Goal: Task Accomplishment & Management: Manage account settings

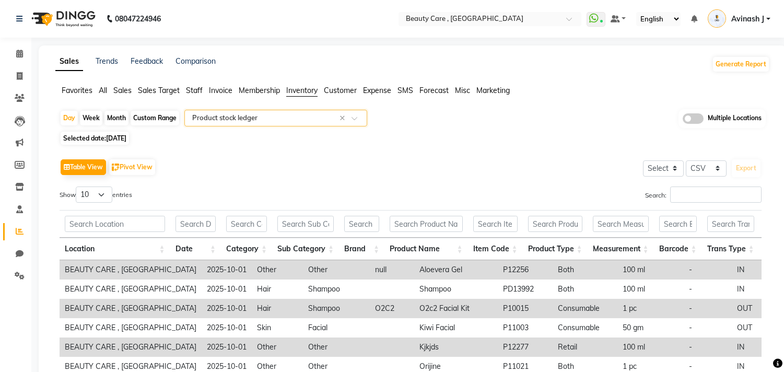
select select "csv"
click at [18, 205] on icon at bounding box center [19, 209] width 7 height 8
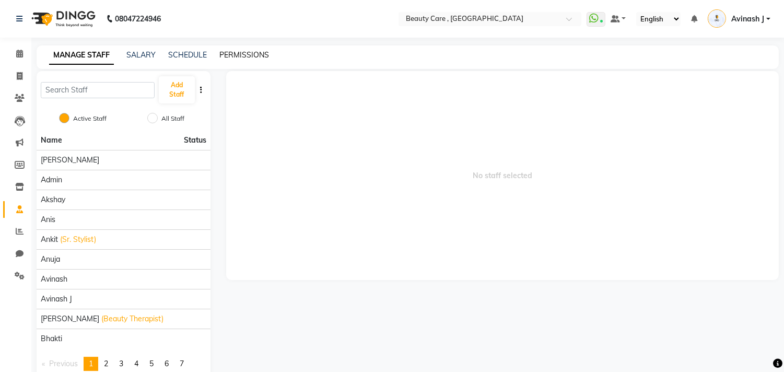
click at [237, 55] on link "PERMISSIONS" at bounding box center [244, 54] width 50 height 9
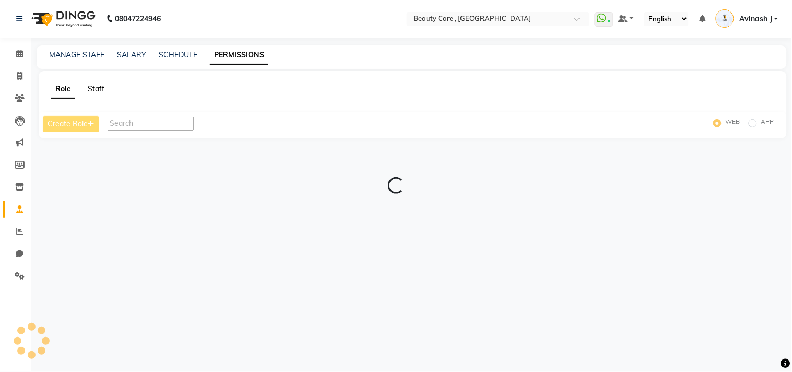
click at [95, 92] on link "Staff" at bounding box center [96, 88] width 17 height 9
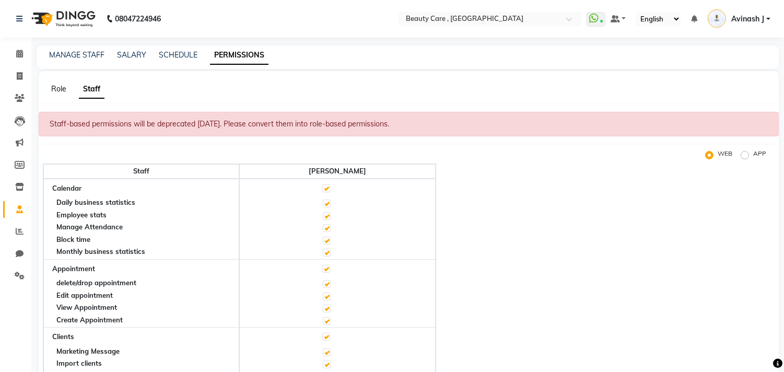
click at [62, 91] on link "Role" at bounding box center [58, 88] width 15 height 9
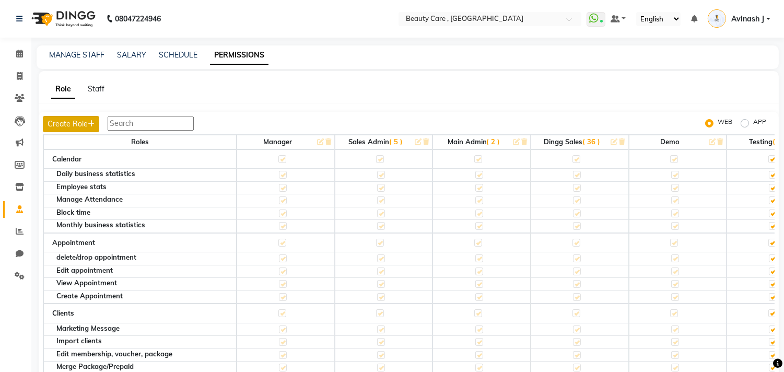
click at [69, 125] on button "Create Role" at bounding box center [71, 124] width 56 height 16
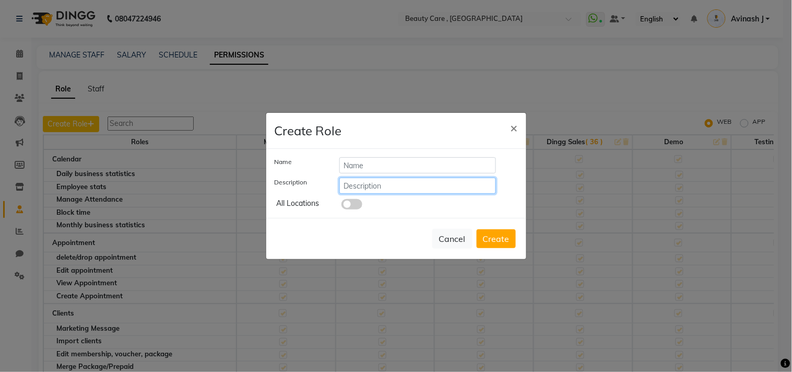
click at [369, 184] on input "text" at bounding box center [417, 186] width 157 height 16
click at [512, 128] on span "×" at bounding box center [514, 128] width 7 height 16
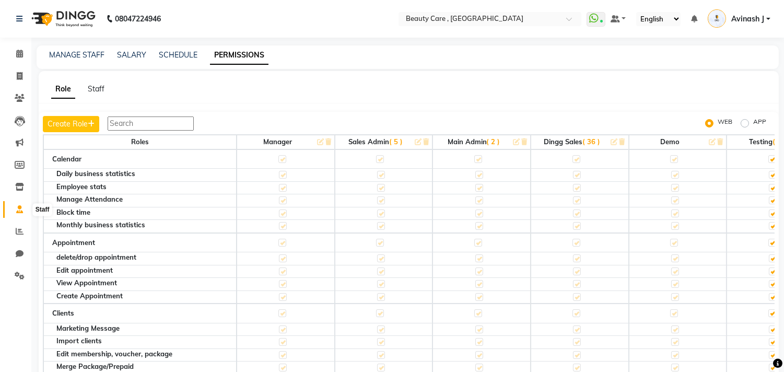
click at [16, 210] on icon at bounding box center [19, 209] width 7 height 8
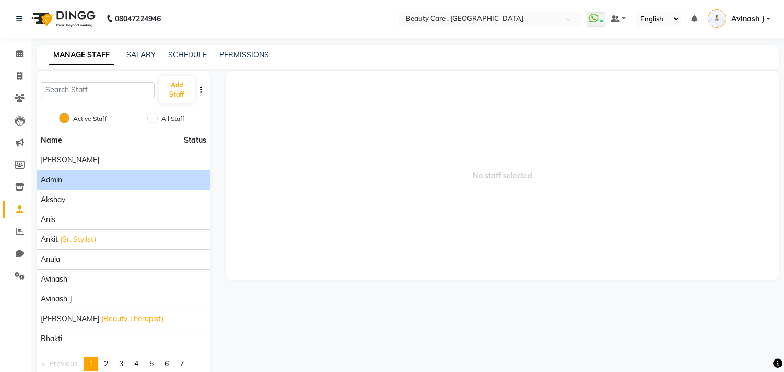
click at [94, 179] on div "Admin" at bounding box center [124, 179] width 166 height 11
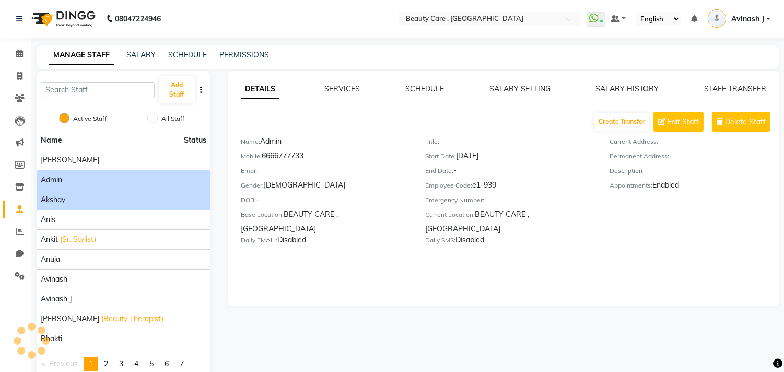
click at [129, 204] on div "Akshay" at bounding box center [124, 199] width 166 height 11
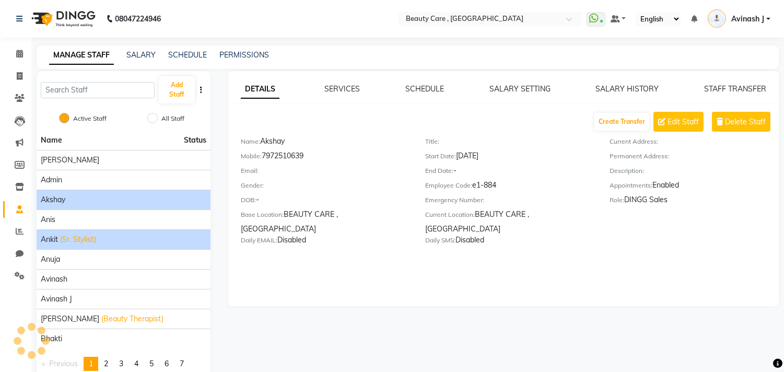
click at [119, 246] on li "Ankit (Sr. Stylist)" at bounding box center [124, 239] width 174 height 20
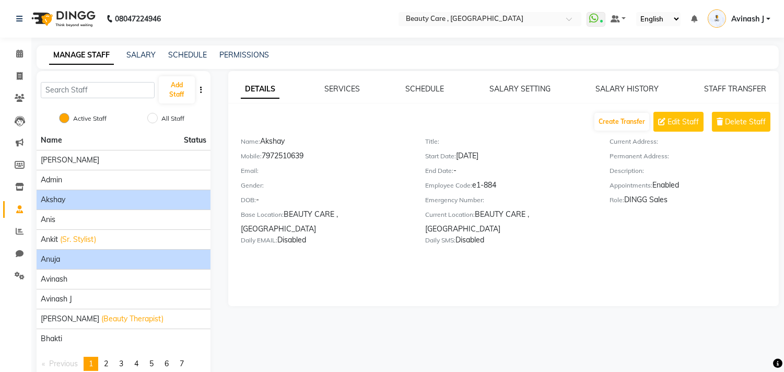
click at [112, 262] on div "Anuja" at bounding box center [124, 259] width 166 height 11
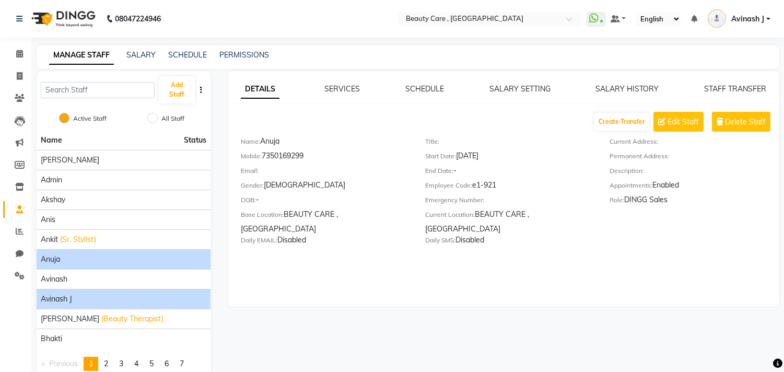
click at [101, 290] on li "Avinash J" at bounding box center [124, 299] width 174 height 20
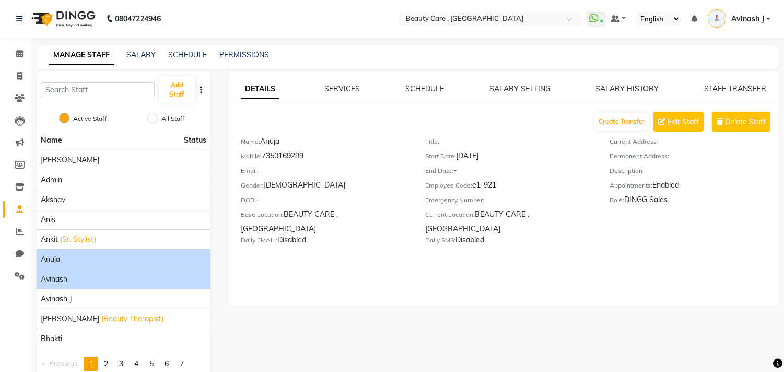
click at [99, 280] on div "Avinash" at bounding box center [124, 279] width 166 height 11
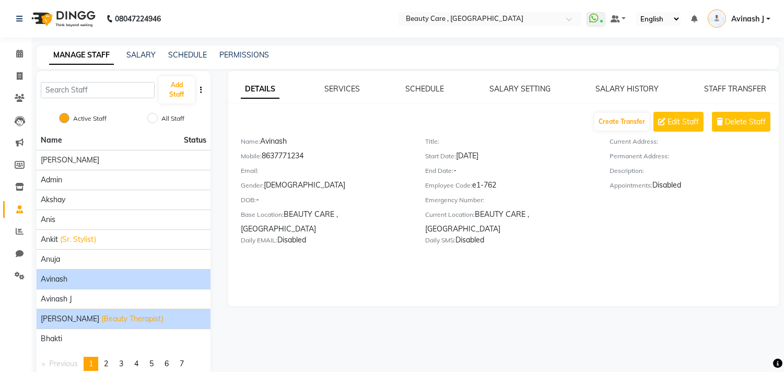
click at [101, 314] on span "(Beauty Therapist)" at bounding box center [132, 318] width 62 height 11
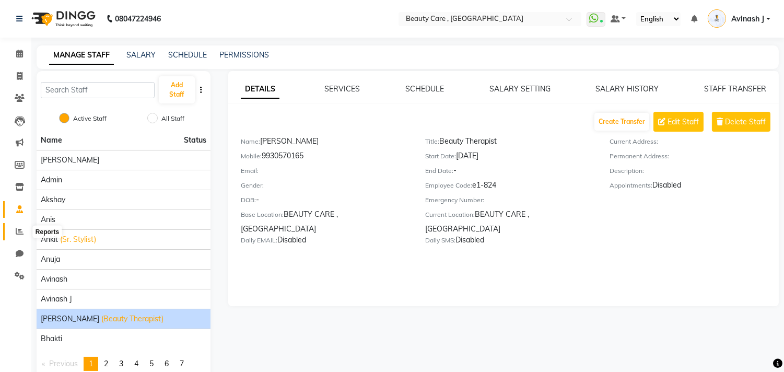
click at [22, 232] on icon at bounding box center [20, 231] width 8 height 8
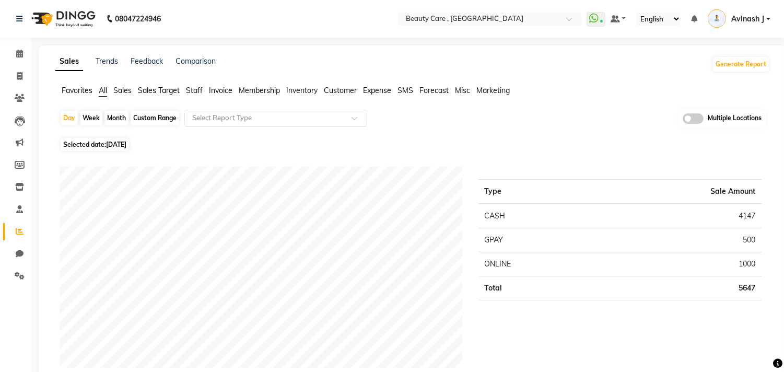
click at [199, 122] on input "text" at bounding box center [265, 118] width 150 height 10
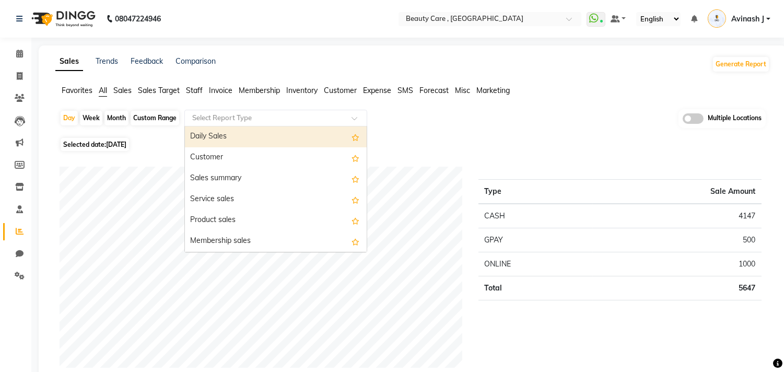
click at [199, 122] on input "text" at bounding box center [265, 118] width 150 height 10
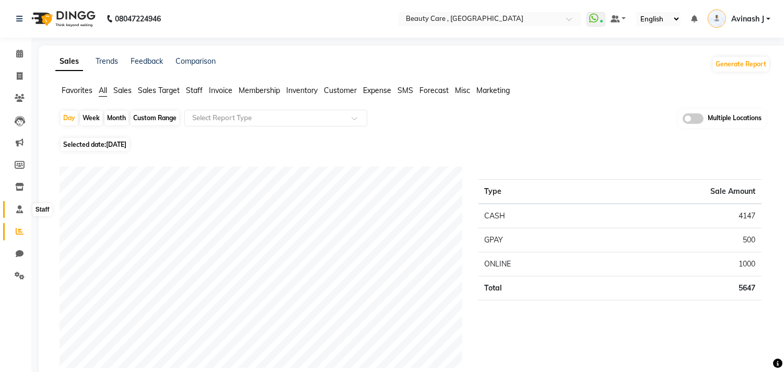
click at [16, 207] on icon at bounding box center [19, 209] width 7 height 8
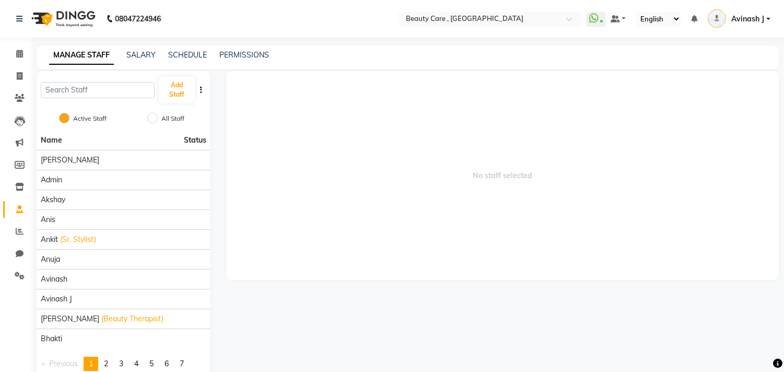
click at [228, 49] on div "MANAGE STAFF SALARY SCHEDULE PERMISSIONS" at bounding box center [408, 56] width 742 height 23
click at [235, 53] on link "PERMISSIONS" at bounding box center [244, 54] width 50 height 9
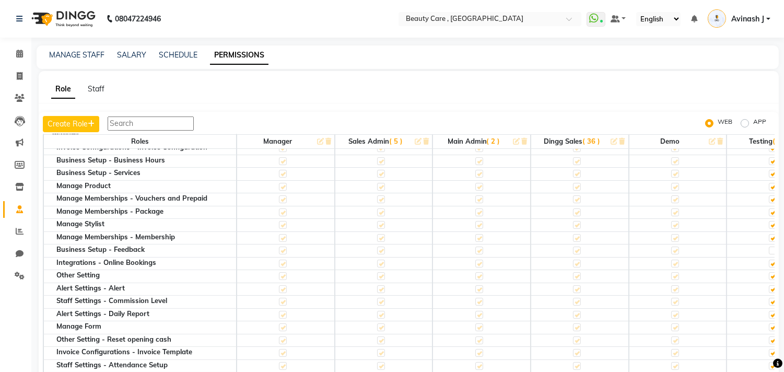
scroll to position [573, 0]
click at [19, 53] on icon at bounding box center [19, 54] width 7 height 8
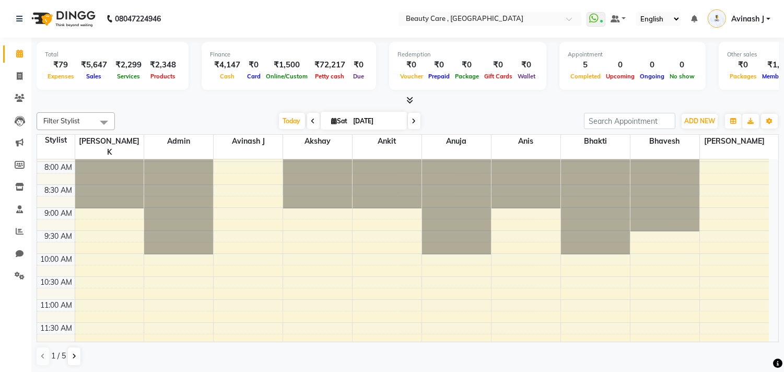
scroll to position [81, 0]
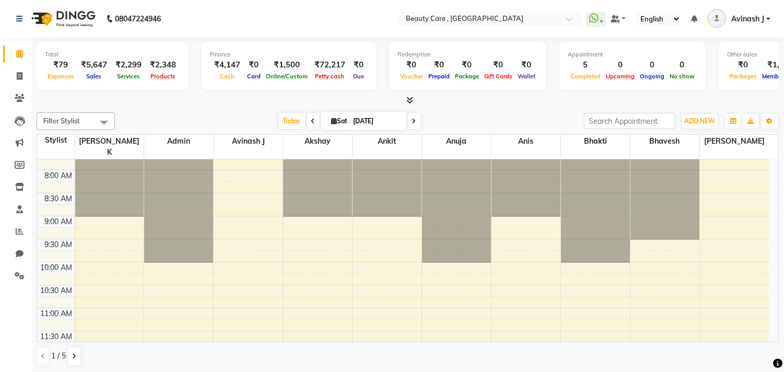
click at [739, 21] on span "Avinash J" at bounding box center [747, 19] width 33 height 11
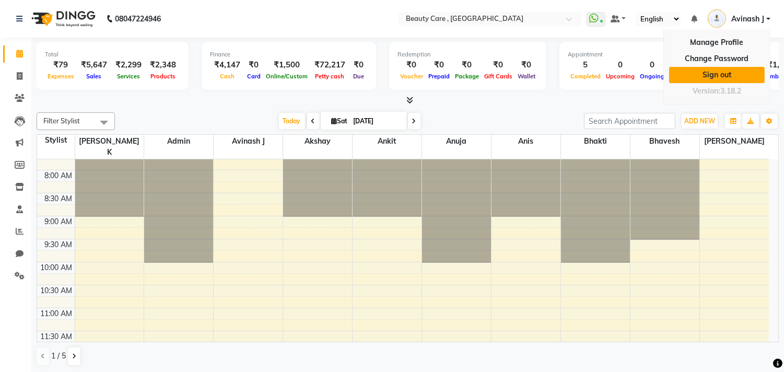
click at [719, 74] on link "Sign out" at bounding box center [717, 75] width 96 height 16
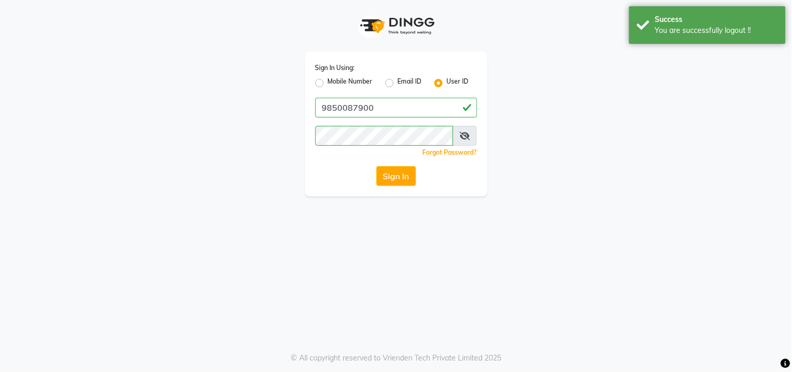
click at [199, 65] on div "Sign In Using: Mobile Number Email ID User ID 9850087900 Remember me Forgot Pas…" at bounding box center [396, 98] width 595 height 196
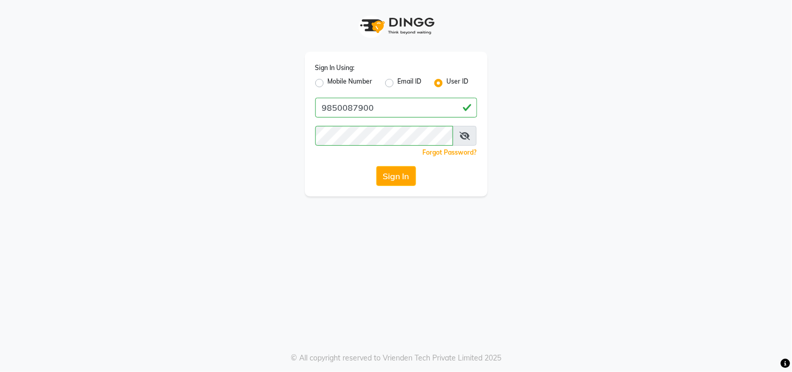
click at [265, 79] on div "Sign In Using: Mobile Number Email ID User ID 9850087900 Remember me Forgot Pas…" at bounding box center [396, 98] width 595 height 196
click at [328, 84] on label "Mobile Number" at bounding box center [350, 83] width 45 height 13
click at [328, 84] on input "Mobile Number" at bounding box center [331, 80] width 7 height 7
radio input "true"
radio input "false"
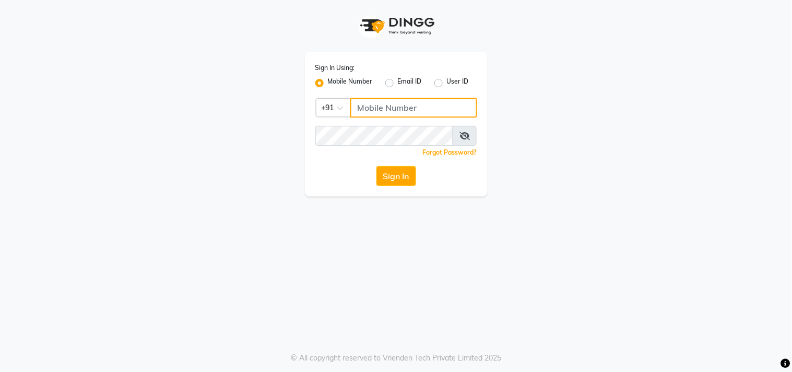
click at [371, 105] on input "Username" at bounding box center [413, 108] width 127 height 20
type input "9850087900"
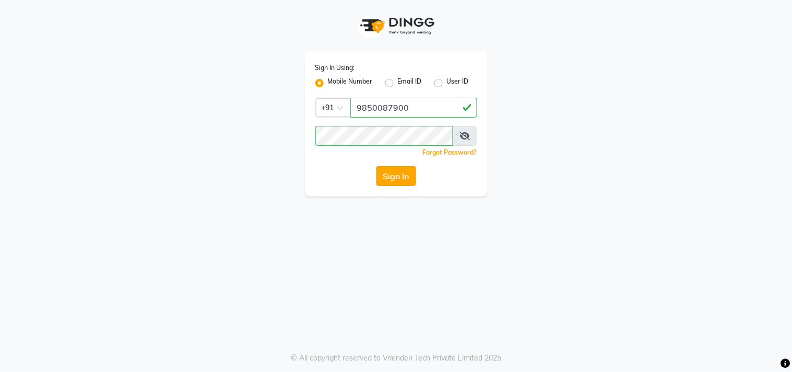
click at [397, 175] on button "Sign In" at bounding box center [396, 176] width 40 height 20
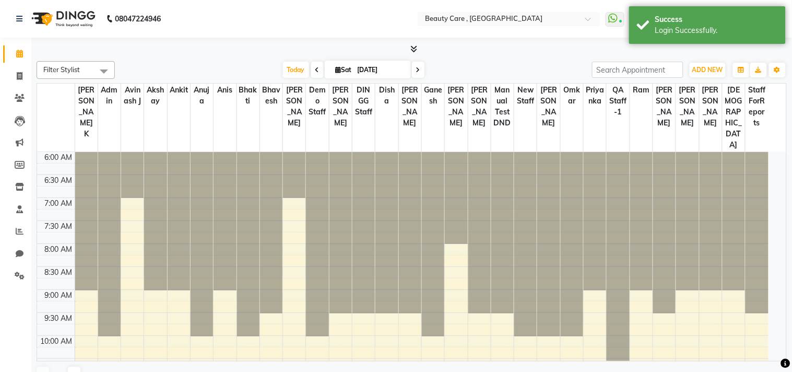
select select "en"
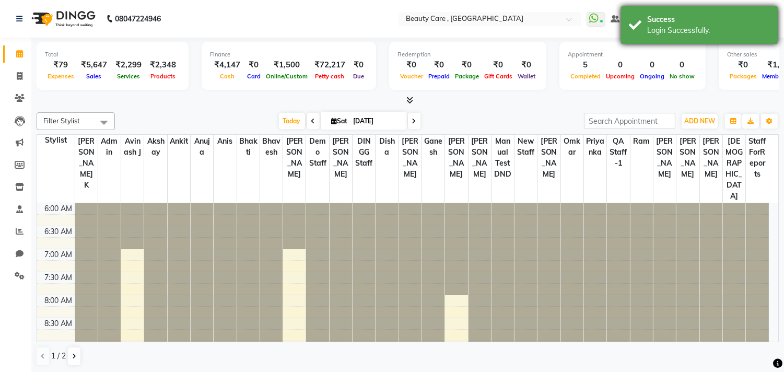
click at [675, 22] on div "Success" at bounding box center [708, 19] width 123 height 11
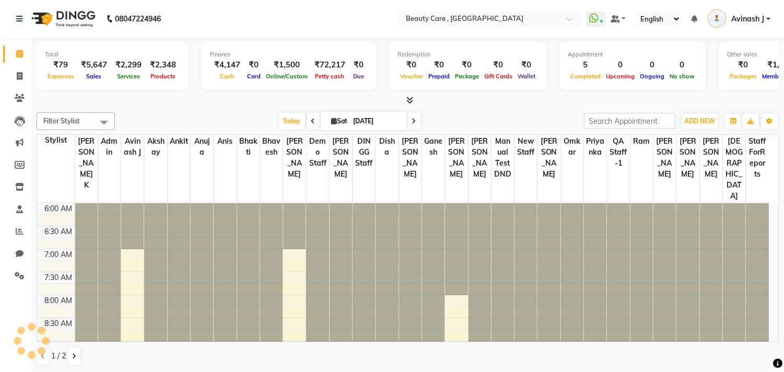
click at [414, 23] on input "text" at bounding box center [479, 20] width 151 height 10
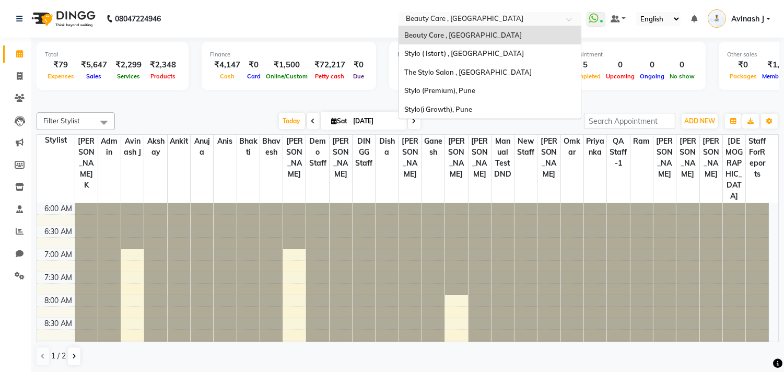
click at [414, 23] on input "text" at bounding box center [479, 20] width 151 height 10
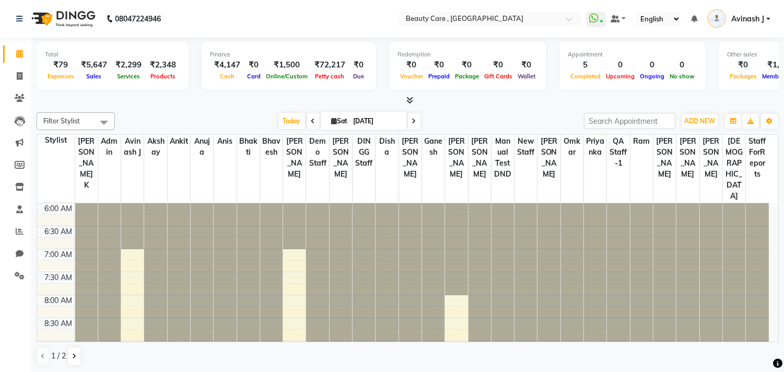
click at [719, 20] on img at bounding box center [716, 18] width 18 height 18
click at [538, 40] on div "Total ₹79 Expenses ₹5,647 Sales ₹2,299 Services ₹2,348 Products Finance ₹4,147 …" at bounding box center [408, 72] width 742 height 68
click at [765, 124] on button "Toggle Dropdown" at bounding box center [769, 121] width 17 height 15
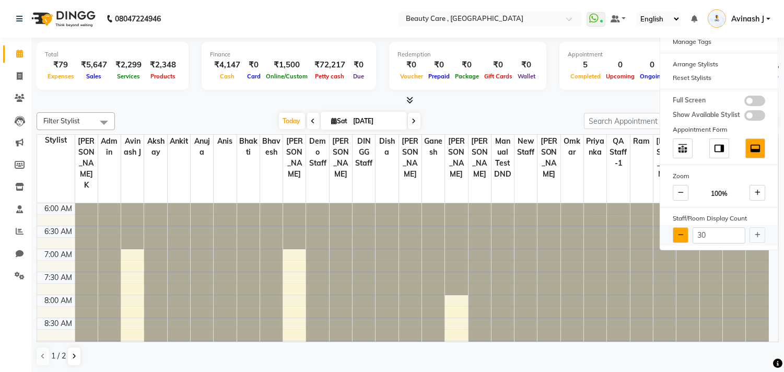
click at [679, 232] on icon at bounding box center [681, 235] width 6 height 6
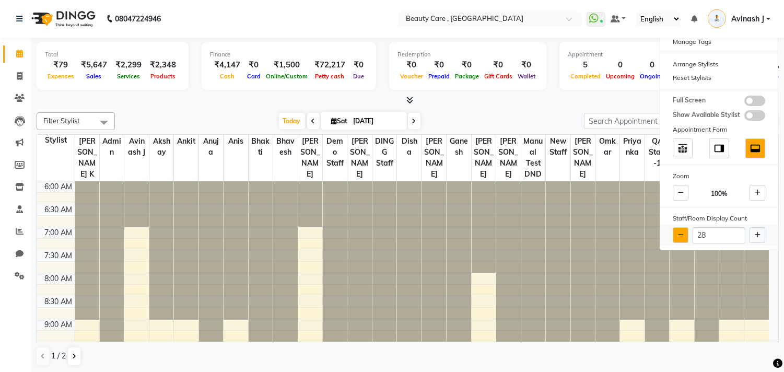
click at [679, 232] on icon at bounding box center [681, 235] width 6 height 6
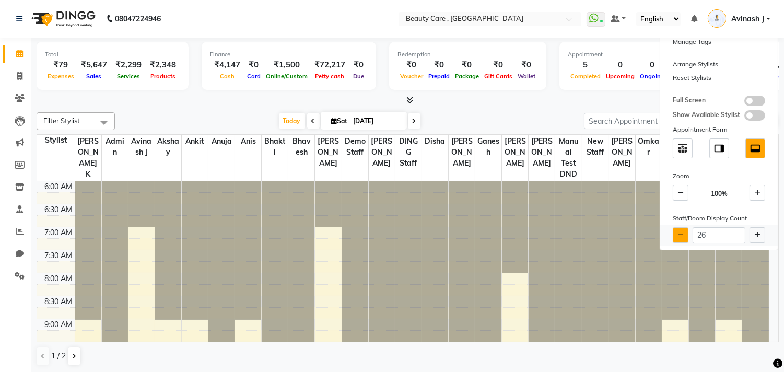
click at [679, 232] on icon at bounding box center [681, 235] width 6 height 6
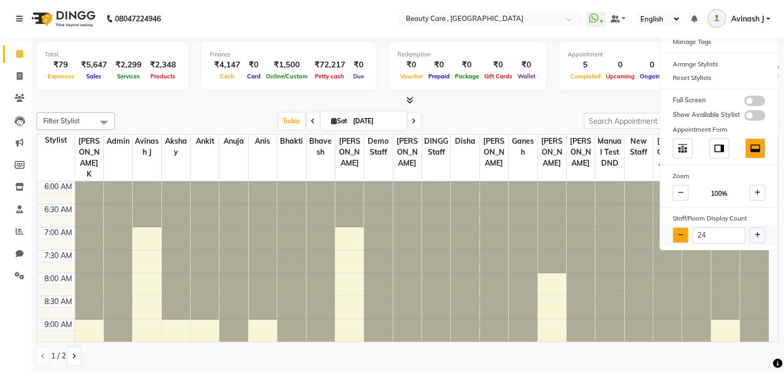
click at [679, 232] on icon at bounding box center [681, 235] width 6 height 6
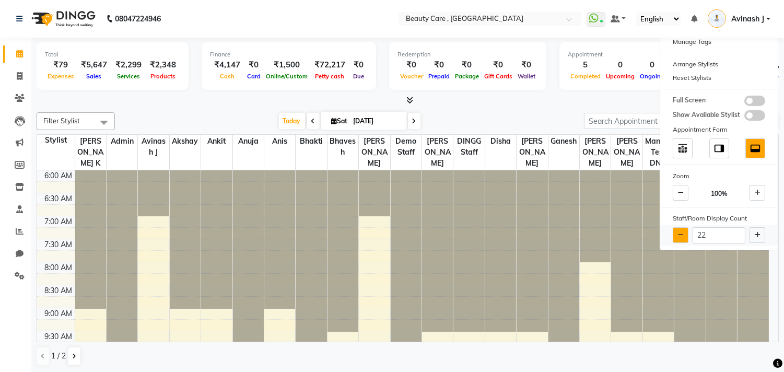
click at [679, 232] on icon at bounding box center [681, 235] width 6 height 6
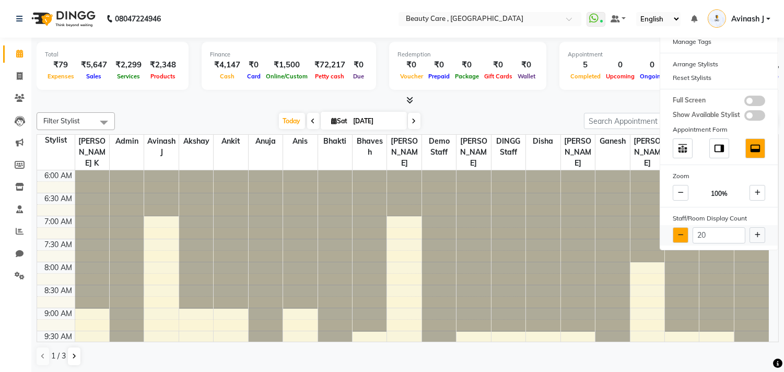
click at [679, 232] on icon at bounding box center [681, 235] width 6 height 6
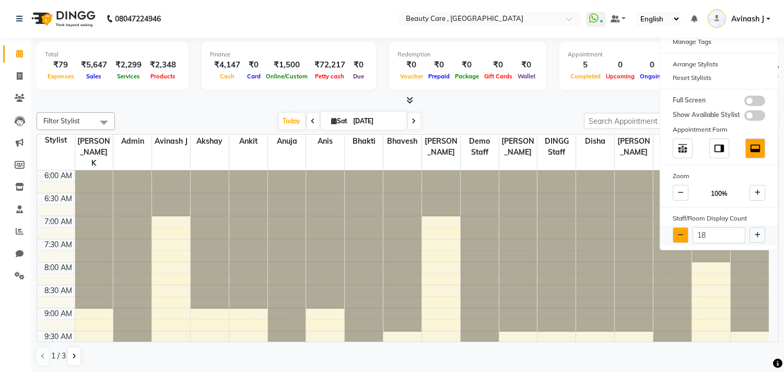
click at [679, 232] on icon at bounding box center [681, 235] width 6 height 6
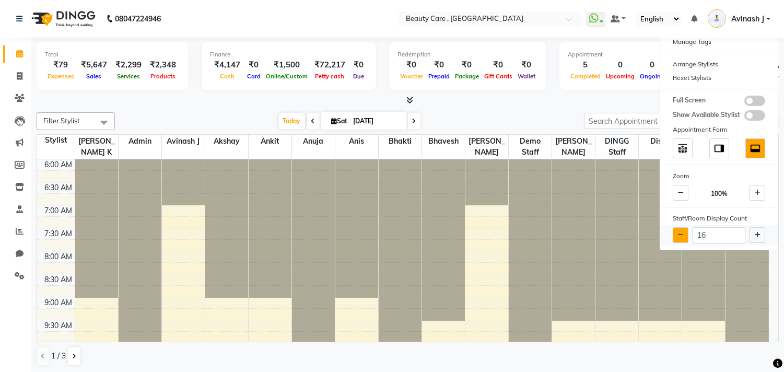
click at [679, 232] on icon at bounding box center [681, 235] width 6 height 6
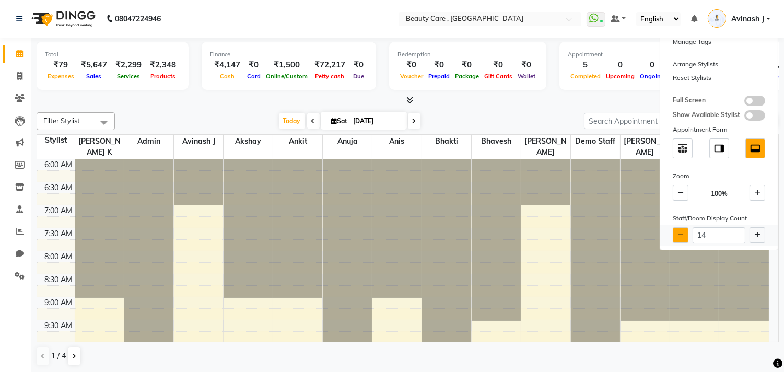
click at [679, 232] on icon at bounding box center [681, 235] width 6 height 6
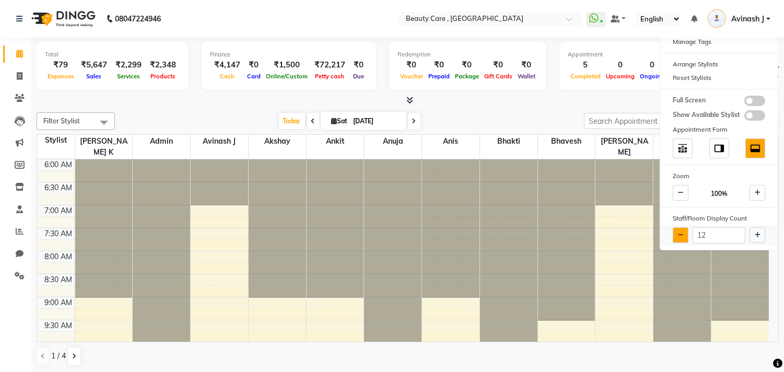
click at [679, 232] on icon at bounding box center [681, 235] width 6 height 6
type input "10"
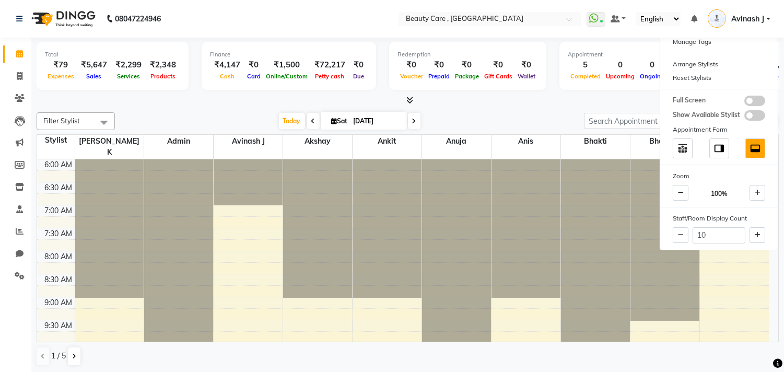
click at [492, 121] on div "Today Sat 04 October 2025" at bounding box center [349, 121] width 458 height 16
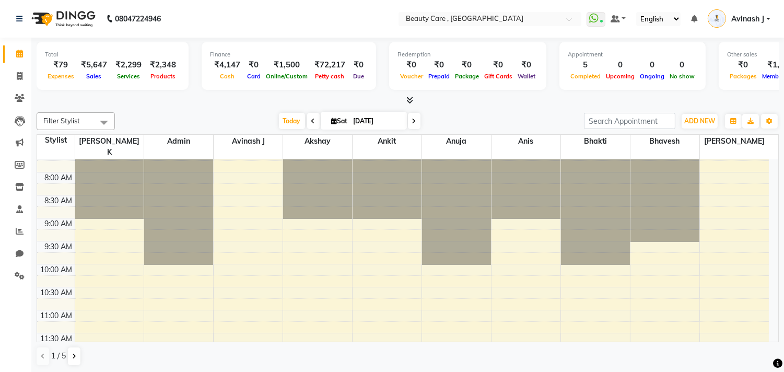
scroll to position [68, 0]
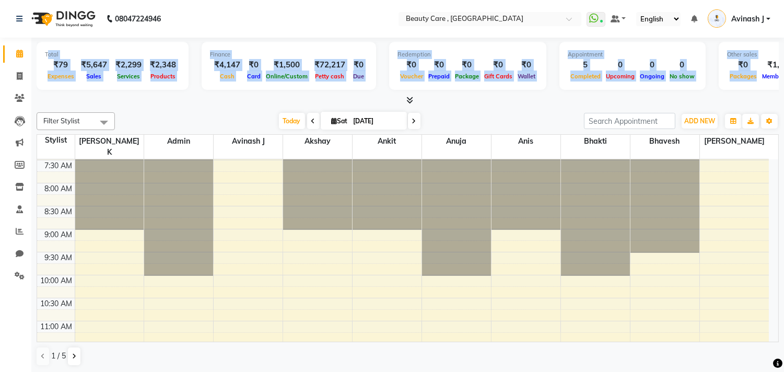
drag, startPoint x: 49, startPoint y: 53, endPoint x: 747, endPoint y: 87, distance: 698.9
click at [747, 87] on div "Total ₹79 Expenses ₹5,647 Sales ₹2,299 Services ₹2,348 Products Finance ₹4,147 …" at bounding box center [408, 67] width 742 height 51
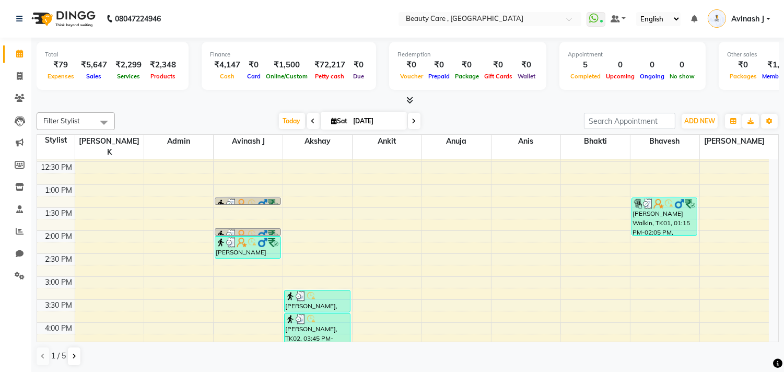
scroll to position [257, 0]
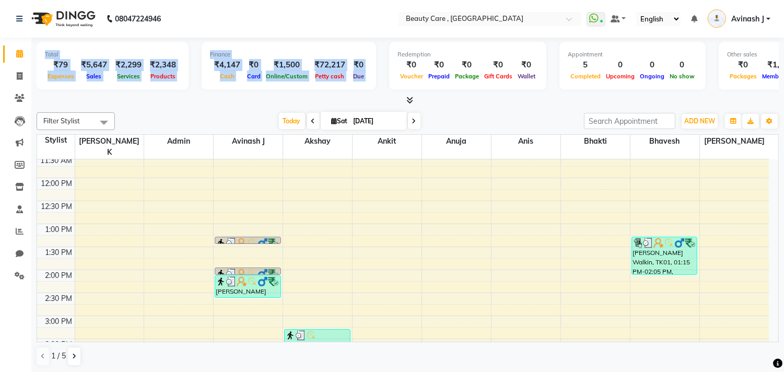
drag, startPoint x: 34, startPoint y: 44, endPoint x: 445, endPoint y: 39, distance: 411.5
click at [445, 39] on div "Total ₹79 Expenses ₹5,647 Sales ₹2,299 Services ₹2,348 Products Finance ₹4,147 …" at bounding box center [407, 205] width 752 height 335
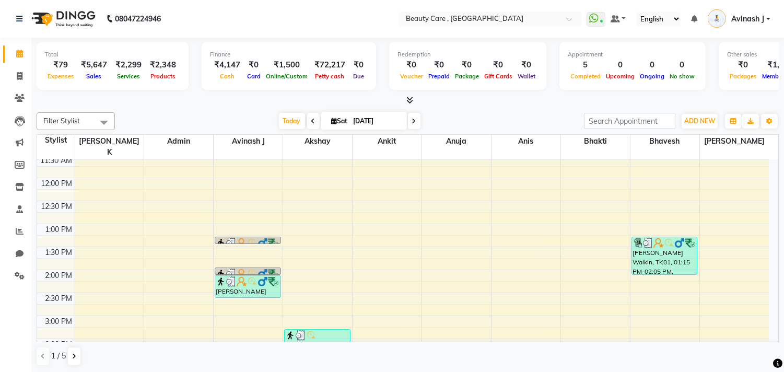
click at [369, 110] on div "Filter Stylist Select All Jagdish K Admin Avinash J Akshay Ankit Anuja Anis Bha…" at bounding box center [408, 239] width 742 height 262
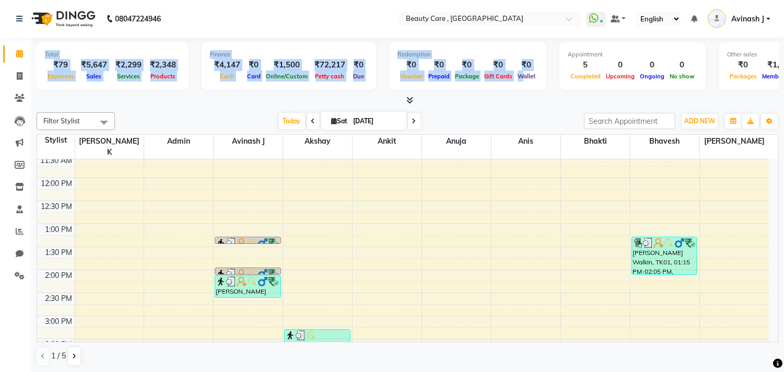
drag, startPoint x: 39, startPoint y: 53, endPoint x: 514, endPoint y: 73, distance: 475.0
click at [514, 73] on div "Total ₹79 Expenses ₹5,647 Sales ₹2,299 Services ₹2,348 Products Finance ₹4,147 …" at bounding box center [408, 67] width 742 height 51
click at [515, 73] on span "Wallet" at bounding box center [526, 76] width 23 height 7
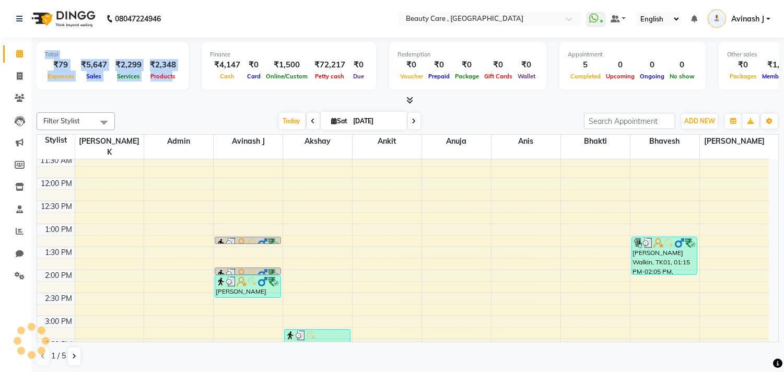
drag, startPoint x: 42, startPoint y: 53, endPoint x: 170, endPoint y: 76, distance: 130.5
click at [170, 76] on div "Total ₹79 Expenses ₹5,647 Sales ₹2,299 Services ₹2,348 Products" at bounding box center [113, 66] width 152 height 48
click at [170, 76] on span "Products" at bounding box center [163, 76] width 30 height 7
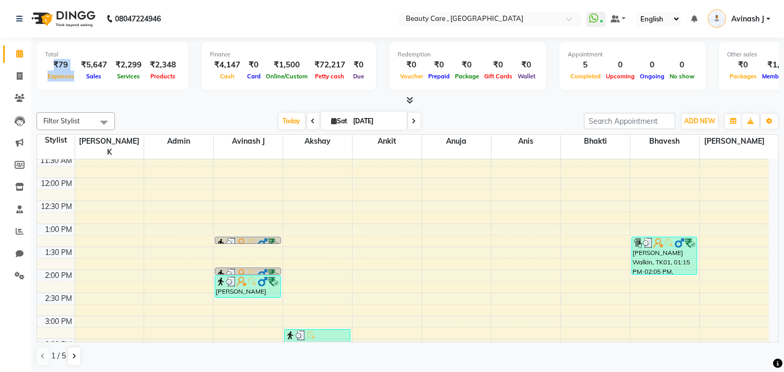
drag, startPoint x: 47, startPoint y: 61, endPoint x: 72, endPoint y: 72, distance: 26.7
click at [72, 72] on div "₹79 Expenses" at bounding box center [61, 70] width 32 height 23
drag, startPoint x: 79, startPoint y: 63, endPoint x: 102, endPoint y: 79, distance: 27.4
click at [102, 79] on div "₹5,647 Sales" at bounding box center [94, 70] width 34 height 23
drag, startPoint x: 114, startPoint y: 64, endPoint x: 135, endPoint y: 75, distance: 23.3
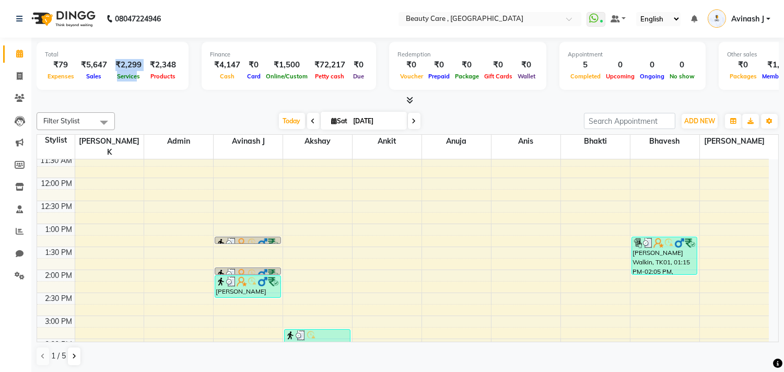
click at [135, 75] on div "₹2,299 Services" at bounding box center [128, 70] width 34 height 23
drag, startPoint x: 148, startPoint y: 64, endPoint x: 171, endPoint y: 76, distance: 26.2
click at [171, 76] on div "₹2,348 Products" at bounding box center [163, 70] width 34 height 23
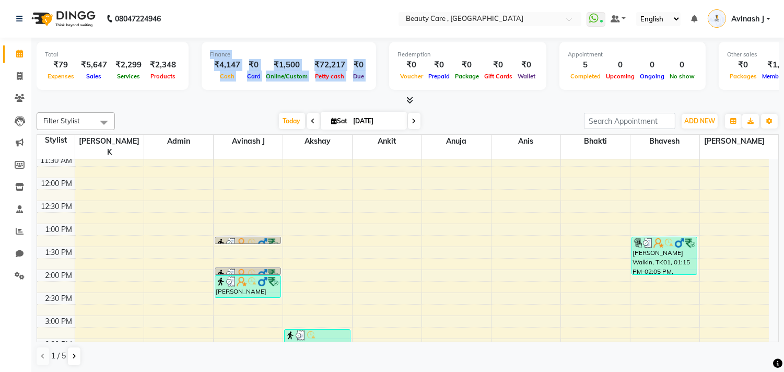
drag, startPoint x: 207, startPoint y: 52, endPoint x: 375, endPoint y: 66, distance: 168.2
click at [375, 66] on div "Total ₹79 Expenses ₹5,647 Sales ₹2,299 Services ₹2,348 Products Finance ₹4,147 …" at bounding box center [408, 67] width 742 height 51
drag, startPoint x: 208, startPoint y: 63, endPoint x: 233, endPoint y: 76, distance: 28.7
click at [233, 76] on div "₹4,147 Cash" at bounding box center [227, 70] width 34 height 23
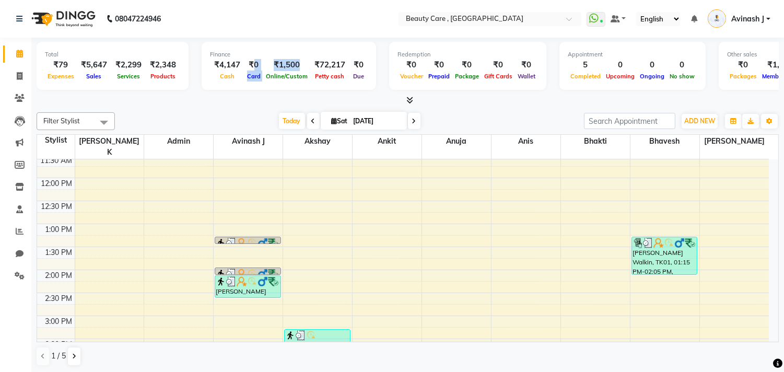
drag, startPoint x: 248, startPoint y: 61, endPoint x: 258, endPoint y: 70, distance: 14.4
click at [258, 70] on div "₹4,147 Cash ₹0 Card ₹1,500 Online/Custom ₹72,217 Petty cash ₹0 Due" at bounding box center [289, 70] width 158 height 23
click at [293, 77] on span "Online/Custom" at bounding box center [286, 76] width 47 height 7
drag, startPoint x: 212, startPoint y: 64, endPoint x: 232, endPoint y: 72, distance: 21.3
click at [232, 72] on div "₹4,147 Cash" at bounding box center [227, 70] width 34 height 23
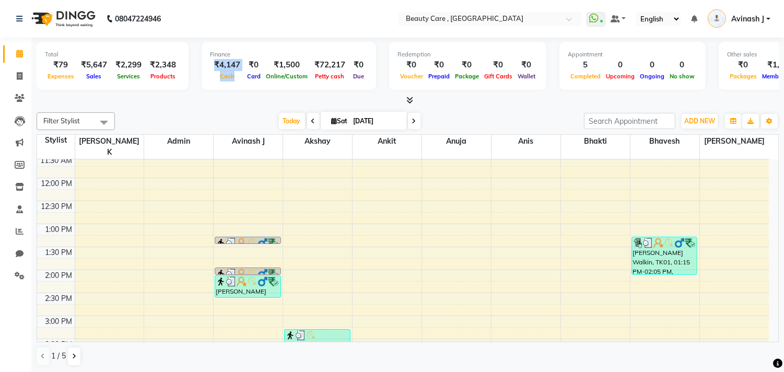
click at [223, 65] on div "₹4,147" at bounding box center [227, 65] width 34 height 12
drag, startPoint x: 345, startPoint y: 64, endPoint x: 359, endPoint y: 74, distance: 17.2
click at [359, 74] on div "₹0 Due" at bounding box center [358, 70] width 18 height 23
click at [356, 76] on span "Due" at bounding box center [358, 76] width 16 height 7
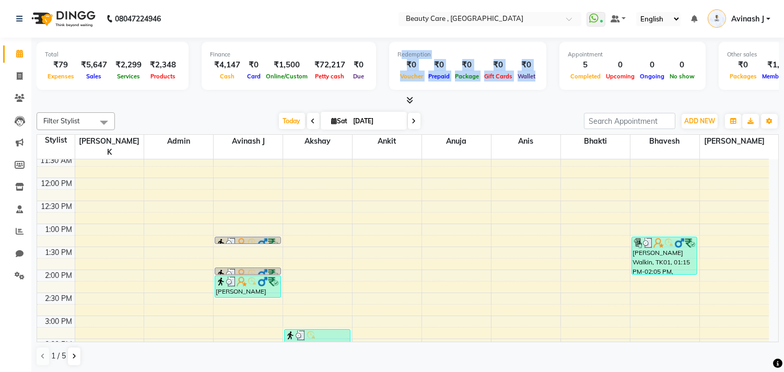
drag, startPoint x: 389, startPoint y: 56, endPoint x: 529, endPoint y: 84, distance: 142.1
click at [529, 84] on div "Redemption ₹0 Voucher ₹0 Prepaid ₹0 Package ₹0 Gift Cards ₹0 Wallet" at bounding box center [467, 66] width 157 height 48
click at [426, 72] on div "Prepaid" at bounding box center [439, 75] width 27 height 11
drag, startPoint x: 389, startPoint y: 56, endPoint x: 535, endPoint y: 72, distance: 146.5
click at [535, 72] on div "Redemption ₹0 Voucher ₹0 Prepaid ₹0 Package ₹0 Gift Cards ₹0 Wallet" at bounding box center [467, 66] width 157 height 48
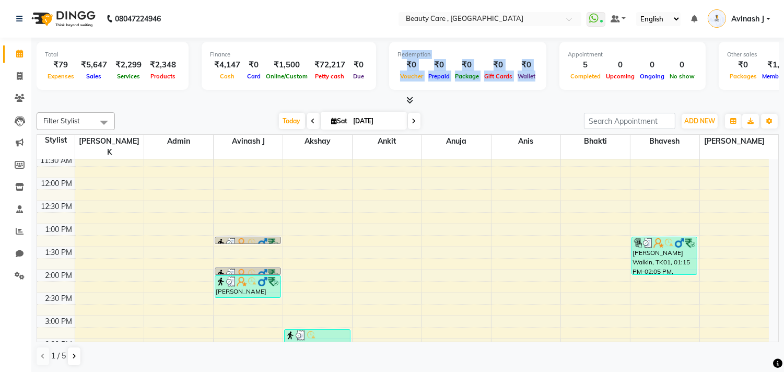
click at [535, 72] on div "Redemption ₹0 Voucher ₹0 Prepaid ₹0 Package ₹0 Gift Cards ₹0 Wallet" at bounding box center [467, 66] width 157 height 48
click at [603, 79] on span "Upcoming" at bounding box center [620, 76] width 34 height 7
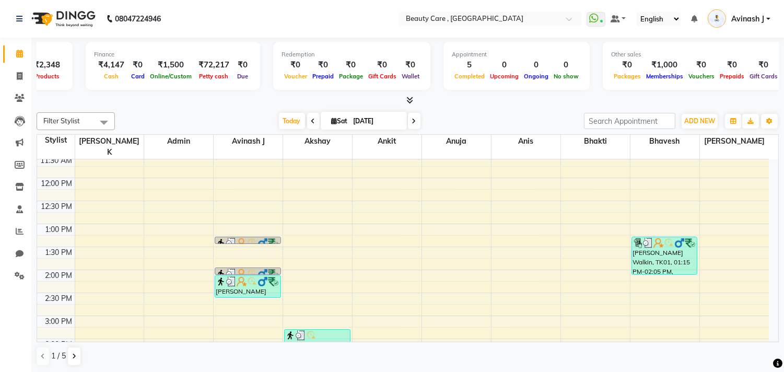
scroll to position [0, 123]
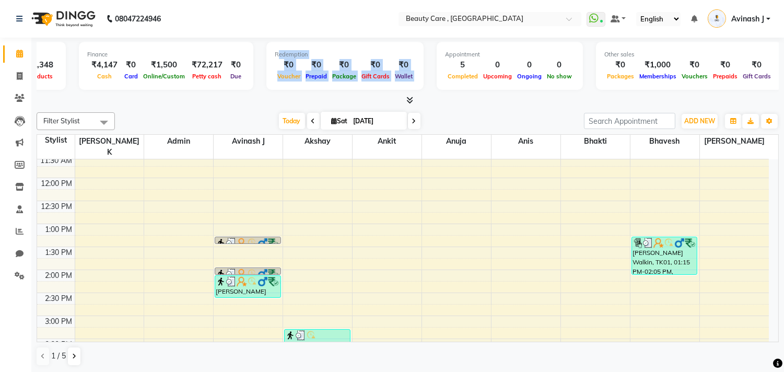
drag, startPoint x: 267, startPoint y: 53, endPoint x: 416, endPoint y: 69, distance: 149.2
click at [416, 69] on div "Total ₹79 Expenses ₹5,647 Sales ₹2,299 Services ₹2,348 Products Finance ₹4,147 …" at bounding box center [408, 67] width 742 height 51
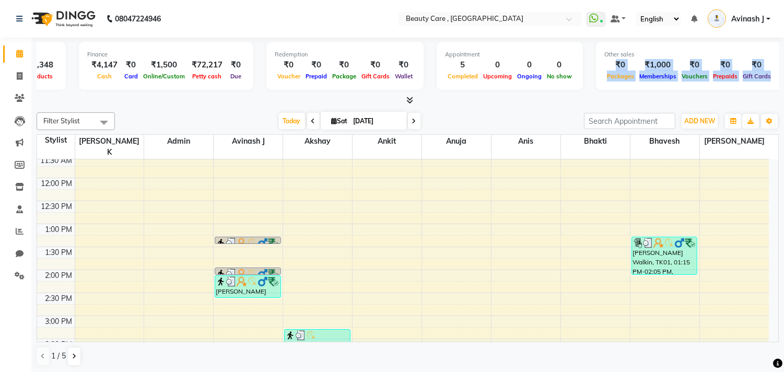
drag, startPoint x: 592, startPoint y: 59, endPoint x: 755, endPoint y: 74, distance: 164.1
click at [755, 74] on div "₹0 Packages ₹1,000 Memberships ₹0 Vouchers ₹0 Prepaids ₹0 Gift Cards" at bounding box center [688, 70] width 169 height 23
click at [755, 74] on span "Gift Cards" at bounding box center [756, 76] width 33 height 7
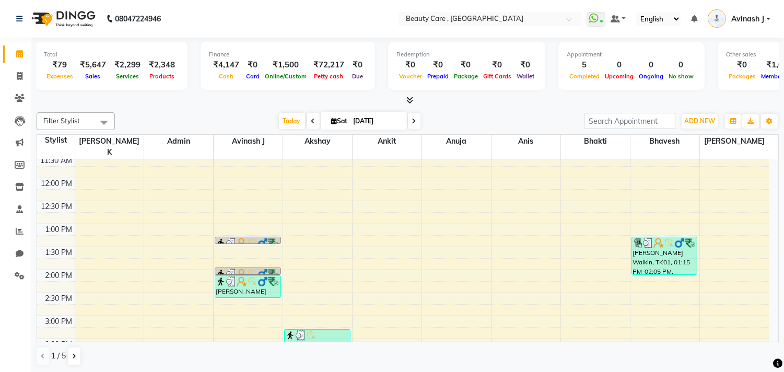
scroll to position [0, 0]
drag, startPoint x: 78, startPoint y: 65, endPoint x: 107, endPoint y: 80, distance: 32.0
click at [107, 80] on div "₹5,647 Sales" at bounding box center [94, 70] width 34 height 23
click at [107, 80] on div "Sales" at bounding box center [94, 75] width 34 height 11
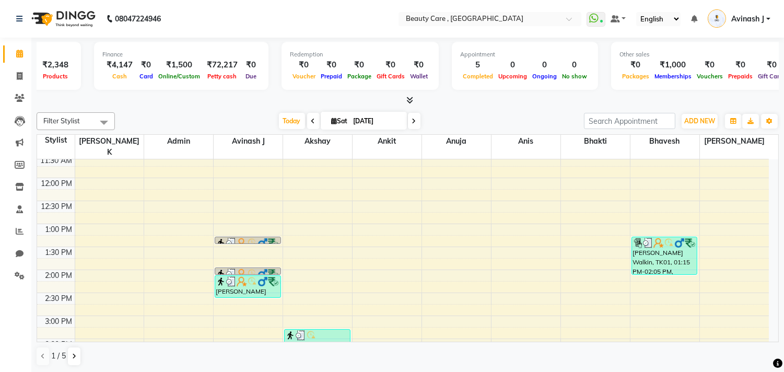
scroll to position [0, 123]
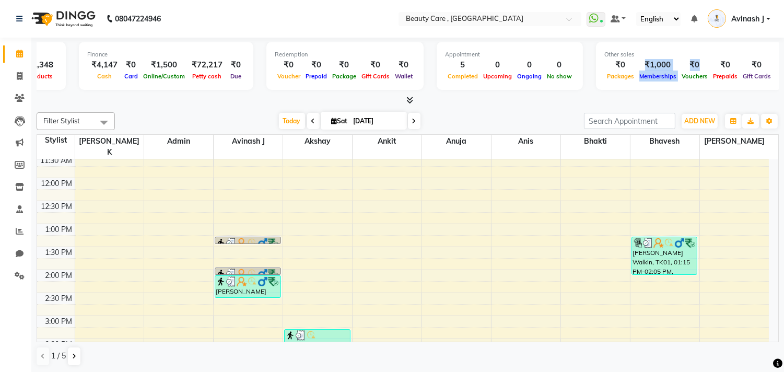
drag, startPoint x: 631, startPoint y: 65, endPoint x: 666, endPoint y: 76, distance: 37.2
click at [666, 76] on div "₹0 Packages ₹1,000 Memberships ₹0 Vouchers ₹0 Prepaids ₹0 Gift Cards" at bounding box center [688, 70] width 169 height 23
click at [679, 76] on span "Vouchers" at bounding box center [694, 76] width 31 height 7
drag, startPoint x: 632, startPoint y: 61, endPoint x: 662, endPoint y: 75, distance: 32.7
click at [662, 75] on div "₹1,000 Memberships" at bounding box center [657, 70] width 42 height 23
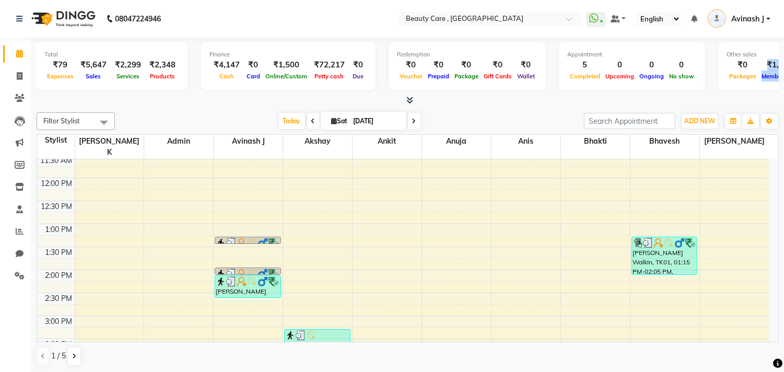
scroll to position [0, 0]
click at [544, 74] on div "Total ₹79 Expenses ₹5,647 Sales ₹2,299 Services ₹2,348 Products Finance ₹4,147 …" at bounding box center [408, 67] width 742 height 51
click at [409, 99] on icon at bounding box center [409, 100] width 7 height 8
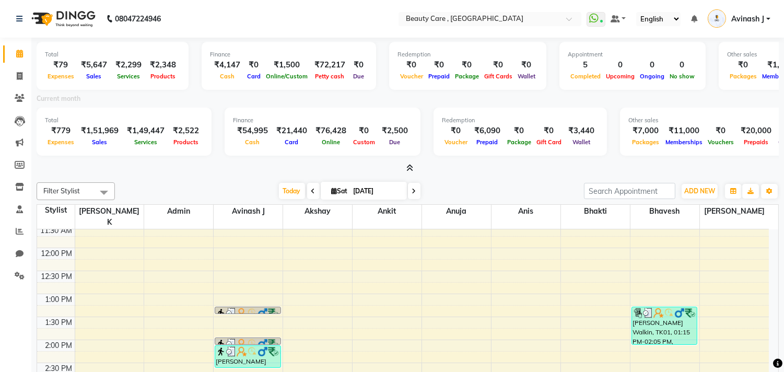
click at [409, 166] on icon at bounding box center [409, 168] width 7 height 8
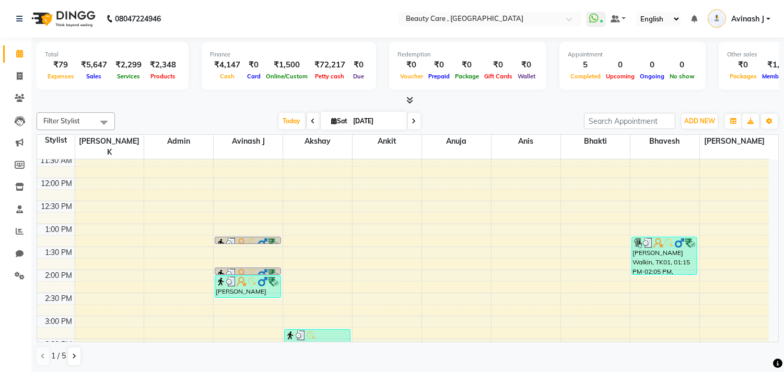
click at [408, 96] on icon at bounding box center [409, 100] width 7 height 8
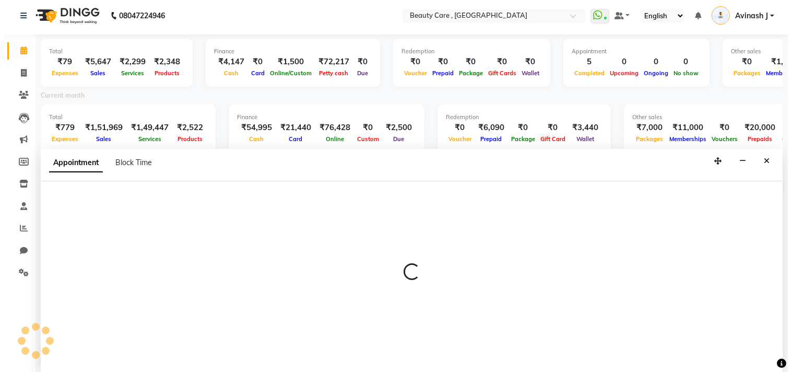
scroll to position [2, 0]
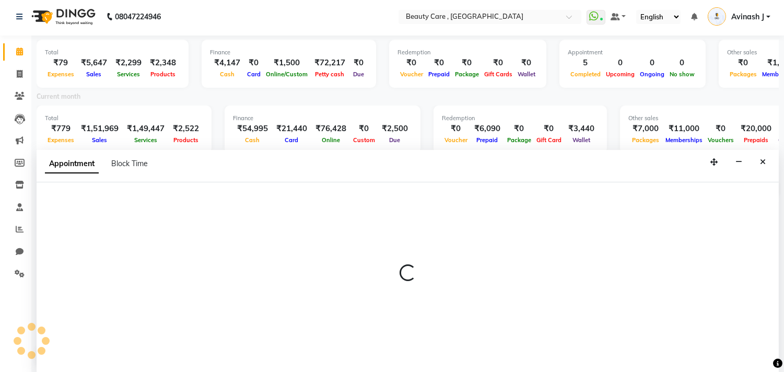
select select "71732"
select select "tentative"
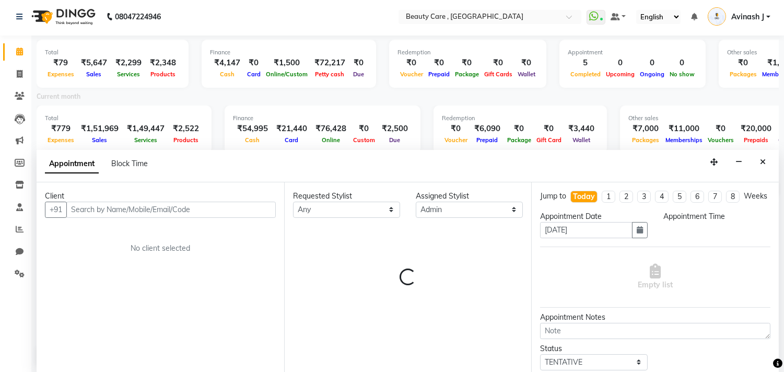
select select "1020"
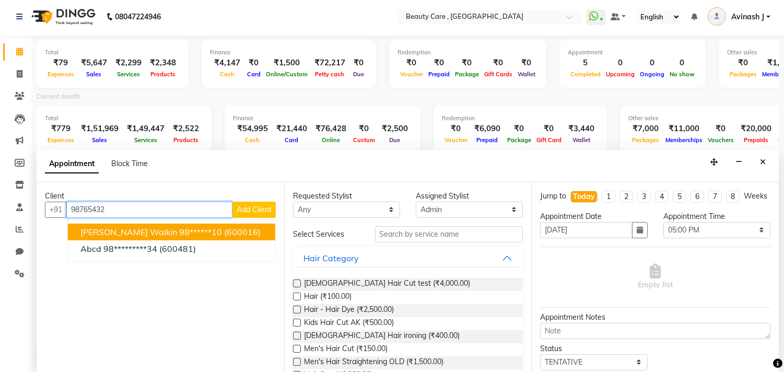
type input "98765432"
click at [252, 205] on span "Add Client" at bounding box center [254, 209] width 35 height 9
select select "22"
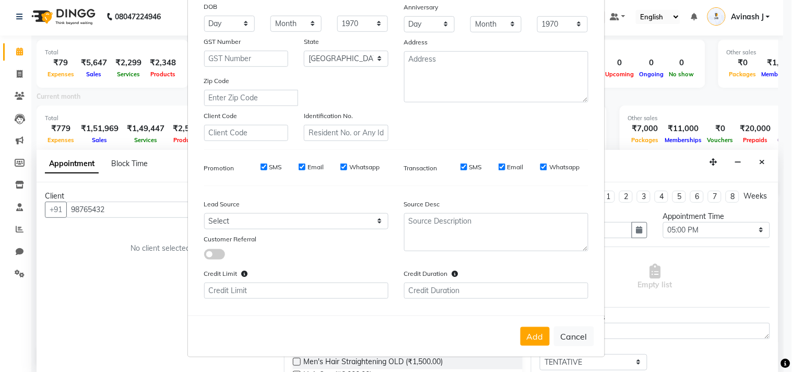
scroll to position [0, 0]
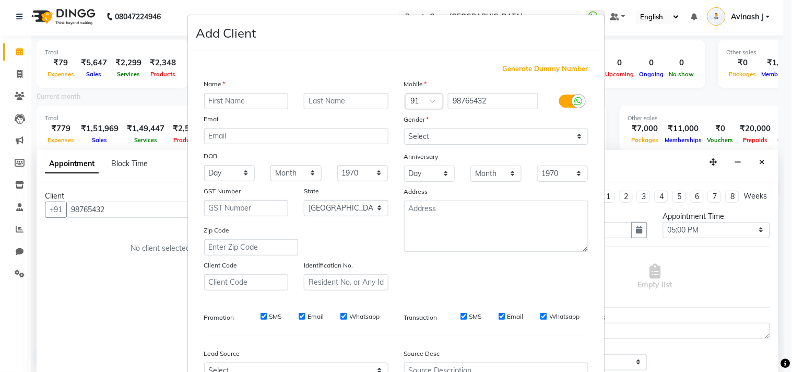
click at [546, 68] on span "Generate Dummy Number" at bounding box center [546, 69] width 86 height 10
type input "1100000000068"
checkbox input "false"
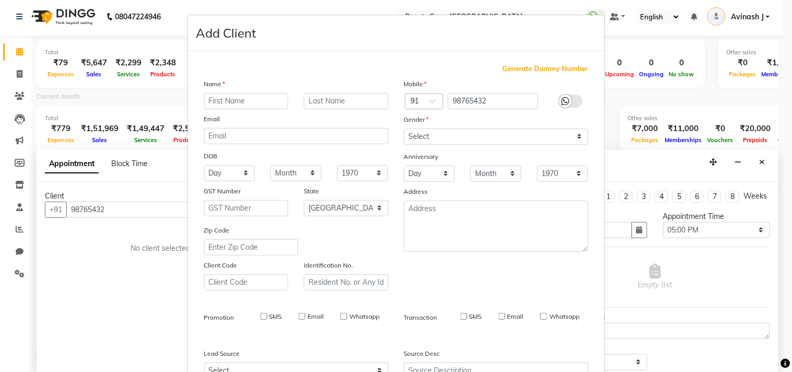
checkbox input "false"
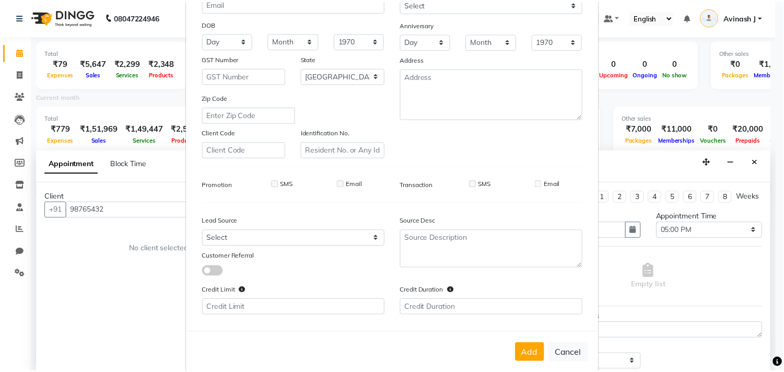
scroll to position [150, 0]
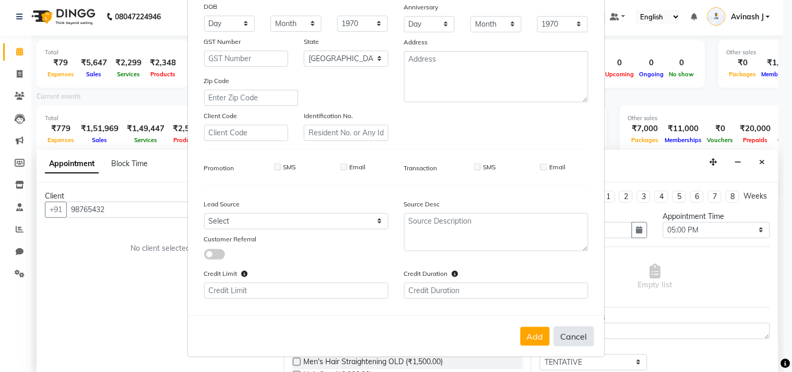
click at [571, 335] on button "Cancel" at bounding box center [574, 336] width 40 height 20
select select
select select "null"
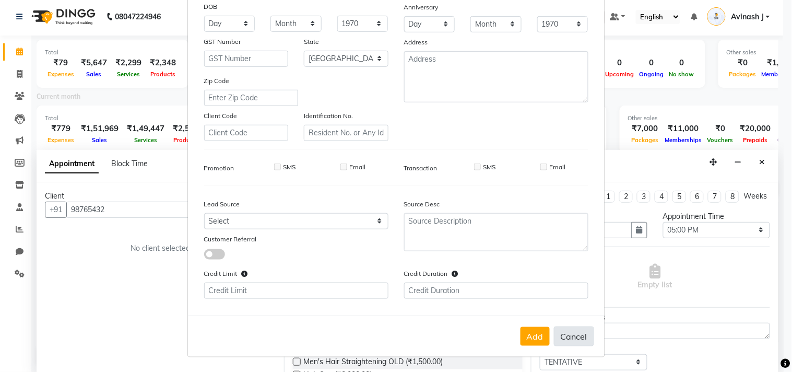
select select
checkbox input "false"
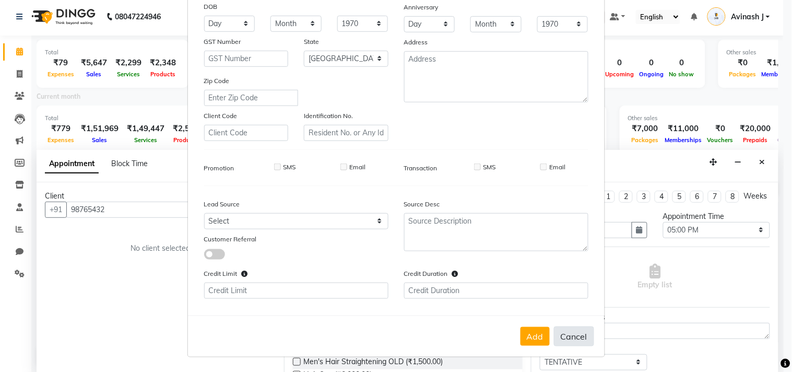
checkbox input "false"
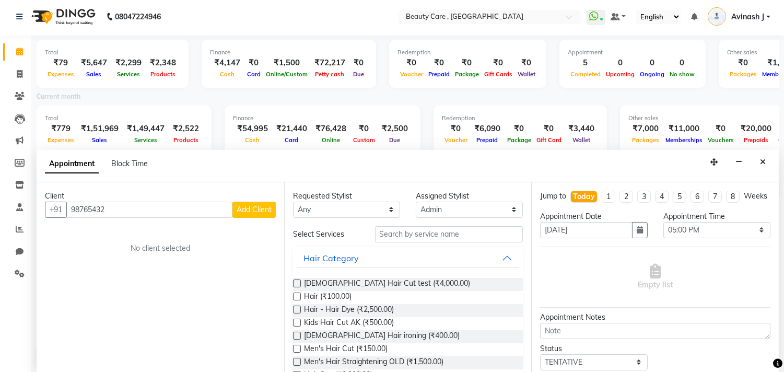
click at [120, 218] on div "Client +91 98765432 Add Client No client selected" at bounding box center [160, 277] width 247 height 191
click at [118, 202] on input "98765432" at bounding box center [149, 210] width 166 height 16
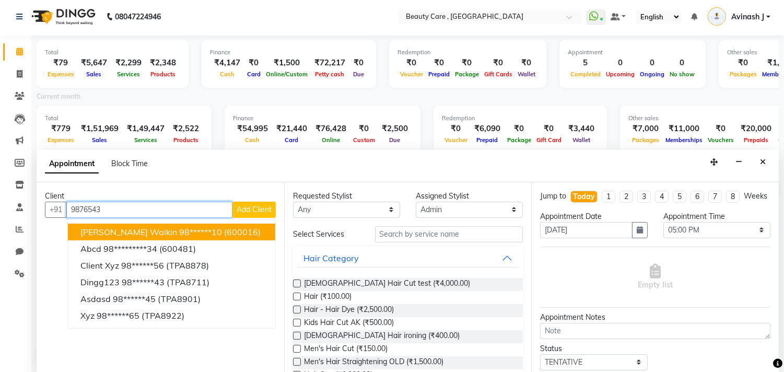
click at [102, 232] on span "Satvik Walkin" at bounding box center [128, 232] width 97 height 10
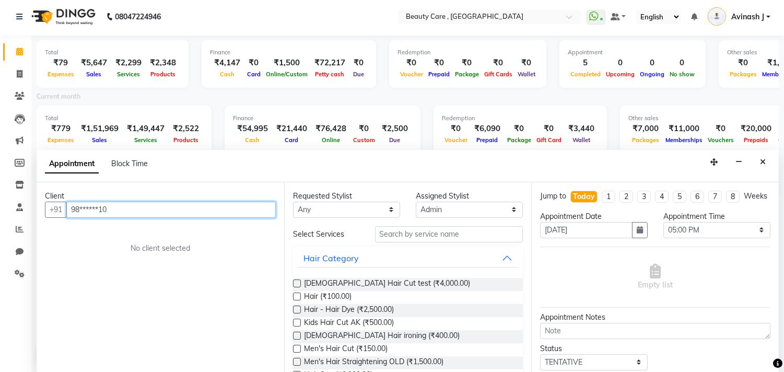
click at [128, 213] on input "98******10" at bounding box center [170, 210] width 209 height 16
type input "9"
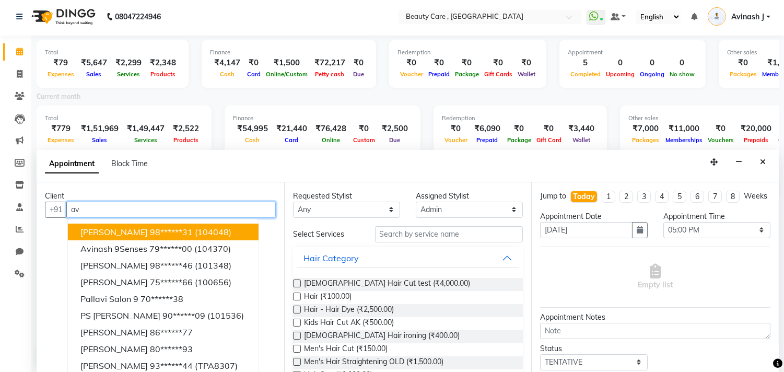
type input "a"
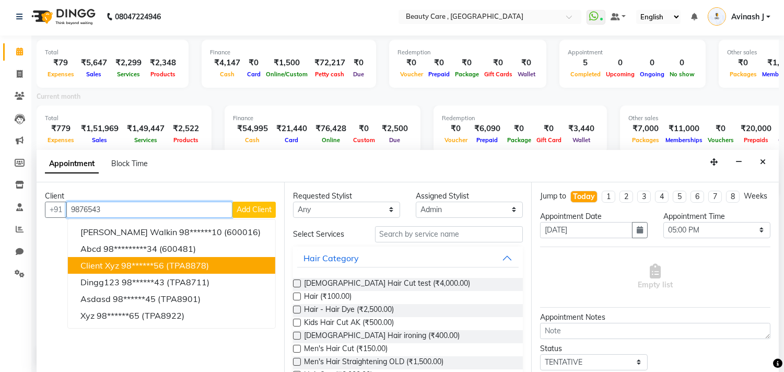
click at [94, 263] on span "Client xyz" at bounding box center [99, 265] width 39 height 10
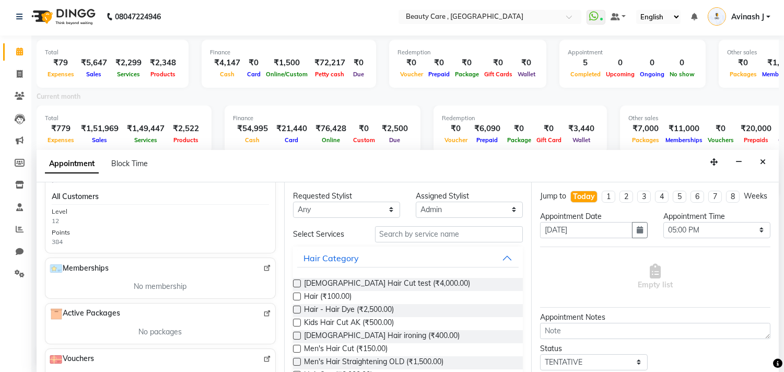
scroll to position [0, 0]
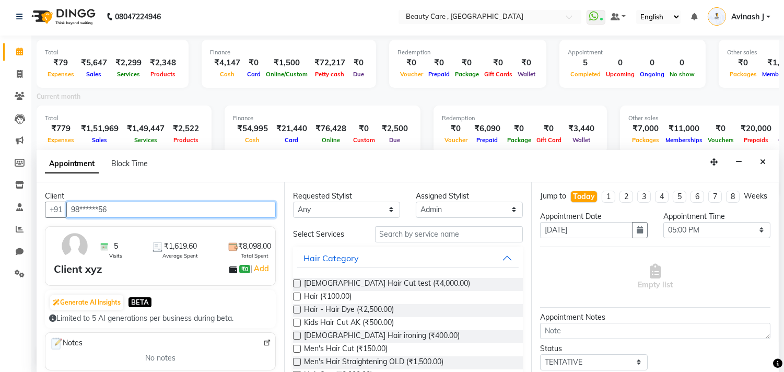
type input "98******56"
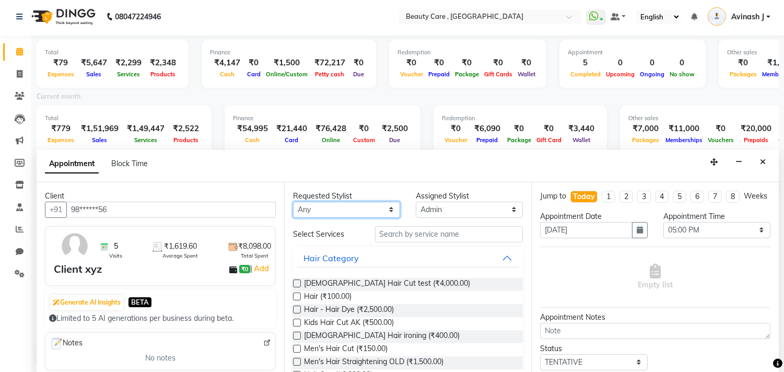
click at [348, 206] on select "Any Admin Akshay Anis Ankit Anuja Avinash J Bhakti bhavesh Daniel Demo staff dh…" at bounding box center [346, 210] width 107 height 16
click at [429, 160] on div "Appointment Block Time" at bounding box center [408, 166] width 742 height 32
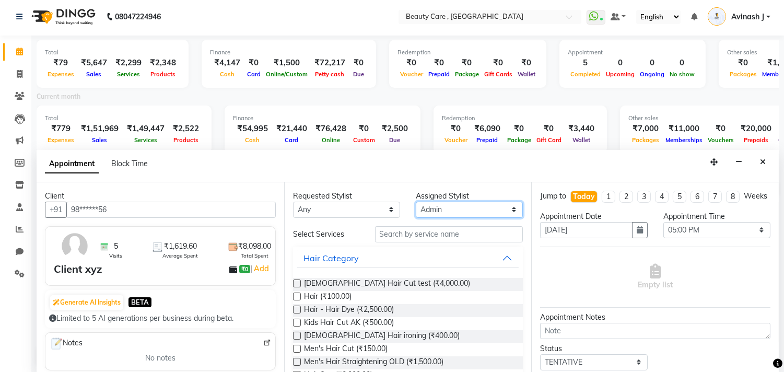
click at [471, 207] on select "Select Admin Akshay Anis Ankit Anuja Avinash J Bhakti bhavesh Daniel Demo staff…" at bounding box center [469, 210] width 107 height 16
click at [416, 202] on select "Select Admin Akshay Anis Ankit Anuja Avinash J Bhakti bhavesh Daniel Demo staff…" at bounding box center [469, 210] width 107 height 16
click at [406, 233] on input "text" at bounding box center [449, 234] width 148 height 16
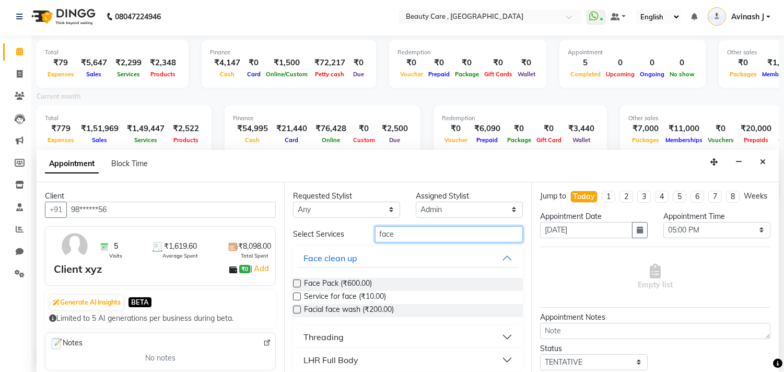
type input "face"
click at [298, 280] on label at bounding box center [297, 283] width 8 height 8
click at [298, 281] on input "checkbox" at bounding box center [296, 284] width 7 height 7
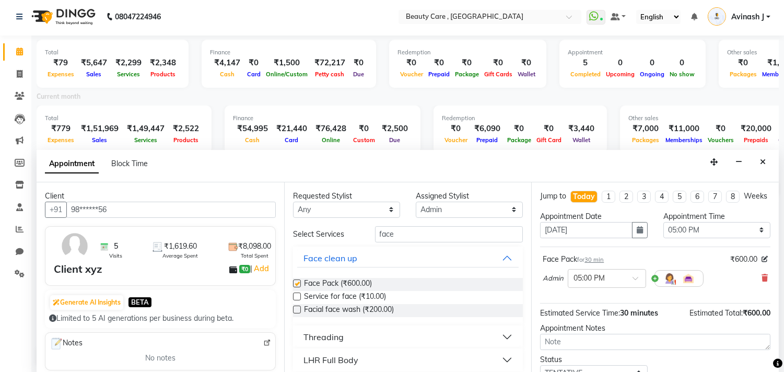
checkbox input "false"
drag, startPoint x: 401, startPoint y: 232, endPoint x: 342, endPoint y: 234, distance: 59.0
click at [342, 234] on div "Select Services face" at bounding box center [408, 234] width 246 height 16
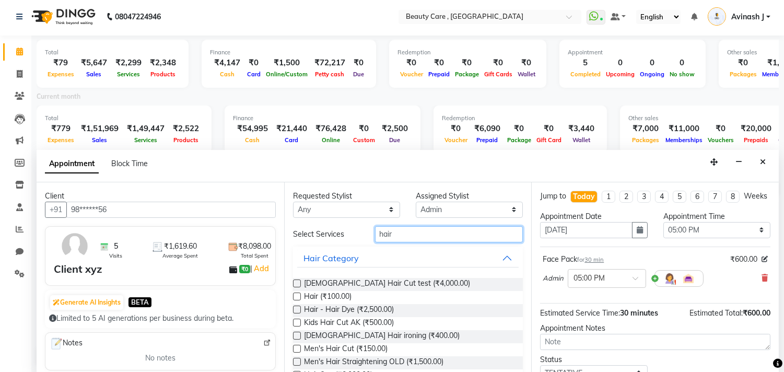
type input "hair"
click at [295, 347] on label at bounding box center [297, 349] width 8 height 8
click at [295, 347] on input "checkbox" at bounding box center [296, 349] width 7 height 7
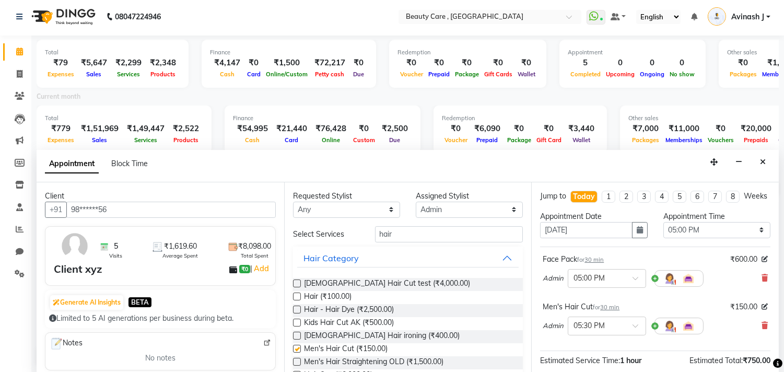
checkbox input "false"
click at [636, 233] on icon "button" at bounding box center [639, 229] width 6 height 7
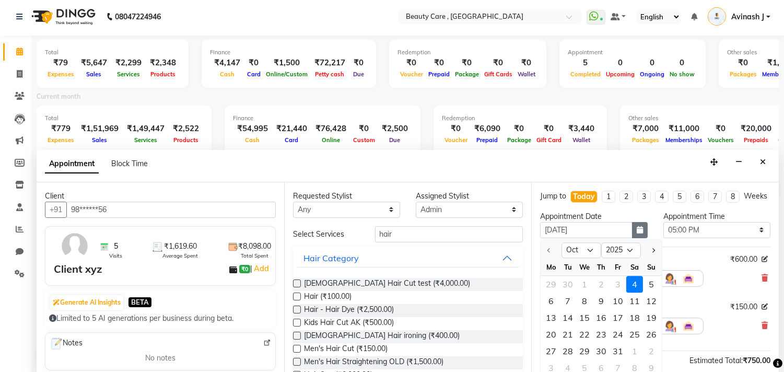
click at [636, 233] on icon "button" at bounding box center [639, 229] width 6 height 7
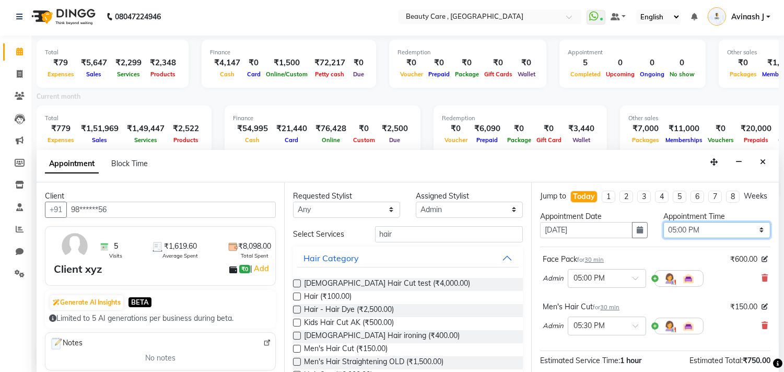
click at [719, 238] on select "Select 07:00 AM 07:05 AM 07:10 AM 07:15 AM 07:20 AM 07:25 AM 07:30 AM 07:35 AM …" at bounding box center [716, 230] width 107 height 16
click at [601, 203] on li "1" at bounding box center [608, 197] width 14 height 12
type input "11 October 2025"
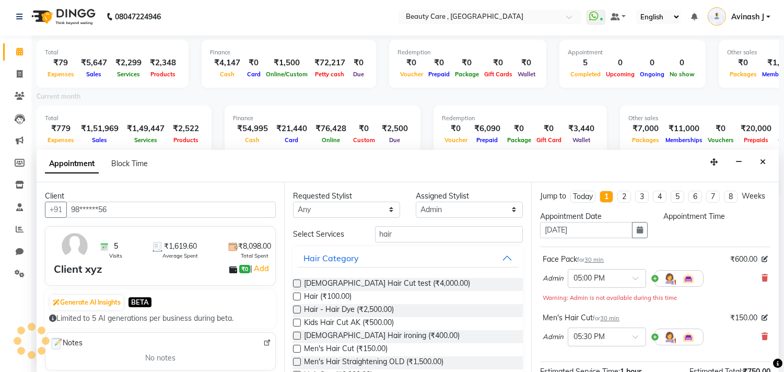
select select "1020"
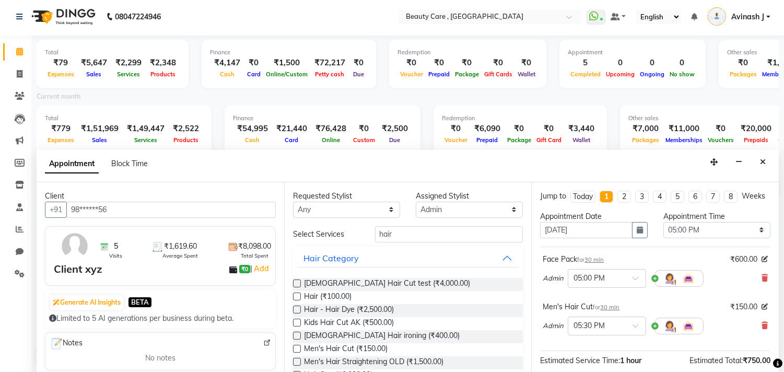
click at [622, 199] on li "2" at bounding box center [624, 197] width 14 height 12
type input "18 October 2025"
select select "1020"
click at [572, 203] on li "Today" at bounding box center [582, 197] width 25 height 12
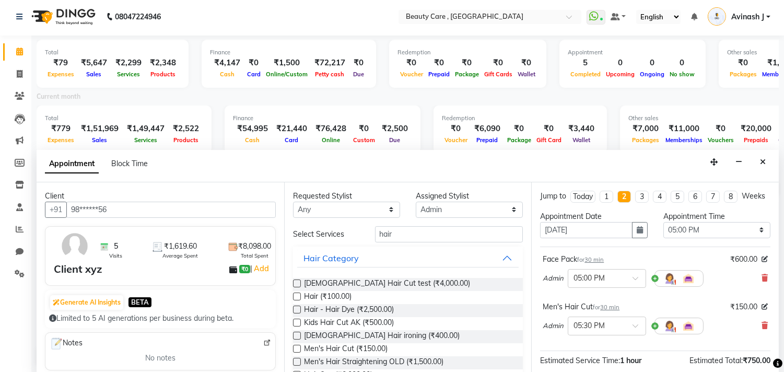
type input "[DATE]"
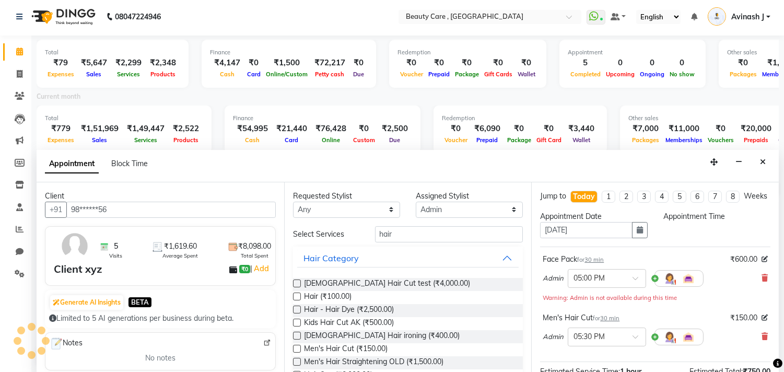
scroll to position [0, 0]
select select "1020"
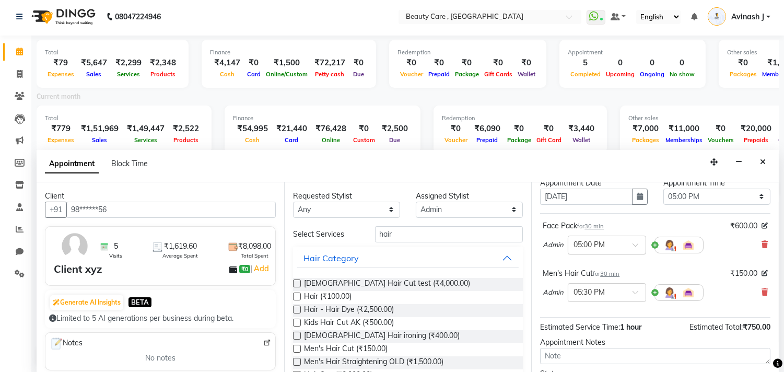
scroll to position [36, 0]
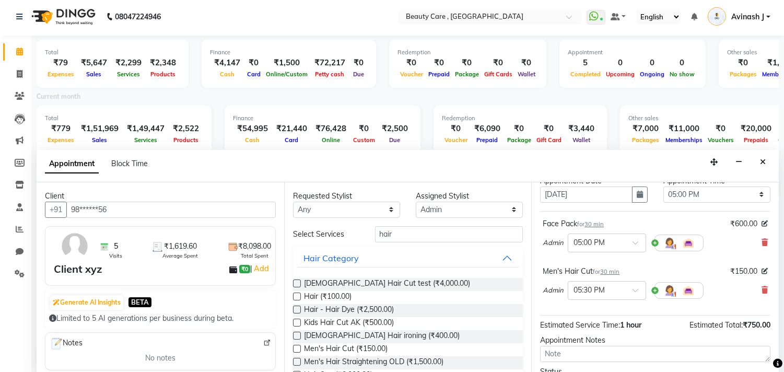
click at [668, 249] on img at bounding box center [669, 243] width 13 height 13
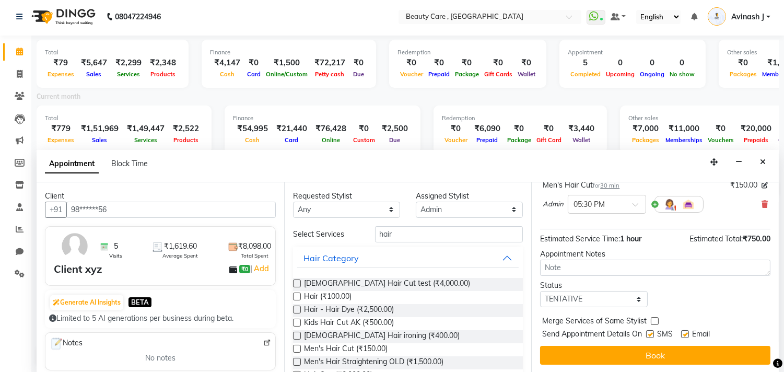
scroll to position [150, 0]
click at [588, 300] on select "Select TENTATIVE CONFIRM CHECK-IN UPCOMING" at bounding box center [593, 299] width 107 height 16
select select "confirm booking"
click at [540, 291] on select "Select TENTATIVE CONFIRM CHECK-IN UPCOMING" at bounding box center [593, 299] width 107 height 16
click at [650, 333] on label at bounding box center [650, 334] width 8 height 8
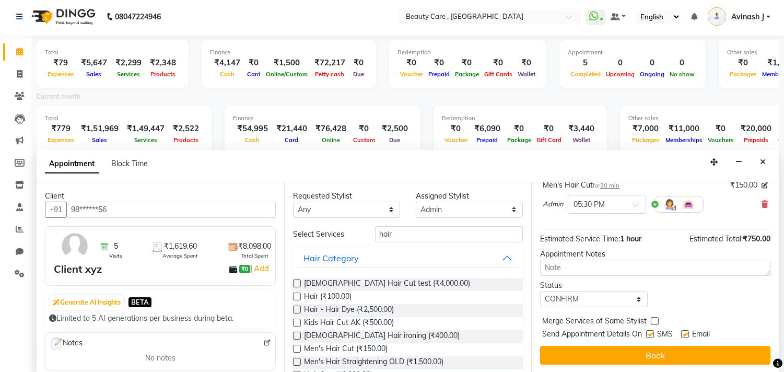
click at [650, 333] on input "checkbox" at bounding box center [649, 335] width 7 height 7
checkbox input "false"
click at [685, 333] on label at bounding box center [685, 334] width 8 height 8
click at [685, 333] on input "checkbox" at bounding box center [684, 335] width 7 height 7
checkbox input "false"
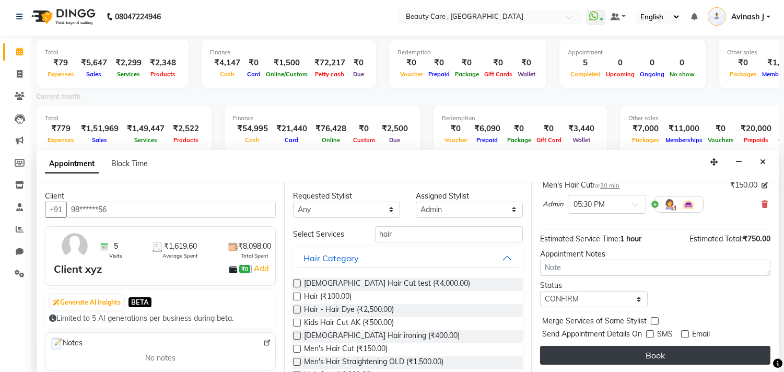
click at [624, 357] on button "Book" at bounding box center [655, 355] width 230 height 19
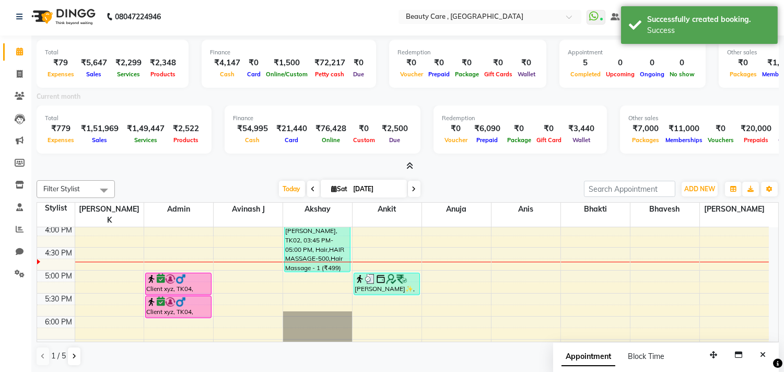
scroll to position [0, 0]
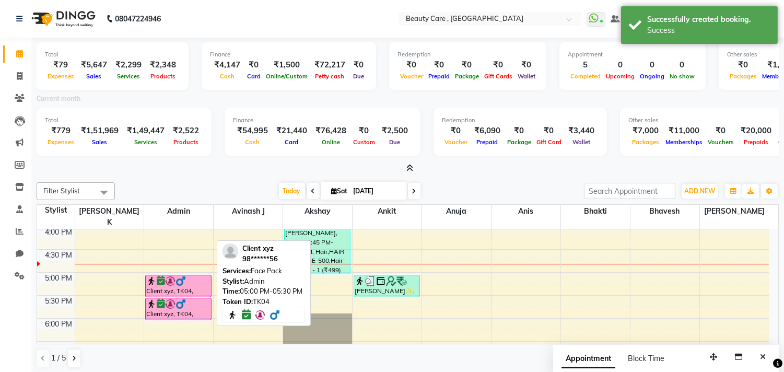
click at [158, 275] on div "Client xyz, TK04, 05:00 PM-05:30 PM, Face Pack" at bounding box center [178, 285] width 65 height 21
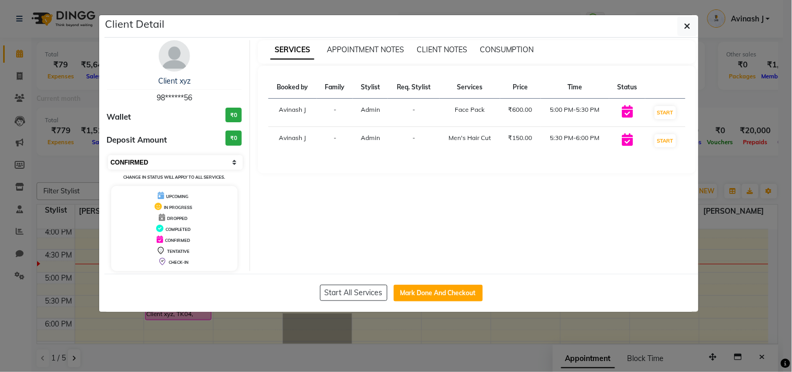
click at [132, 157] on select "Select IN SERVICE CONFIRMED TENTATIVE CHECK IN MARK DONE DROPPED UPCOMING" at bounding box center [175, 162] width 135 height 15
click at [108, 155] on select "Select IN SERVICE CONFIRMED TENTATIVE CHECK IN MARK DONE DROPPED UPCOMING" at bounding box center [175, 162] width 135 height 15
click at [139, 160] on select "Select IN SERVICE CONFIRMED TENTATIVE CHECK IN MARK DONE DROPPED UPCOMING" at bounding box center [175, 162] width 135 height 15
click at [299, 222] on div "SERVICES APPOINTMENT NOTES CLIENT NOTES CONSUMPTION Booked by Family Stylist Re…" at bounding box center [477, 155] width 454 height 231
click at [358, 55] on div "APPOINTMENT NOTES" at bounding box center [365, 49] width 77 height 11
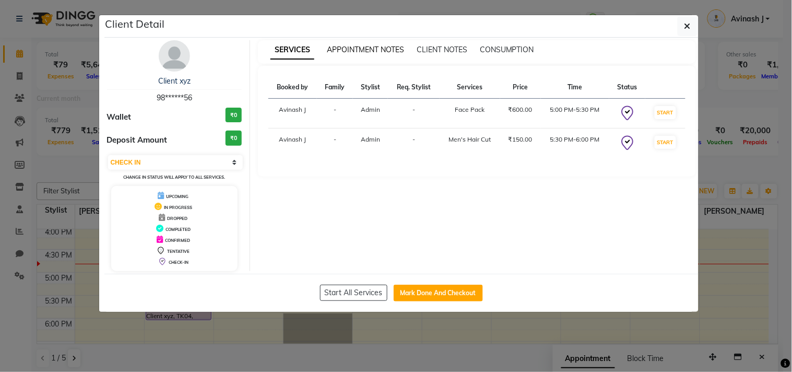
click at [361, 48] on span "APPOINTMENT NOTES" at bounding box center [365, 49] width 77 height 9
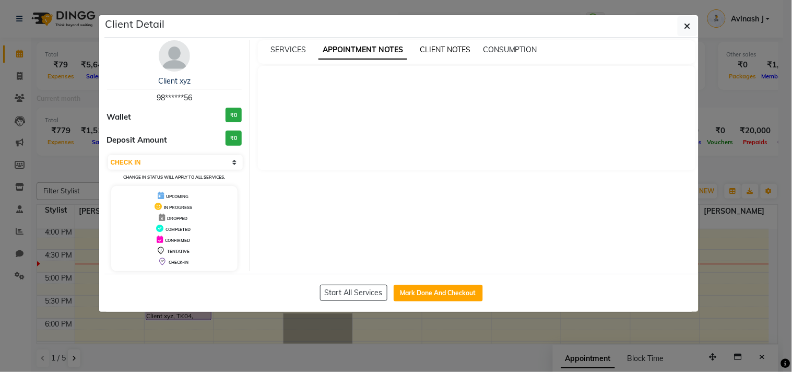
click at [434, 47] on span "CLIENT NOTES" at bounding box center [445, 49] width 51 height 9
click at [499, 47] on span "CONSUMPTION" at bounding box center [509, 49] width 54 height 9
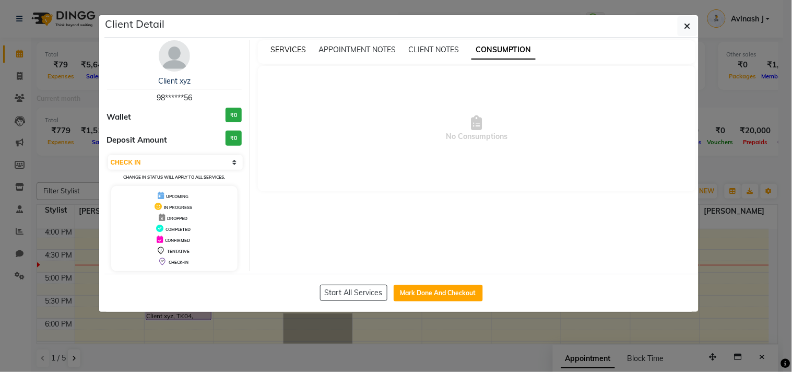
click at [284, 51] on span "SERVICES" at bounding box center [288, 49] width 36 height 9
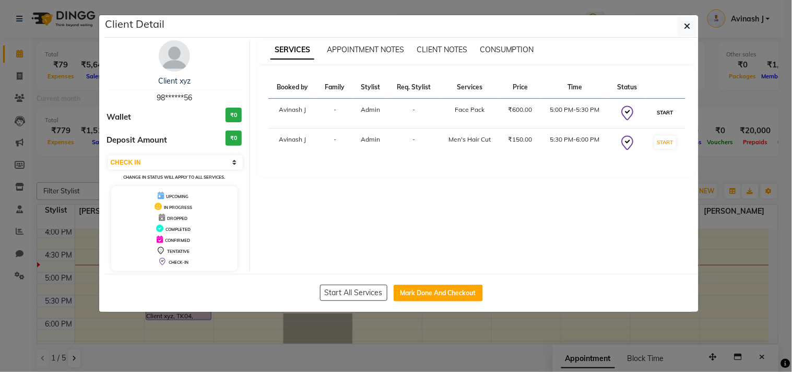
click at [659, 111] on button "START" at bounding box center [665, 112] width 21 height 13
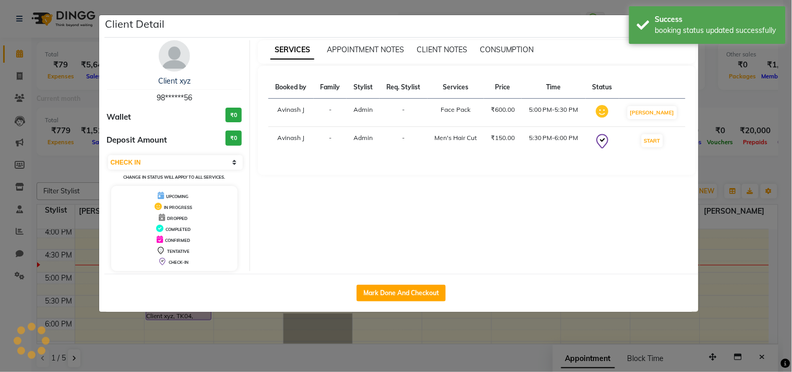
select select "select"
click at [659, 111] on button "MARK DONE" at bounding box center [653, 112] width 50 height 13
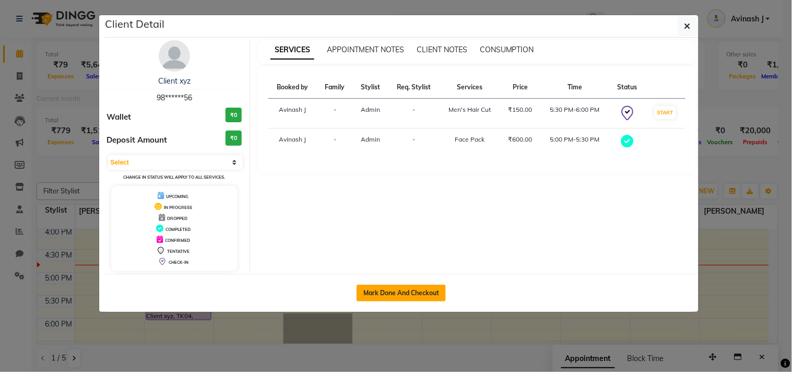
click at [388, 291] on button "Mark Done And Checkout" at bounding box center [401, 293] width 89 height 17
select select "service"
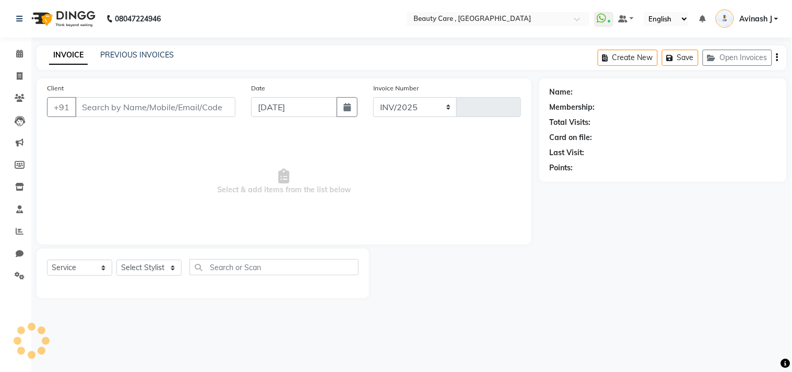
select select "5646"
type input "3099"
type input "98******56"
select select "71732"
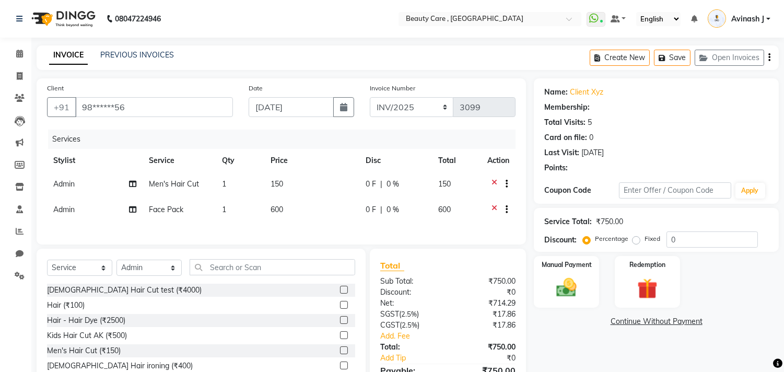
radio input "false"
radio input "true"
type input "10"
select select "1: Object"
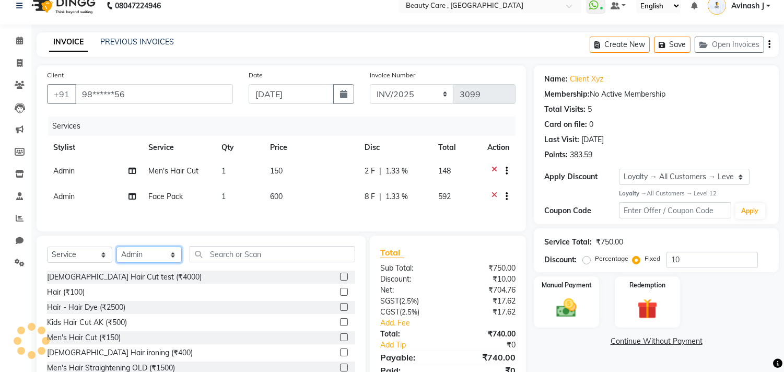
click at [149, 263] on select "Select Stylist Admin Akshay Anis Ankit Anuja Avinash Avinash J Avneesh Bhakti b…" at bounding box center [148, 254] width 65 height 16
select select "77951"
click at [116, 253] on select "Select Stylist Admin Akshay Anis Ankit Anuja Avinash Avinash J Avneesh Bhakti b…" at bounding box center [148, 254] width 65 height 16
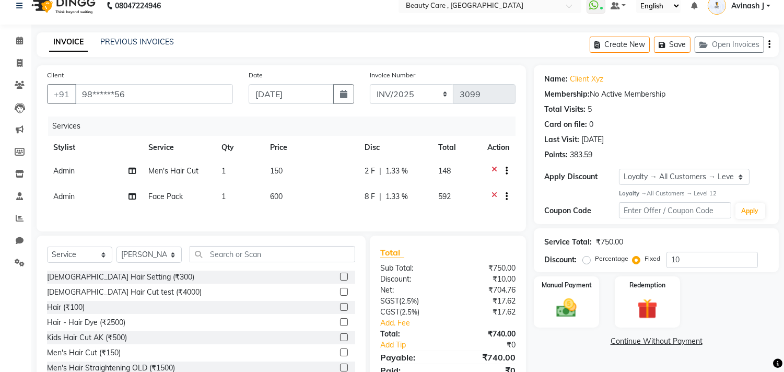
click at [340, 311] on label at bounding box center [344, 307] width 8 height 8
click at [340, 311] on input "checkbox" at bounding box center [343, 307] width 7 height 7
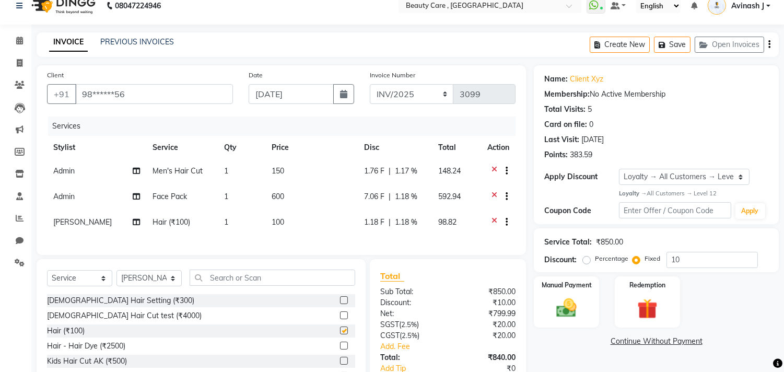
checkbox input "false"
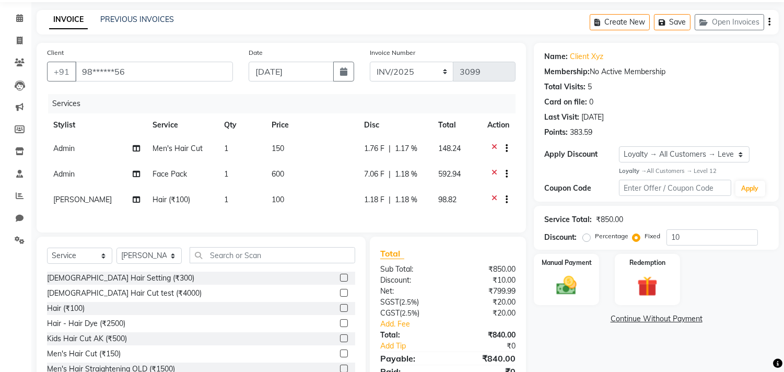
scroll to position [89, 0]
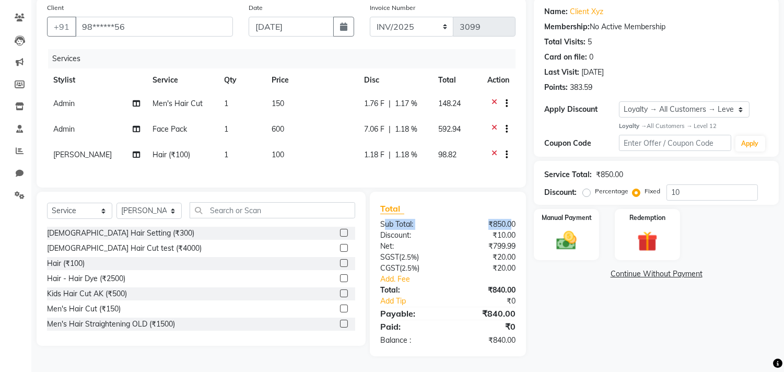
drag, startPoint x: 383, startPoint y: 221, endPoint x: 510, endPoint y: 227, distance: 126.5
click at [510, 227] on div "Sub Total: ₹850.00" at bounding box center [447, 224] width 151 height 11
click at [458, 239] on div "₹10.00" at bounding box center [486, 235] width 76 height 11
drag, startPoint x: 468, startPoint y: 286, endPoint x: 527, endPoint y: 290, distance: 59.7
click at [527, 290] on div "Total Sub Total: ₹850.00 Discount: ₹10.00 Net: ₹799.99 SGST ( 2.5% ) ₹20.00 CGS…" at bounding box center [449, 274] width 168 height 164
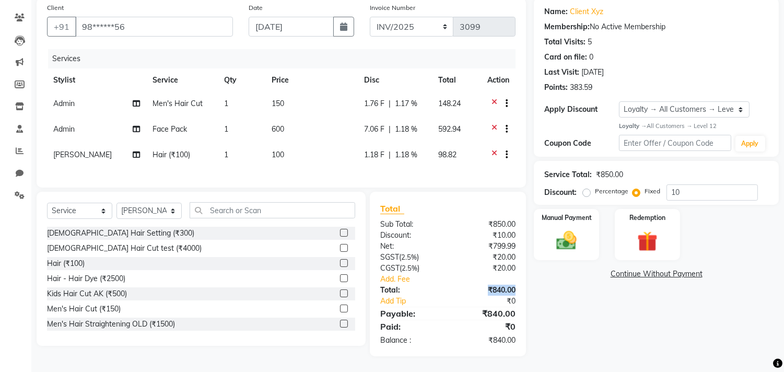
drag, startPoint x: 545, startPoint y: 166, endPoint x: 633, endPoint y: 170, distance: 88.3
click at [633, 170] on div "Service Total: ₹850.00" at bounding box center [656, 174] width 224 height 11
click at [595, 186] on label "Percentage" at bounding box center [611, 190] width 33 height 9
click at [585, 187] on input "Percentage" at bounding box center [588, 190] width 7 height 7
radio input "true"
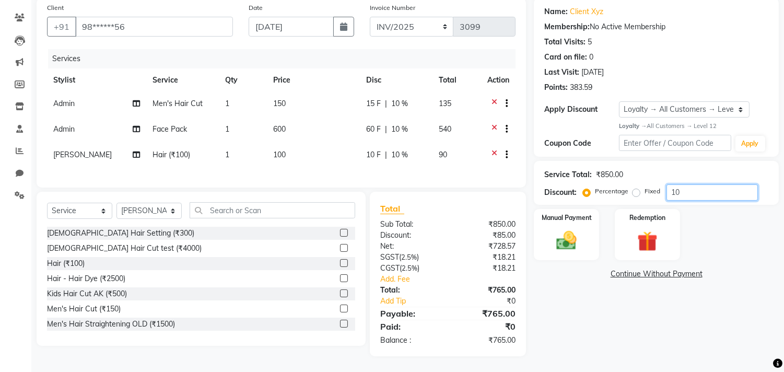
drag, startPoint x: 692, startPoint y: 185, endPoint x: 650, endPoint y: 188, distance: 42.4
click at [650, 188] on div "Percentage Fixed 10" at bounding box center [671, 192] width 173 height 16
click at [644, 186] on label "Fixed" at bounding box center [652, 190] width 16 height 9
click at [634, 187] on input "Fixed" at bounding box center [637, 190] width 7 height 7
radio input "true"
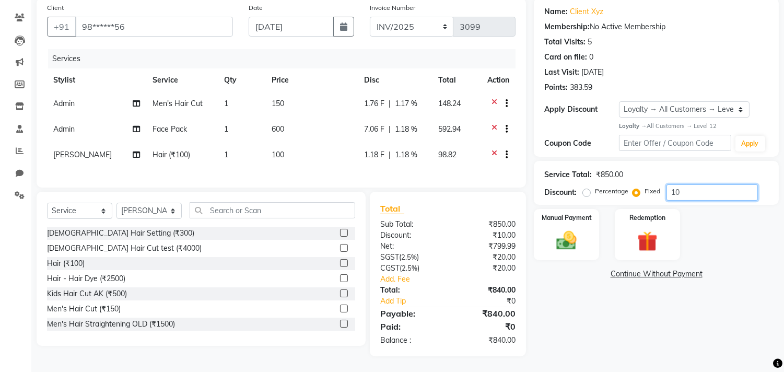
click at [688, 185] on input "10" at bounding box center [711, 192] width 91 height 16
type input "1"
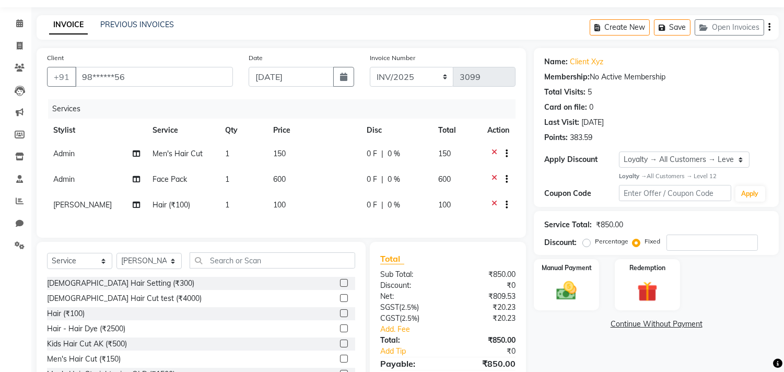
click at [383, 148] on div "0 F | 0 %" at bounding box center [396, 153] width 59 height 11
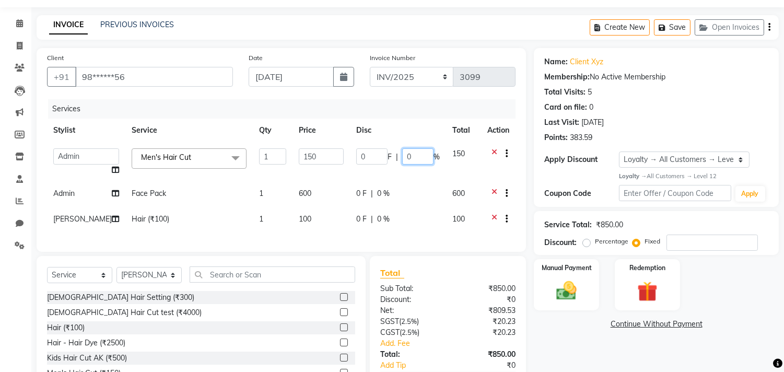
drag, startPoint x: 410, startPoint y: 155, endPoint x: 386, endPoint y: 159, distance: 23.8
click at [386, 159] on div "0 F | 0 %" at bounding box center [398, 156] width 84 height 16
type input "10"
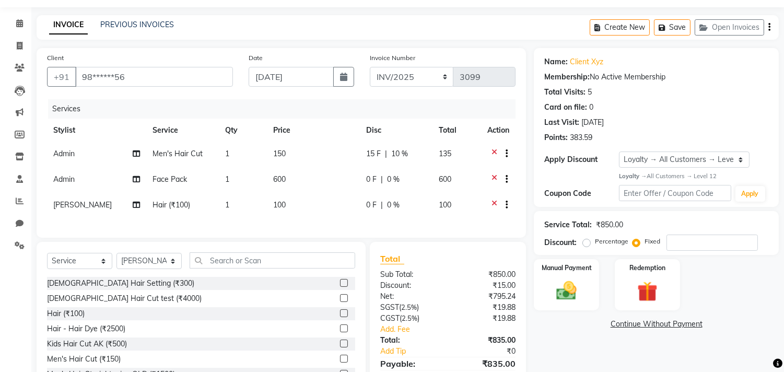
click at [394, 115] on div "Services" at bounding box center [285, 108] width 475 height 19
click at [382, 179] on div "0 F | 0 %" at bounding box center [396, 179] width 60 height 11
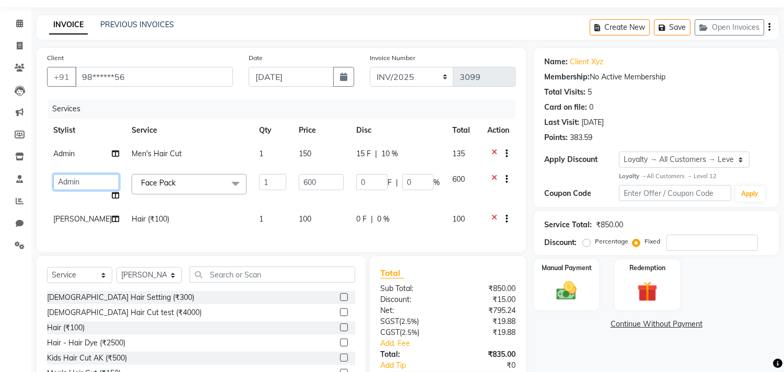
click at [66, 176] on select "Admin Akshay Anis Ankit Anuja Avinash Avinash J Avneesh Bhakti bhavesh Bikesh D…" at bounding box center [86, 182] width 66 height 16
select select "67744"
click at [65, 178] on select "Admin Akshay Anis Ankit Anuja Avinash Avinash J Avneesh Bhakti bhavesh Bikesh D…" at bounding box center [86, 182] width 66 height 16
select select "77951"
click at [65, 183] on select "Admin Akshay Anis Ankit Anuja Avinash Avinash J Avneesh Bhakti bhavesh Bikesh D…" at bounding box center [86, 182] width 66 height 16
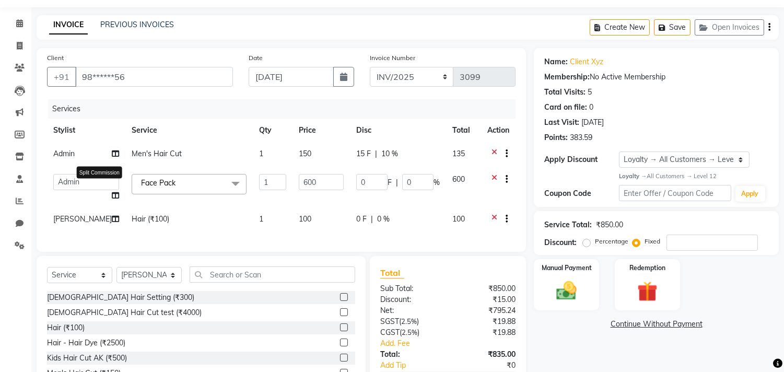
click at [112, 195] on icon at bounding box center [115, 195] width 7 height 7
select select "71732"
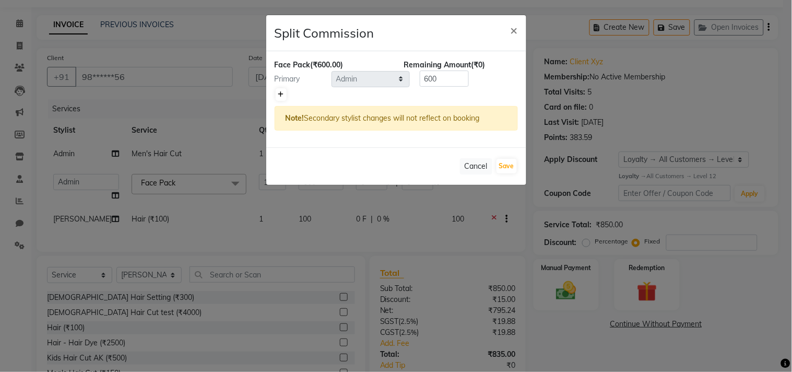
click at [285, 89] on link at bounding box center [281, 94] width 11 height 13
type input "300"
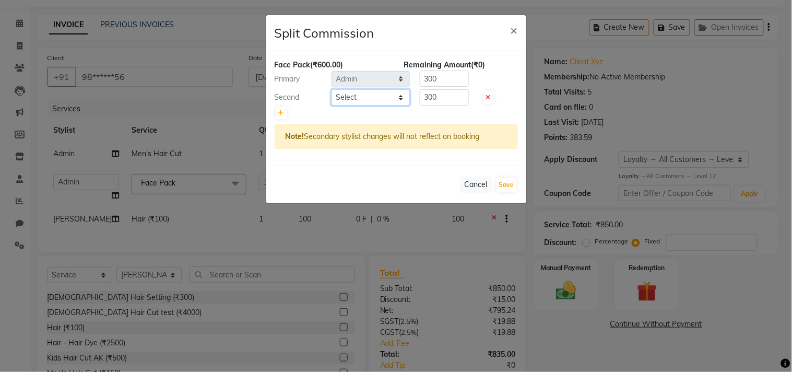
click at [363, 98] on select "Select Admin Akshay Anis Ankit Anuja Avinash Avinash J Avneesh Bhakti bhavesh B…" at bounding box center [371, 97] width 78 height 16
select select "86533"
click at [332, 89] on select "Select Admin Akshay Anis Ankit Anuja Avinash Avinash J Avneesh Bhakti bhavesh B…" at bounding box center [371, 97] width 78 height 16
click at [513, 30] on span "×" at bounding box center [514, 30] width 7 height 16
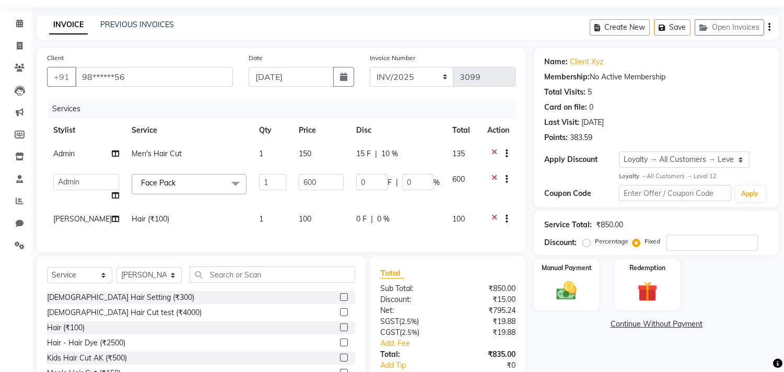
scroll to position [103, 0]
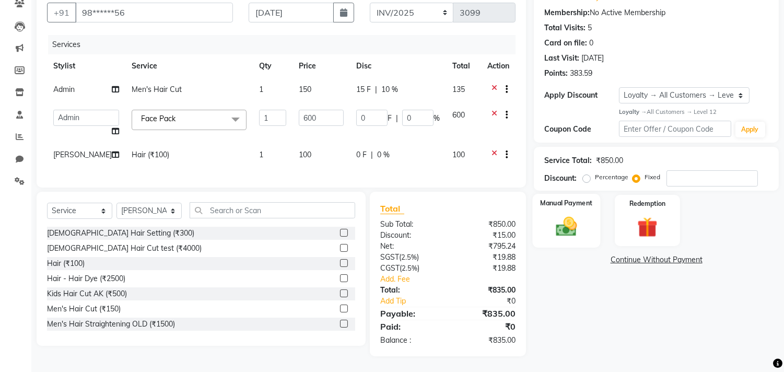
click at [547, 207] on div "Manual Payment" at bounding box center [567, 220] width 68 height 53
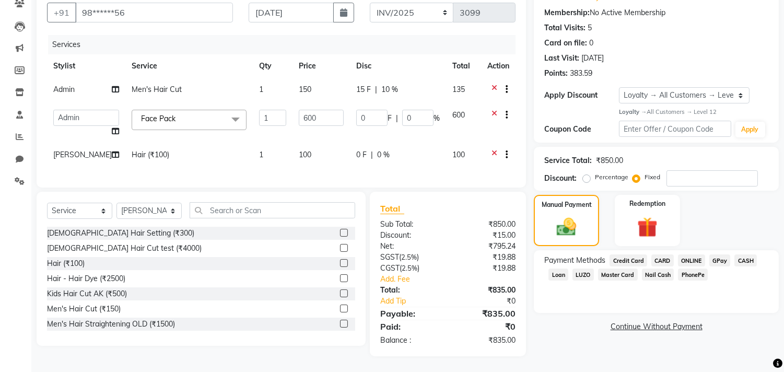
click at [658, 254] on span "CARD" at bounding box center [662, 260] width 22 height 12
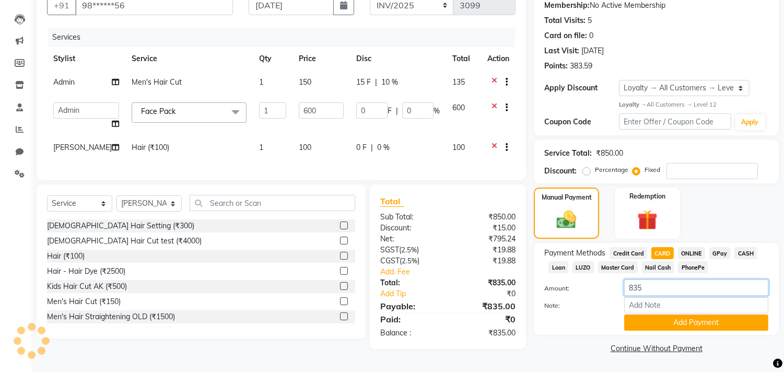
drag, startPoint x: 643, startPoint y: 285, endPoint x: 600, endPoint y: 291, distance: 43.2
click at [600, 291] on div "Amount: 835" at bounding box center [656, 288] width 240 height 18
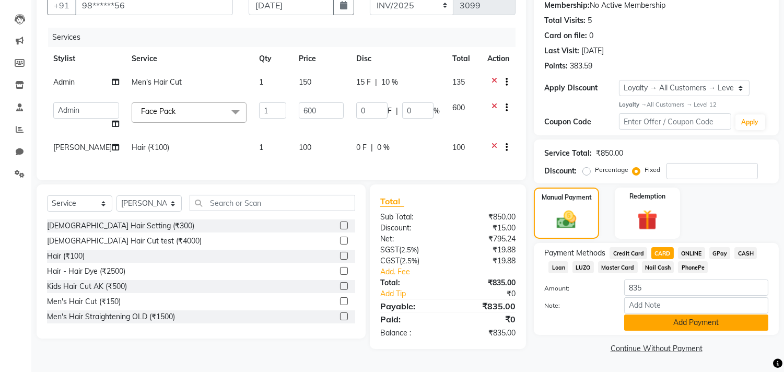
click at [690, 325] on button "Add Payment" at bounding box center [696, 322] width 144 height 16
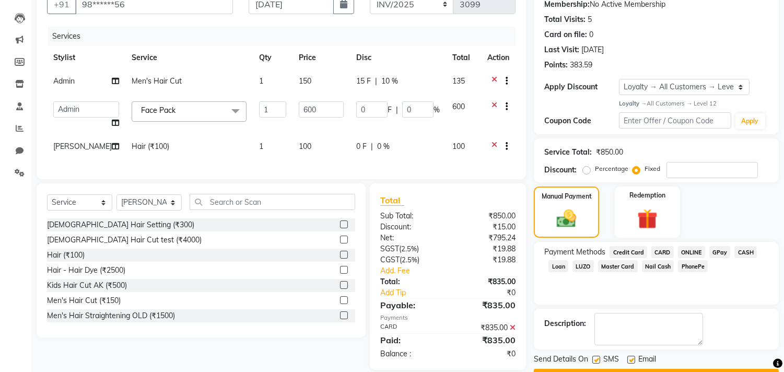
scroll to position [176, 0]
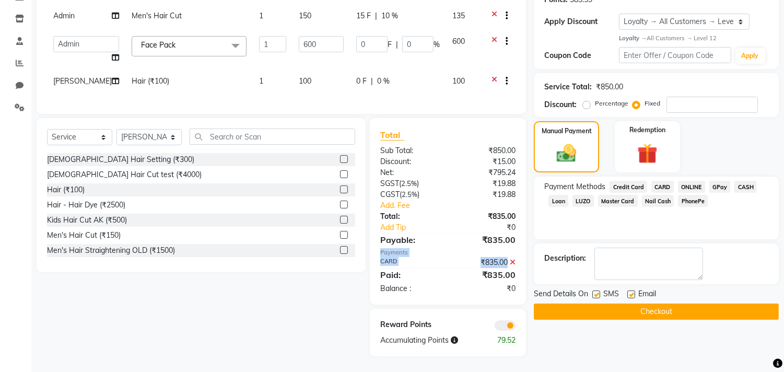
drag, startPoint x: 378, startPoint y: 252, endPoint x: 528, endPoint y: 258, distance: 150.0
click at [528, 258] on div "Total Sub Total: ₹850.00 Discount: ₹15.00 Net: ₹795.24 SGST ( 2.5% ) ₹19.88 CGS…" at bounding box center [449, 237] width 168 height 238
click at [547, 255] on div "Description:" at bounding box center [656, 263] width 224 height 32
drag, startPoint x: 536, startPoint y: 285, endPoint x: 676, endPoint y: 280, distance: 139.5
click at [676, 288] on div "Send Details On SMS Email" at bounding box center [656, 294] width 245 height 13
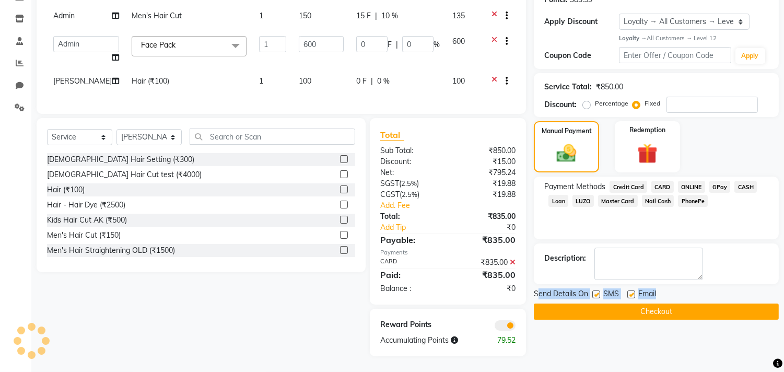
click at [676, 288] on div "Send Details On SMS Email" at bounding box center [656, 294] width 245 height 13
click at [513, 263] on icon at bounding box center [513, 261] width 6 height 7
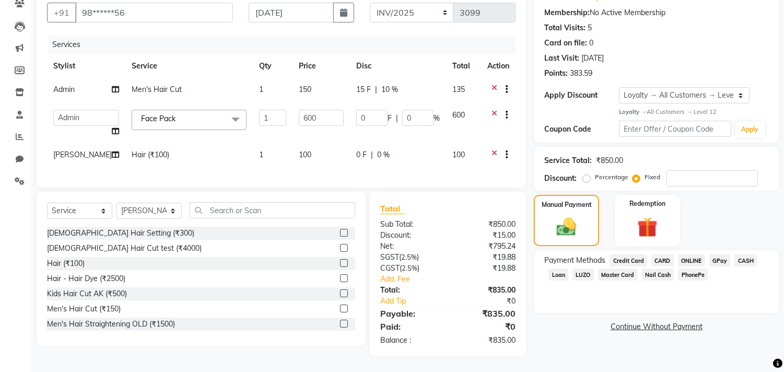
scroll to position [103, 0]
click at [696, 254] on span "ONLINE" at bounding box center [691, 260] width 27 height 12
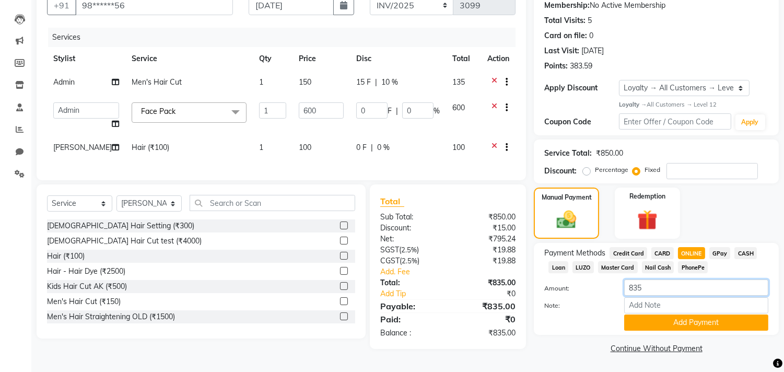
drag, startPoint x: 655, startPoint y: 286, endPoint x: 468, endPoint y: 292, distance: 187.0
click at [468, 292] on div "Client +91 98******56 Date 04 October 2025 Invoice Number INV/2025 SER-25 INV/2…" at bounding box center [408, 167] width 758 height 380
type input "200"
click at [660, 326] on button "Add Payment" at bounding box center [696, 322] width 144 height 16
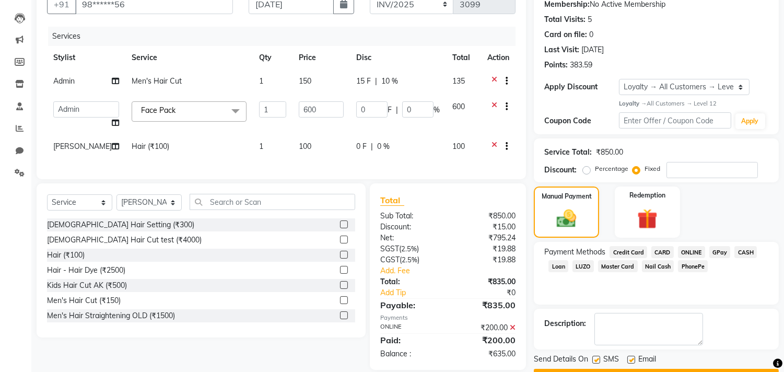
scroll to position [116, 0]
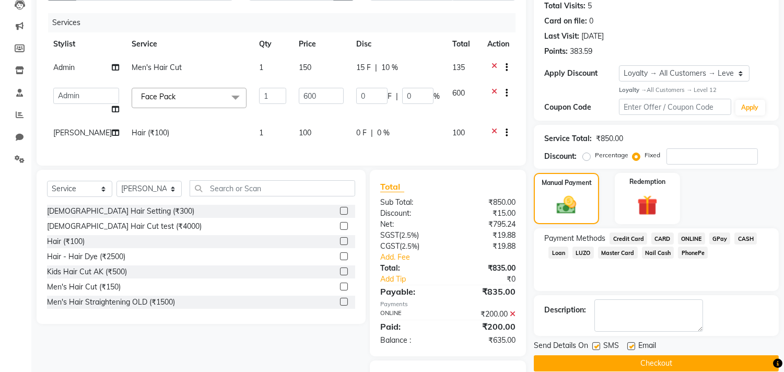
click at [739, 239] on span "CASH" at bounding box center [745, 238] width 22 height 12
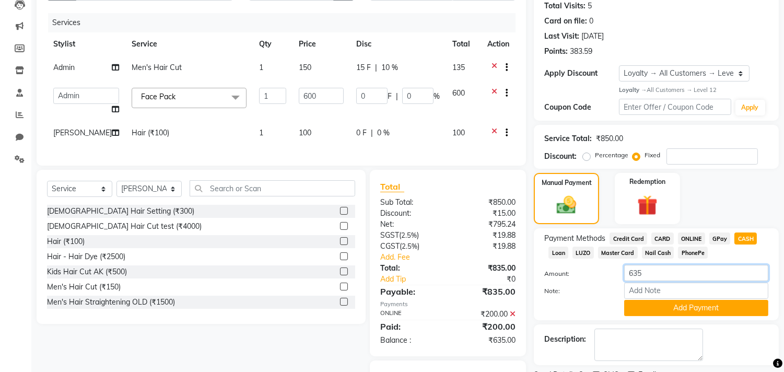
drag, startPoint x: 651, startPoint y: 273, endPoint x: 583, endPoint y: 278, distance: 68.1
click at [583, 278] on div "Amount: 635" at bounding box center [656, 274] width 240 height 18
click at [636, 306] on button "Add Payment" at bounding box center [696, 308] width 144 height 16
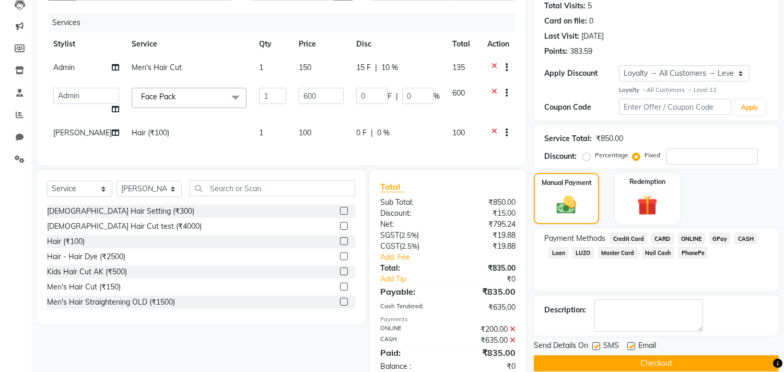
scroll to position [203, 0]
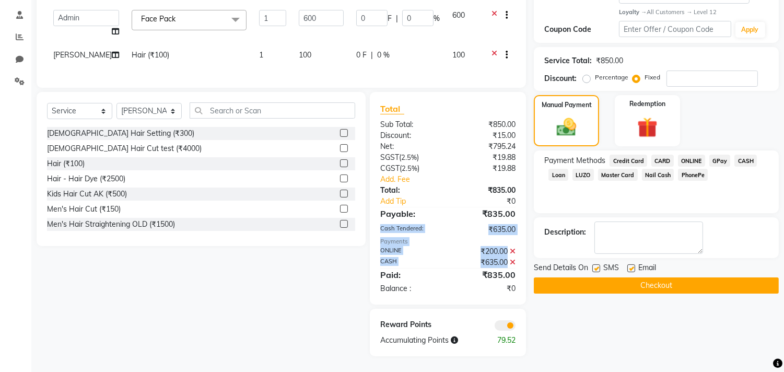
drag, startPoint x: 380, startPoint y: 228, endPoint x: 517, endPoint y: 265, distance: 142.1
click at [515, 265] on div "Total Sub Total: ₹850.00 Discount: ₹15.00 Net: ₹795.24 SGST ( 2.5% ) ₹19.88 CGS…" at bounding box center [447, 198] width 135 height 192
click at [597, 264] on label at bounding box center [596, 268] width 8 height 8
click at [597, 265] on input "checkbox" at bounding box center [595, 268] width 7 height 7
checkbox input "false"
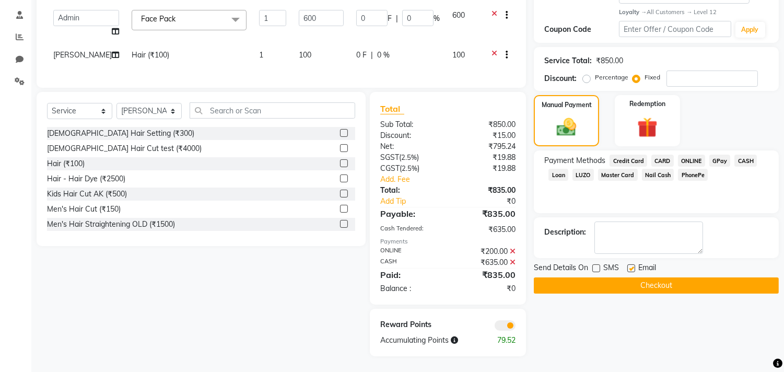
click at [632, 264] on label at bounding box center [631, 268] width 8 height 8
click at [632, 265] on input "checkbox" at bounding box center [630, 268] width 7 height 7
checkbox input "false"
click at [629, 277] on button "Checkout" at bounding box center [656, 285] width 245 height 16
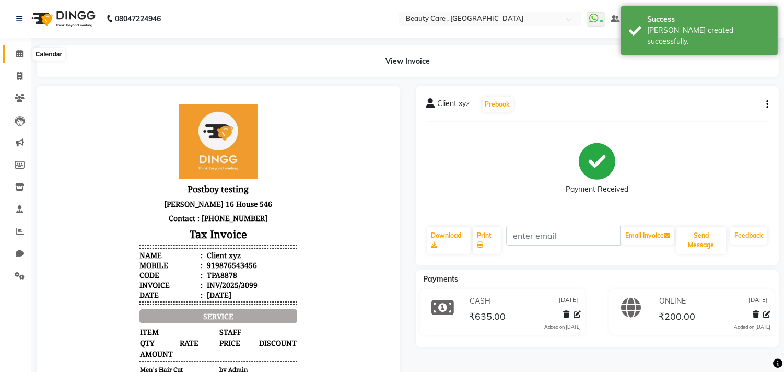
click at [21, 60] on span at bounding box center [19, 54] width 18 height 12
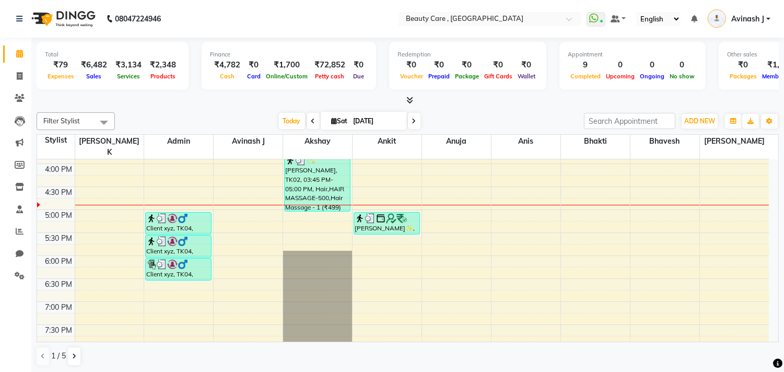
scroll to position [456, 0]
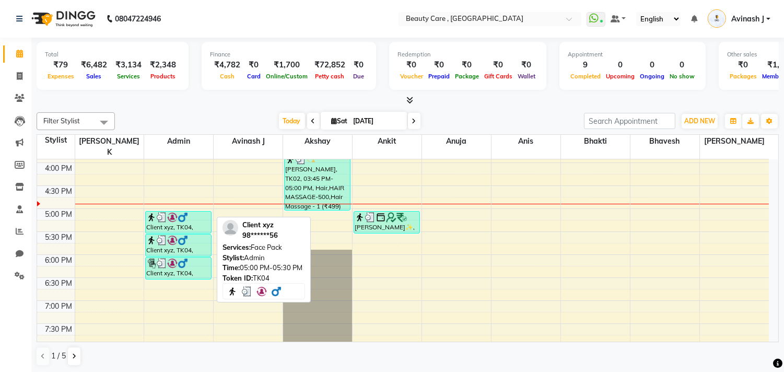
click at [189, 216] on div "Client xyz, TK04, 05:00 PM-05:30 PM, Face Pack" at bounding box center [178, 221] width 65 height 21
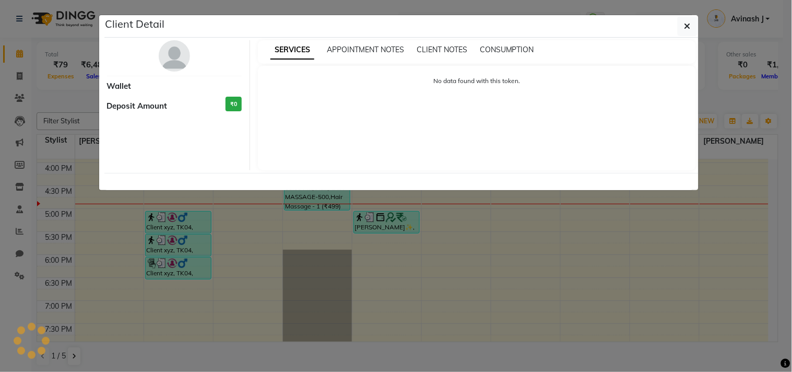
select select "3"
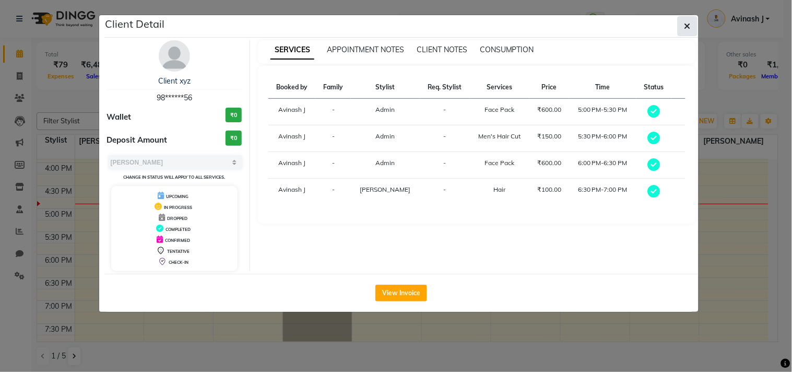
click at [695, 33] on button "button" at bounding box center [688, 26] width 20 height 20
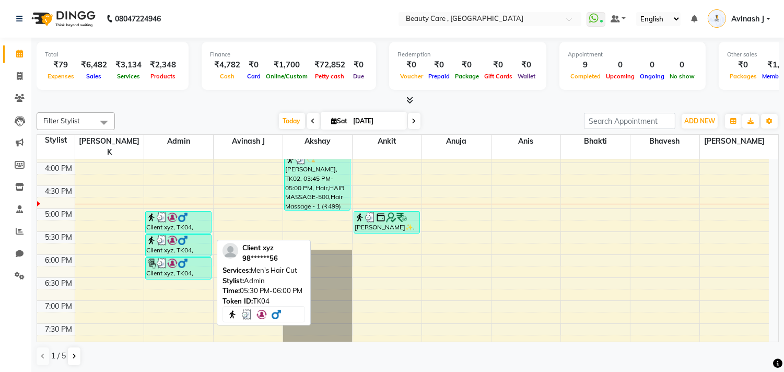
click at [190, 235] on div at bounding box center [178, 240] width 64 height 10
select select "3"
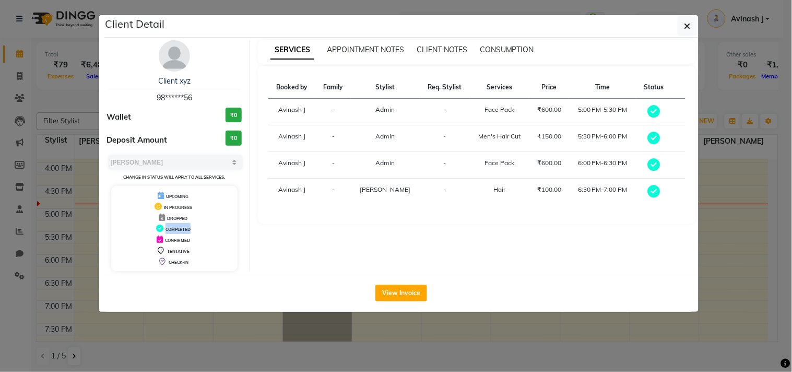
drag, startPoint x: 161, startPoint y: 228, endPoint x: 203, endPoint y: 226, distance: 41.9
click at [203, 226] on div "COMPLETED" at bounding box center [174, 228] width 119 height 11
click at [686, 29] on icon "button" at bounding box center [687, 26] width 6 height 8
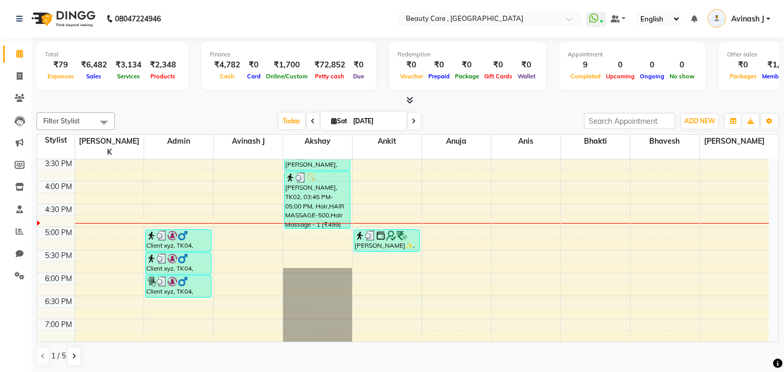
scroll to position [437, 0]
click at [701, 117] on span "ADD NEW" at bounding box center [699, 121] width 31 height 8
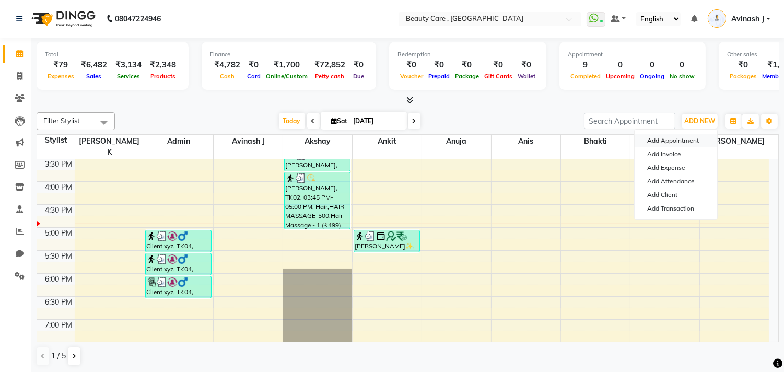
click at [662, 143] on button "Add Appointment" at bounding box center [675, 141] width 82 height 14
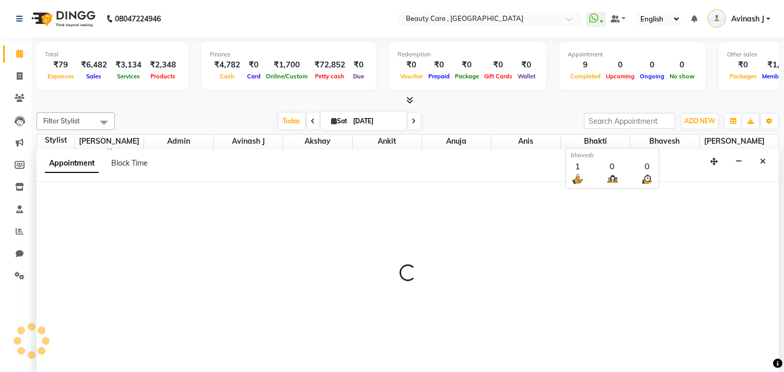
scroll to position [1, 0]
select select "tentative"
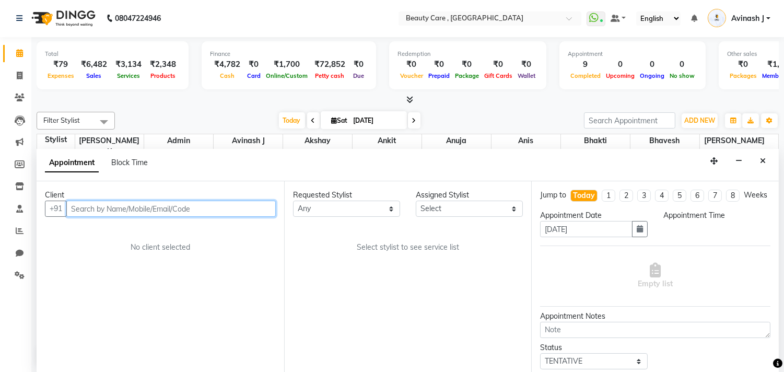
select select "420"
click at [117, 211] on input "text" at bounding box center [170, 208] width 209 height 16
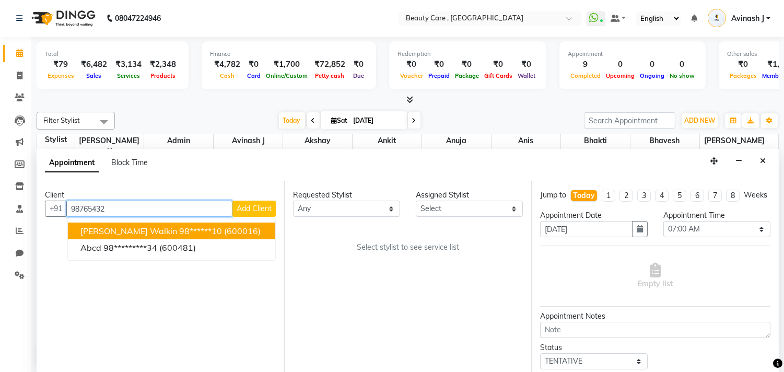
click at [129, 227] on span "Satvik Walkin" at bounding box center [128, 231] width 97 height 10
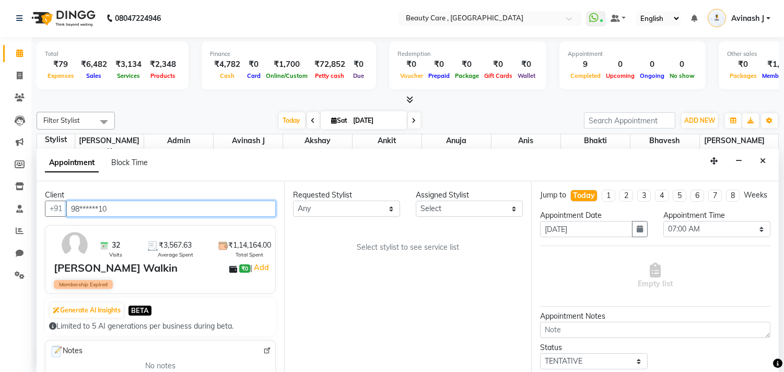
type input "98******10"
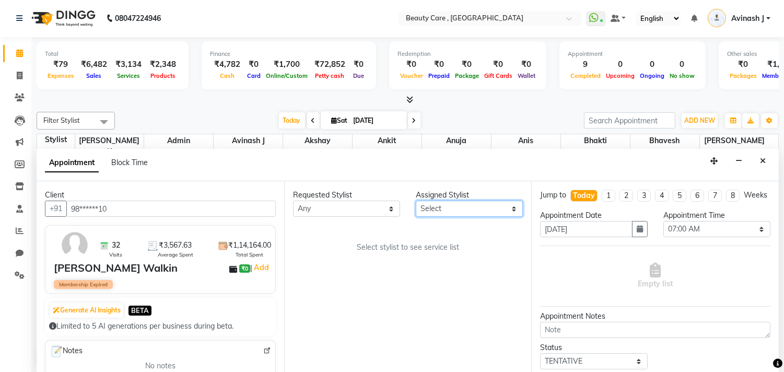
click at [432, 209] on select "Select Admin Akshay Anis Ankit Anuja Avinash J Bhakti bhavesh Daniel Demo staff…" at bounding box center [469, 208] width 107 height 16
select select "68359"
click at [416, 200] on select "Select Admin Akshay Anis Ankit Anuja Avinash J Bhakti bhavesh Daniel Demo staff…" at bounding box center [469, 208] width 107 height 16
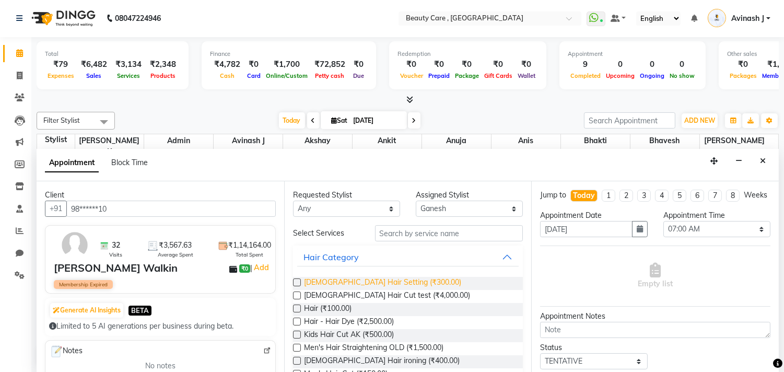
click at [326, 288] on span "Ladies Hair Setting (₹300.00)" at bounding box center [382, 283] width 157 height 13
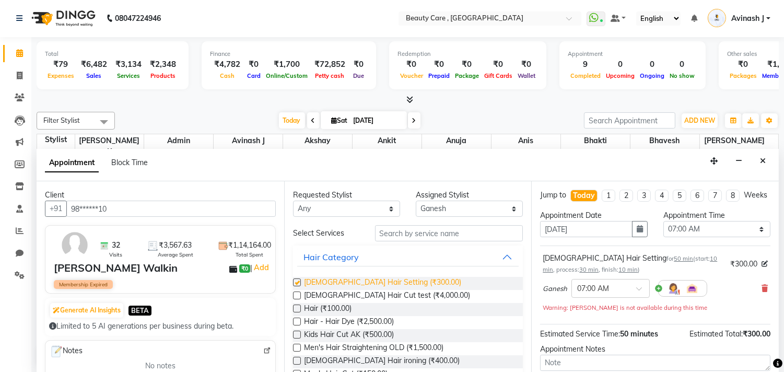
checkbox input "false"
click at [326, 296] on span "Ladies Hair Cut test (₹4,000.00)" at bounding box center [387, 296] width 166 height 13
checkbox input "false"
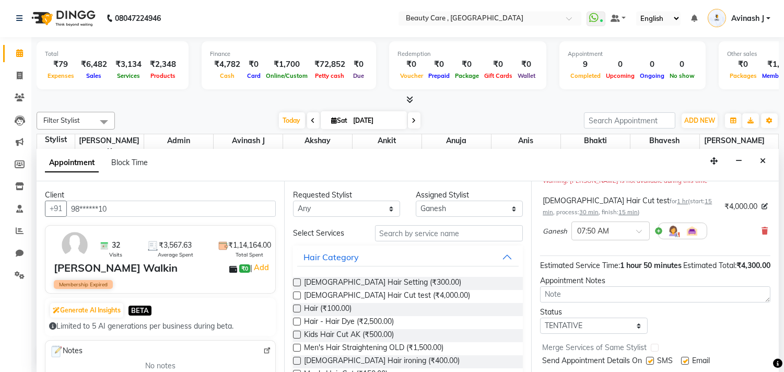
scroll to position [175, 0]
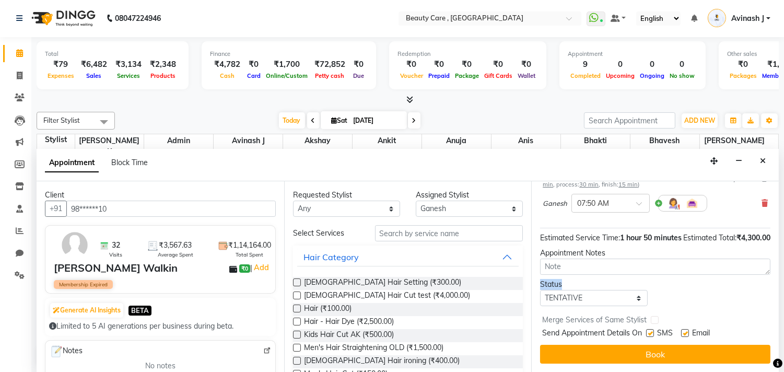
drag, startPoint x: 541, startPoint y: 285, endPoint x: 568, endPoint y: 288, distance: 26.2
click at [568, 288] on div "Status" at bounding box center [593, 284] width 107 height 11
click at [764, 159] on icon "Close" at bounding box center [763, 160] width 6 height 7
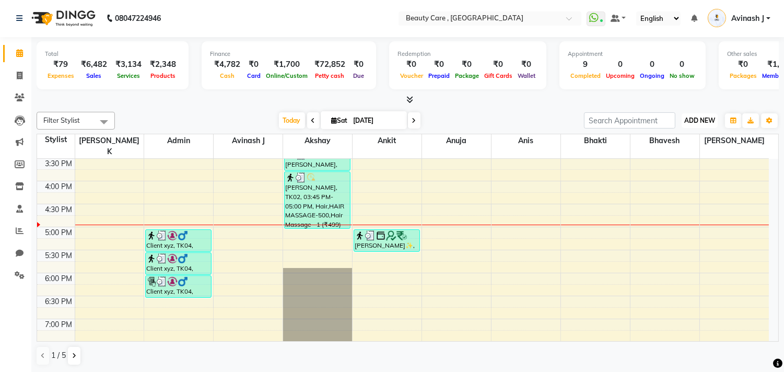
click at [695, 121] on span "ADD NEW" at bounding box center [699, 120] width 31 height 8
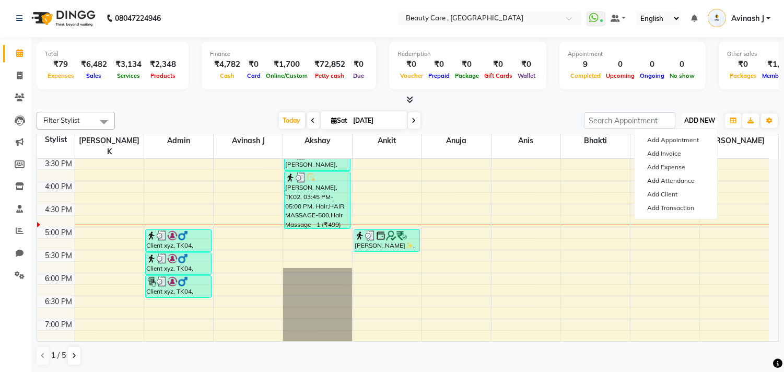
click at [696, 119] on span "ADD NEW" at bounding box center [699, 120] width 31 height 8
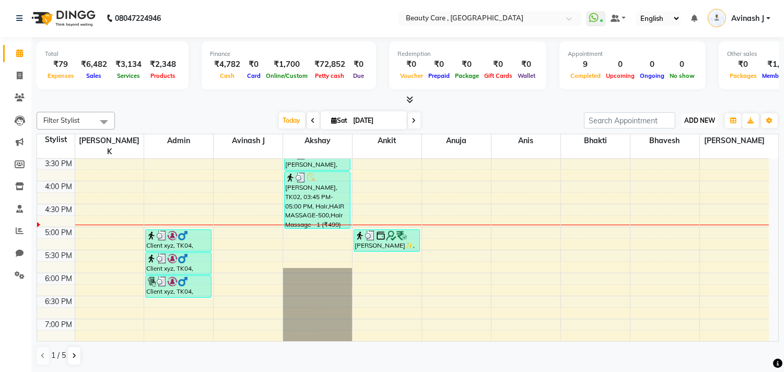
click at [696, 119] on span "ADD NEW" at bounding box center [699, 120] width 31 height 8
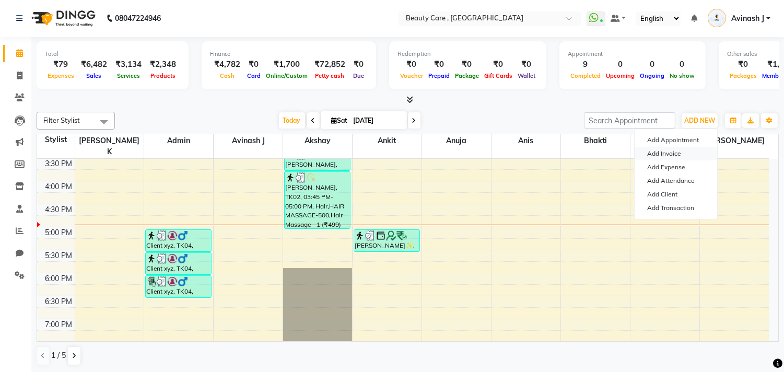
click at [651, 155] on link "Add Invoice" at bounding box center [675, 154] width 82 height 14
select select "service"
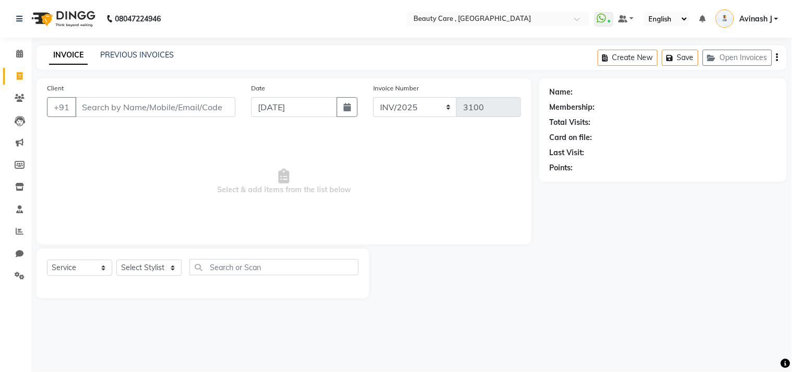
click at [204, 115] on input "Client" at bounding box center [155, 107] width 160 height 20
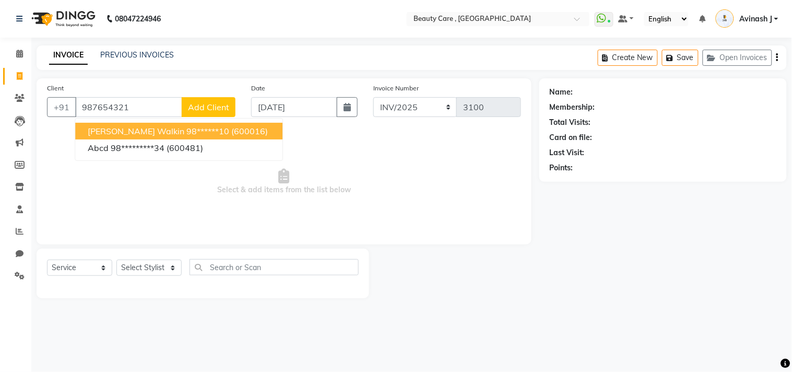
click at [109, 131] on span "Satvik Walkin" at bounding box center [136, 131] width 97 height 10
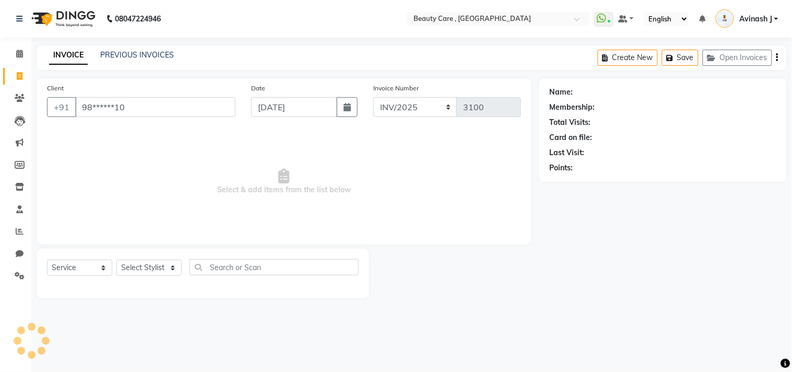
type input "98******10"
select select "1: Object"
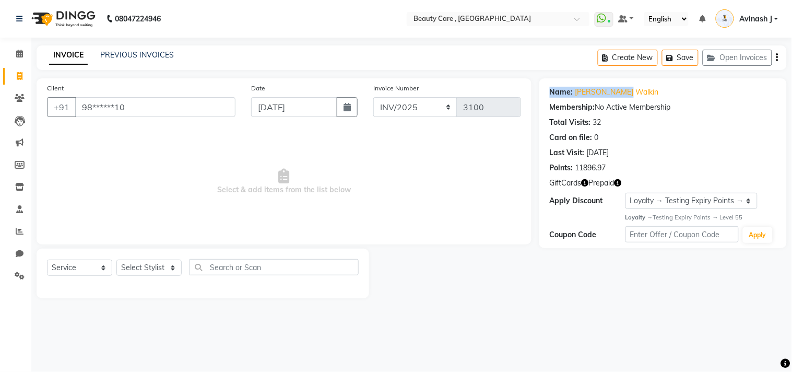
drag, startPoint x: 627, startPoint y: 91, endPoint x: 543, endPoint y: 91, distance: 84.1
click at [543, 91] on div "Name: Satvik Walkin Membership: No Active Membership Total Visits: 32 Card on f…" at bounding box center [662, 163] width 247 height 170
click at [81, 267] on select "Select Service Product Membership Package Voucher Prepaid Gift Card" at bounding box center [79, 267] width 65 height 16
select select "product"
click at [47, 260] on select "Select Service Product Membership Package Voucher Prepaid Gift Card" at bounding box center [79, 267] width 65 height 16
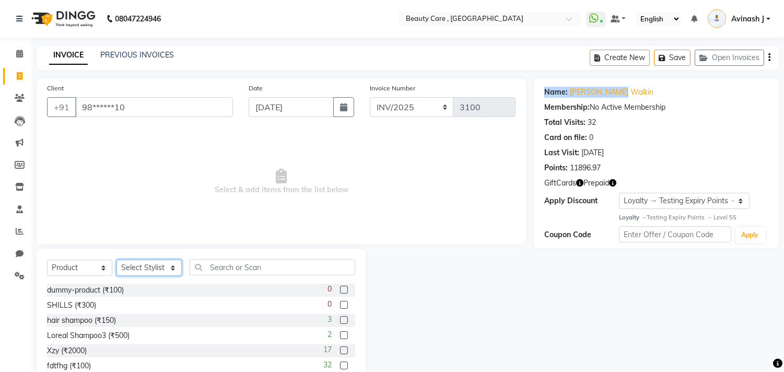
click at [134, 270] on select "Select Stylist Admin Akshay Anis Ankit Anuja Avinash Avinash J Avneesh Bhakti b…" at bounding box center [148, 267] width 65 height 16
select select "60558"
click at [116, 260] on select "Select Stylist Admin Akshay Anis Ankit Anuja Avinash Avinash J Avneesh Bhakti b…" at bounding box center [148, 267] width 65 height 16
click at [340, 318] on label at bounding box center [344, 320] width 8 height 8
click at [340, 318] on input "checkbox" at bounding box center [343, 320] width 7 height 7
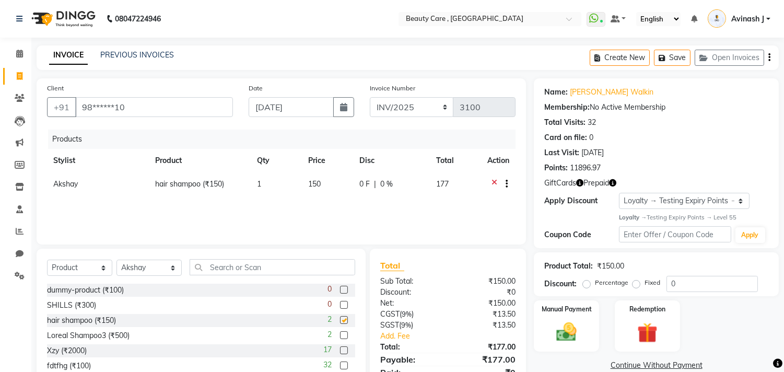
checkbox input "false"
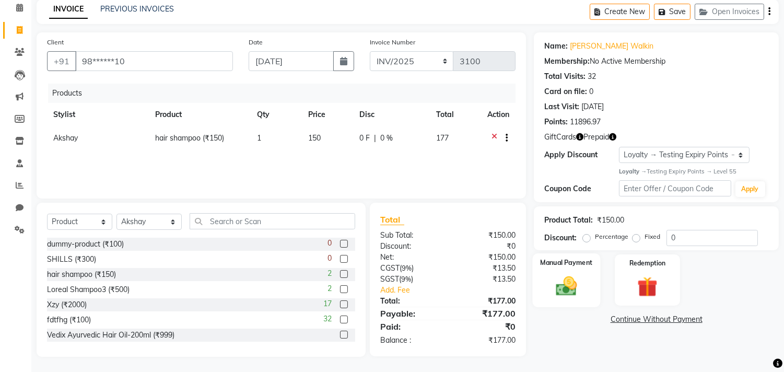
click at [552, 279] on img at bounding box center [566, 286] width 34 height 25
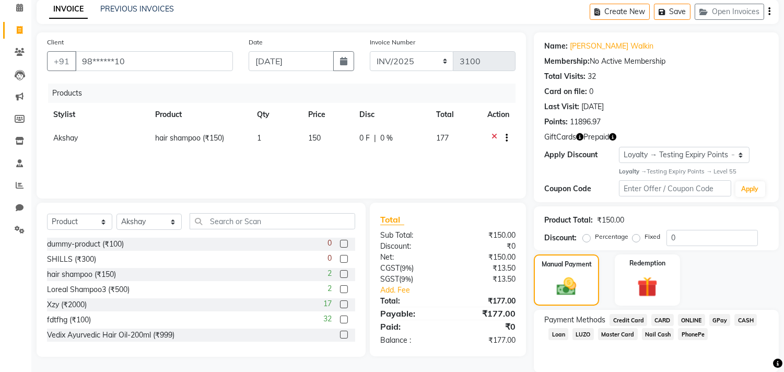
click at [714, 319] on span "GPay" at bounding box center [719, 320] width 21 height 12
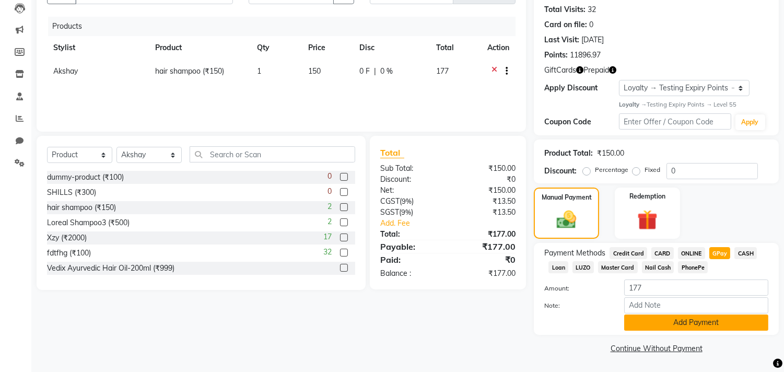
click at [664, 317] on button "Add Payment" at bounding box center [696, 322] width 144 height 16
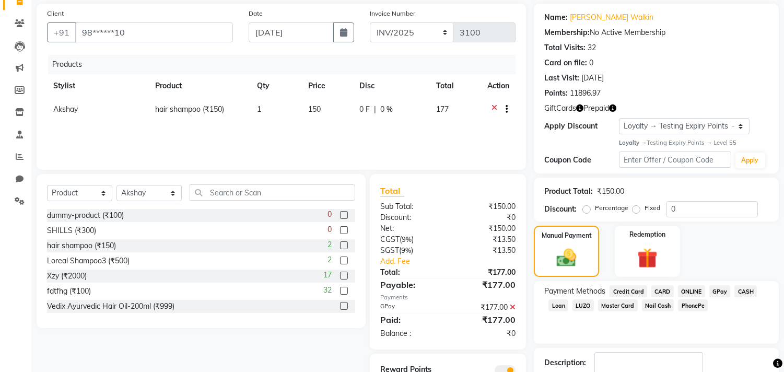
scroll to position [0, 0]
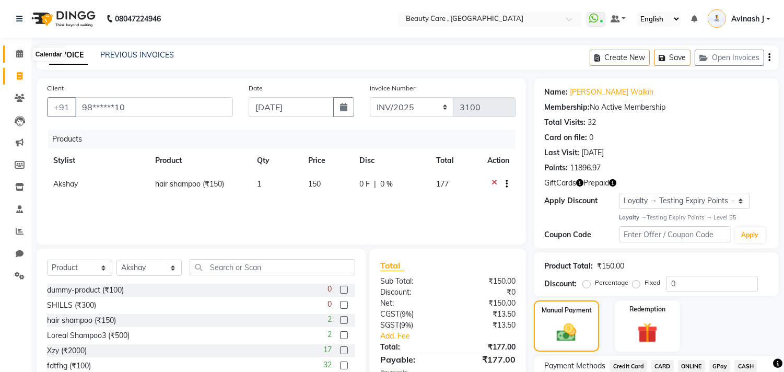
click at [15, 59] on span at bounding box center [19, 54] width 18 height 12
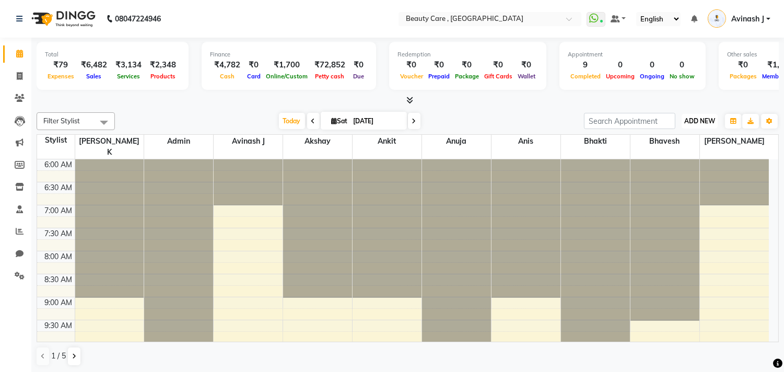
click at [698, 114] on button "ADD NEW Toggle Dropdown" at bounding box center [699, 121] width 36 height 15
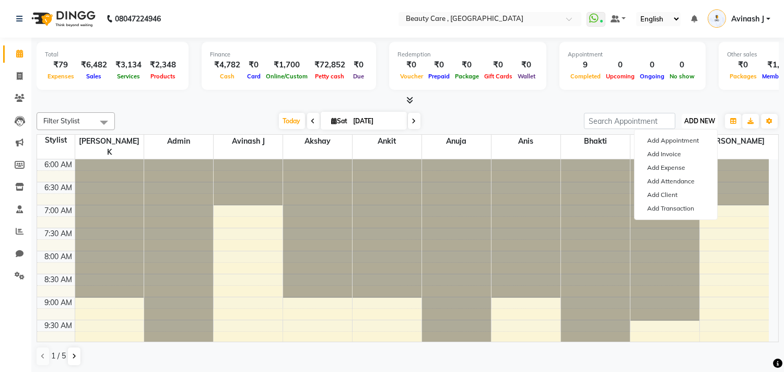
click at [690, 120] on span "ADD NEW" at bounding box center [699, 121] width 31 height 8
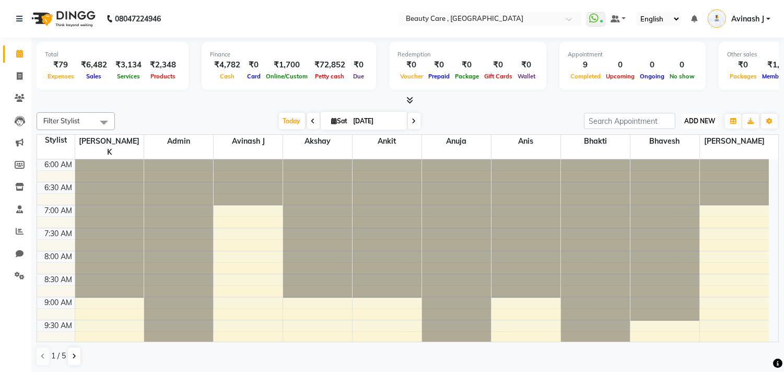
click at [690, 120] on span "ADD NEW" at bounding box center [699, 121] width 31 height 8
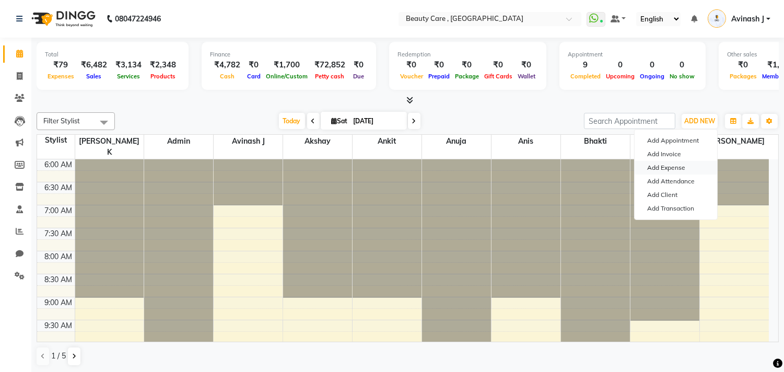
click at [653, 168] on link "Add Expense" at bounding box center [675, 168] width 82 height 14
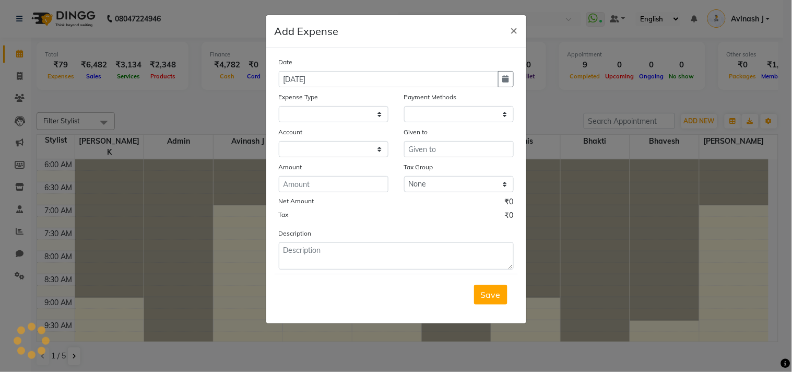
select select
select select "1"
select select "2399"
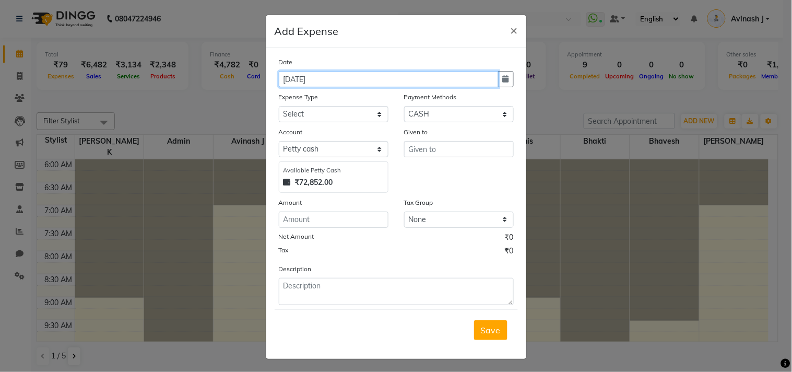
click at [338, 82] on input "[DATE]" at bounding box center [389, 79] width 220 height 16
click at [503, 79] on icon "button" at bounding box center [506, 78] width 6 height 7
select select "10"
select select "2025"
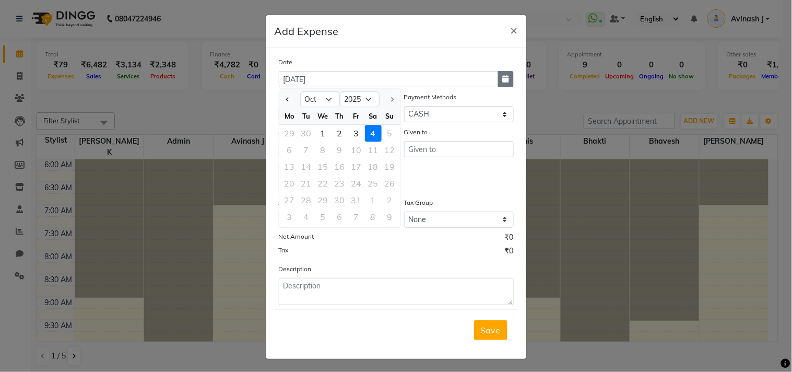
click at [503, 79] on icon "button" at bounding box center [506, 78] width 6 height 7
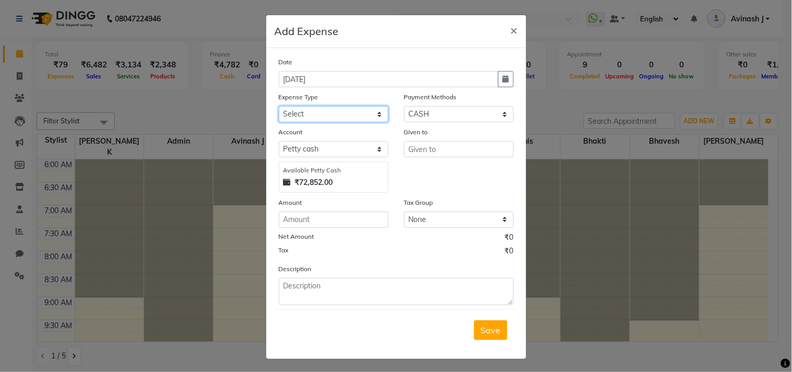
click at [306, 113] on select "Select Advance Salary Cash Handover to owner Cash paid to employees Client Snac…" at bounding box center [334, 114] width 110 height 16
select select "39"
click at [279, 106] on select "Select Advance Salary Cash Handover to owner Cash paid to employees Client Snac…" at bounding box center [334, 114] width 110 height 16
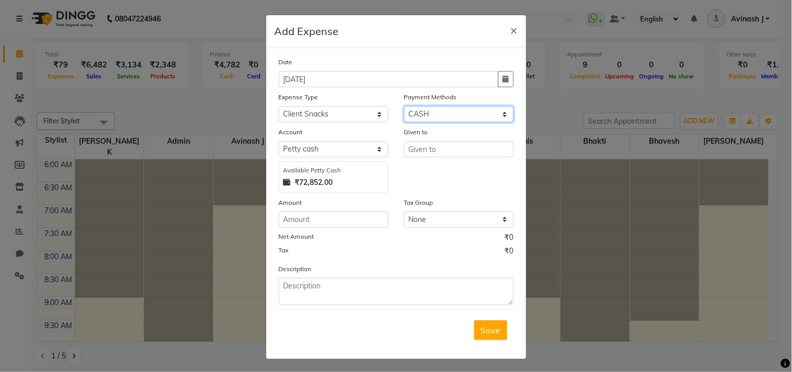
click at [422, 108] on select "Select Credit Card Wallet CARD Package Points ONLINE GPay Voucher Prepaid CASH …" at bounding box center [459, 114] width 110 height 16
click at [404, 106] on select "Select Credit Card Wallet CARD Package Points ONLINE GPay Voucher Prepaid CASH …" at bounding box center [459, 114] width 110 height 16
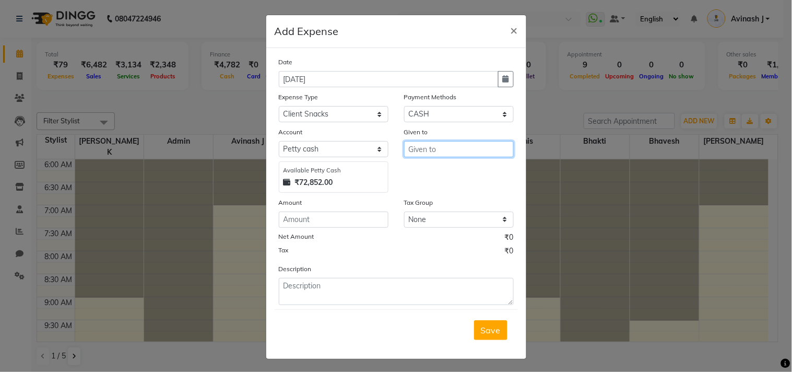
click at [409, 153] on input "text" at bounding box center [459, 149] width 110 height 16
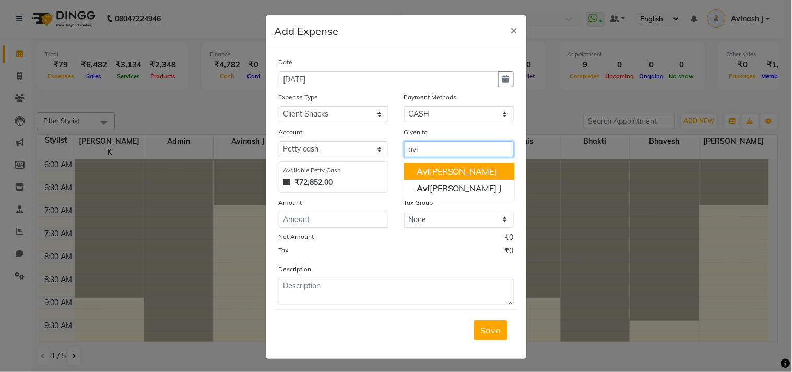
click at [424, 164] on button "Avi nash" at bounding box center [459, 171] width 110 height 17
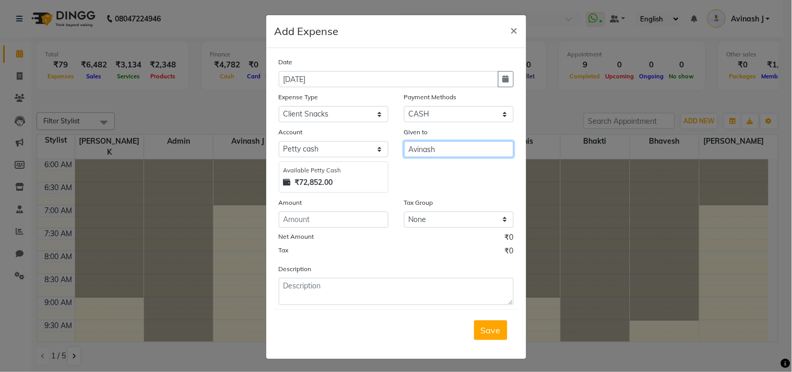
type input "Avinash"
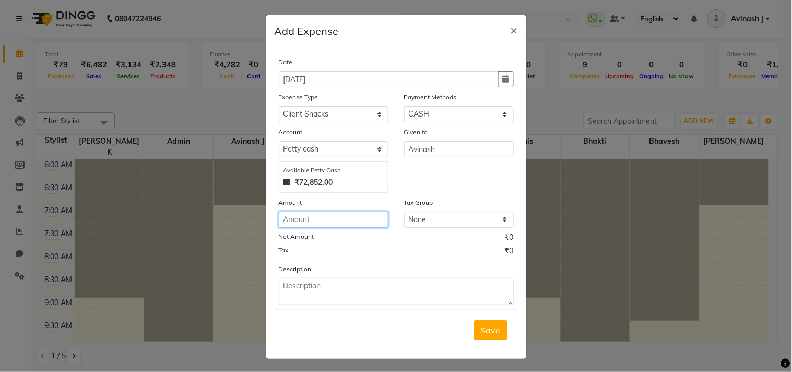
click at [315, 216] on input "number" at bounding box center [334, 219] width 110 height 16
type input "100"
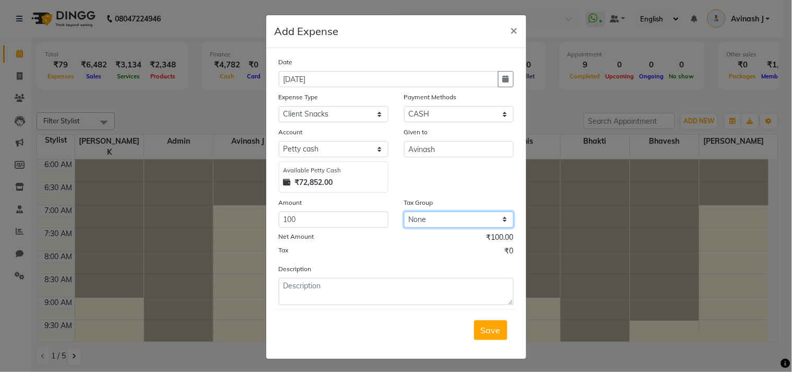
click at [422, 220] on select "None Looks 5% GST 5% GST 18% 12% Orijine GST NEW duhduh Low wastage disposal V1…" at bounding box center [459, 219] width 110 height 16
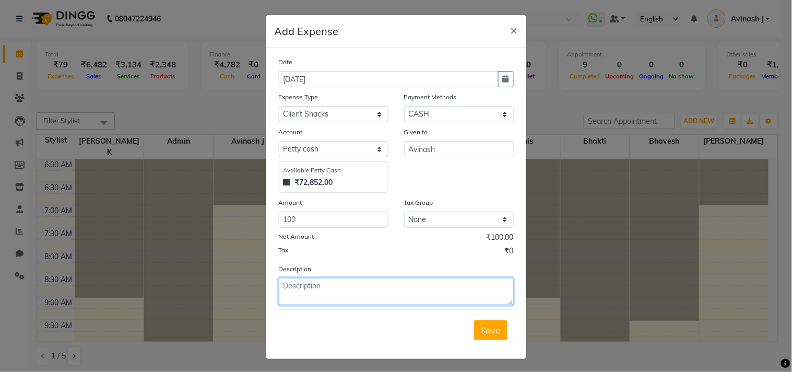
click at [288, 290] on textarea at bounding box center [396, 291] width 235 height 27
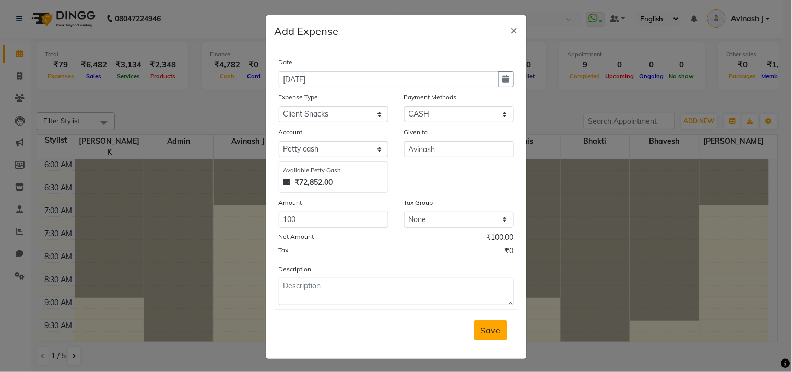
click at [481, 327] on span "Save" at bounding box center [491, 330] width 20 height 10
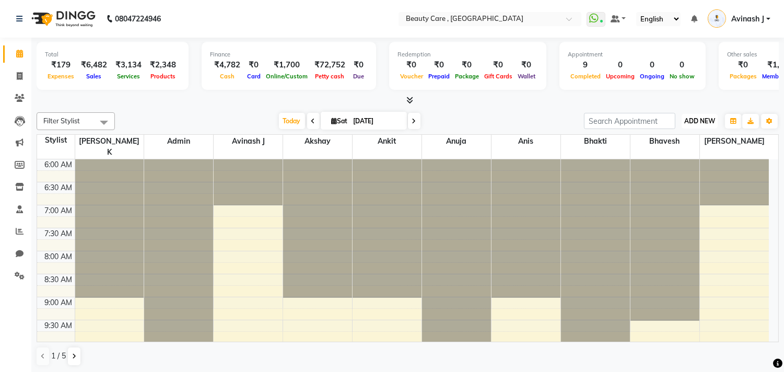
click at [687, 119] on span "ADD NEW" at bounding box center [699, 121] width 31 height 8
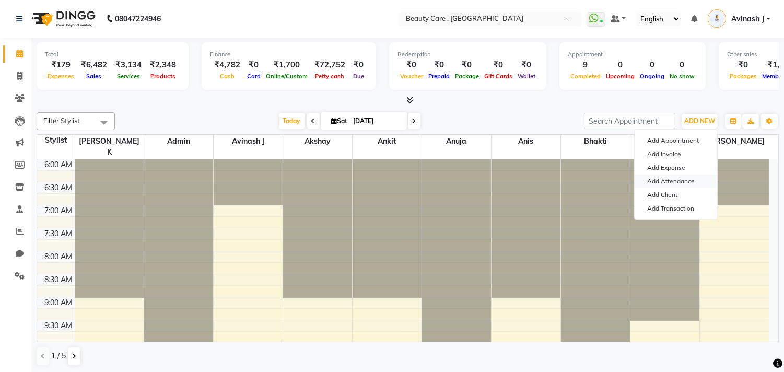
click at [654, 183] on link "Add Attendance" at bounding box center [675, 181] width 82 height 14
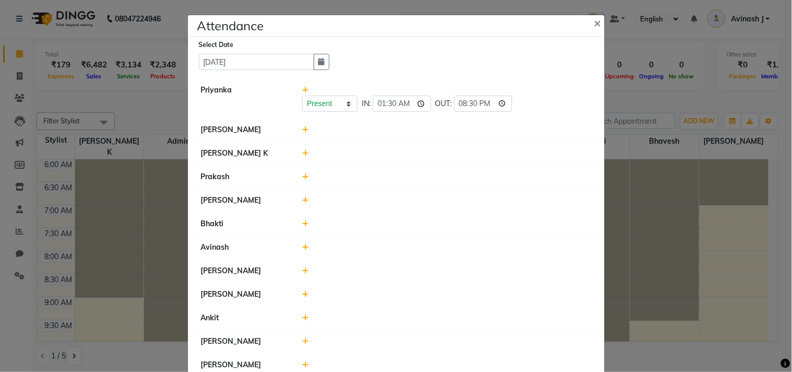
click at [303, 149] on icon at bounding box center [305, 152] width 7 height 7
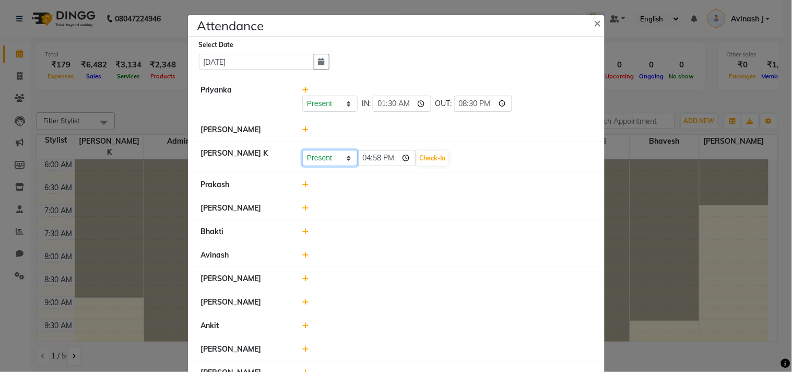
click at [320, 160] on select "Present Absent Late Half Day Weekly Off" at bounding box center [329, 158] width 55 height 16
click at [302, 150] on select "Present Absent Late Half Day Weekly Off" at bounding box center [329, 158] width 55 height 16
click at [389, 156] on input "16:58" at bounding box center [387, 158] width 58 height 16
click at [390, 158] on input "16:58" at bounding box center [387, 158] width 58 height 16
click at [395, 155] on input "17:58" at bounding box center [387, 158] width 58 height 16
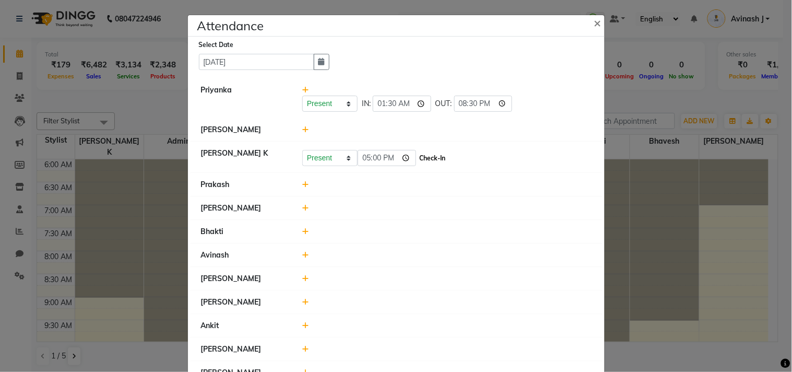
type input "17:00"
click at [418, 153] on button "Check-In" at bounding box center [432, 158] width 31 height 15
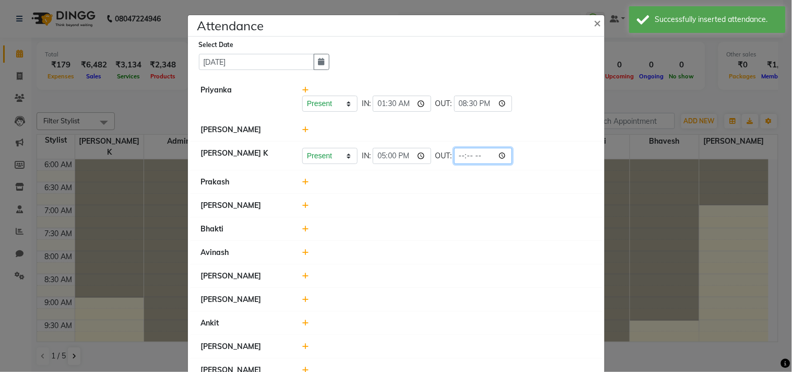
click at [462, 152] on input "time" at bounding box center [483, 156] width 58 height 16
click at [471, 154] on input "time" at bounding box center [483, 156] width 58 height 16
type input "18:00"
click at [498, 157] on div "Present Absent Late Half Day Weekly Off IN: 17:00 OUT: 18:00" at bounding box center [446, 156] width 289 height 16
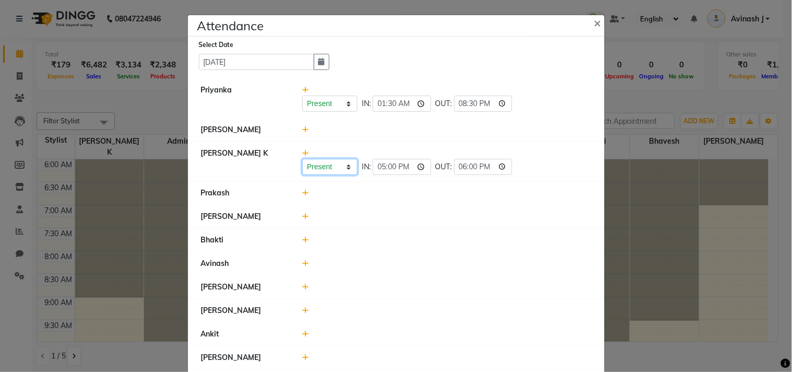
click at [320, 165] on select "Present Absent Late Half Day Weekly Off" at bounding box center [329, 167] width 55 height 16
click at [321, 163] on select "Present Absent Late Half Day Weekly Off" at bounding box center [329, 167] width 55 height 16
select select "L"
click at [302, 159] on select "Present Absent Late Half Day Weekly Off" at bounding box center [329, 167] width 55 height 16
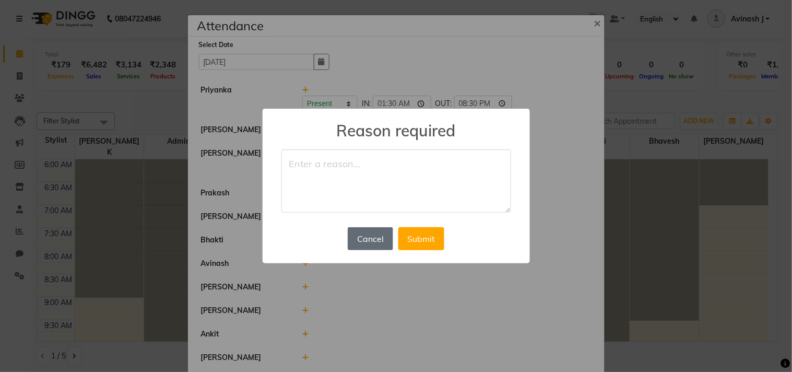
click at [367, 240] on button "Cancel" at bounding box center [370, 238] width 45 height 23
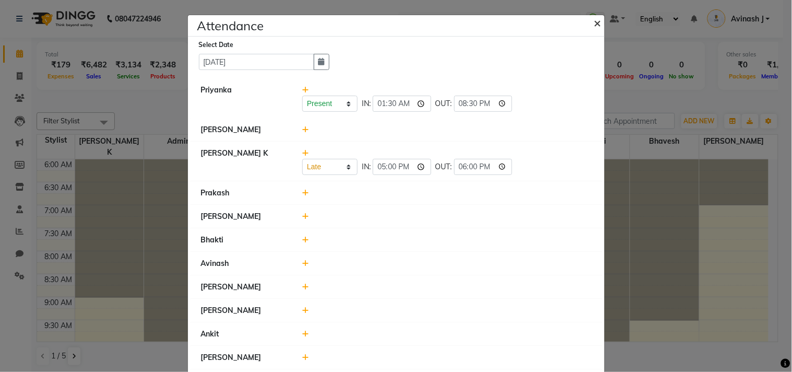
click at [594, 23] on span "×" at bounding box center [597, 23] width 7 height 16
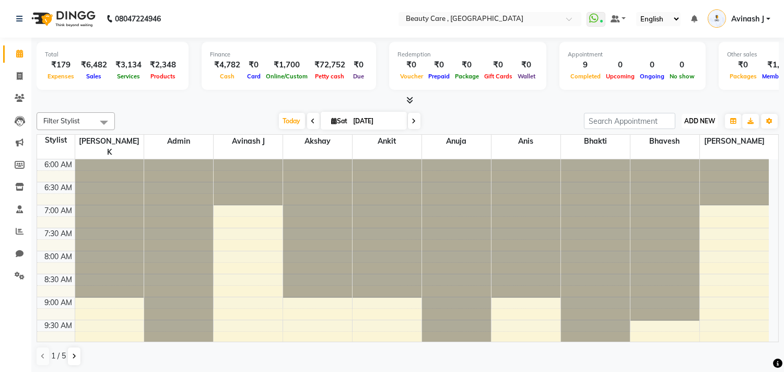
click at [690, 120] on span "ADD NEW" at bounding box center [699, 121] width 31 height 8
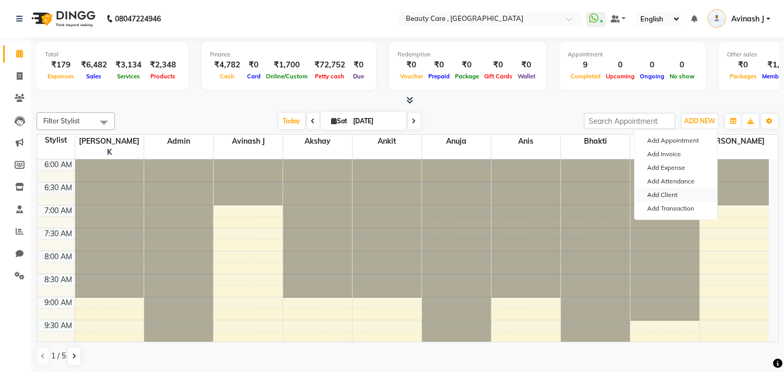
click at [670, 190] on link "Add Client" at bounding box center [675, 195] width 82 height 14
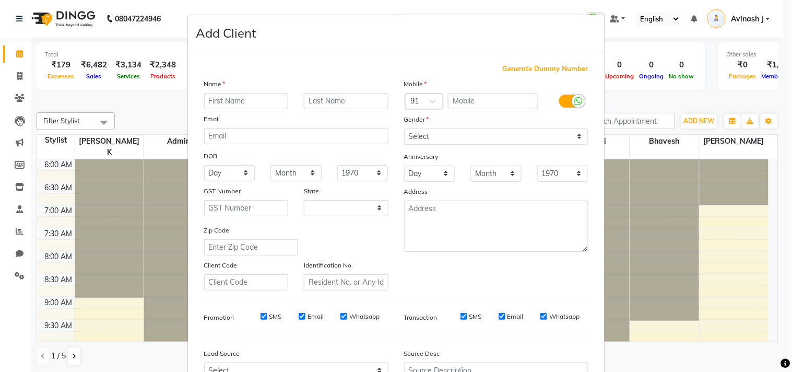
select select "22"
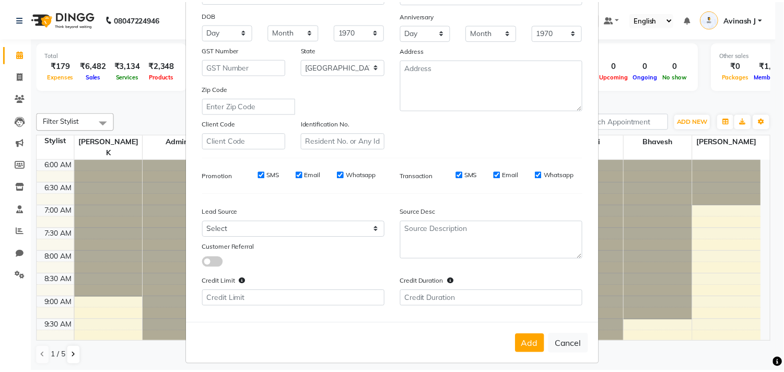
scroll to position [150, 0]
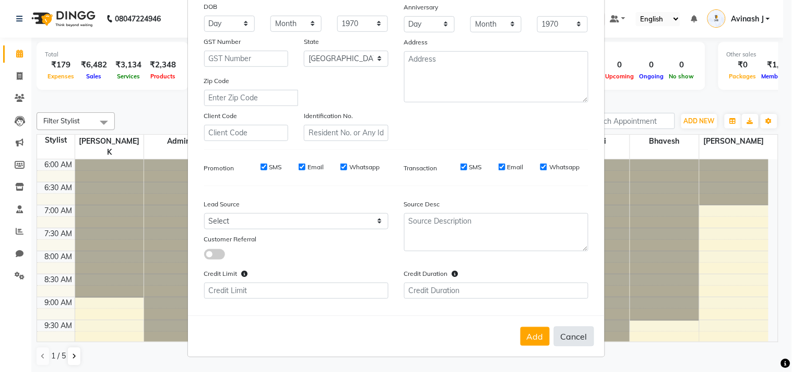
click at [566, 332] on button "Cancel" at bounding box center [574, 336] width 40 height 20
select select
select select "null"
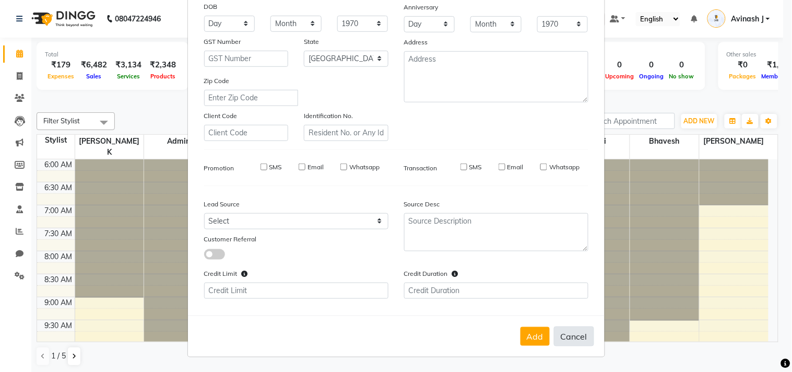
select select
checkbox input "false"
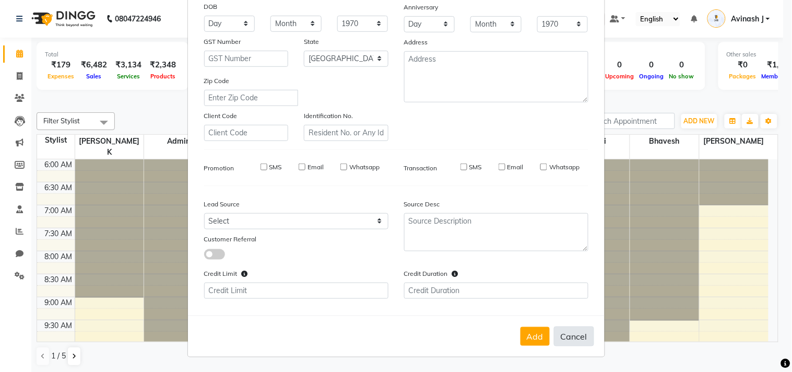
checkbox input "false"
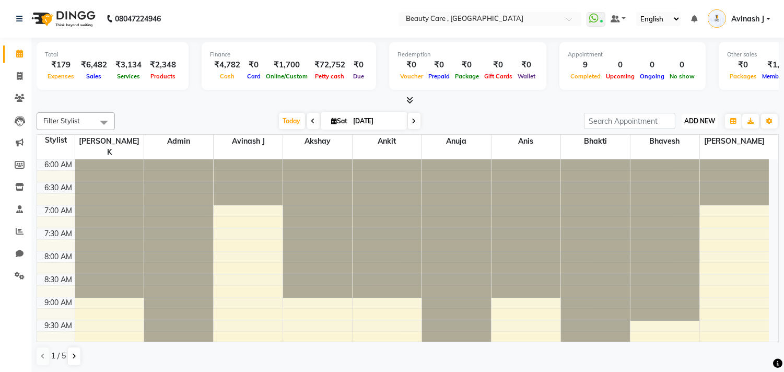
click at [695, 118] on span "ADD NEW" at bounding box center [699, 121] width 31 height 8
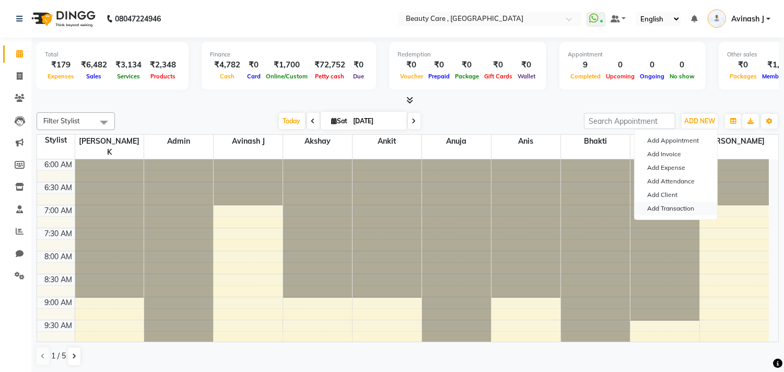
click at [655, 211] on link "Add Transaction" at bounding box center [675, 209] width 82 height 14
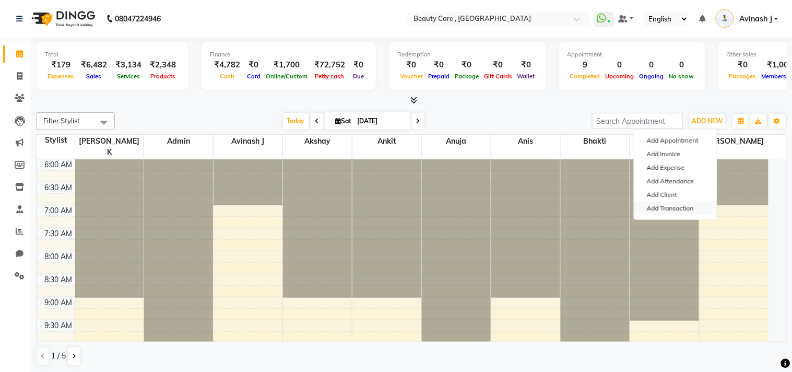
select select "direct"
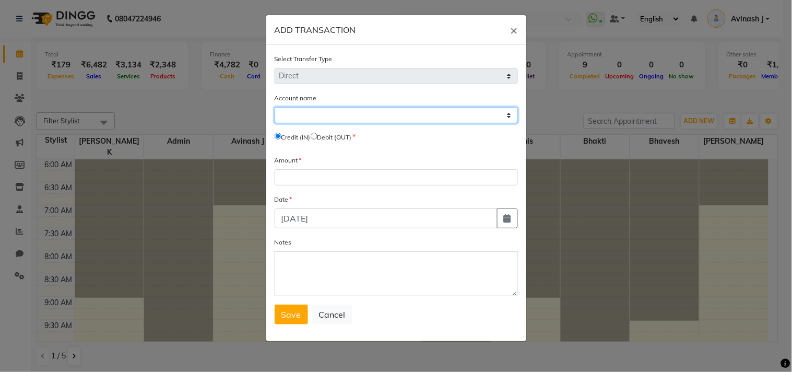
click at [285, 109] on select "Select Default Account Icici Bank Petty Cash Sbi Razorpay Pertrol Exp Company V…" at bounding box center [396, 115] width 243 height 16
select select "2399"
click at [275, 107] on select "Select Default Account Icici Bank Petty Cash Sbi Razorpay Pertrol Exp Company V…" at bounding box center [396, 115] width 243 height 16
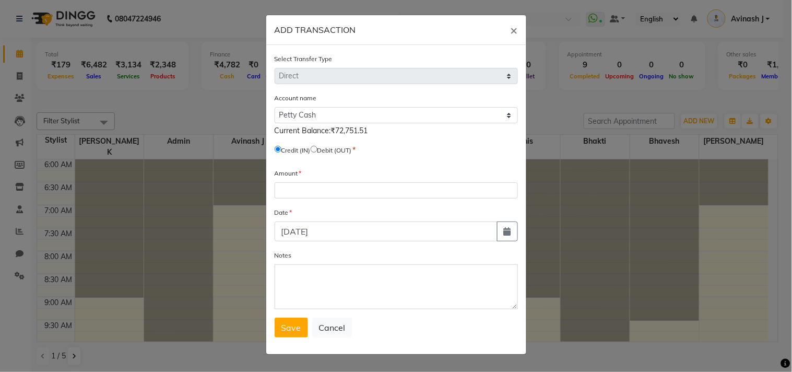
drag, startPoint x: 336, startPoint y: 132, endPoint x: 389, endPoint y: 139, distance: 53.8
click at [389, 139] on div "Account name Select Default Account Icici Bank Petty Cash Sbi Razorpay Pertrol …" at bounding box center [396, 125] width 243 height 67
click at [389, 136] on div "Current Balance:₹72,751.51" at bounding box center [396, 130] width 243 height 11
click at [317, 148] on input "radio" at bounding box center [314, 149] width 7 height 7
radio input "true"
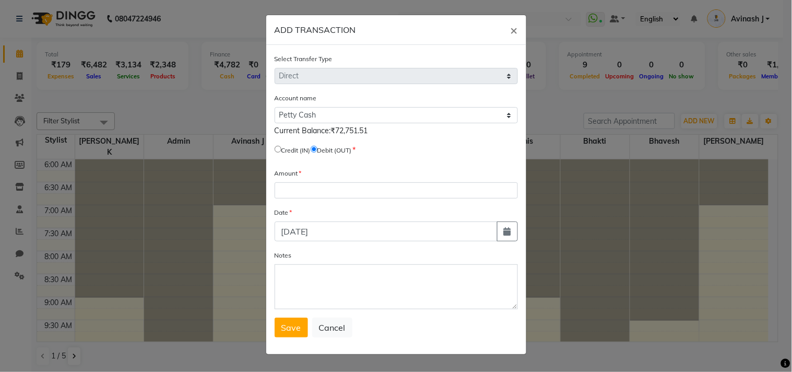
click at [276, 148] on input "radio" at bounding box center [278, 149] width 7 height 7
radio input "true"
click at [317, 147] on input "radio" at bounding box center [314, 149] width 7 height 7
radio input "true"
click at [306, 200] on form "Select Transfer Type Select Direct Internal Account name Select Default Account…" at bounding box center [396, 195] width 243 height 284
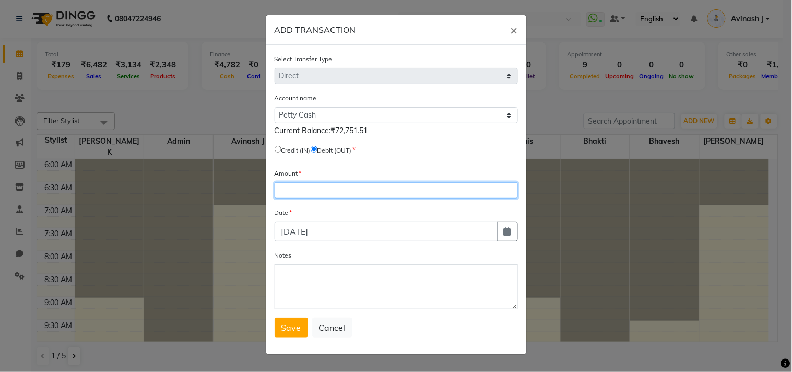
click at [300, 191] on input "number" at bounding box center [396, 190] width 243 height 16
type input "5000"
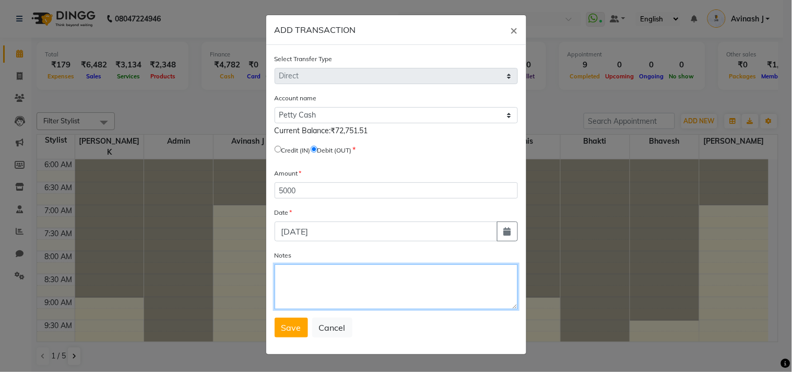
click at [296, 272] on textarea "Notes" at bounding box center [396, 286] width 243 height 45
type textarea "hand-overed to owner"
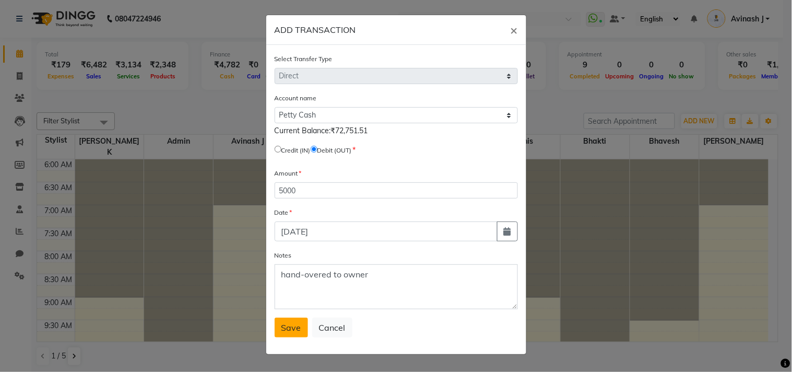
click at [285, 327] on span "Save" at bounding box center [291, 327] width 20 height 10
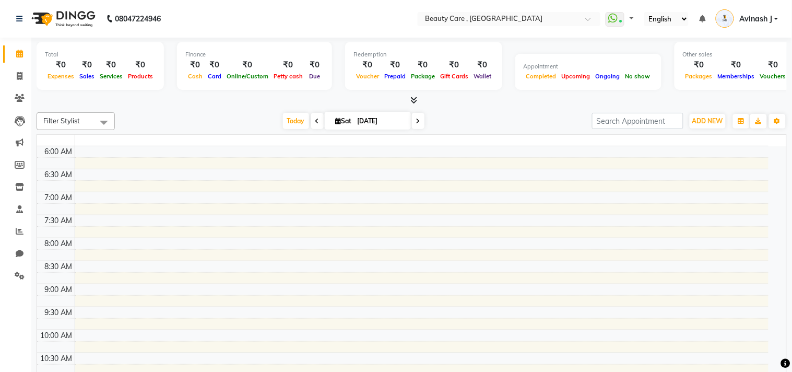
select select "en"
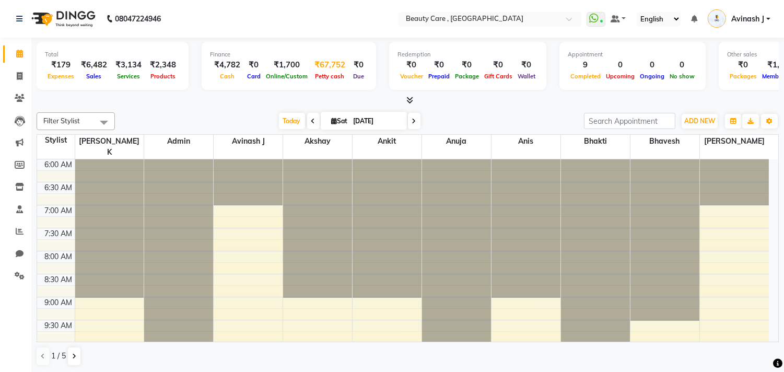
click at [321, 65] on div "₹67,752" at bounding box center [329, 65] width 39 height 12
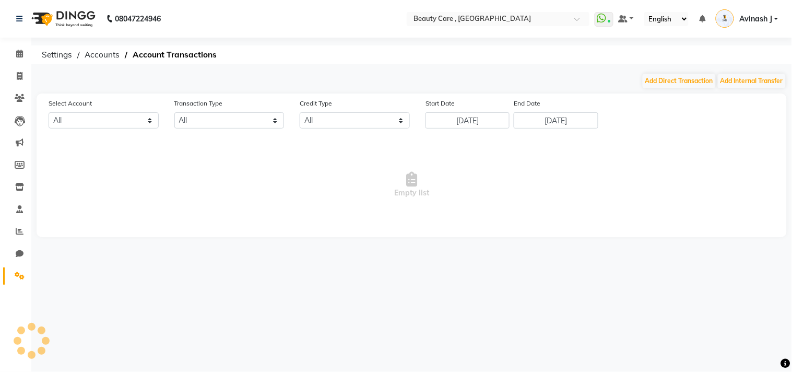
select select "2399"
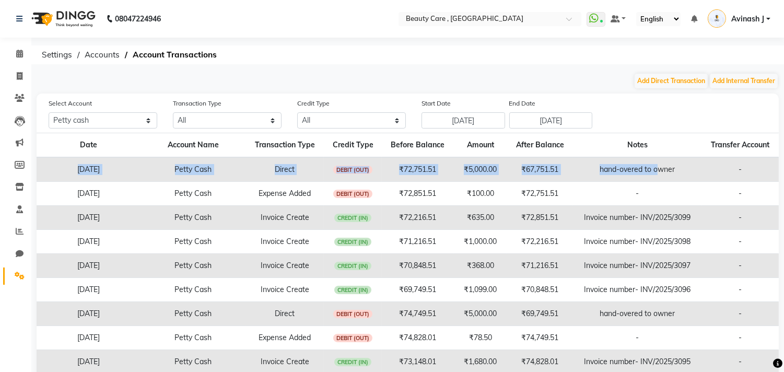
drag, startPoint x: 57, startPoint y: 162, endPoint x: 658, endPoint y: 166, distance: 601.0
click at [658, 166] on tr "04 October 2025 Petty Cash Direct DEBIT (OUT) ₹72,751.51 ₹5,000.00 ₹67,751.51 h…" at bounding box center [408, 169] width 742 height 25
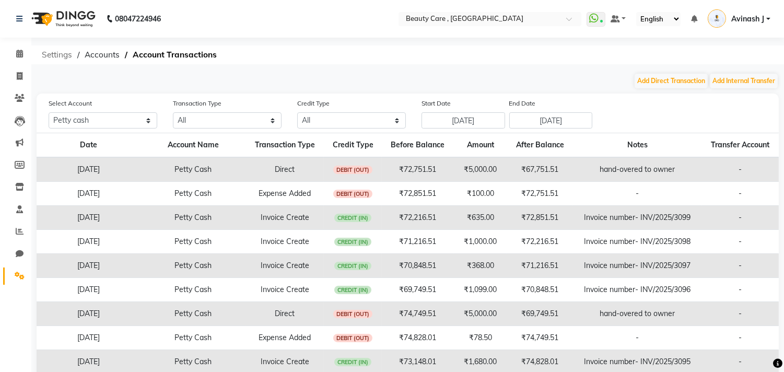
click at [59, 55] on span "Settings" at bounding box center [57, 54] width 41 height 19
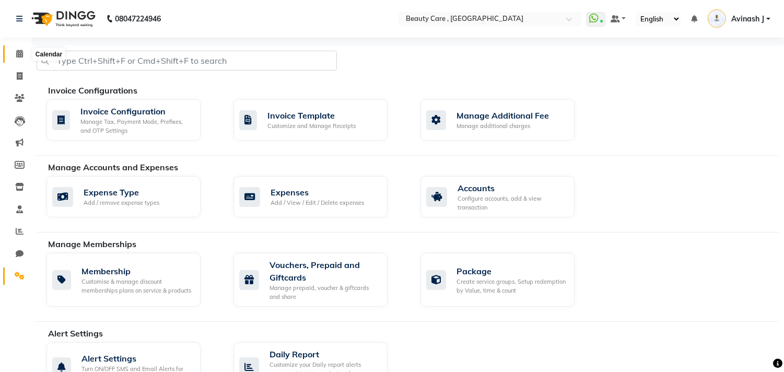
click at [16, 58] on span at bounding box center [19, 54] width 18 height 12
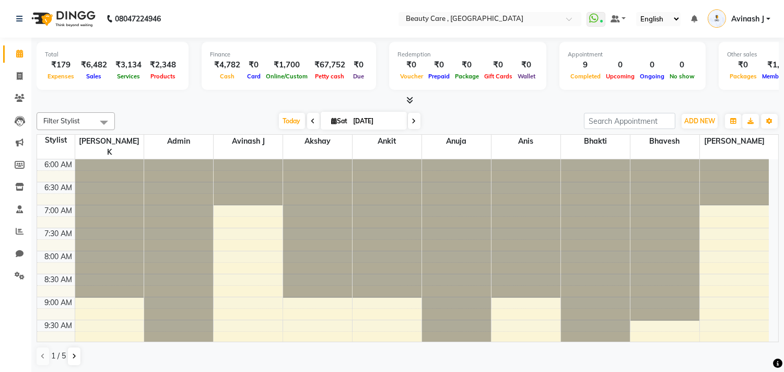
click at [517, 110] on div "Filter Stylist Select All Jagdish K Admin Avinash J Akshay Ankit Anuja Anis Bha…" at bounding box center [408, 239] width 742 height 262
click at [541, 65] on div "Total ₹179 Expenses ₹6,482 Sales ₹3,134 Services ₹2,348 Products Finance ₹4,782…" at bounding box center [408, 67] width 742 height 51
click at [21, 77] on icon at bounding box center [20, 76] width 6 height 8
select select "service"
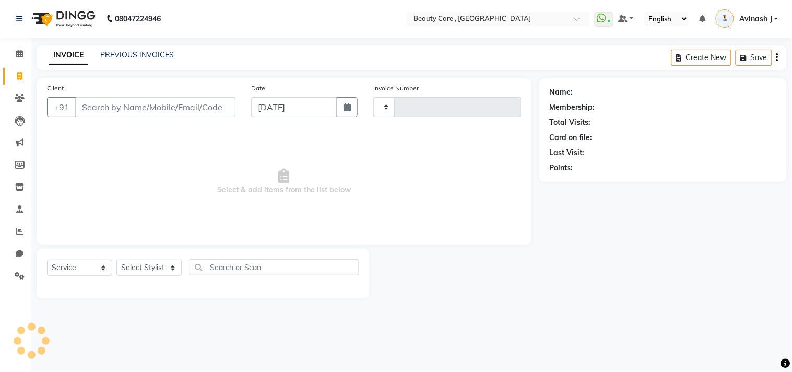
type input "3100"
select select "5646"
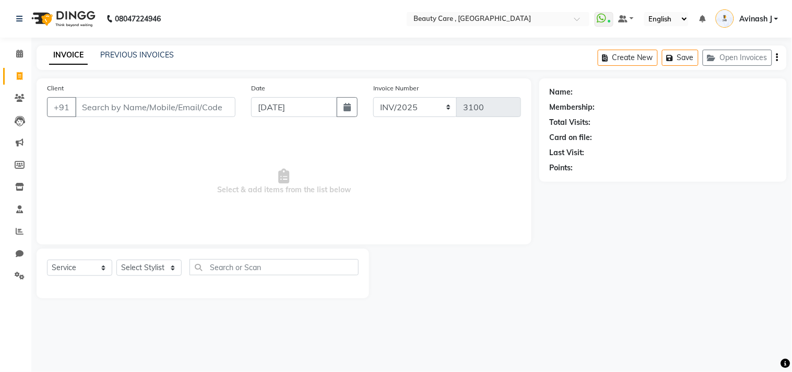
click at [117, 112] on input "Client" at bounding box center [155, 107] width 160 height 20
type input "0"
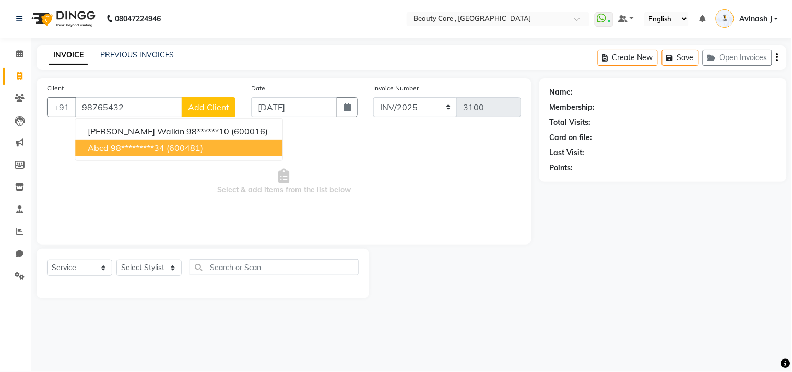
click at [126, 143] on ngb-highlight "98*********34" at bounding box center [138, 148] width 54 height 10
type input "98*********34"
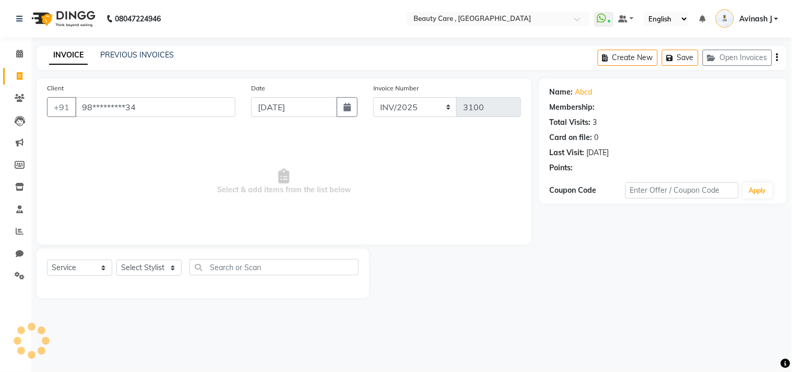
select select "1: Object"
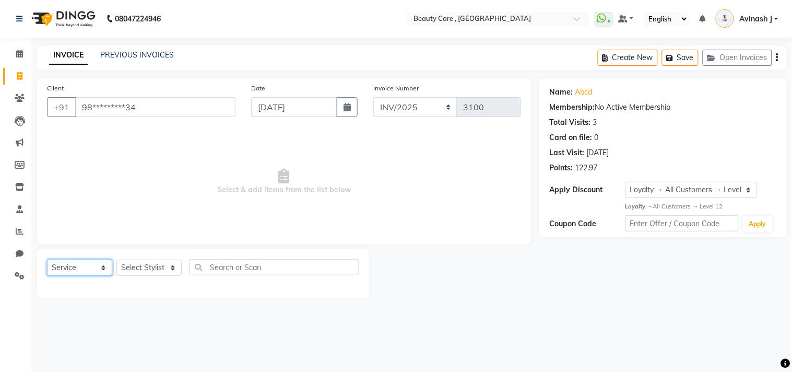
click at [87, 264] on select "Select Service Product Membership Package Voucher Prepaid Gift Card" at bounding box center [79, 267] width 65 height 16
click at [47, 260] on select "Select Service Product Membership Package Voucher Prepaid Gift Card" at bounding box center [79, 267] width 65 height 16
click at [145, 269] on select "Select Stylist Admin Akshay Anis Ankit Anuja Avinash Avinash J Avneesh Bhakti b…" at bounding box center [148, 267] width 65 height 16
select select "77828"
click at [116, 260] on select "Select Stylist Admin Akshay Anis Ankit Anuja Avinash Avinash J Avneesh Bhakti b…" at bounding box center [148, 267] width 65 height 16
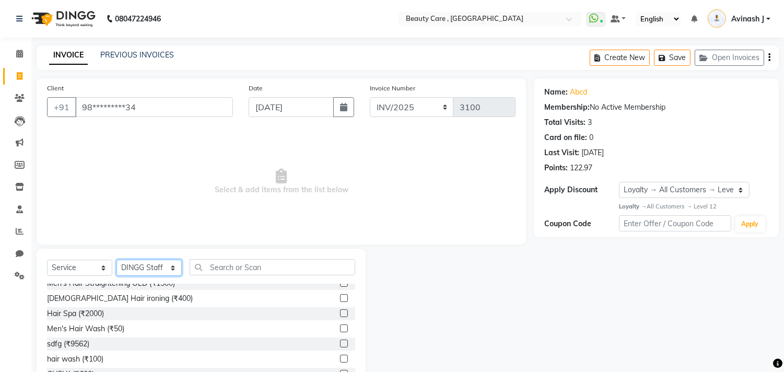
scroll to position [108, 0]
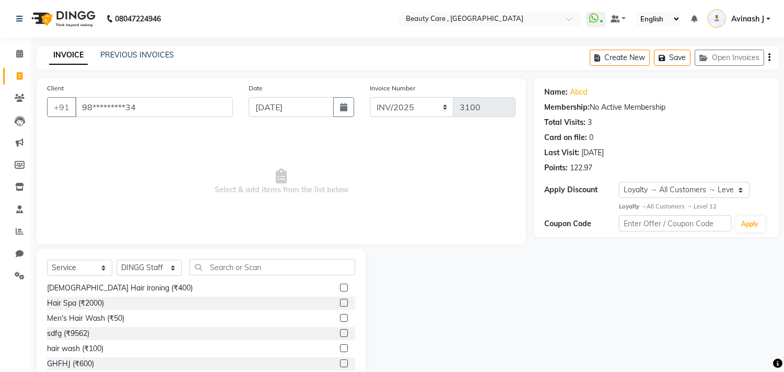
click at [340, 317] on label at bounding box center [344, 318] width 8 height 8
click at [340, 317] on input "checkbox" at bounding box center [343, 318] width 7 height 7
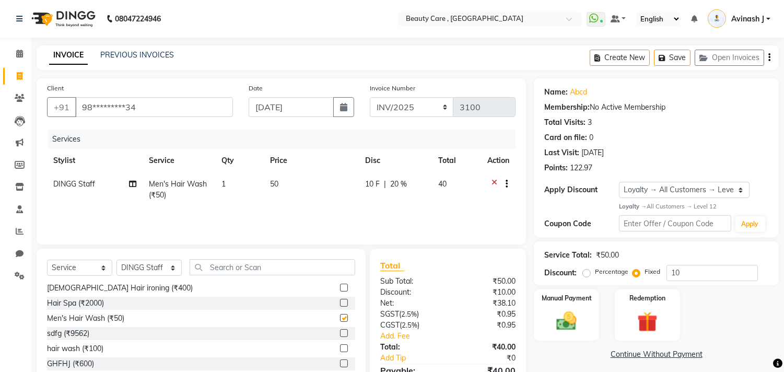
checkbox input "false"
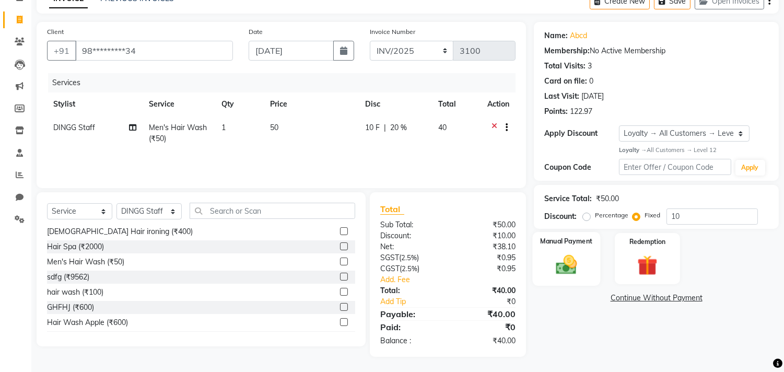
click at [582, 274] on img at bounding box center [566, 264] width 34 height 25
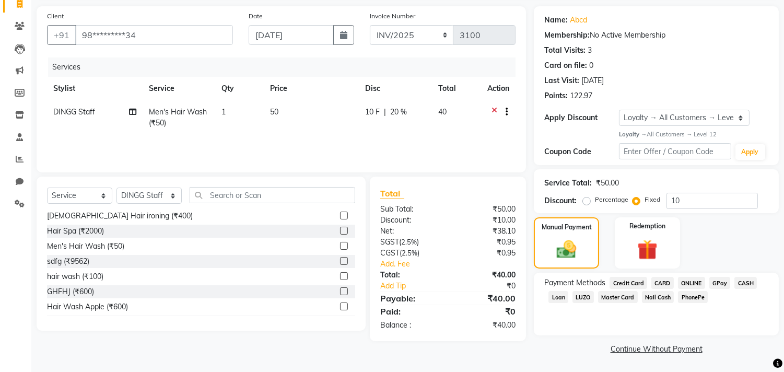
scroll to position [0, 0]
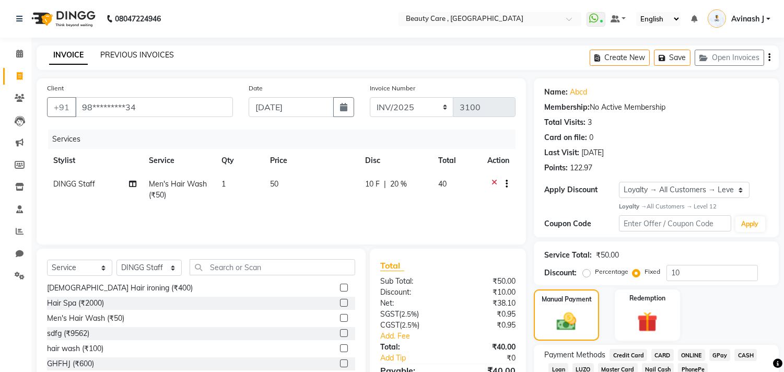
click at [116, 56] on link "PREVIOUS INVOICES" at bounding box center [137, 54] width 74 height 9
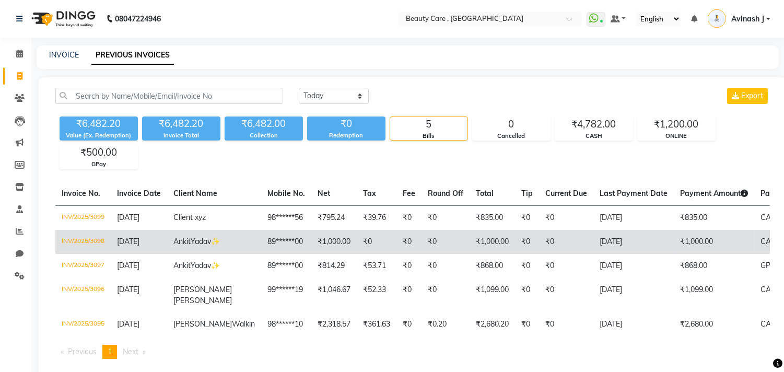
scroll to position [72, 0]
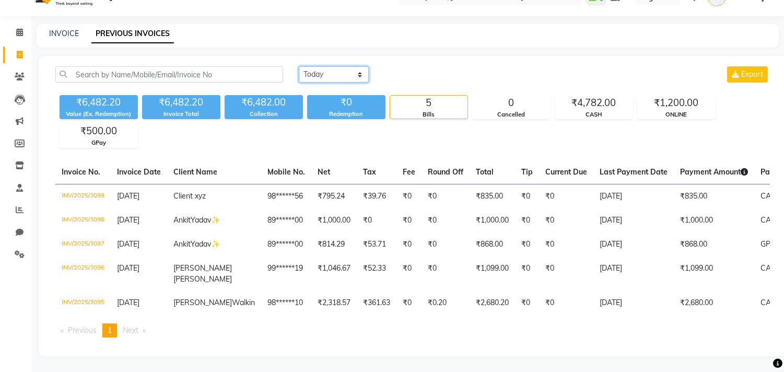
click at [316, 66] on select "Today Yesterday Custom Range" at bounding box center [334, 74] width 70 height 16
click at [259, 91] on div "₹6,482.20 Value (Ex. Redemption) ₹6,482.20 Invoice Total ₹6,482.00 Collection ₹…" at bounding box center [412, 119] width 714 height 57
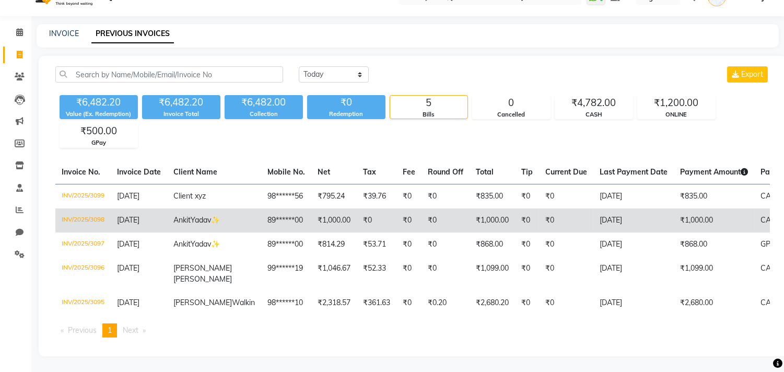
click at [469, 212] on td "₹1,000.00" at bounding box center [491, 220] width 45 height 24
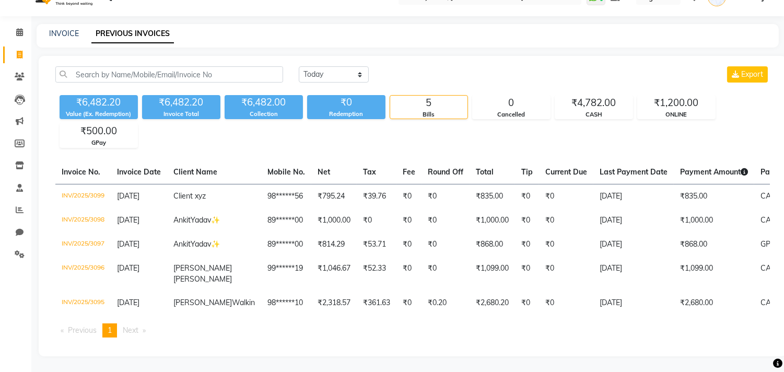
scroll to position [0, 0]
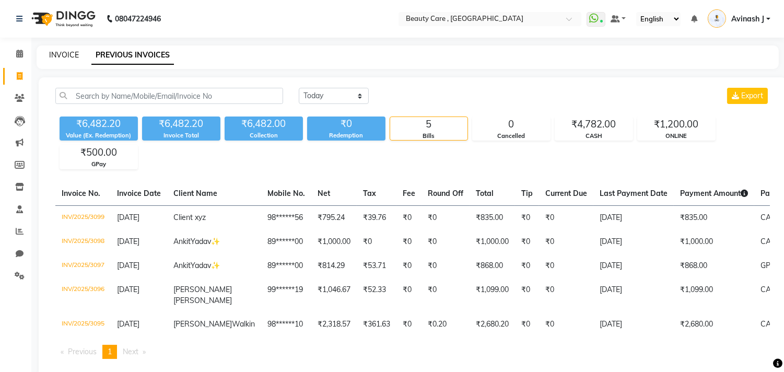
click at [69, 58] on link "INVOICE" at bounding box center [64, 54] width 30 height 9
select select "service"
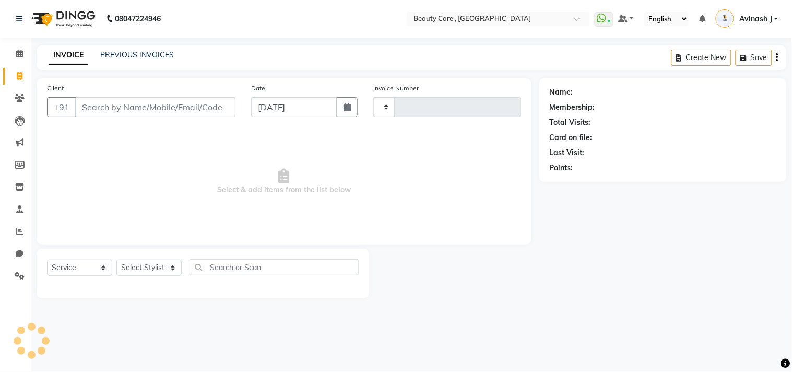
type input "3100"
select select "5646"
click at [16, 97] on icon at bounding box center [20, 98] width 10 height 8
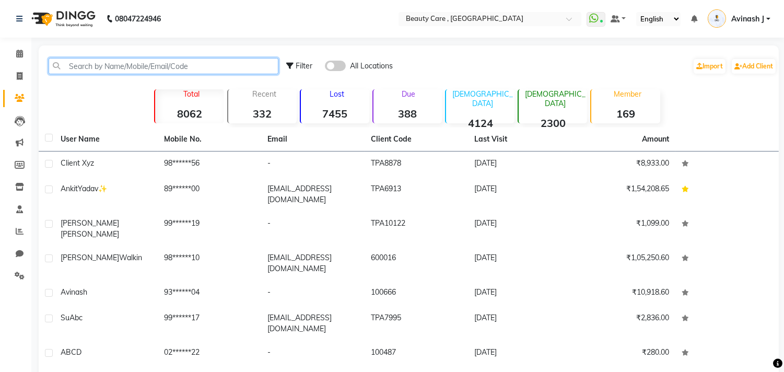
click at [121, 73] on input "text" at bounding box center [164, 66] width 230 height 16
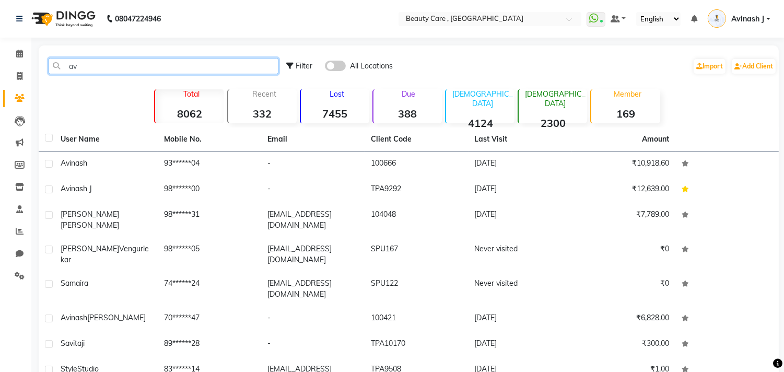
type input "a"
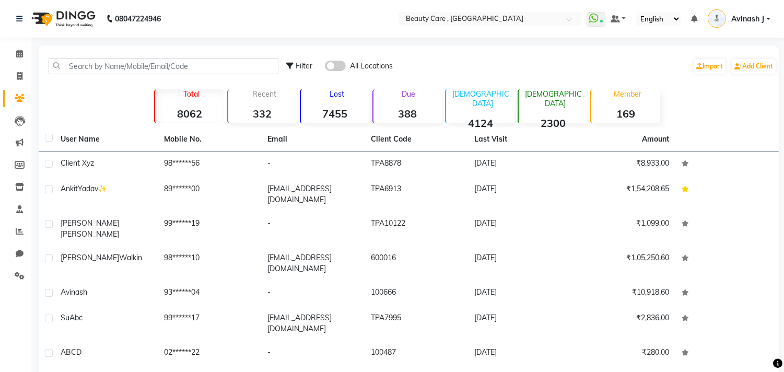
click at [265, 96] on p "Recent" at bounding box center [264, 93] width 64 height 9
click at [332, 100] on div "Lost 7455" at bounding box center [334, 106] width 69 height 34
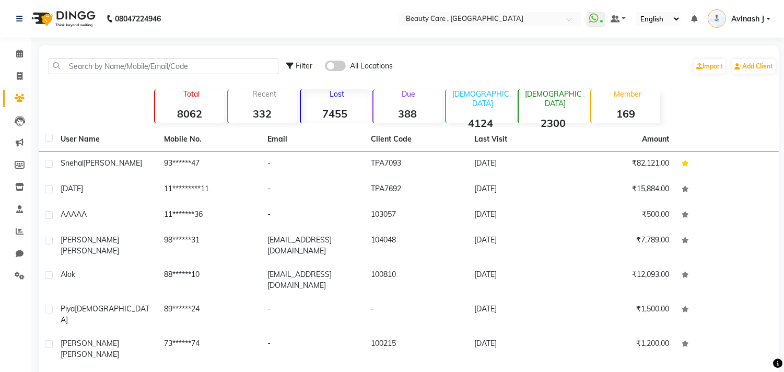
click at [400, 111] on strong "388" at bounding box center [407, 113] width 68 height 13
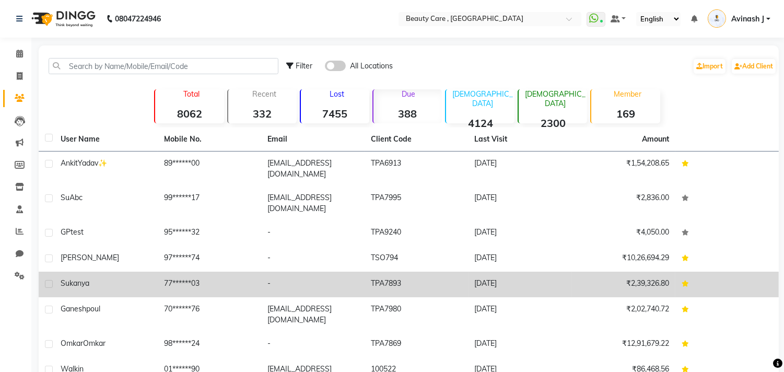
scroll to position [80, 0]
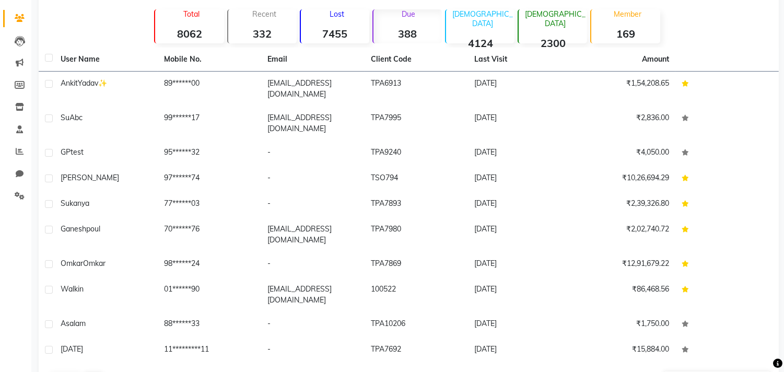
click at [496, 23] on div "Male 4124" at bounding box center [479, 26] width 69 height 34
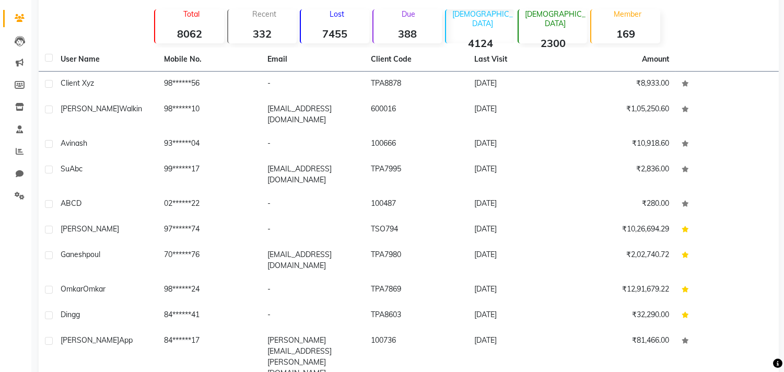
click at [551, 25] on div "Female 2300" at bounding box center [551, 26] width 69 height 34
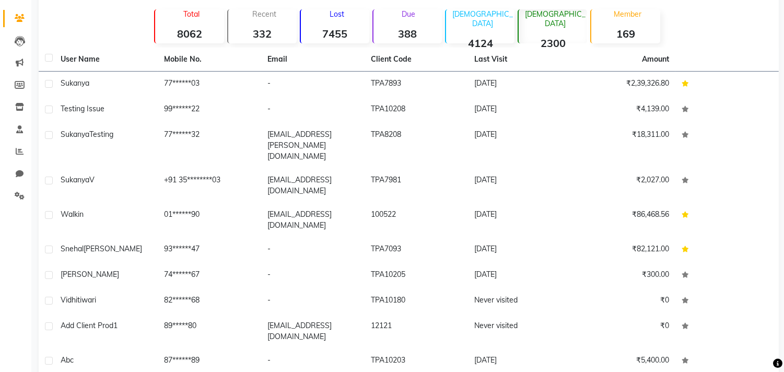
click at [615, 34] on strong "169" at bounding box center [625, 33] width 68 height 13
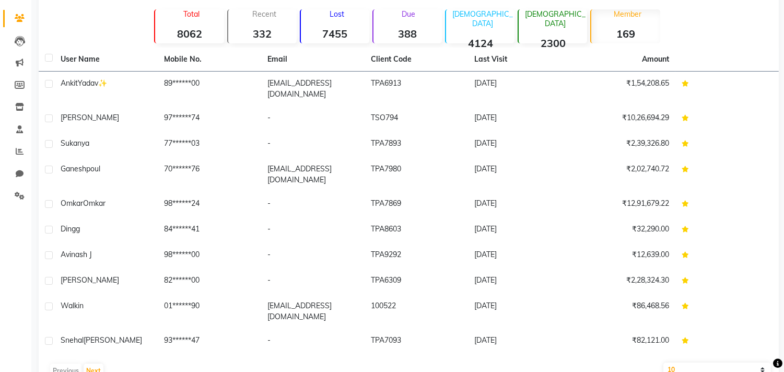
click at [180, 21] on div "Total 8062" at bounding box center [188, 26] width 69 height 34
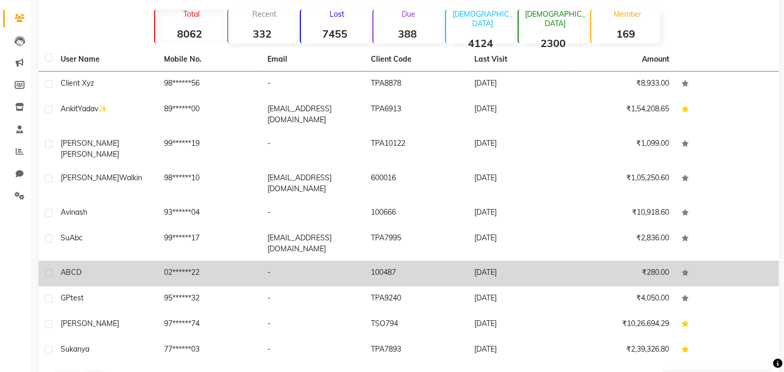
click at [279, 261] on td "-" at bounding box center [312, 274] width 103 height 26
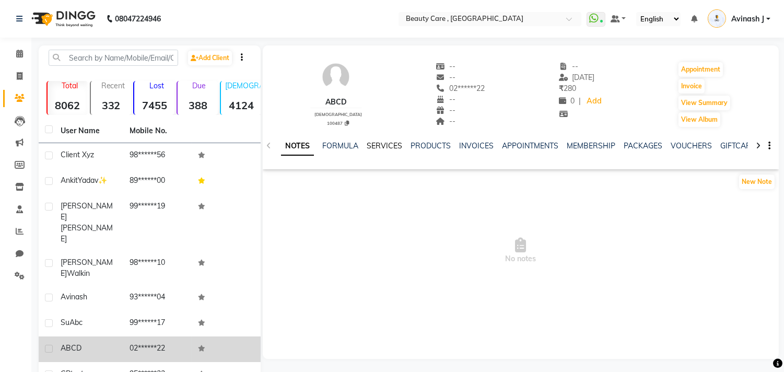
click at [383, 143] on link "SERVICES" at bounding box center [385, 145] width 36 height 9
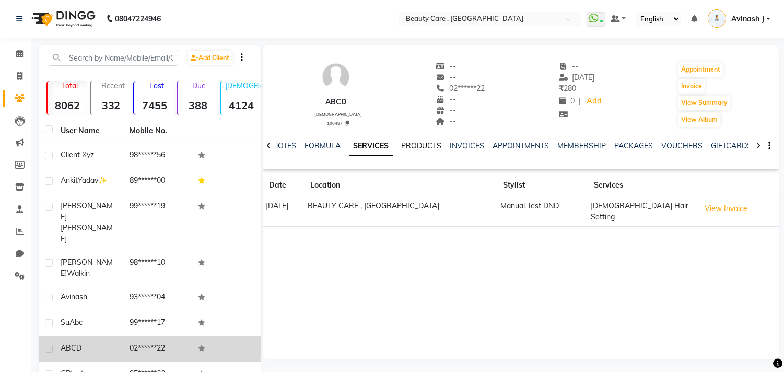
click at [415, 145] on link "PRODUCTS" at bounding box center [421, 145] width 40 height 9
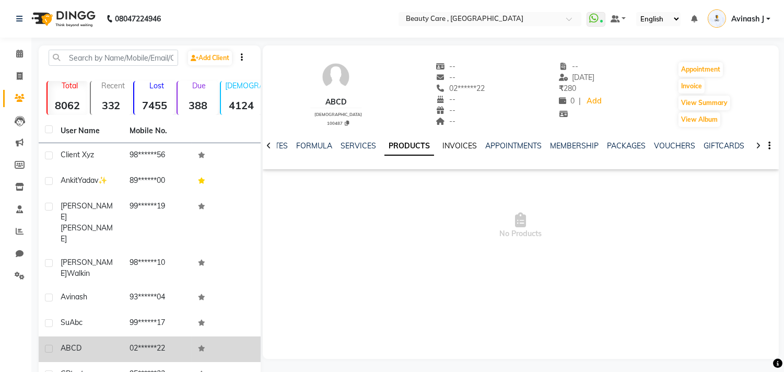
click at [451, 144] on link "INVOICES" at bounding box center [459, 145] width 34 height 9
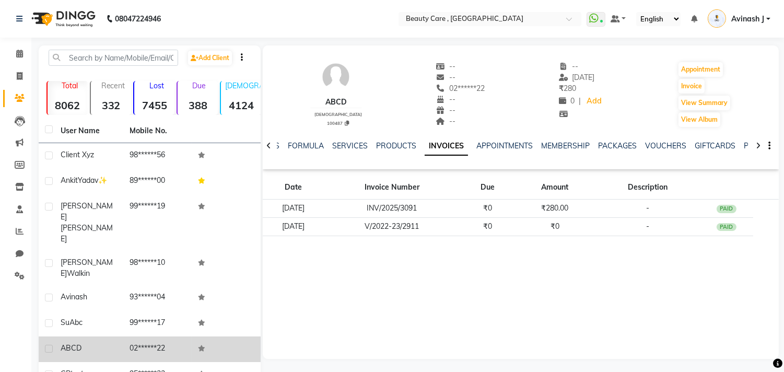
click at [503, 150] on div "APPOINTMENTS" at bounding box center [504, 145] width 56 height 11
click at [502, 146] on link "APPOINTMENTS" at bounding box center [504, 145] width 56 height 9
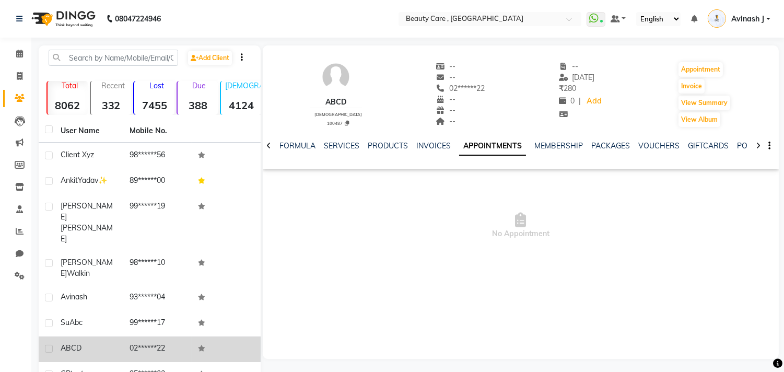
click at [546, 138] on div "NOTES FORMULA SERVICES PRODUCTS INVOICES APPOINTMENTS MEMBERSHIP PACKAGES VOUCH…" at bounding box center [521, 146] width 516 height 36
click at [547, 143] on link "MEMBERSHIP" at bounding box center [558, 145] width 49 height 9
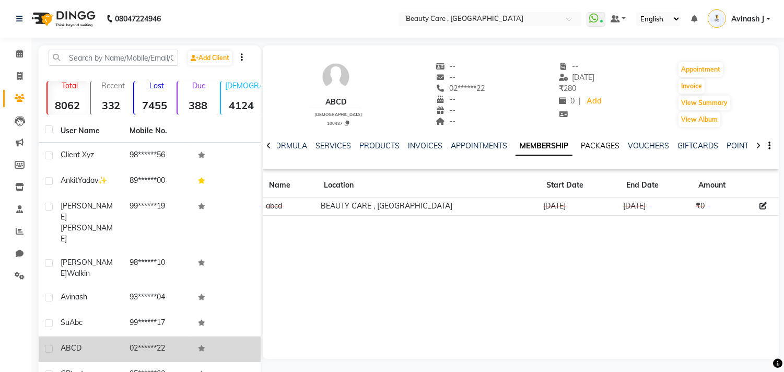
click at [594, 143] on link "PACKAGES" at bounding box center [600, 145] width 39 height 9
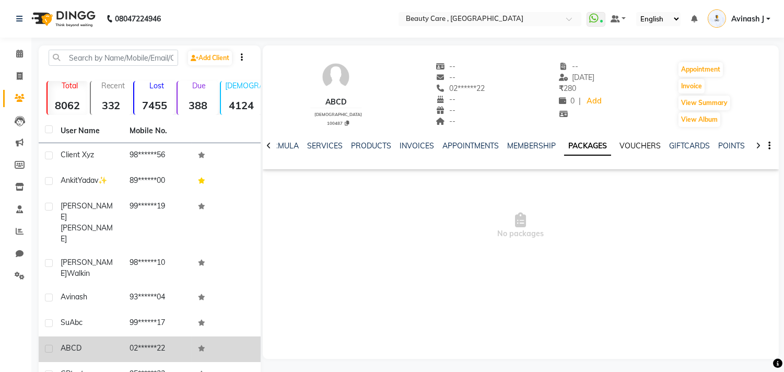
click at [625, 144] on link "VOUCHERS" at bounding box center [639, 145] width 41 height 9
click at [660, 141] on link "GIFTCARDS" at bounding box center [680, 145] width 41 height 9
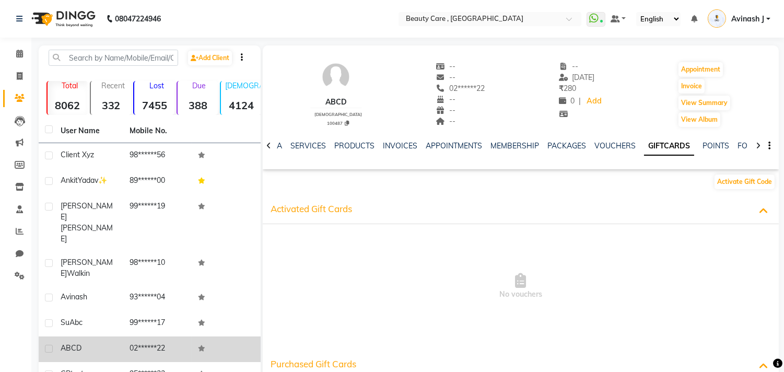
click at [758, 147] on icon at bounding box center [757, 145] width 5 height 7
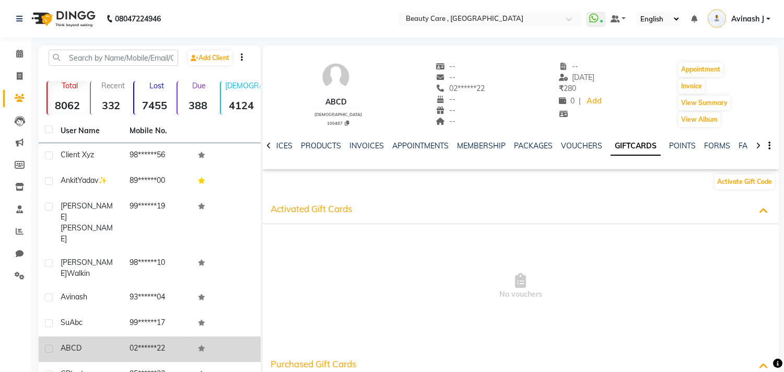
click at [758, 147] on icon at bounding box center [757, 145] width 5 height 7
click at [758, 147] on div "NOTES FORMULA SERVICES PRODUCTS INVOICES APPOINTMENTS MEMBERSHIP PACKAGES VOUCH…" at bounding box center [521, 146] width 516 height 36
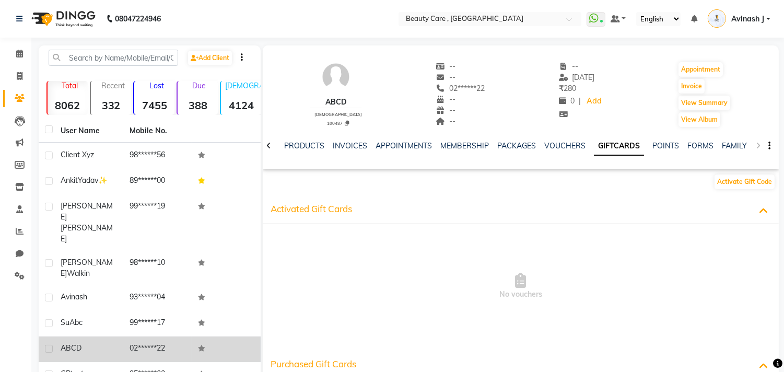
click at [758, 147] on div "NOTES FORMULA SERVICES PRODUCTS INVOICES APPOINTMENTS MEMBERSHIP PACKAGES VOUCH…" at bounding box center [521, 146] width 516 height 36
click at [652, 147] on link "POINTS" at bounding box center [665, 145] width 27 height 9
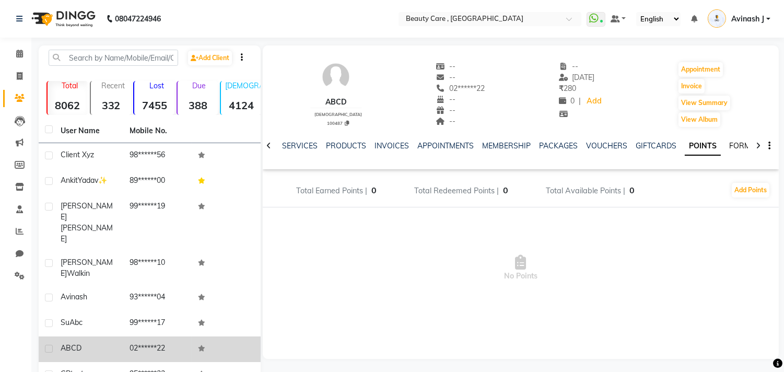
click at [730, 147] on link "FORMS" at bounding box center [742, 145] width 26 height 9
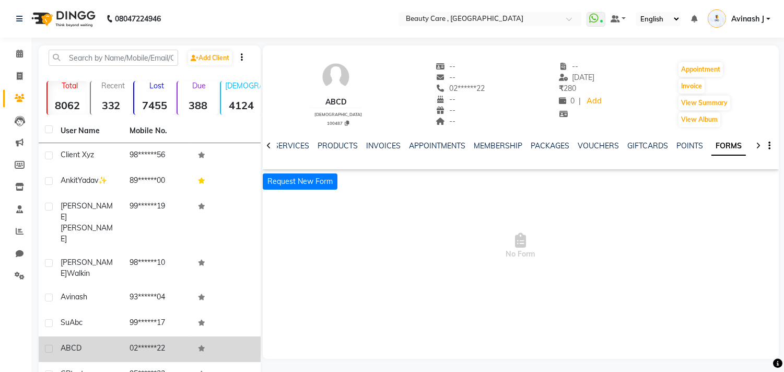
click at [748, 144] on div "NOTES FORMULA SERVICES PRODUCTS INVOICES APPOINTMENTS MEMBERSHIP PACKAGES VOUCH…" at bounding box center [521, 146] width 516 height 36
click at [756, 144] on icon at bounding box center [757, 145] width 5 height 7
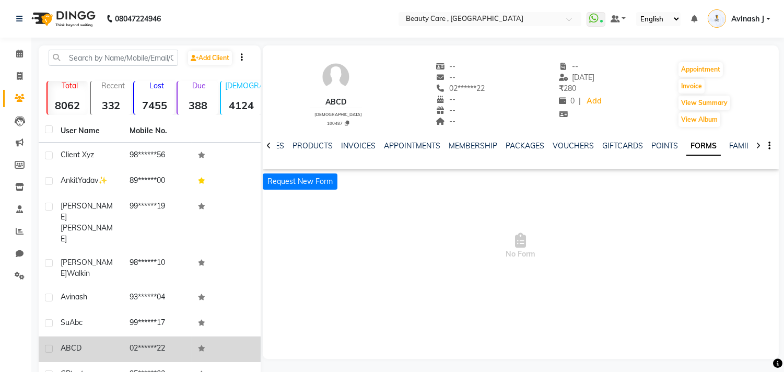
click at [756, 144] on div "NOTES FORMULA SERVICES PRODUCTS INVOICES APPOINTMENTS MEMBERSHIP PACKAGES VOUCH…" at bounding box center [521, 146] width 516 height 36
click at [721, 145] on link "FAMILY" at bounding box center [733, 145] width 25 height 9
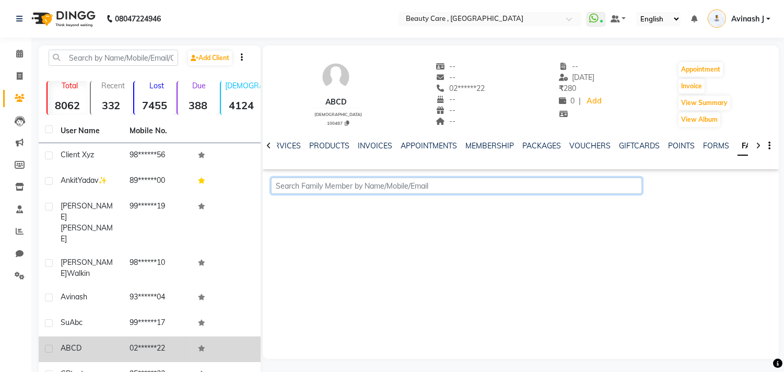
click at [507, 190] on input "text" at bounding box center [456, 186] width 370 height 16
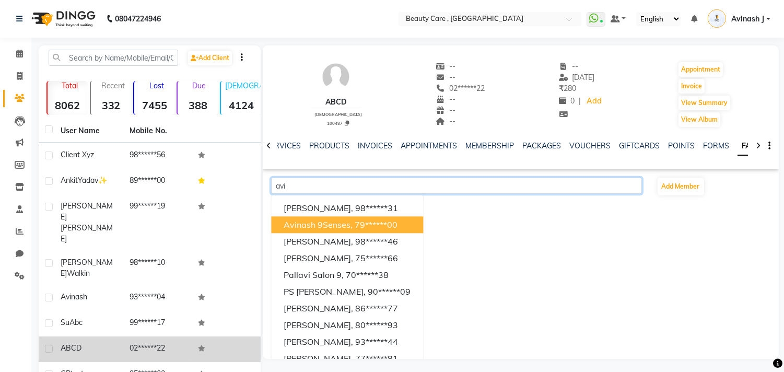
click at [291, 220] on span "Avinash 9Senses," at bounding box center [318, 224] width 69 height 10
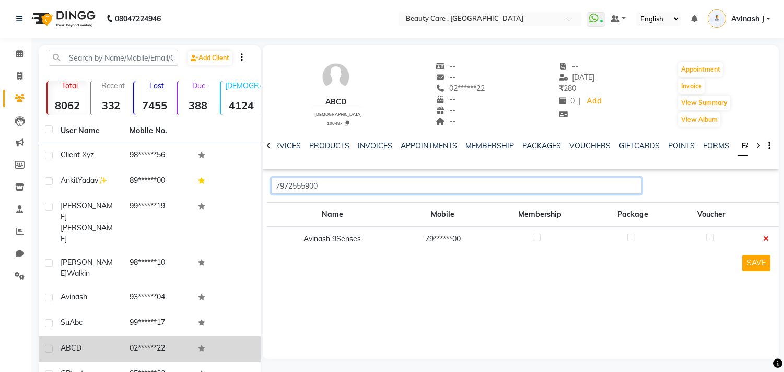
type input "7972555900"
drag, startPoint x: 310, startPoint y: 99, endPoint x: 346, endPoint y: 100, distance: 35.5
click at [346, 100] on div "ABCD male 100487 -- -- 02******22 -- -- -- -- 03 October 2025 ₹ 280 0 | Add App…" at bounding box center [521, 89] width 516 height 77
click at [763, 237] on icon at bounding box center [766, 238] width 6 height 7
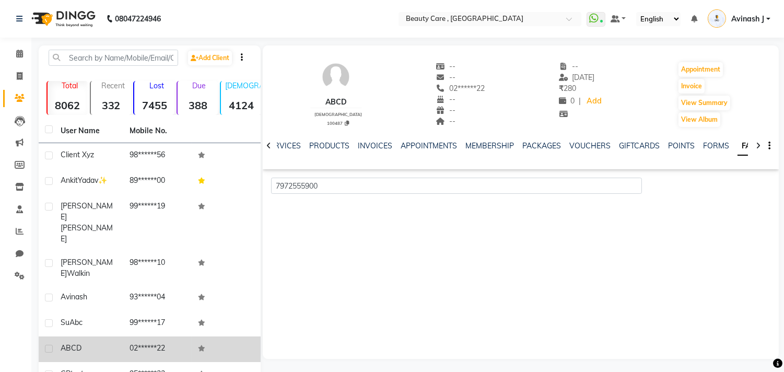
click at [759, 144] on icon at bounding box center [757, 145] width 5 height 7
click at [759, 144] on div "NOTES FORMULA SERVICES PRODUCTS INVOICES APPOINTMENTS MEMBERSHIP PACKAGES VOUCH…" at bounding box center [521, 146] width 516 height 36
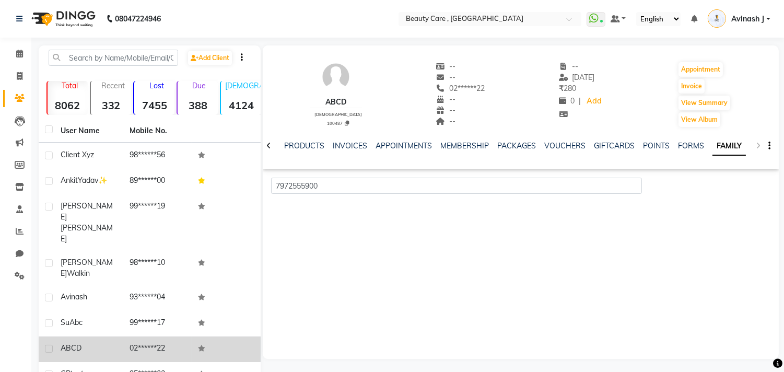
click at [759, 144] on div "NOTES FORMULA SERVICES PRODUCTS INVOICES APPOINTMENTS MEMBERSHIP PACKAGES VOUCH…" at bounding box center [521, 146] width 516 height 36
click at [18, 95] on icon at bounding box center [20, 98] width 10 height 8
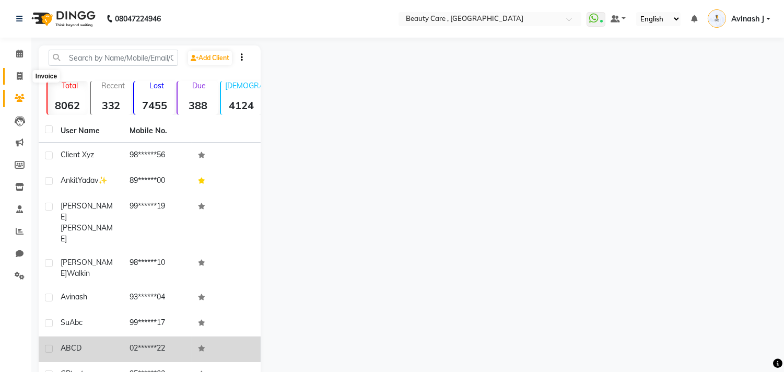
click at [25, 76] on span at bounding box center [19, 76] width 18 height 12
select select "service"
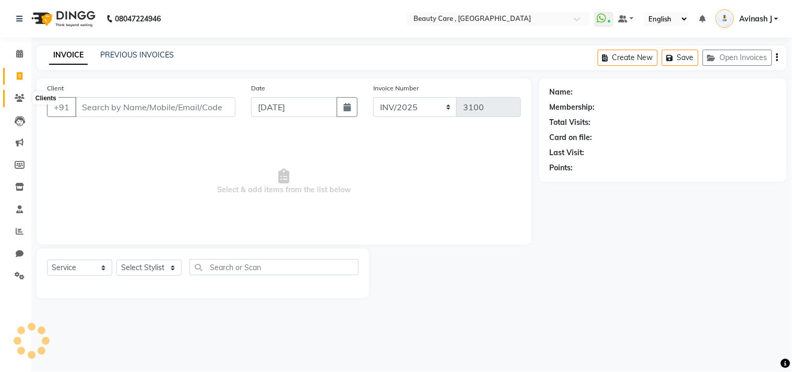
click at [18, 100] on icon at bounding box center [20, 98] width 10 height 8
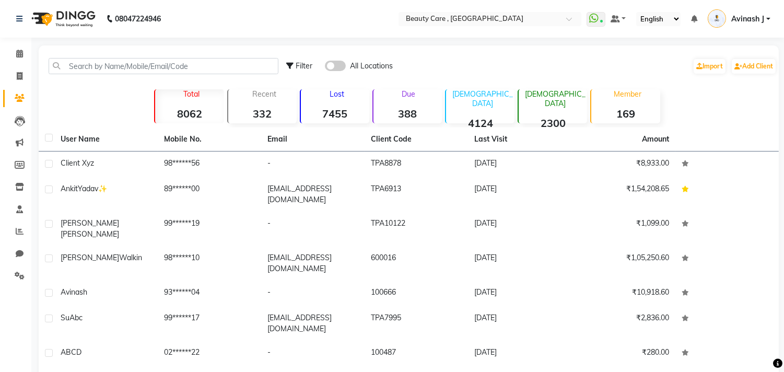
click at [343, 111] on strong "7455" at bounding box center [335, 113] width 68 height 13
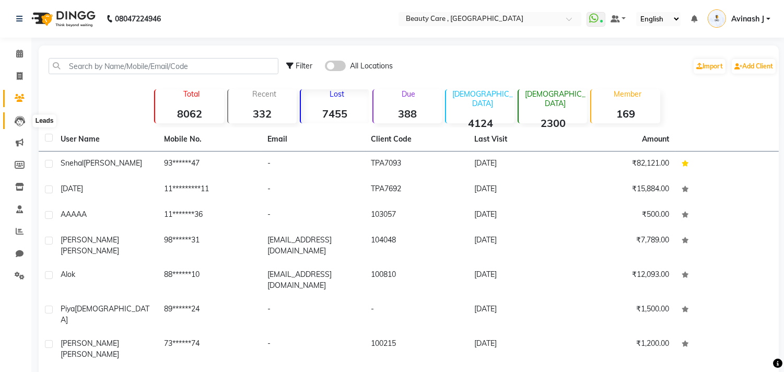
click at [18, 122] on icon at bounding box center [20, 121] width 10 height 10
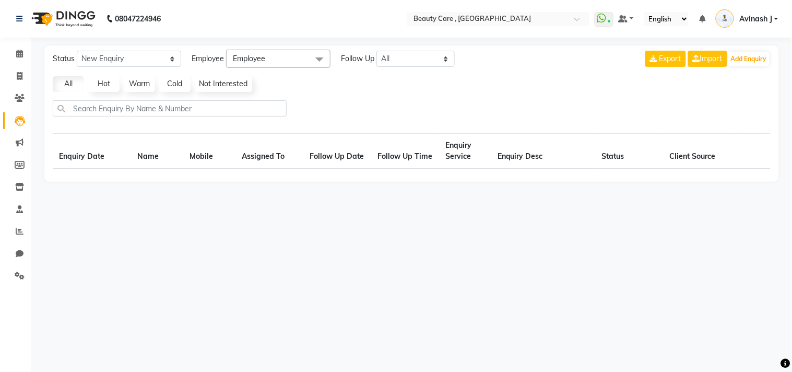
select select "10"
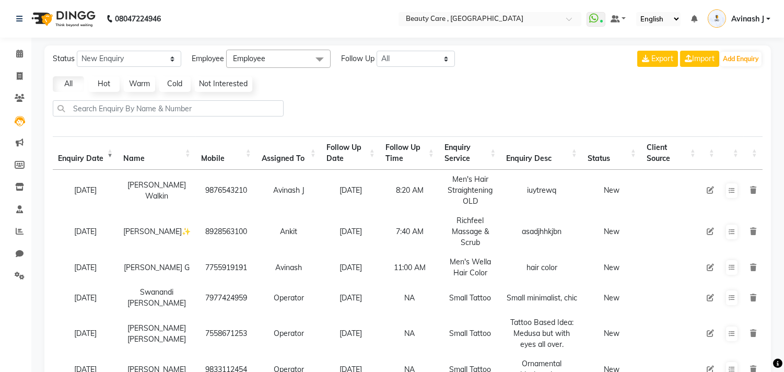
click at [604, 120] on div at bounding box center [408, 112] width 718 height 25
click at [733, 56] on button "Add Enquiry" at bounding box center [740, 59] width 41 height 15
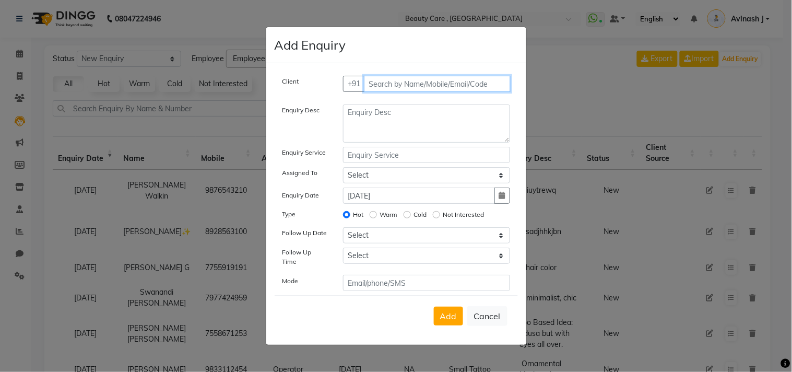
click at [379, 90] on input "text" at bounding box center [437, 84] width 147 height 16
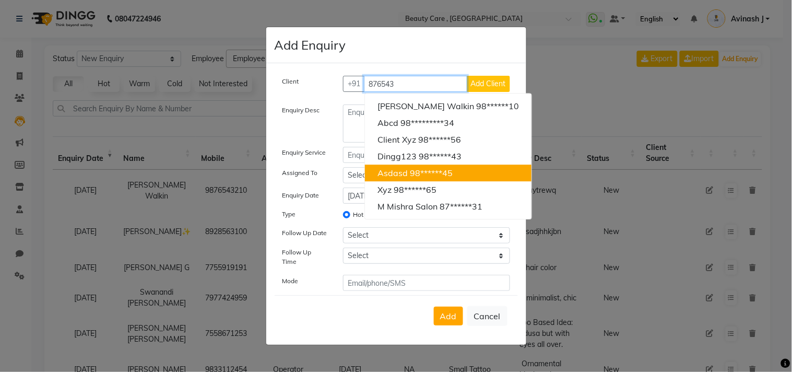
click at [393, 174] on span "asdasd" at bounding box center [392, 173] width 30 height 10
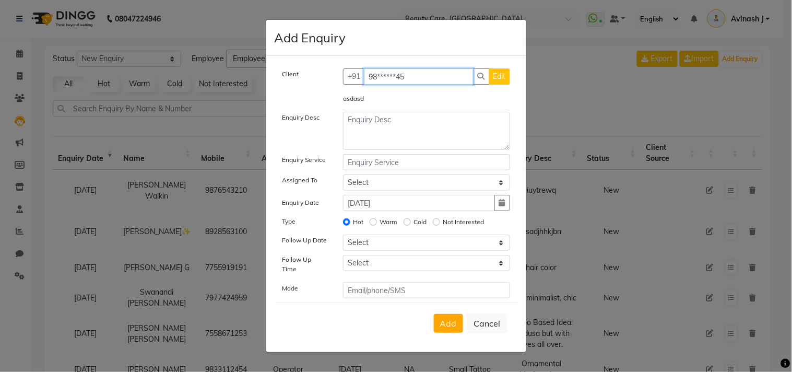
type input "98******45"
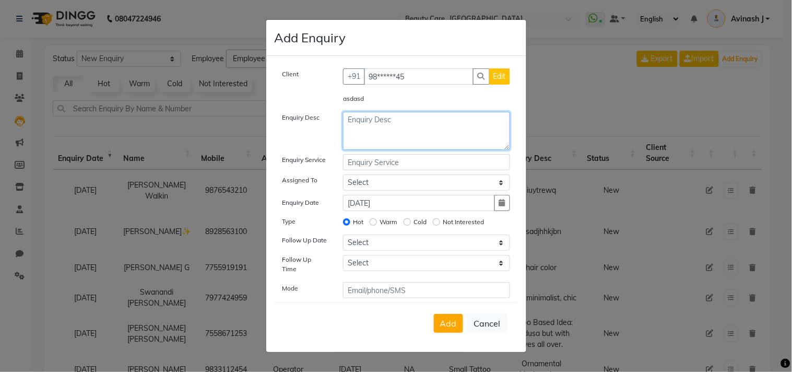
click at [352, 128] on textarea at bounding box center [426, 131] width 167 height 38
click at [376, 133] on textarea at bounding box center [426, 131] width 167 height 38
click at [371, 162] on div "Client +91 98******45 Edit asdasd Enquiry Desc Enquiry Service Assigned To Sele…" at bounding box center [396, 183] width 243 height 230
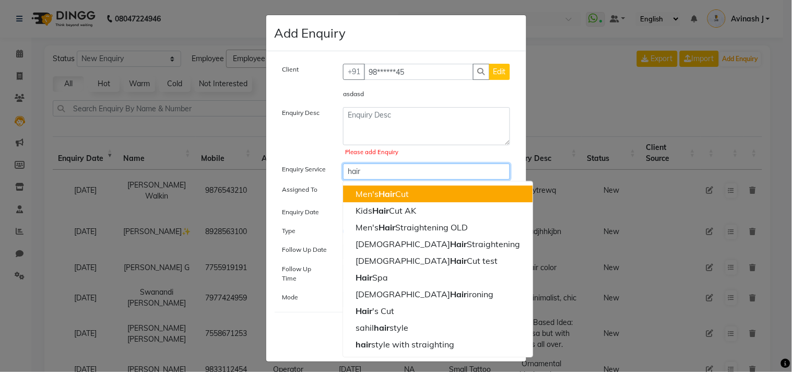
click at [373, 195] on ngb-highlight "Men's Hair Cut" at bounding box center [382, 193] width 53 height 10
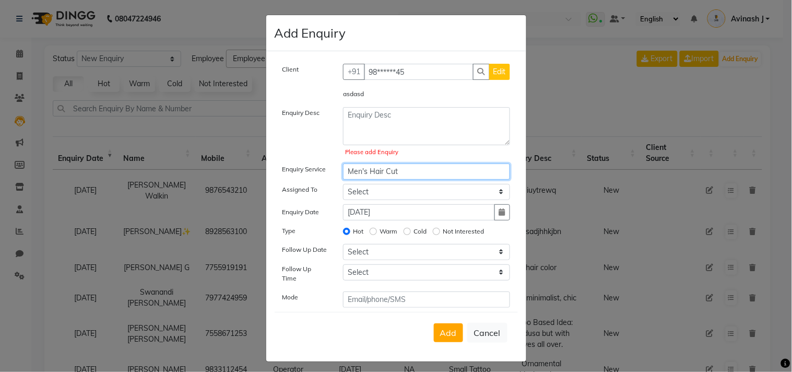
type input "Men's Hair Cut"
click at [365, 193] on select "Select Aayush Yadav Admin Akshay Anis Ankit Anuja Avinash Avinash J Avneesh Bha…" at bounding box center [426, 192] width 167 height 16
select select "26666"
click at [343, 184] on select "Select Aayush Yadav Admin Akshay Anis Ankit Anuja Avinash Avinash J Avneesh Bha…" at bounding box center [426, 192] width 167 height 16
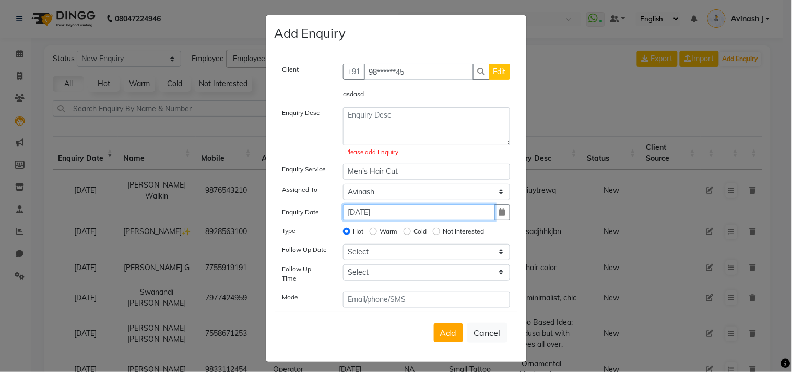
click at [371, 214] on input "[DATE]" at bounding box center [419, 212] width 152 height 16
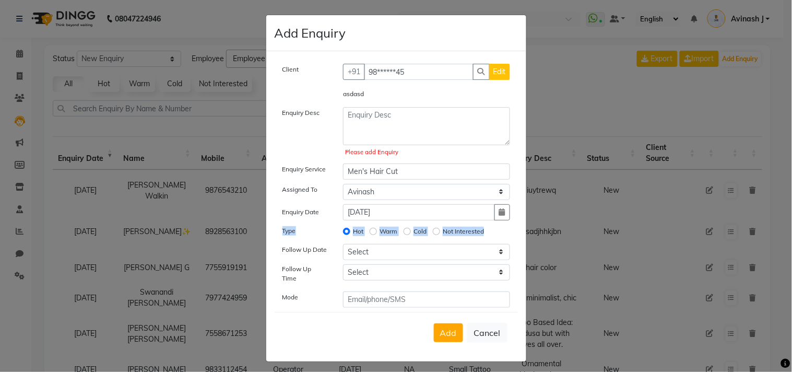
drag, startPoint x: 279, startPoint y: 229, endPoint x: 513, endPoint y: 230, distance: 233.4
click at [513, 230] on div "Type Hot Warm Cold Not Interested" at bounding box center [396, 232] width 243 height 15
click at [340, 227] on div "Hot Warm Cold Not Interested" at bounding box center [426, 232] width 183 height 15
click at [414, 233] on div "Cold" at bounding box center [415, 231] width 23 height 13
click at [435, 235] on input "Not Interested" at bounding box center [436, 231] width 7 height 7
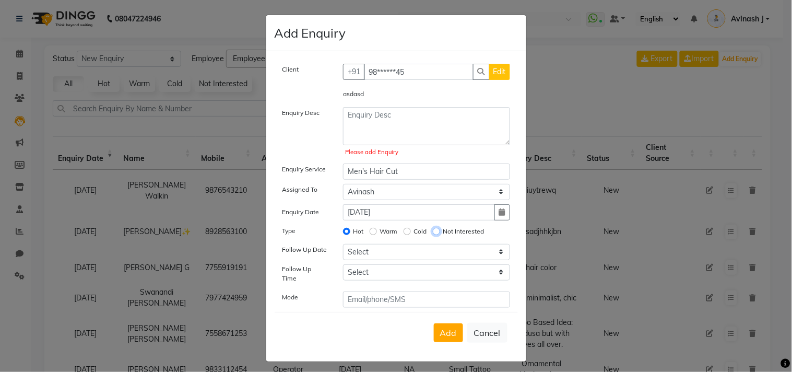
radio input "true"
click at [435, 235] on input "Not Interested" at bounding box center [436, 231] width 7 height 7
click at [351, 235] on div "Hot" at bounding box center [353, 231] width 20 height 13
click at [344, 231] on input "Hot" at bounding box center [346, 231] width 7 height 7
radio input "true"
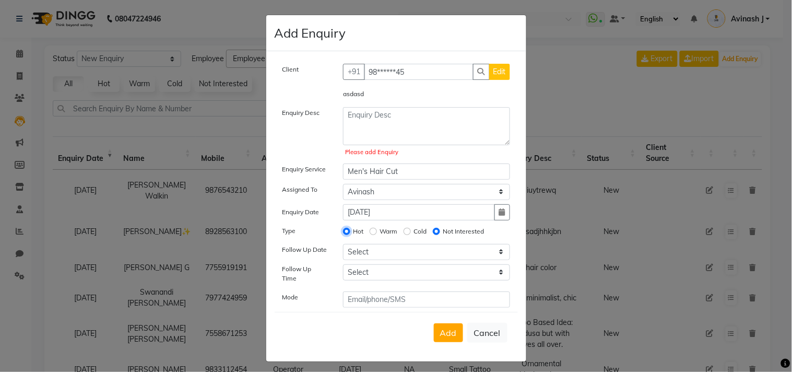
radio input "false"
click at [361, 248] on select "Select Today Tomorrow In 2 days (Monday) In 3 days (Tuesday) In 4 days (Wednesd…" at bounding box center [426, 252] width 167 height 16
select select "2025-10-06"
click at [343, 245] on select "Select Today Tomorrow In 2 days (Monday) In 3 days (Tuesday) In 4 days (Wednesd…" at bounding box center [426, 252] width 167 height 16
click at [380, 270] on select "Select 07:00 AM 07:05 AM 07:10 AM 07:15 AM 07:20 AM 07:25 AM 07:30 AM 07:35 AM …" at bounding box center [426, 272] width 167 height 16
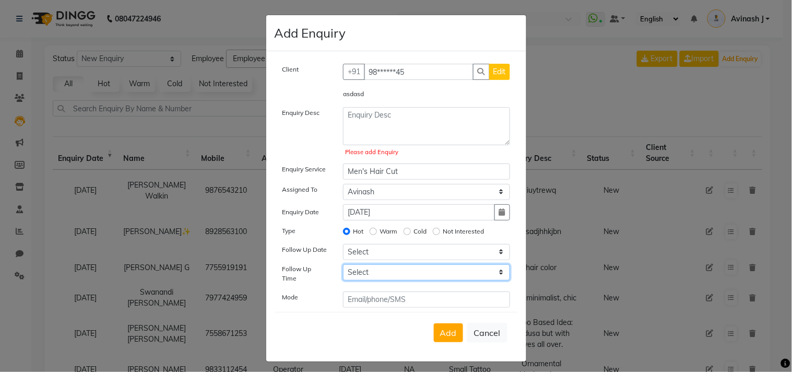
select select "505"
click at [343, 265] on select "Select 07:00 AM 07:05 AM 07:10 AM 07:15 AM 07:20 AM 07:25 AM 07:30 AM 07:35 AM …" at bounding box center [426, 272] width 167 height 16
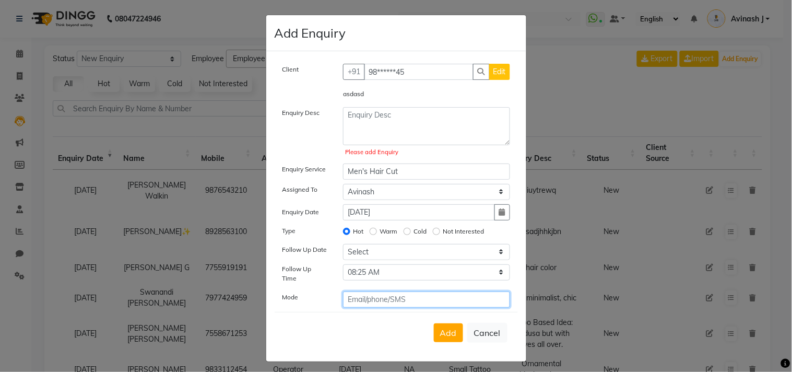
click at [363, 291] on input "text" at bounding box center [426, 299] width 167 height 16
type input "phone"
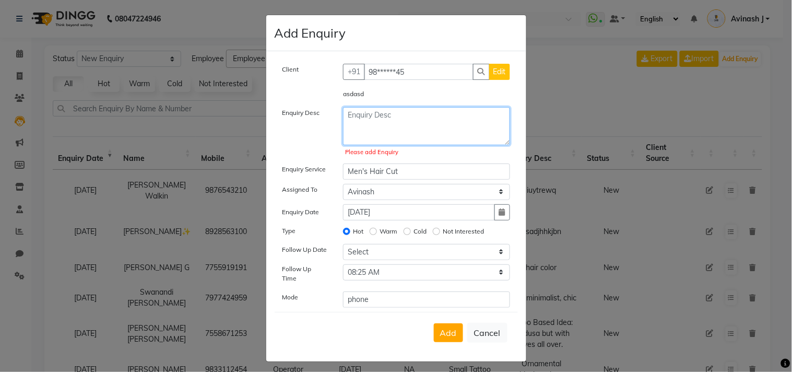
click at [371, 122] on textarea at bounding box center [426, 126] width 167 height 38
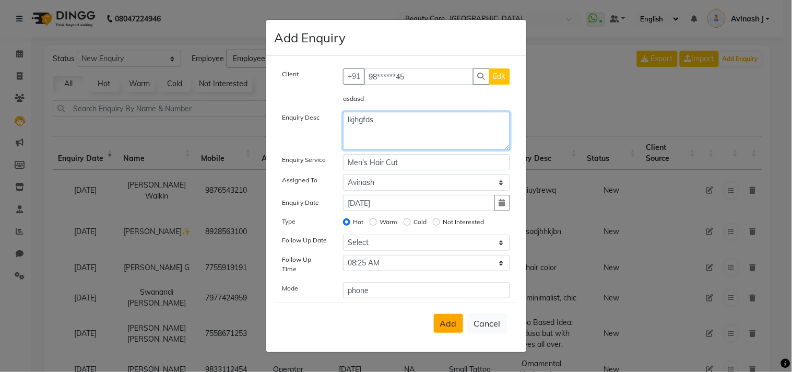
type textarea "lkjhgfds"
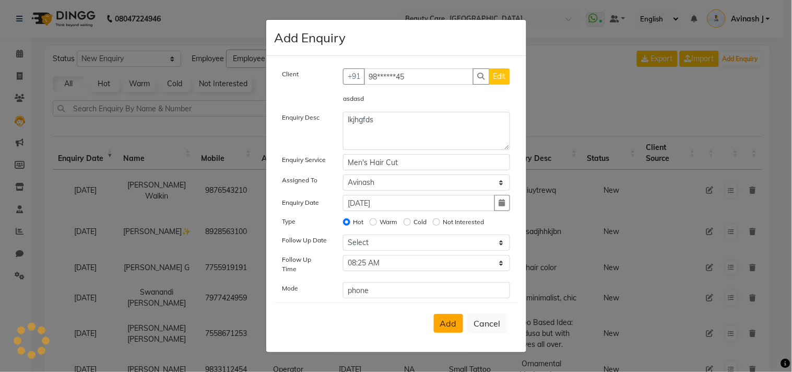
click at [443, 320] on span "Add" at bounding box center [448, 323] width 17 height 10
click at [443, 320] on div "Add Cancel" at bounding box center [396, 322] width 243 height 41
select select
radio input "false"
select select
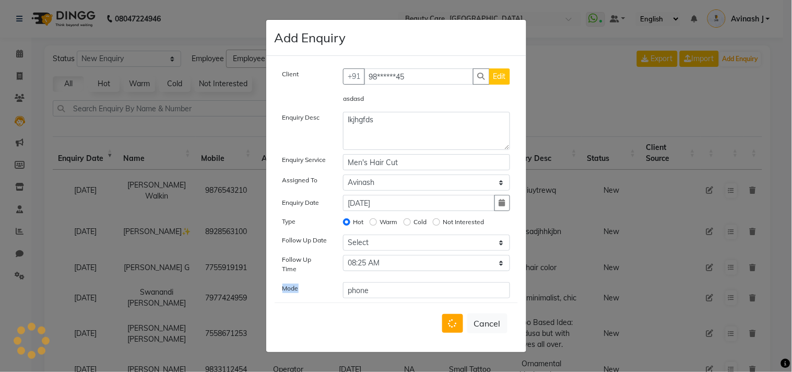
select select
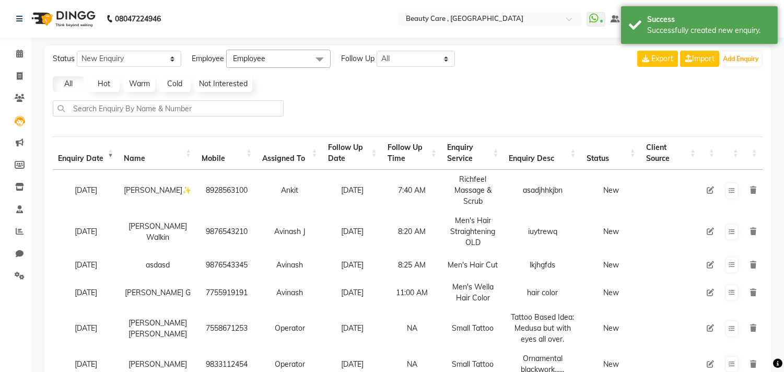
click at [106, 89] on link "Hot" at bounding box center [103, 84] width 31 height 16
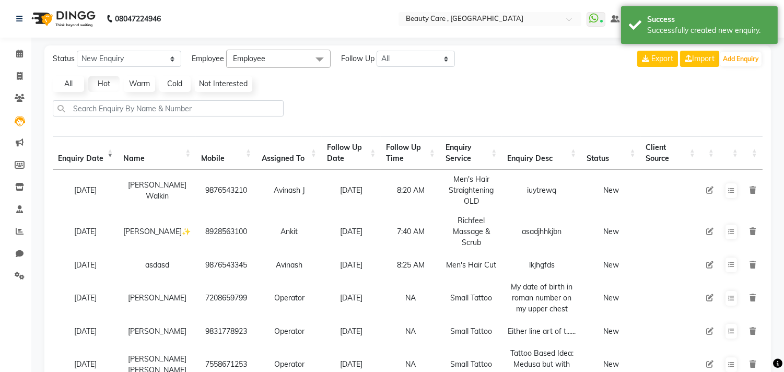
click at [131, 86] on link "Warm" at bounding box center [139, 84] width 31 height 16
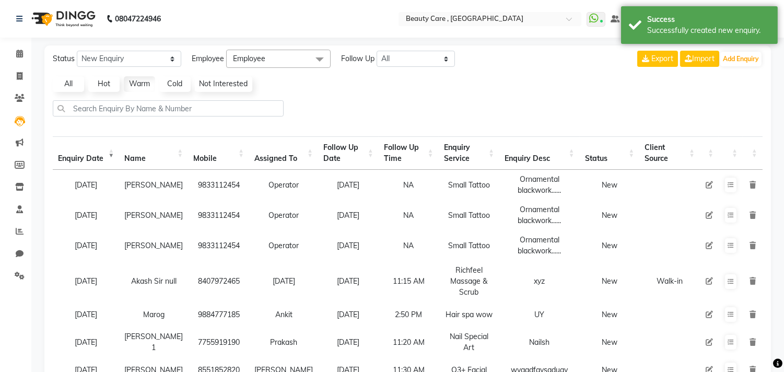
click at [174, 86] on link "Cold" at bounding box center [174, 84] width 31 height 16
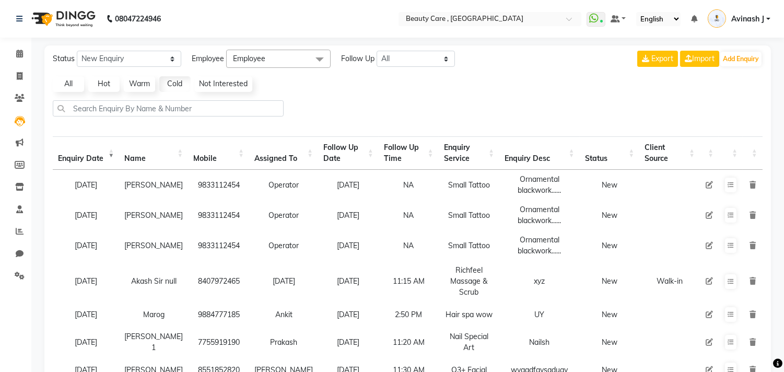
click at [222, 82] on link "Not Interested" at bounding box center [223, 84] width 57 height 16
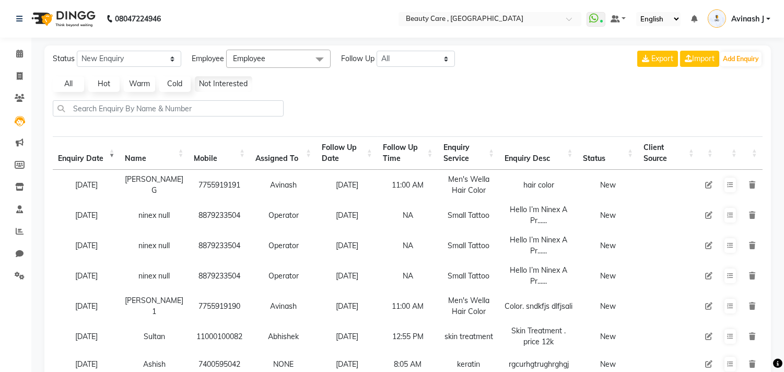
click at [75, 82] on link "All" at bounding box center [68, 84] width 31 height 16
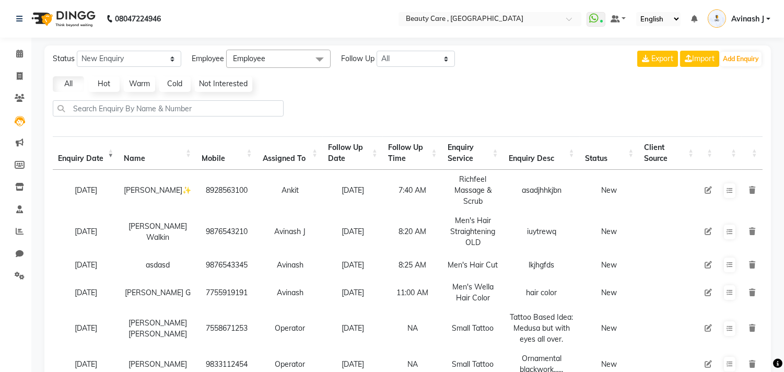
click at [278, 59] on span "Employee" at bounding box center [278, 59] width 104 height 18
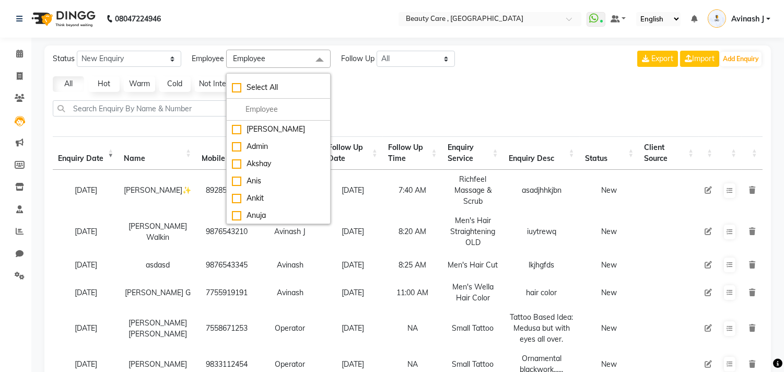
click at [383, 102] on div at bounding box center [408, 112] width 718 height 25
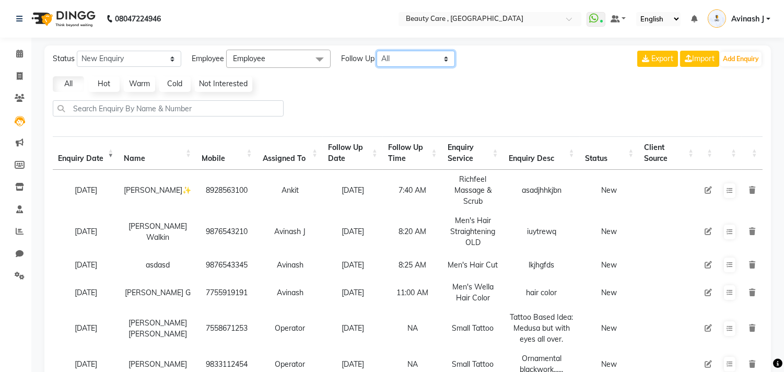
click at [397, 55] on select "All Today Tomorrow This Week This Month Custom" at bounding box center [415, 59] width 78 height 16
click at [377, 51] on select "All Today Tomorrow This Week This Month Custom" at bounding box center [415, 59] width 78 height 16
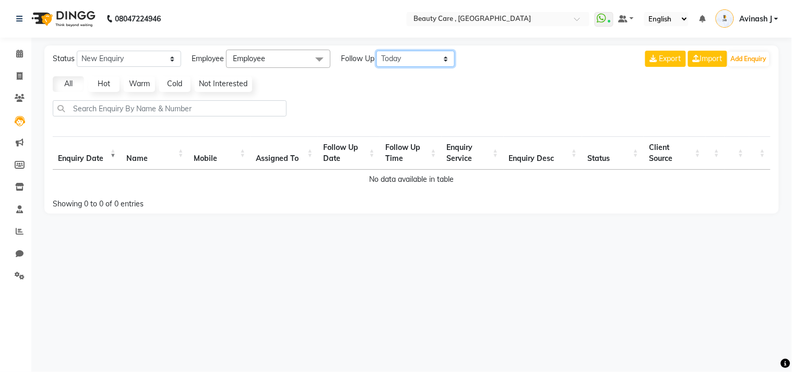
click at [399, 56] on select "All Today Tomorrow This Week This Month Custom" at bounding box center [415, 59] width 78 height 16
select select "tommarow"
click at [377, 51] on select "All Today Tomorrow This Week This Month Custom" at bounding box center [415, 59] width 78 height 16
select select "10"
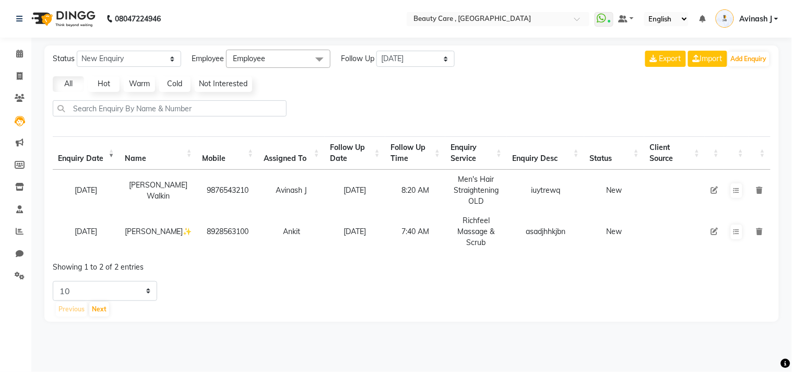
click at [351, 108] on div at bounding box center [412, 112] width 726 height 25
click at [387, 58] on select "All Today Tomorrow This Week This Month Custom" at bounding box center [415, 59] width 78 height 16
select select "nodate"
click at [377, 51] on select "All Today Tomorrow This Week This Month Custom" at bounding box center [415, 59] width 78 height 16
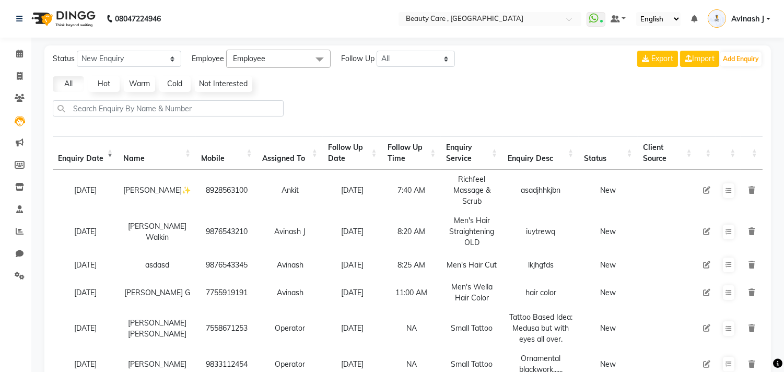
click at [703, 190] on icon at bounding box center [706, 189] width 7 height 7
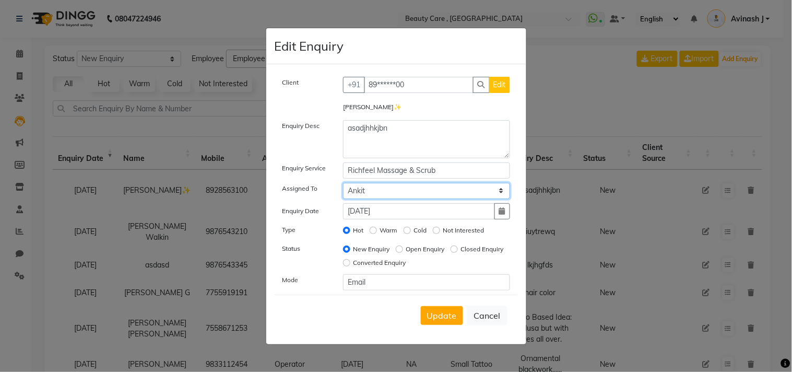
click at [372, 194] on select "Select Aayush Yadav Admin Akshay Anis Ankit Anuja Avinash Avinash J Avneesh Bha…" at bounding box center [426, 191] width 167 height 16
select select "88832"
click at [343, 183] on select "Select Aayush Yadav Admin Akshay Anis Ankit Anuja Avinash Avinash J Avneesh Bha…" at bounding box center [426, 191] width 167 height 16
click at [374, 174] on input "Richfeel Massage & Scrub" at bounding box center [426, 170] width 167 height 16
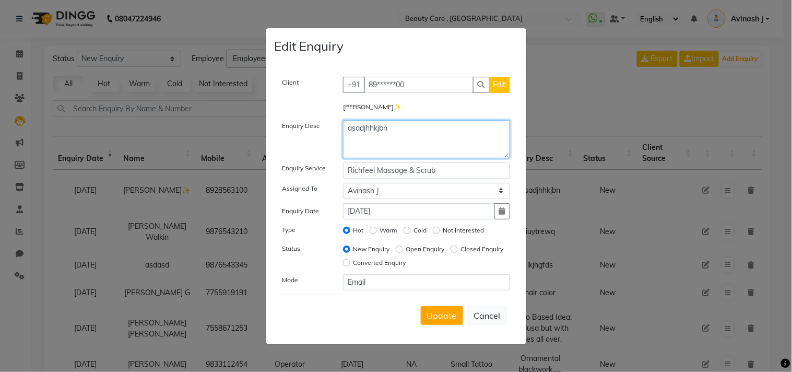
click at [364, 139] on textarea "asadjhhkjbn" at bounding box center [426, 139] width 167 height 38
click at [478, 321] on button "Cancel" at bounding box center [487, 315] width 40 height 20
select select
radio input "false"
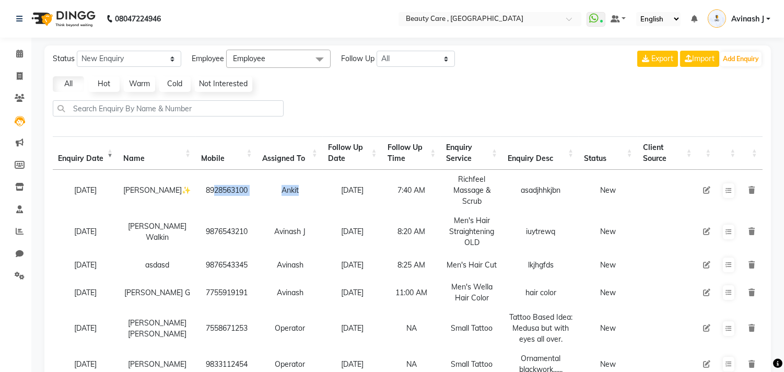
drag, startPoint x: 188, startPoint y: 191, endPoint x: 312, endPoint y: 185, distance: 123.8
click at [312, 185] on tr "04 October 2025 Ankit Yadav✨ 8928563100 Ankit 05 October 2025 7:40 AM Richfeel …" at bounding box center [408, 190] width 710 height 41
click at [705, 191] on icon at bounding box center [706, 189] width 7 height 7
select select "35489"
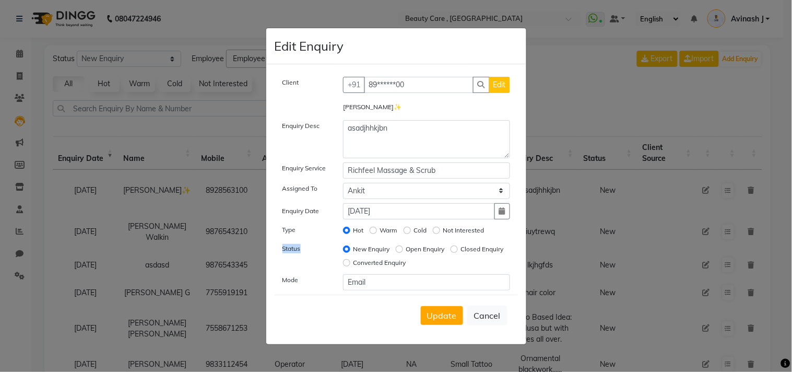
drag, startPoint x: 279, startPoint y: 250, endPoint x: 314, endPoint y: 252, distance: 35.6
click at [314, 252] on div "Status" at bounding box center [305, 256] width 61 height 27
click at [399, 248] on input "Open Enquiry" at bounding box center [399, 248] width 7 height 7
radio input "true"
radio input "false"
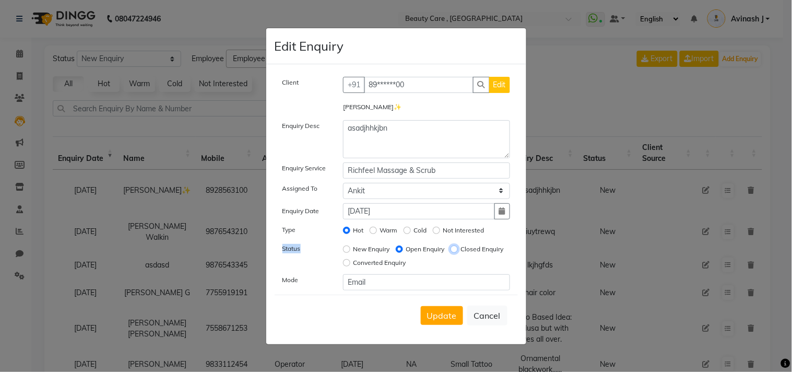
click at [451, 253] on input "Closed Enquiry" at bounding box center [454, 248] width 7 height 7
radio input "true"
radio input "false"
click at [350, 263] on input "Converted Enquiry" at bounding box center [346, 262] width 7 height 7
radio input "true"
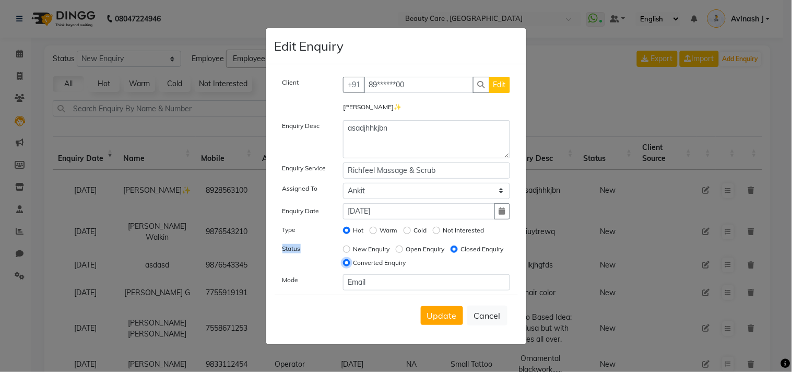
radio input "false"
click at [451, 311] on span "Update" at bounding box center [442, 315] width 30 height 10
select select
radio input "false"
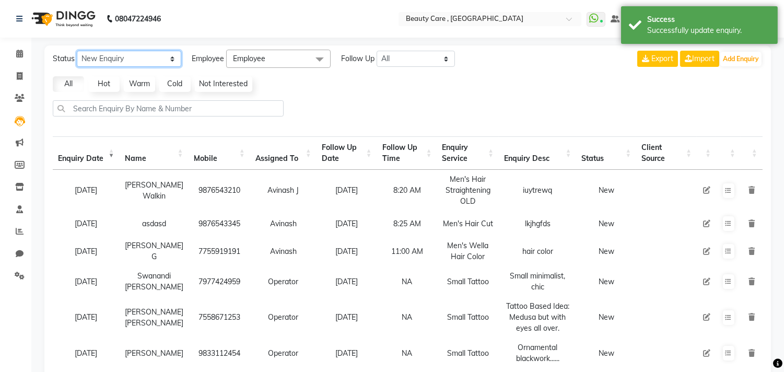
click at [110, 55] on select "New Enquiry Open Enquiry Converted Enquiry All" at bounding box center [129, 59] width 104 height 16
click at [106, 58] on select "New Enquiry Open Enquiry Converted Enquiry All" at bounding box center [129, 59] width 104 height 16
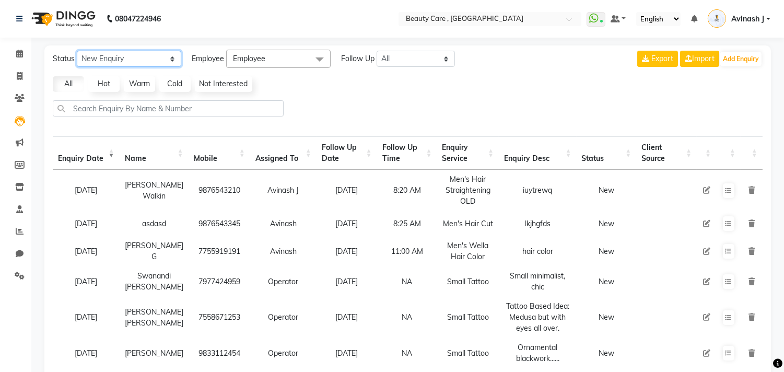
select select "Open"
click at [77, 51] on select "New Enquiry Open Enquiry Converted Enquiry All" at bounding box center [129, 59] width 104 height 16
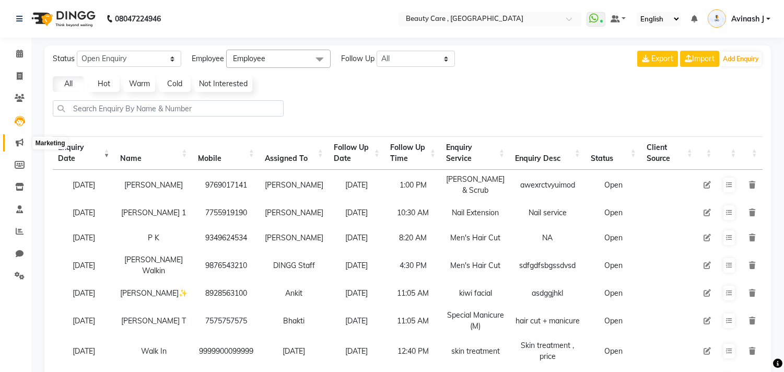
click at [17, 148] on span at bounding box center [19, 143] width 18 height 12
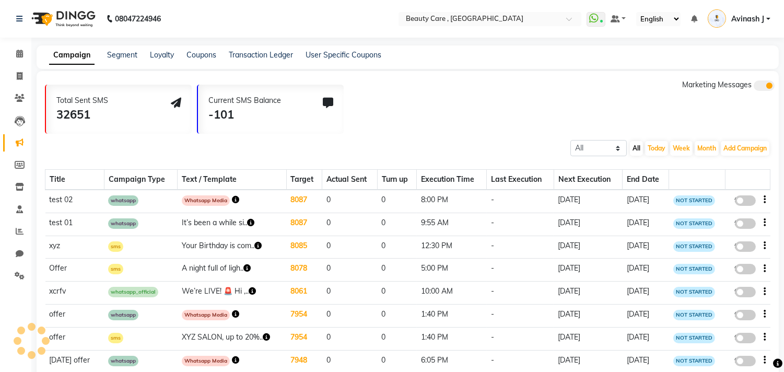
click at [19, 142] on icon at bounding box center [20, 142] width 8 height 8
click at [14, 142] on span at bounding box center [19, 143] width 18 height 12
click at [70, 50] on link "Campaign" at bounding box center [71, 55] width 45 height 19
click at [737, 148] on button "Add Campaign" at bounding box center [745, 148] width 49 height 15
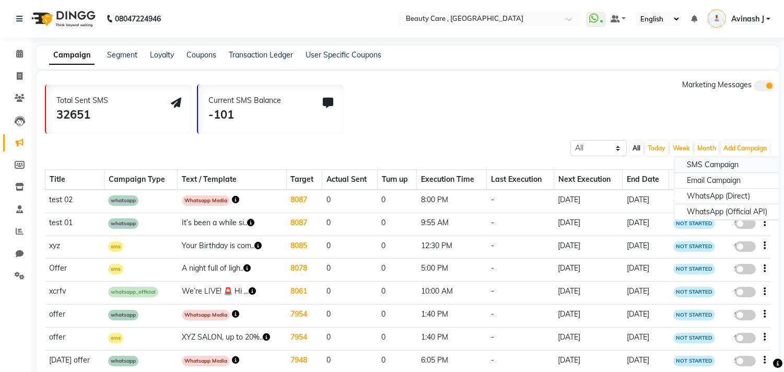
click at [702, 160] on div "SMS Campaign" at bounding box center [726, 165] width 105 height 16
select select "2"
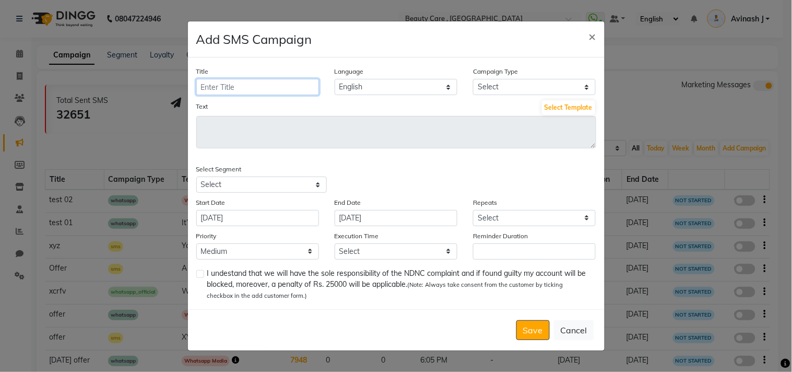
click at [290, 81] on input "Title" at bounding box center [257, 87] width 123 height 16
type input "4th aniversary offer-copy"
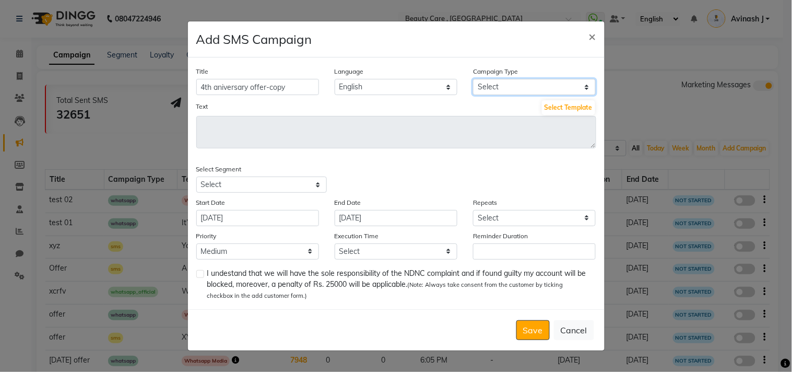
click at [507, 81] on select "Select Birthday Anniversary Promotional Service reminder" at bounding box center [534, 87] width 123 height 16
select select "3"
click at [473, 79] on select "Select Birthday Anniversary Promotional Service reminder" at bounding box center [534, 87] width 123 height 16
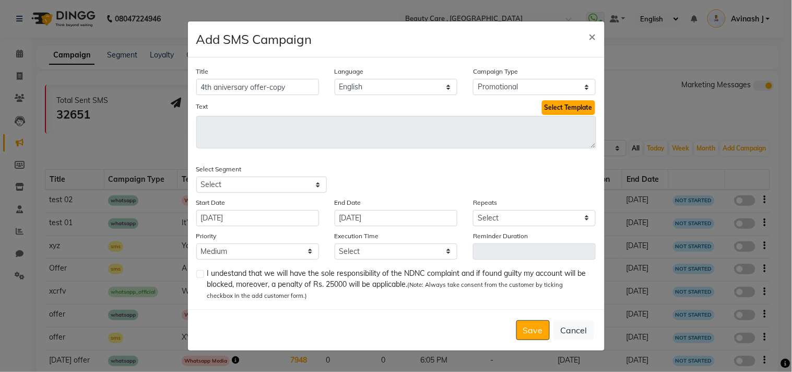
click at [560, 103] on button "Select Template" at bounding box center [568, 107] width 53 height 15
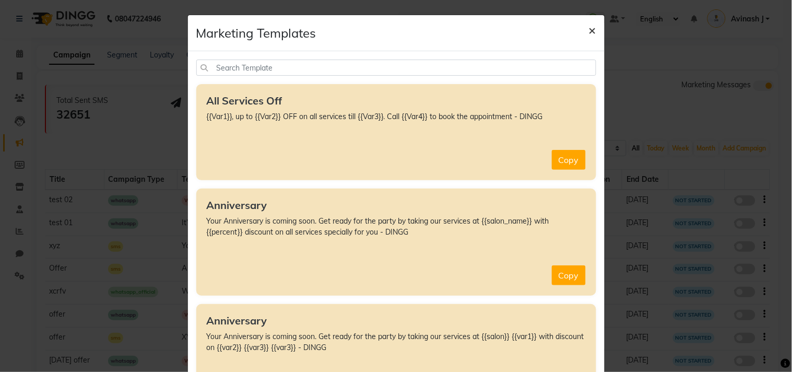
click at [589, 33] on span "×" at bounding box center [592, 30] width 7 height 16
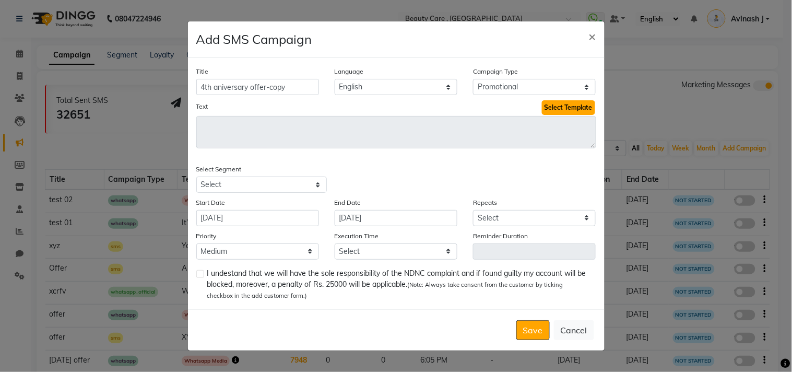
click at [562, 110] on button "Select Template" at bounding box center [568, 107] width 53 height 15
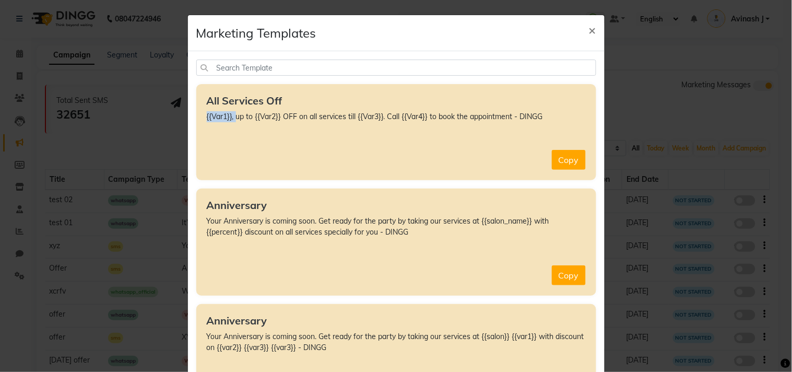
drag, startPoint x: 196, startPoint y: 117, endPoint x: 231, endPoint y: 116, distance: 35.5
click at [231, 116] on div "All Services Off {{Var1}}, up to {{Var2}} OFF on all services till {{Var3}}. Ca…" at bounding box center [396, 132] width 400 height 96
drag, startPoint x: 253, startPoint y: 116, endPoint x: 286, endPoint y: 118, distance: 33.0
click at [286, 118] on p "{{Var1}}, up to {{Var2}} OFF on all services till {{Var3}}. Call {{Var4}} to bo…" at bounding box center [396, 116] width 379 height 11
click at [353, 127] on div "All Services Off {{Var1}}, up to {{Var2}} OFF on all services till {{Var3}}. Ca…" at bounding box center [396, 132] width 400 height 96
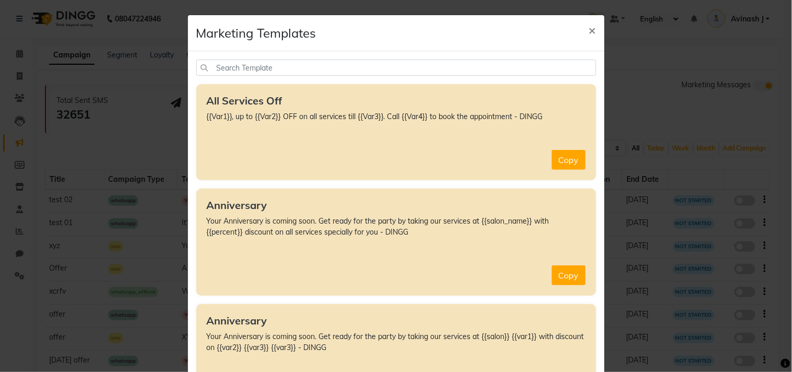
drag, startPoint x: 196, startPoint y: 101, endPoint x: 452, endPoint y: 105, distance: 255.3
click at [452, 105] on div "All Services Off {{Var1}}, up to {{Var2}} OFF on all services till {{Var3}}. Ca…" at bounding box center [396, 132] width 400 height 96
click at [561, 157] on button "Copy" at bounding box center [569, 160] width 34 height 20
type textarea "{{Var1}}, up to {{Var2}} OFF on all services till {{Var3}}. Call {{Var4}} to bo…"
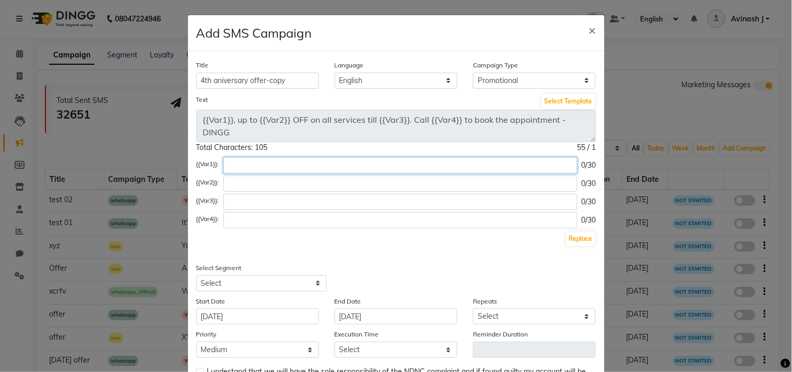
click at [245, 158] on input "text" at bounding box center [400, 165] width 354 height 16
type input "salon name"
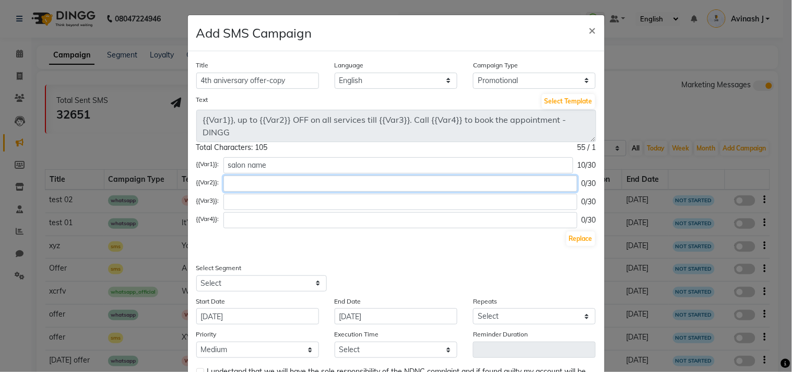
click at [262, 184] on input "text" at bounding box center [400, 183] width 354 height 16
type input "25%"
click at [253, 207] on input "text" at bounding box center [400, 202] width 354 height 16
type input "sunday"
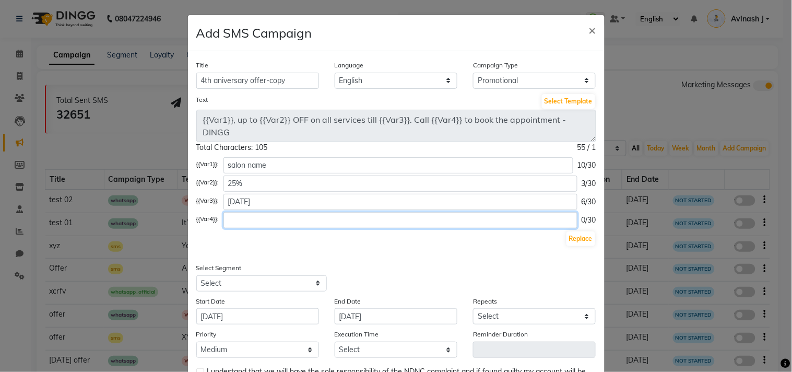
click at [282, 222] on input "text" at bounding box center [400, 220] width 354 height 16
type input "098765432"
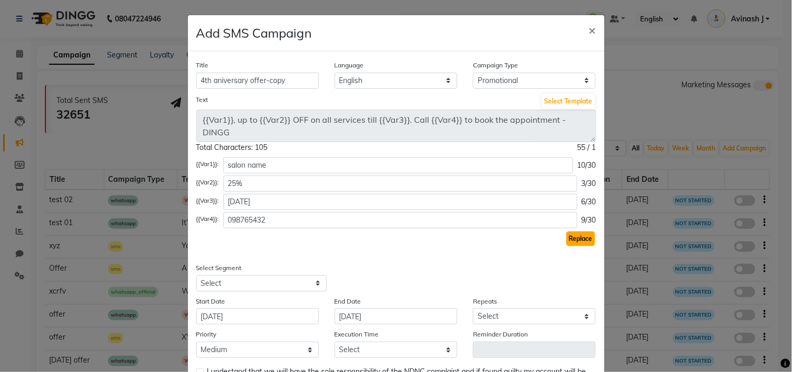
click at [573, 237] on button "Replace" at bounding box center [580, 238] width 29 height 15
type textarea "salon name, up to 25% OFF on all services till sunday. Call 098765432 to book t…"
click at [289, 150] on div "Total Characters: 101 59 / 1" at bounding box center [396, 147] width 400 height 11
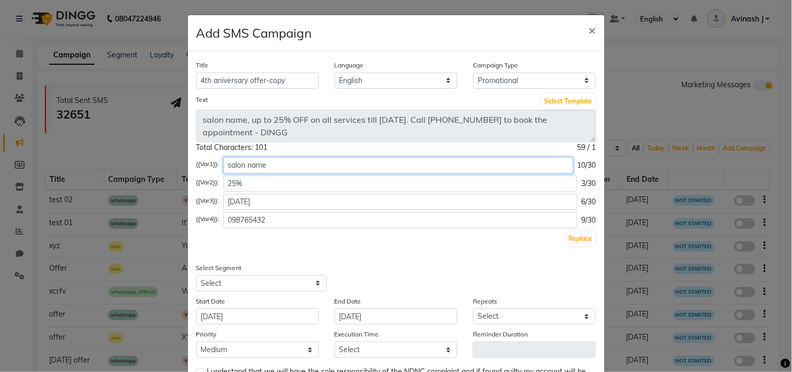
drag, startPoint x: 261, startPoint y: 162, endPoint x: 269, endPoint y: 234, distance: 72.0
click at [269, 234] on div "{{Var1}}: salon name 10/30 {{Var2}}: 25% 3/30 {{Var3}}: sunday 6/30 {{Var4}}: 0…" at bounding box center [396, 202] width 400 height 90
click at [269, 234] on div "Replace" at bounding box center [396, 238] width 400 height 17
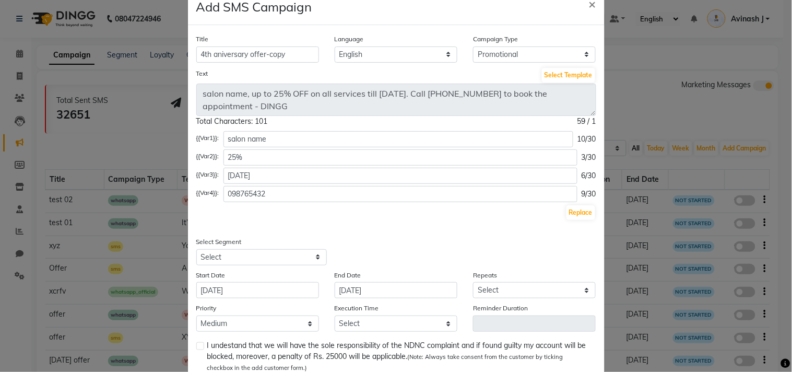
scroll to position [45, 0]
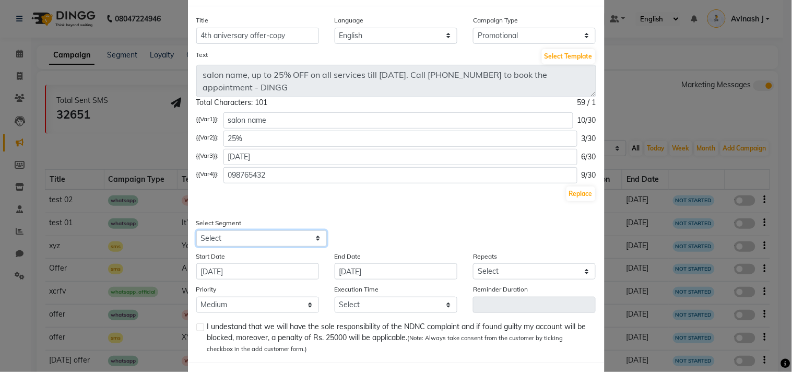
click at [274, 241] on select "Select All Customers All Male Customer All Female Customer All Members All Cust…" at bounding box center [261, 238] width 131 height 16
select select "2"
click at [196, 230] on select "Select All Customers All Male Customer All Female Customer All Members All Cust…" at bounding box center [261, 238] width 131 height 16
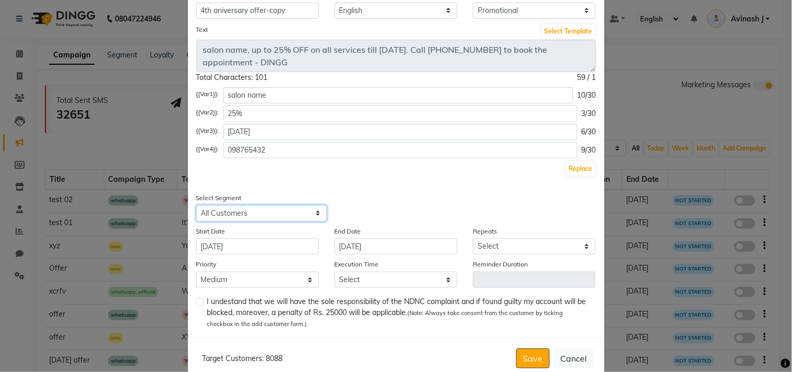
scroll to position [92, 0]
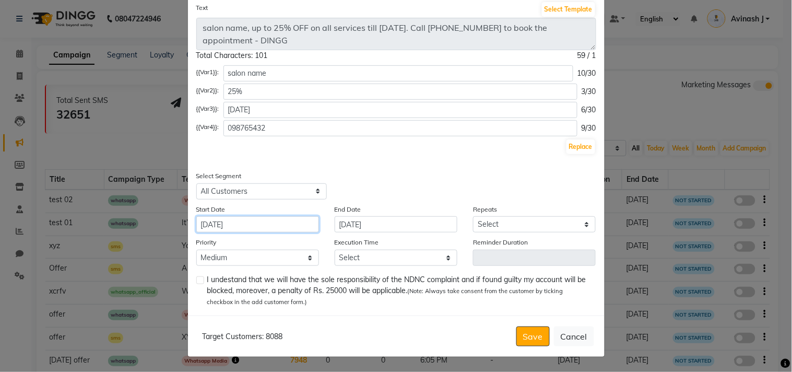
click at [280, 225] on input "[DATE]" at bounding box center [257, 224] width 123 height 16
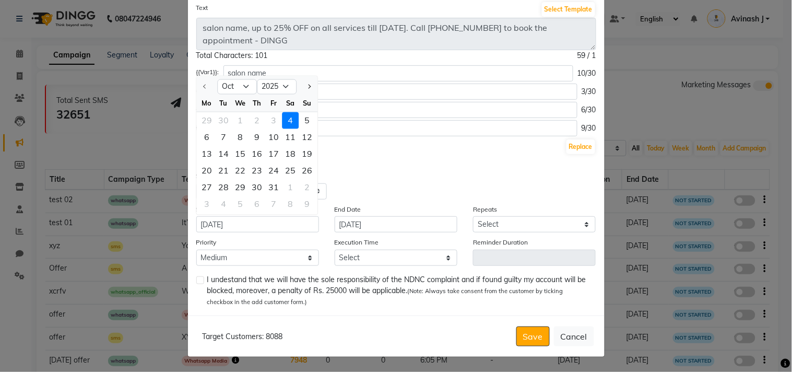
click at [288, 116] on div "4" at bounding box center [290, 120] width 17 height 17
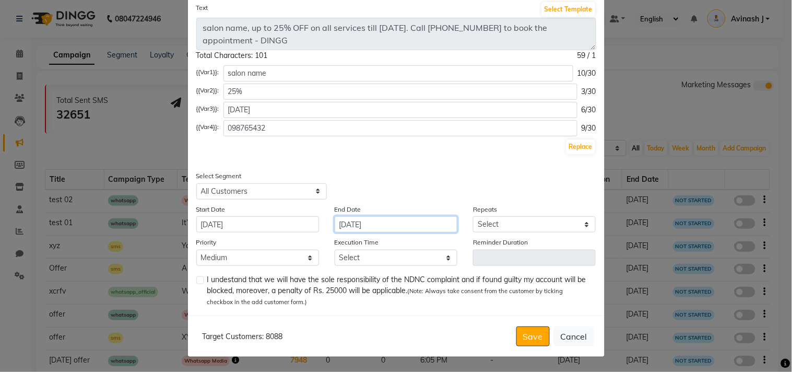
click at [408, 226] on input "[DATE]" at bounding box center [396, 224] width 123 height 16
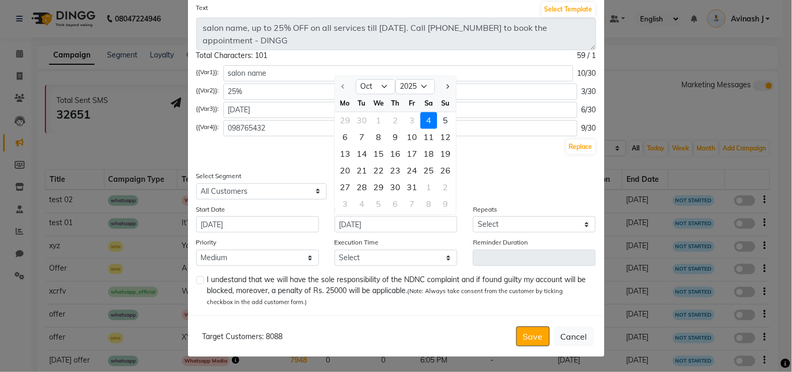
click at [420, 122] on div "4" at bounding box center [428, 120] width 17 height 17
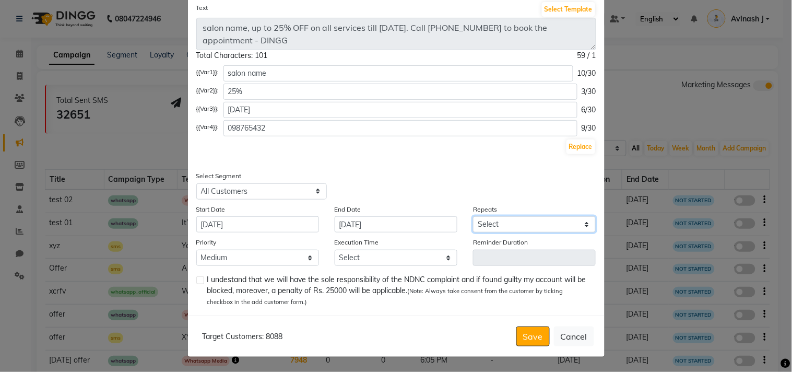
click at [477, 223] on select "Select Once Daily Alternate Day Weekly Monthly Yearly" at bounding box center [534, 224] width 123 height 16
select select "1"
click at [473, 216] on select "Select Once Daily Alternate Day Weekly Monthly Yearly" at bounding box center [534, 224] width 123 height 16
click at [484, 226] on select "Select Once Daily Alternate Day Weekly Monthly Yearly" at bounding box center [534, 224] width 123 height 16
click at [473, 216] on select "Select Once Daily Alternate Day Weekly Monthly Yearly" at bounding box center [534, 224] width 123 height 16
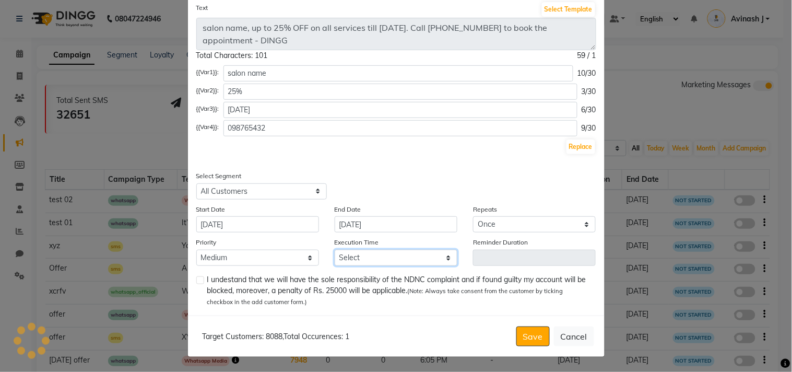
click at [345, 254] on select "Select 09:00 AM 09:05 AM 09:10 AM 09:15 AM 09:20 AM 09:25 AM 09:30 AM 09:35 AM …" at bounding box center [396, 258] width 123 height 16
select select "1080"
click at [335, 250] on select "Select 09:00 AM 09:05 AM 09:10 AM 09:15 AM 09:20 AM 09:25 AM 09:30 AM 09:35 AM …" at bounding box center [396, 258] width 123 height 16
click at [196, 278] on label at bounding box center [200, 280] width 8 height 8
click at [196, 278] on input "checkbox" at bounding box center [199, 280] width 7 height 7
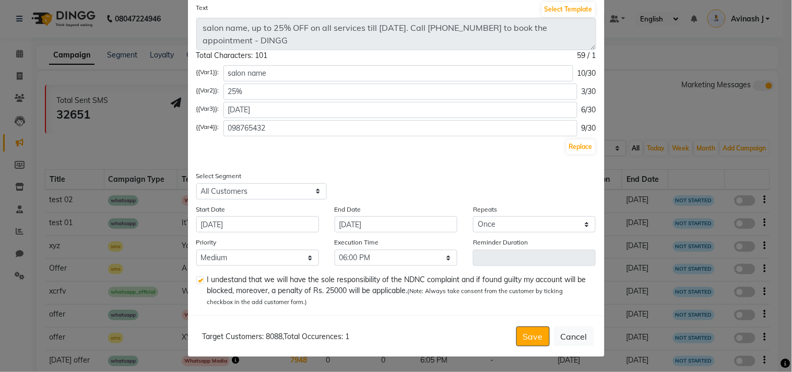
click at [196, 278] on label at bounding box center [200, 280] width 8 height 8
click at [196, 278] on input "checkbox" at bounding box center [199, 280] width 7 height 7
checkbox input "false"
click at [572, 333] on button "Cancel" at bounding box center [574, 336] width 40 height 20
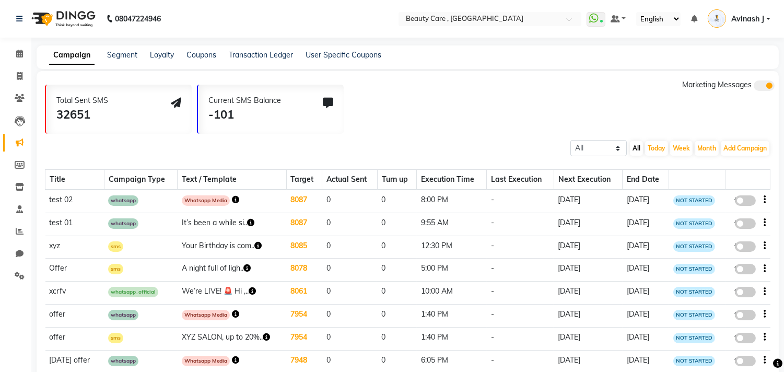
click at [740, 196] on span at bounding box center [745, 200] width 21 height 10
click at [749, 202] on input "false" at bounding box center [749, 202] width 0 height 0
select select "3"
select select "2"
select select "1"
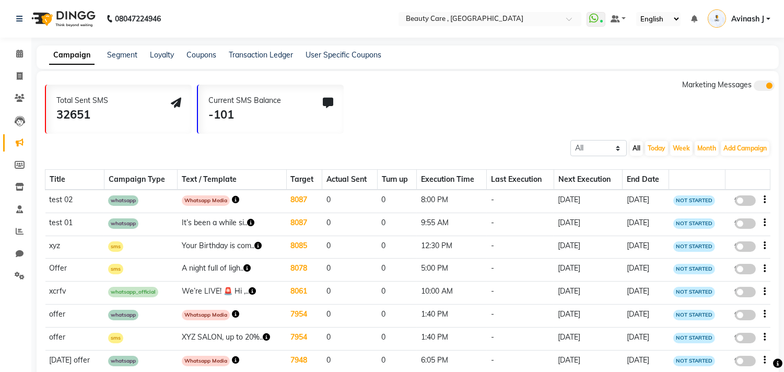
select select "2"
select select "1200"
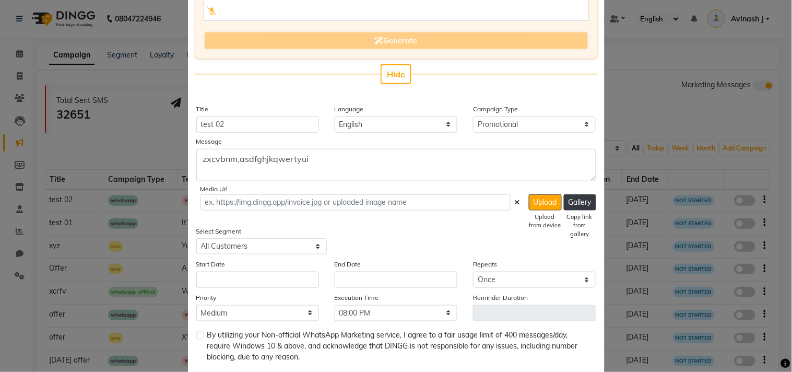
scroll to position [200, 0]
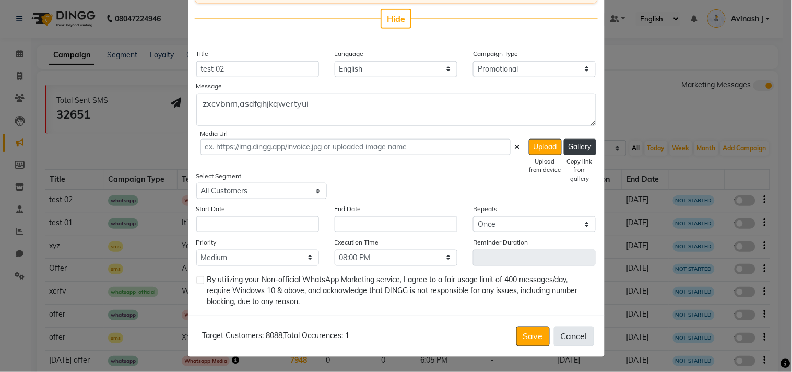
click at [584, 339] on button "Cancel" at bounding box center [574, 336] width 40 height 20
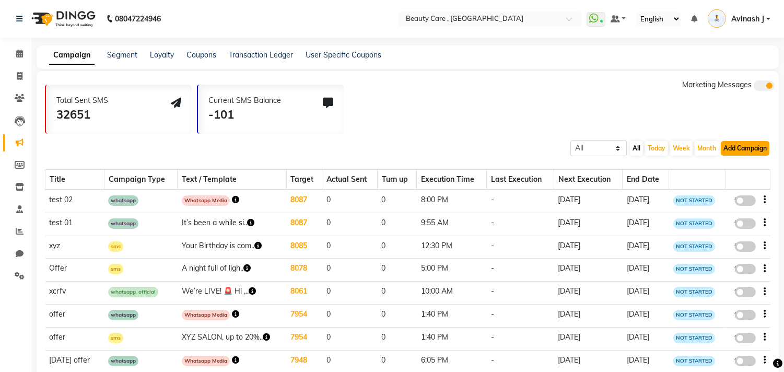
click at [737, 145] on button "Add Campaign" at bounding box center [745, 148] width 49 height 15
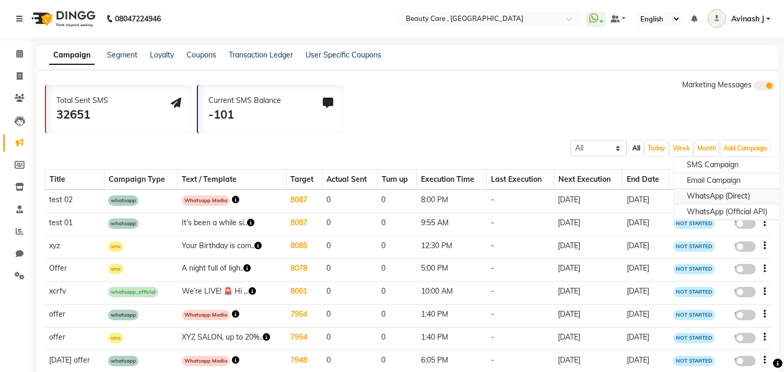
click at [702, 194] on div "WhatsApp (Direct)" at bounding box center [726, 196] width 105 height 16
select select "2"
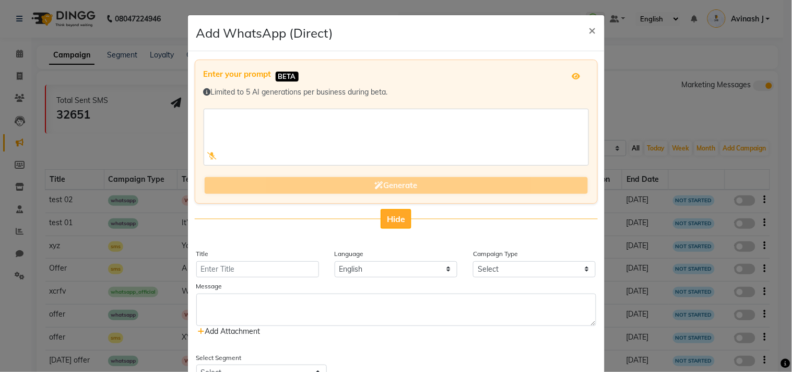
click at [393, 214] on span "Hide" at bounding box center [396, 219] width 18 height 10
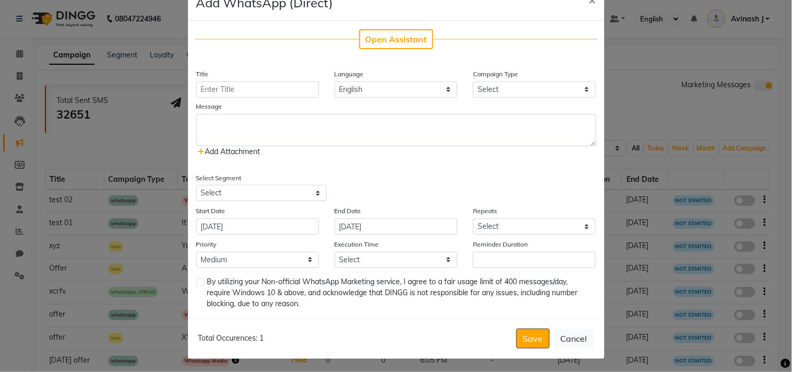
scroll to position [32, 0]
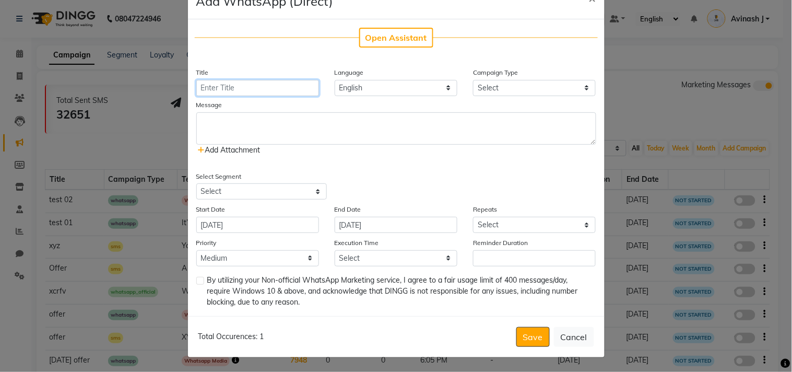
click at [251, 87] on input "Title" at bounding box center [257, 88] width 123 height 16
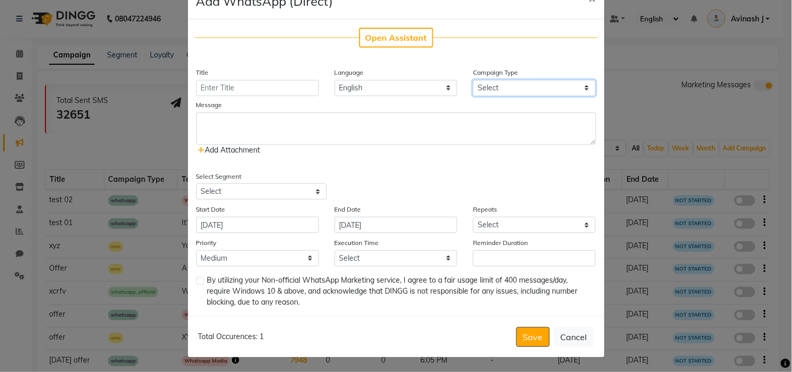
click at [497, 90] on select "Select Birthday Anniversary Promotional Service reminder" at bounding box center [534, 88] width 123 height 16
select select "3"
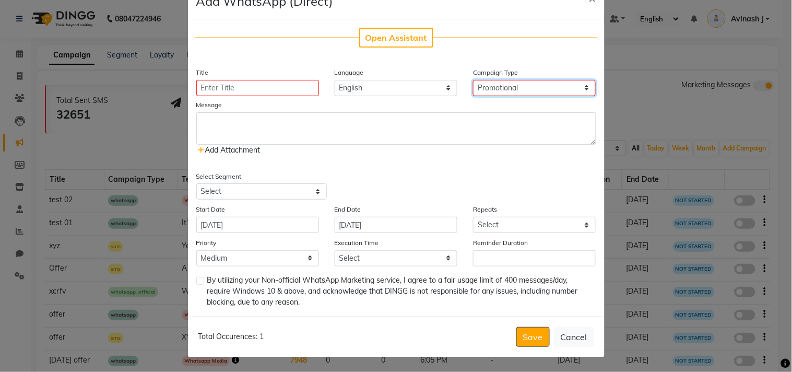
click at [473, 80] on select "Select Birthday Anniversary Promotional Service reminder" at bounding box center [534, 88] width 123 height 16
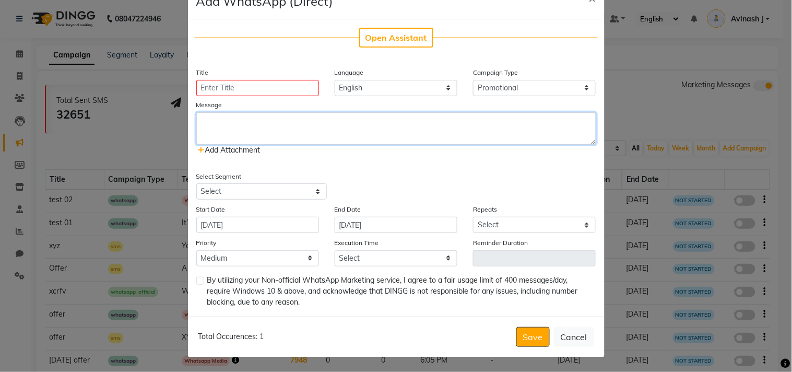
click at [359, 122] on textarea at bounding box center [396, 128] width 400 height 32
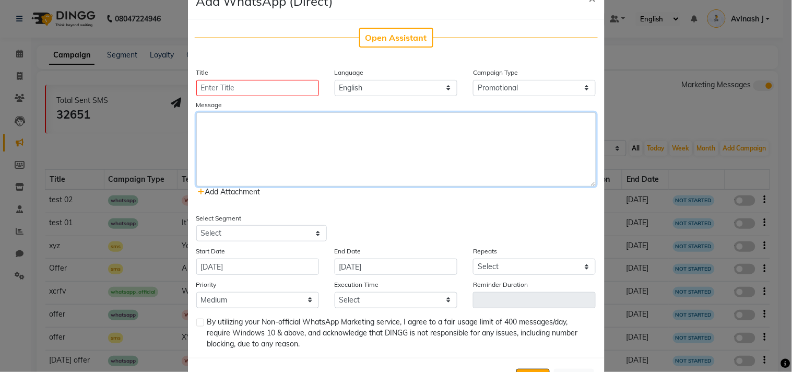
drag, startPoint x: 587, startPoint y: 141, endPoint x: 588, endPoint y: 183, distance: 41.8
click at [588, 183] on textarea at bounding box center [396, 149] width 400 height 74
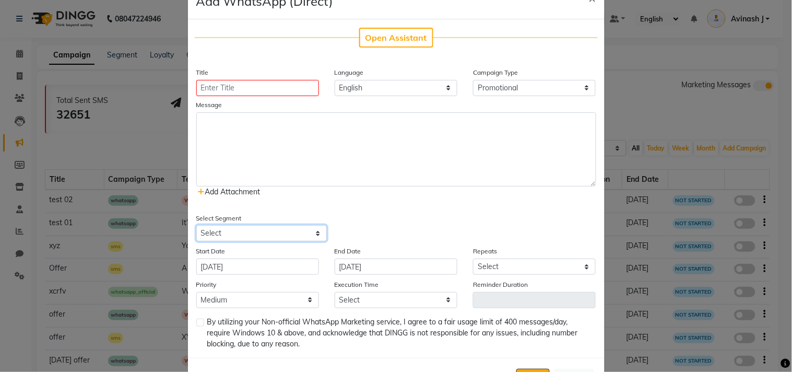
click at [274, 228] on select "Select All Customers All Male Customer All Female Customer All Members All Cust…" at bounding box center [261, 233] width 131 height 16
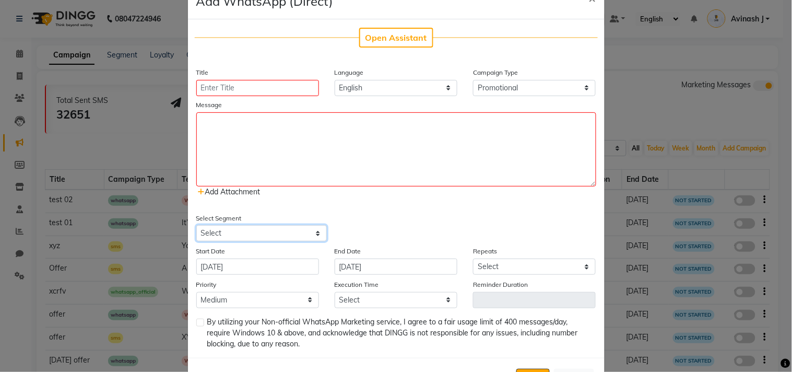
select select "2"
click at [196, 225] on select "Select All Customers All Male Customer All Female Customer All Members All Cust…" at bounding box center [261, 233] width 131 height 16
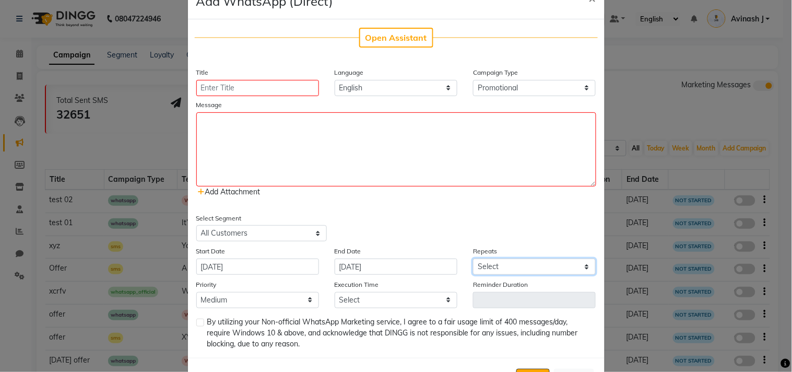
click at [483, 268] on select "Select Once Daily Alternate Day Weekly Monthly Yearly" at bounding box center [534, 266] width 123 height 16
select select "1"
click at [473, 258] on select "Select Once Daily Alternate Day Weekly Monthly Yearly" at bounding box center [534, 266] width 123 height 16
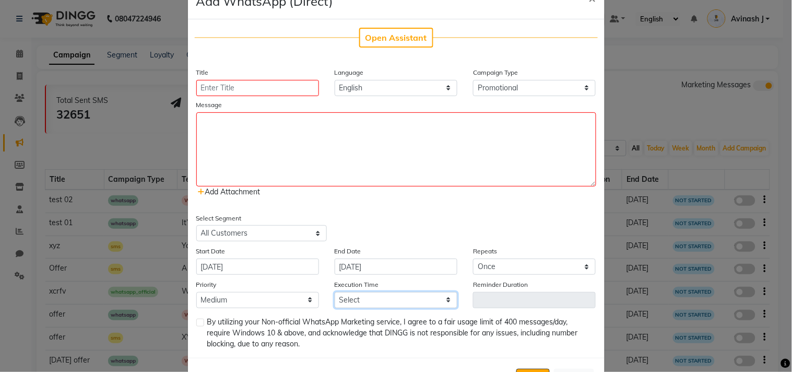
click at [369, 297] on select "Select 09:00 AM 09:05 AM 09:10 AM 09:15 AM 09:20 AM 09:25 AM 09:30 AM 09:35 AM …" at bounding box center [396, 300] width 123 height 16
select select "620"
click at [335, 292] on select "Select 09:00 AM 09:05 AM 09:10 AM 09:15 AM 09:20 AM 09:25 AM 09:30 AM 09:35 AM …" at bounding box center [396, 300] width 123 height 16
click at [196, 320] on label at bounding box center [200, 322] width 8 height 8
click at [196, 320] on input "checkbox" at bounding box center [199, 323] width 7 height 7
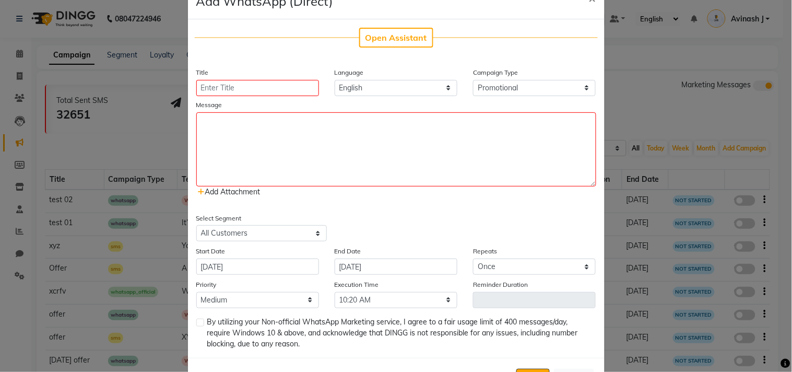
checkbox input "true"
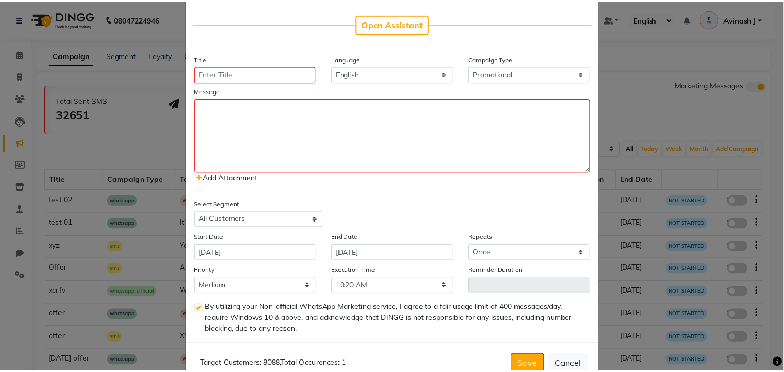
scroll to position [74, 0]
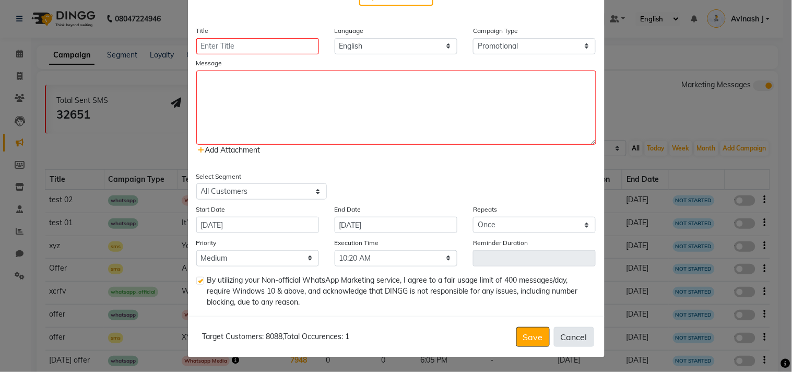
click at [565, 332] on button "Cancel" at bounding box center [574, 337] width 40 height 20
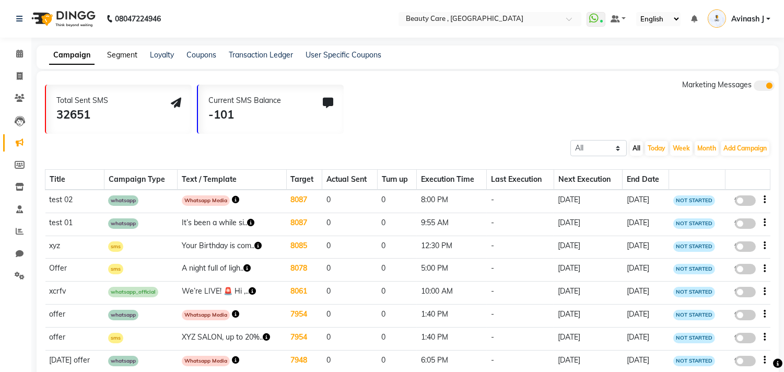
click at [117, 56] on link "Segment" at bounding box center [122, 54] width 30 height 9
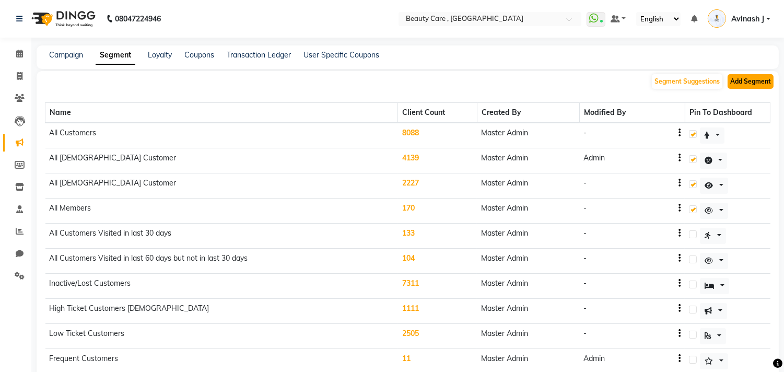
click at [769, 76] on button "Add Segment" at bounding box center [750, 81] width 46 height 15
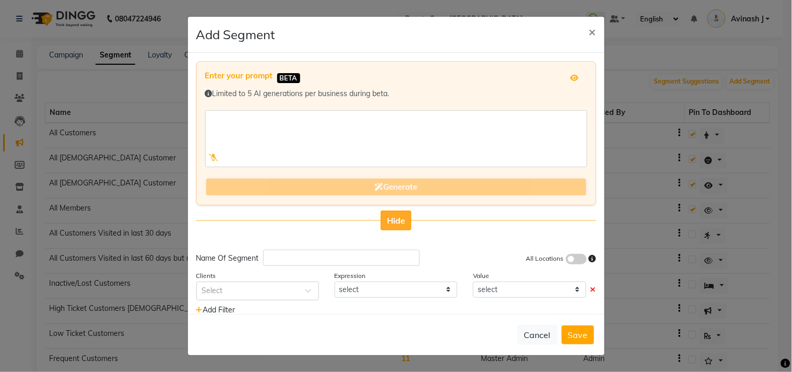
click at [391, 210] on button "Hide" at bounding box center [396, 220] width 31 height 20
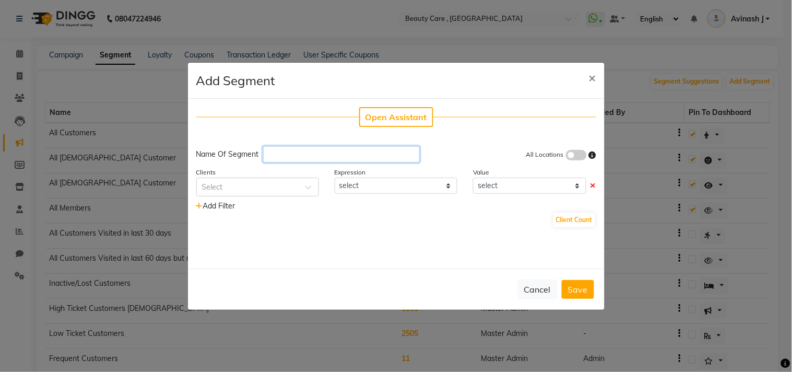
click at [300, 155] on input "text" at bounding box center [341, 154] width 157 height 16
type input "v"
type input "haircut in last 30 days"
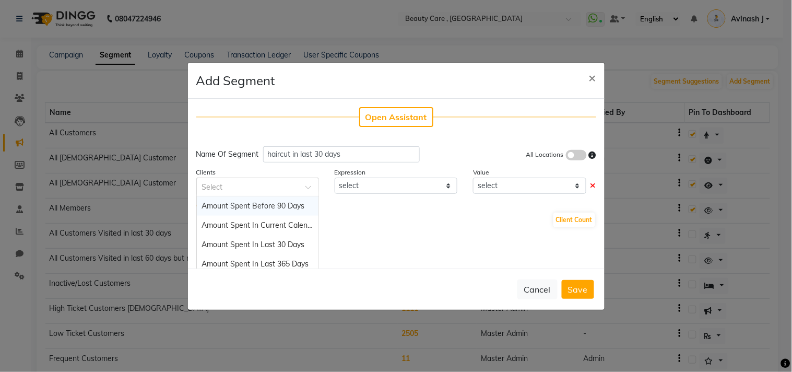
click at [279, 178] on div "Select" at bounding box center [257, 187] width 123 height 19
type input "serv"
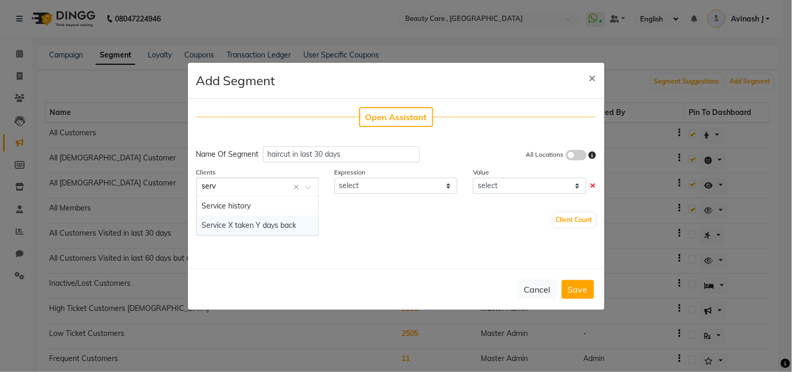
click at [223, 223] on span "Service X taken Y days back" at bounding box center [249, 224] width 95 height 9
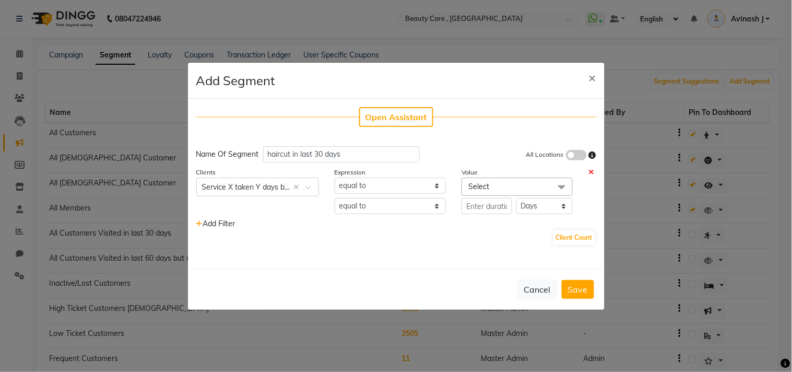
click at [490, 190] on span "Select" at bounding box center [517, 187] width 111 height 18
click at [476, 237] on input "multiselect-search" at bounding box center [517, 237] width 100 height 11
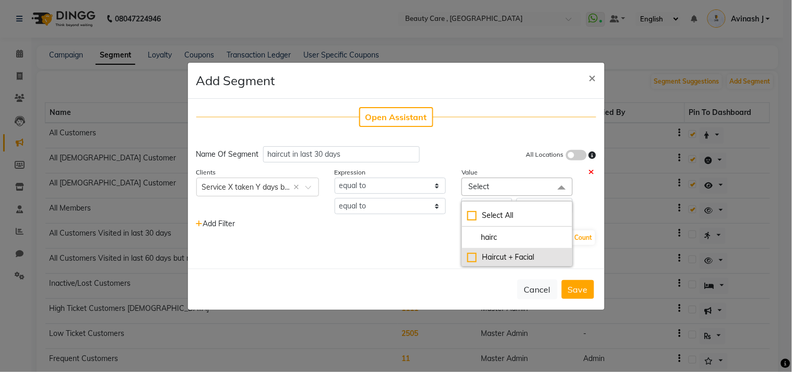
type input "hairc"
click at [471, 256] on div "Haircut + Facial" at bounding box center [517, 257] width 100 height 11
checkbox input "true"
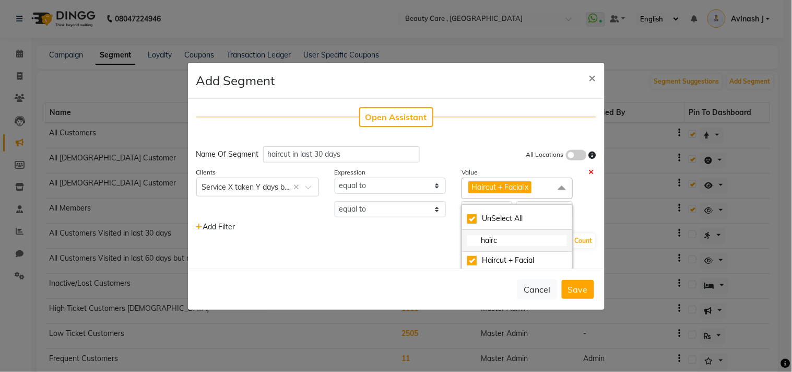
scroll to position [1, 0]
click at [494, 240] on input "hairc" at bounding box center [517, 239] width 100 height 11
checkbox input "false"
type input "hair"
click at [467, 258] on div "Men's Hair Cut" at bounding box center [517, 259] width 100 height 11
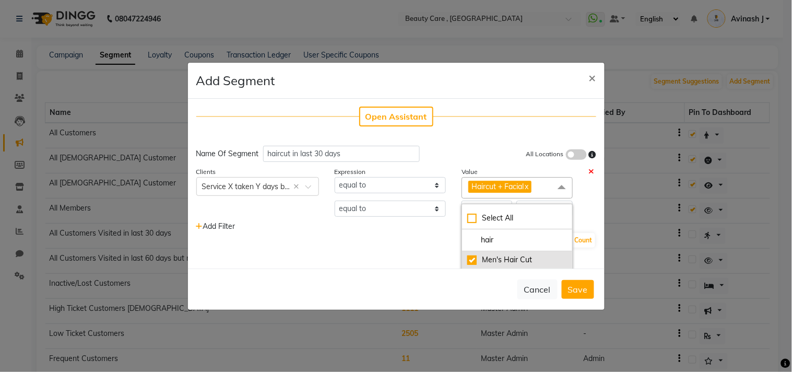
checkbox input "true"
click at [446, 150] on div "Name Of Segment haircut in last 30 days All Locations" at bounding box center [396, 154] width 400 height 16
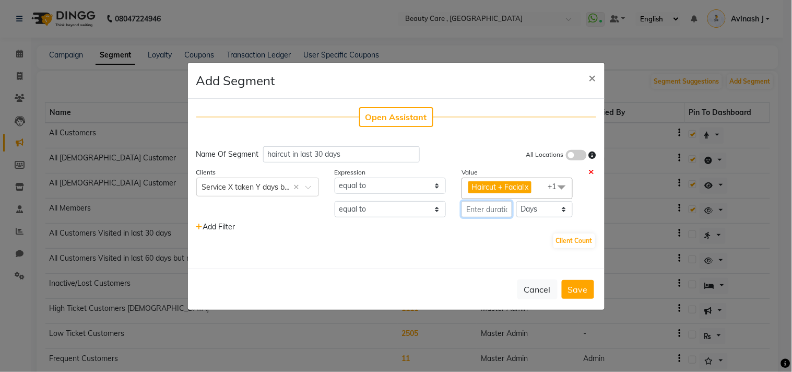
click at [473, 210] on input "number" at bounding box center [487, 209] width 51 height 16
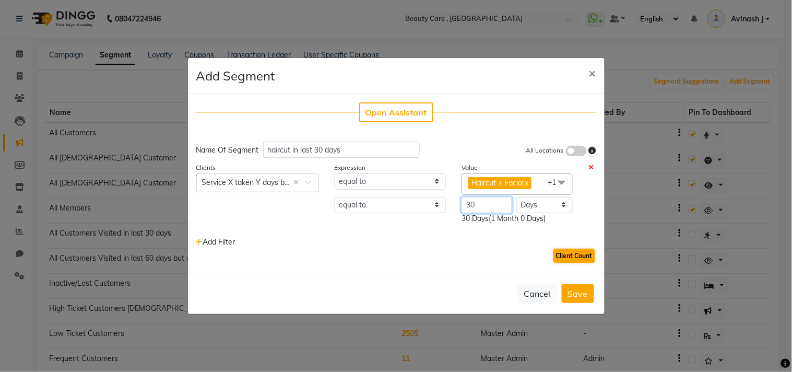
type input "30"
click at [565, 253] on button "Client Count" at bounding box center [574, 256] width 42 height 15
drag, startPoint x: 540, startPoint y: 250, endPoint x: 549, endPoint y: 253, distance: 9.6
click at [549, 253] on div "1 Client Count" at bounding box center [396, 255] width 400 height 17
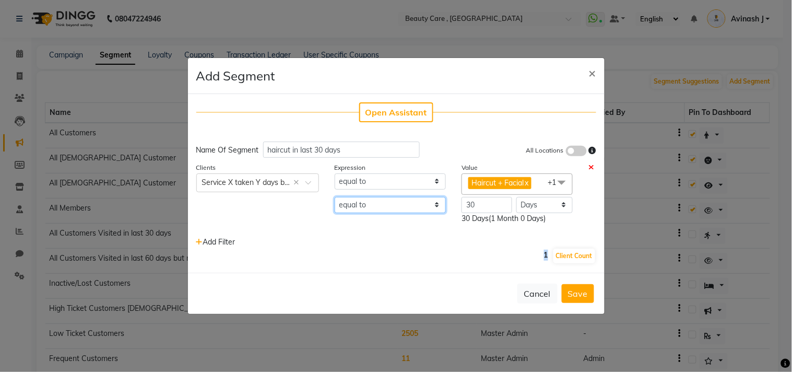
click at [363, 205] on select "equal to greater than greater than or equal to less than less than or equal to" at bounding box center [390, 205] width 111 height 16
select select "<"
click at [335, 197] on select "equal to greater than greater than or equal to less than less than or equal to" at bounding box center [390, 205] width 111 height 16
click at [557, 253] on button "Client Count" at bounding box center [574, 256] width 42 height 15
drag, startPoint x: 546, startPoint y: 252, endPoint x: 519, endPoint y: 252, distance: 26.1
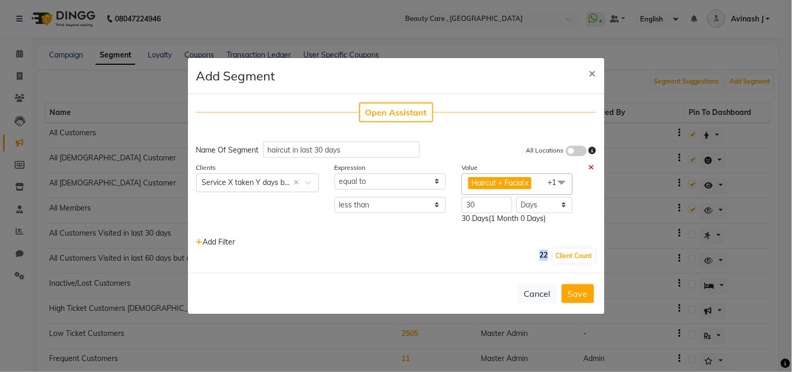
click at [519, 252] on div "22 Client Count" at bounding box center [396, 255] width 400 height 17
click at [580, 294] on button "Save" at bounding box center [578, 293] width 32 height 19
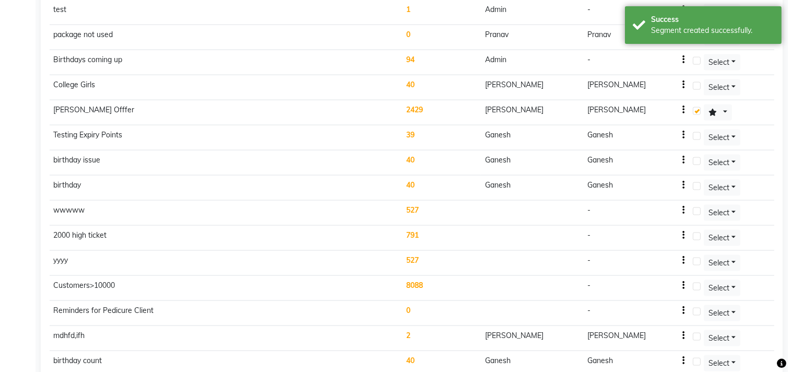
scroll to position [10287, 0]
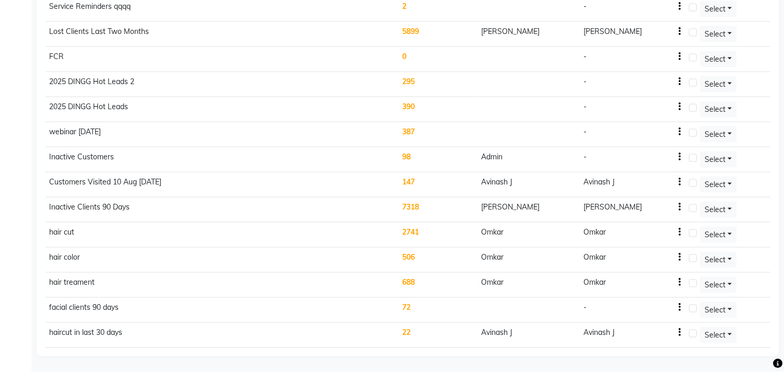
click at [399, 331] on td "22" at bounding box center [437, 335] width 79 height 25
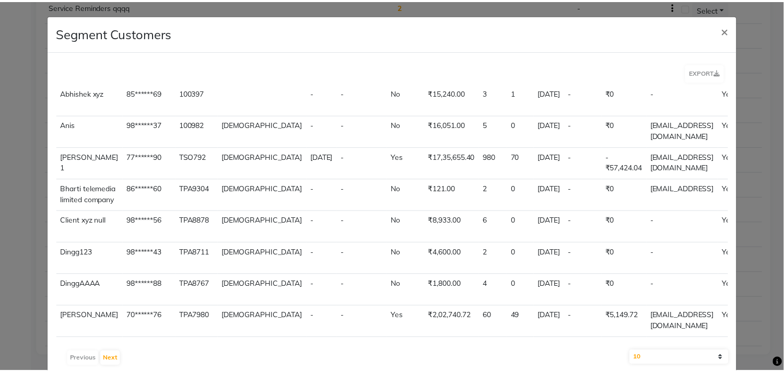
scroll to position [0, 0]
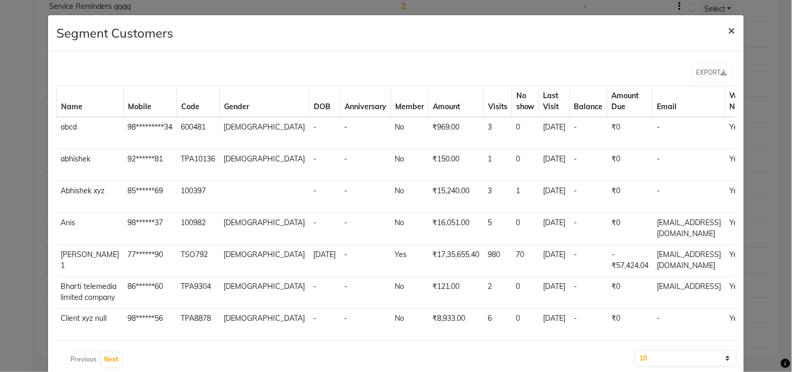
click at [728, 34] on span "×" at bounding box center [731, 30] width 7 height 16
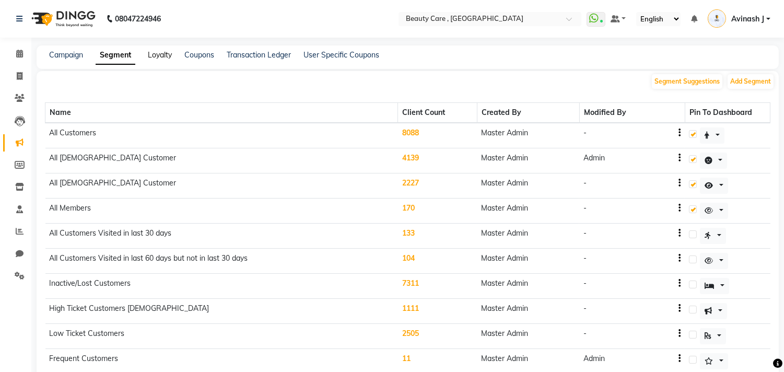
click at [157, 51] on link "Loyalty" at bounding box center [160, 54] width 24 height 9
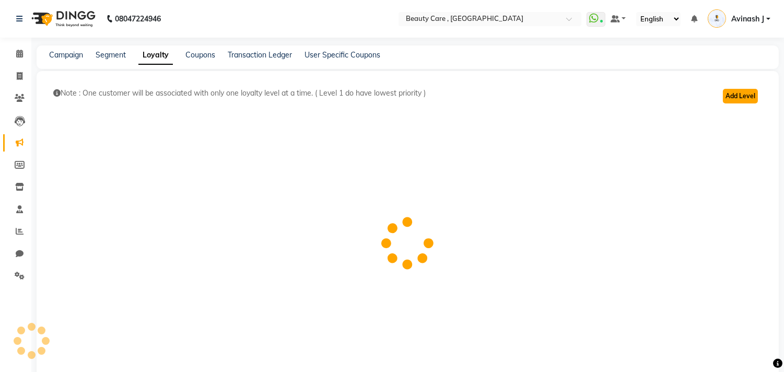
click at [744, 95] on button "Add Level" at bounding box center [740, 96] width 35 height 15
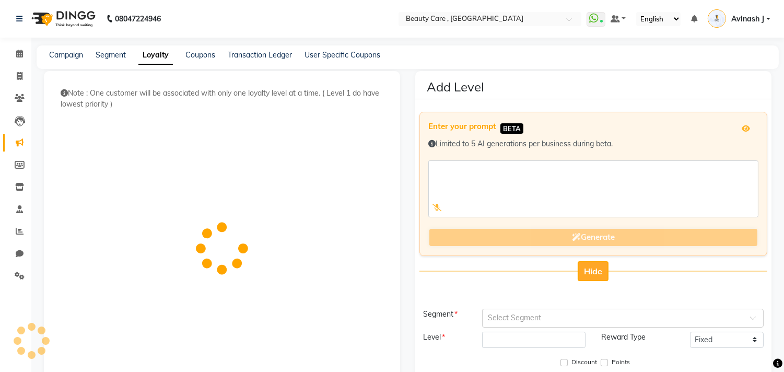
click at [583, 272] on button "Hide" at bounding box center [592, 271] width 31 height 20
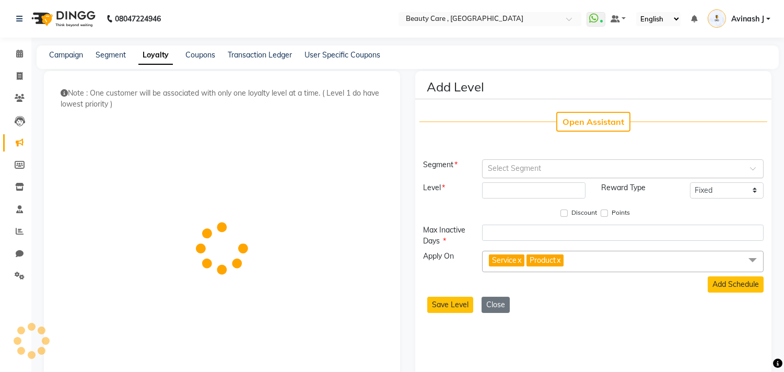
click at [515, 163] on input "text" at bounding box center [612, 167] width 249 height 11
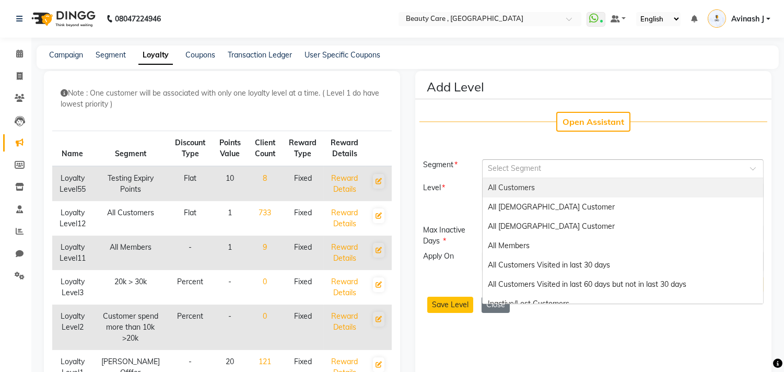
click at [507, 190] on span "All Customers" at bounding box center [511, 187] width 47 height 9
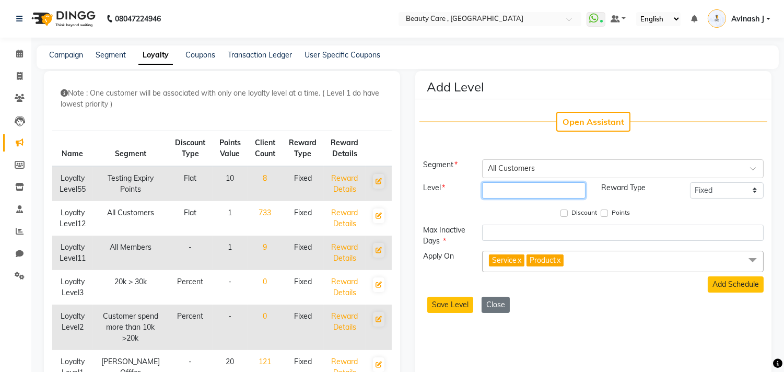
click at [507, 190] on input "number" at bounding box center [533, 190] width 103 height 16
type input "1"
drag, startPoint x: 600, startPoint y: 188, endPoint x: 652, endPoint y: 191, distance: 51.2
click at [652, 191] on div "Reward Type" at bounding box center [637, 190] width 89 height 16
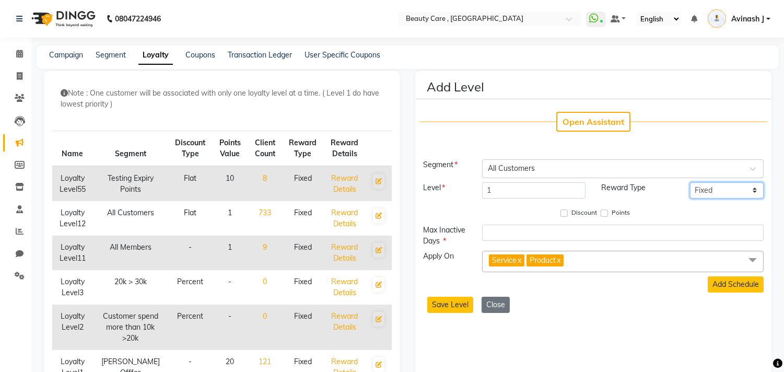
click at [721, 190] on select "Fixed Tiered Item-wise" at bounding box center [727, 190] width 74 height 16
click at [690, 182] on select "Fixed Tiered Item-wise" at bounding box center [727, 190] width 74 height 16
click at [602, 211] on input "Points" at bounding box center [603, 212] width 7 height 7
checkbox input "true"
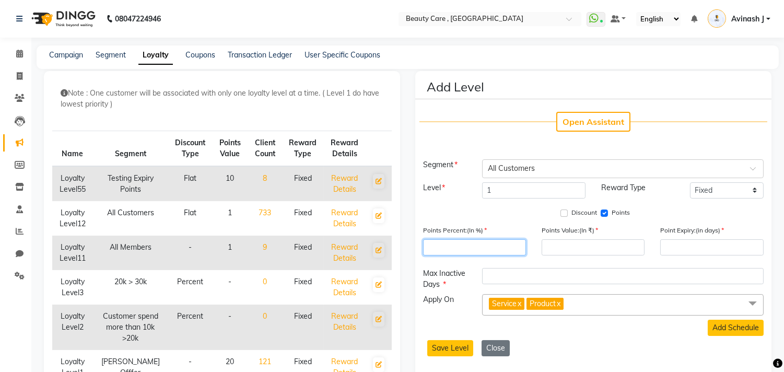
click at [474, 247] on input "number" at bounding box center [474, 247] width 103 height 16
type input "10"
click at [560, 244] on input "number" at bounding box center [592, 247] width 103 height 16
click at [570, 242] on input "number" at bounding box center [592, 247] width 103 height 16
type input "1"
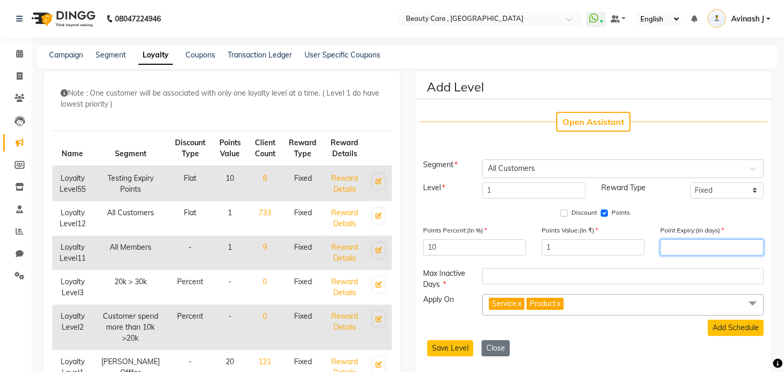
click at [675, 246] on input "number" at bounding box center [711, 247] width 103 height 16
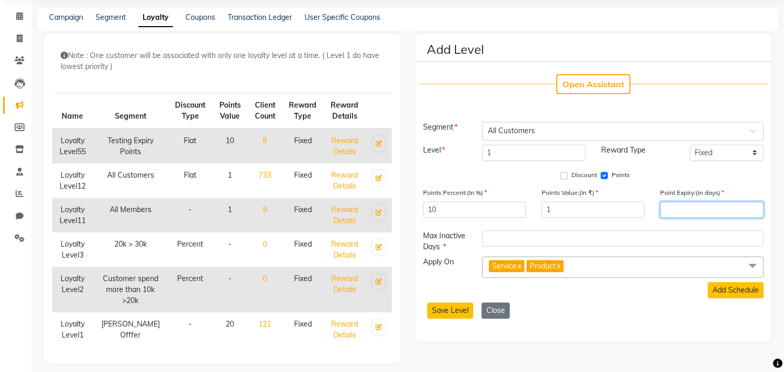
scroll to position [44, 0]
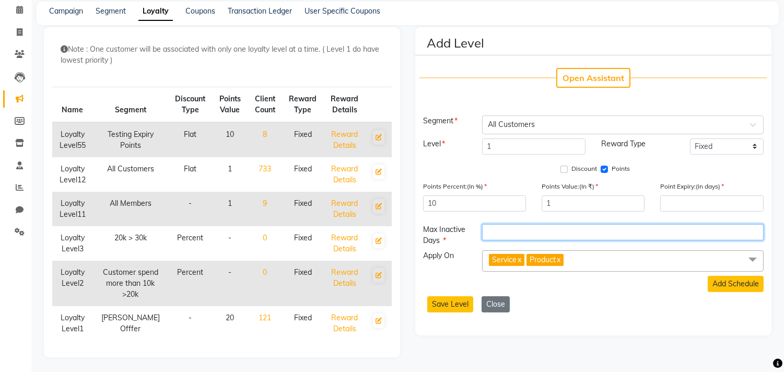
click at [546, 233] on input "number" at bounding box center [622, 232] width 281 height 16
type input "1"
type input "3650"
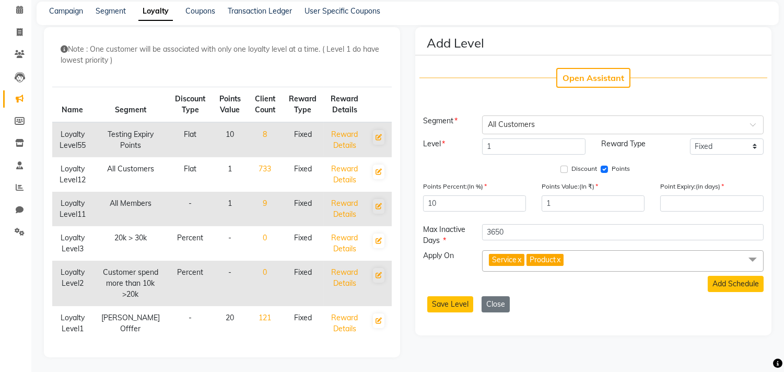
click at [560, 257] on link "x" at bounding box center [558, 259] width 5 height 9
checkbox input "false"
click at [536, 262] on span "Service x" at bounding box center [622, 260] width 281 height 21
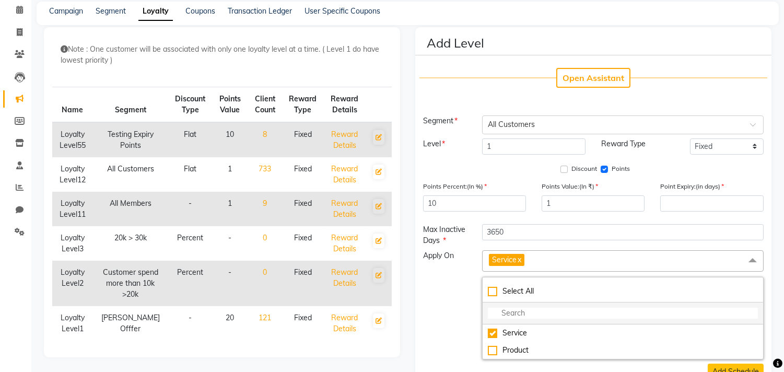
scroll to position [91, 0]
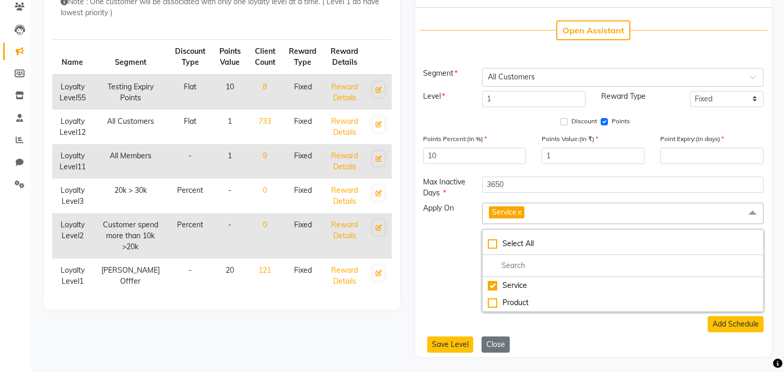
click at [465, 286] on div "Apply On" at bounding box center [445, 257] width 60 height 109
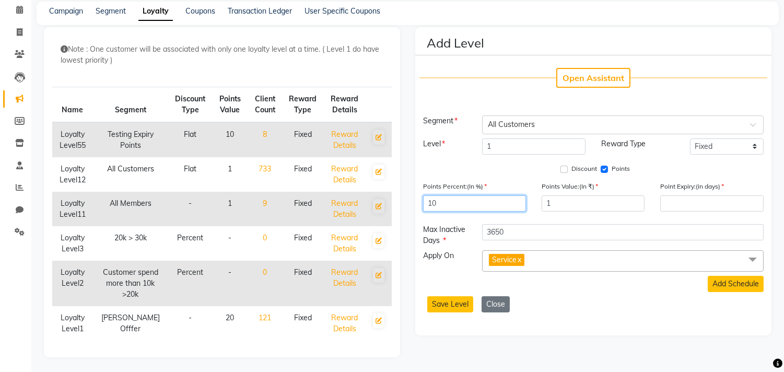
drag, startPoint x: 427, startPoint y: 200, endPoint x: 465, endPoint y: 200, distance: 37.6
click at [465, 200] on input "10" at bounding box center [474, 203] width 103 height 16
click at [489, 306] on button "Close" at bounding box center [495, 304] width 28 height 16
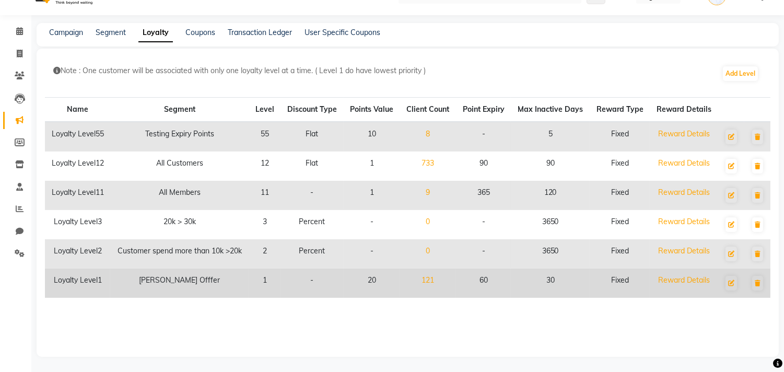
scroll to position [0, 0]
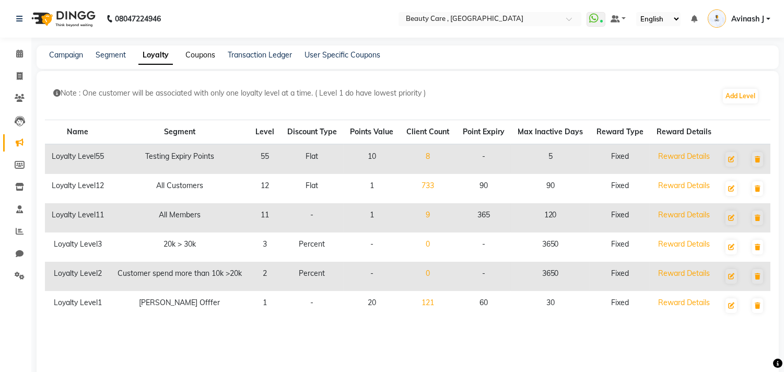
click at [200, 55] on link "Coupons" at bounding box center [200, 54] width 30 height 9
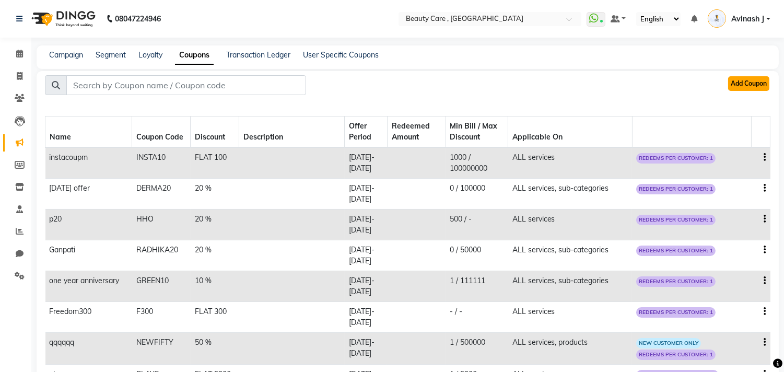
click at [745, 79] on button "Add Coupon" at bounding box center [748, 83] width 41 height 15
select select "ALL"
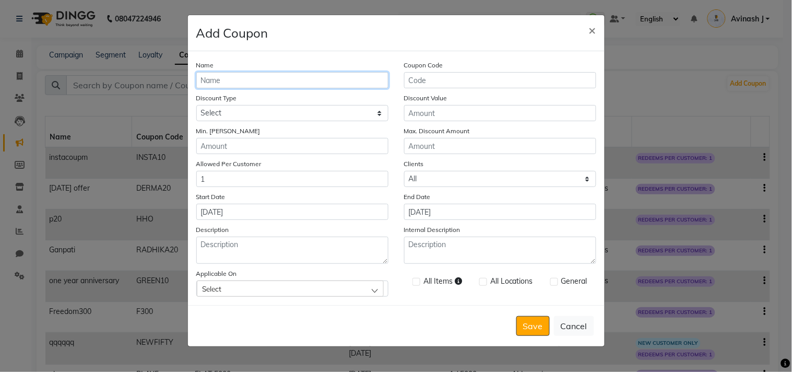
click at [264, 87] on input "Name" at bounding box center [292, 80] width 192 height 16
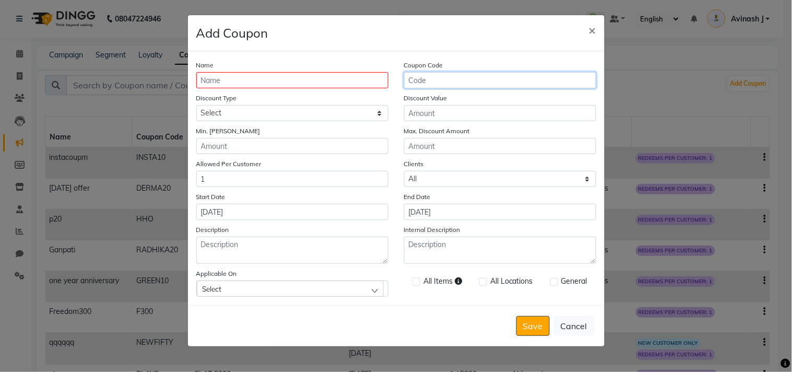
click at [426, 79] on input "Coupon Code" at bounding box center [500, 80] width 192 height 16
type input "diwali20"
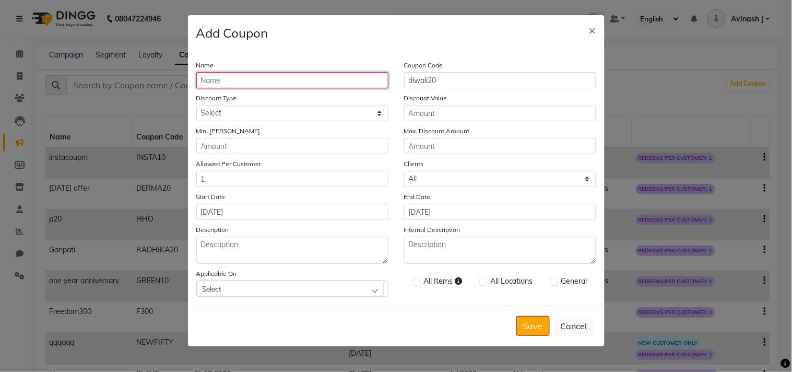
click at [324, 82] on input "Name" at bounding box center [292, 80] width 192 height 16
type input "diwali offer"
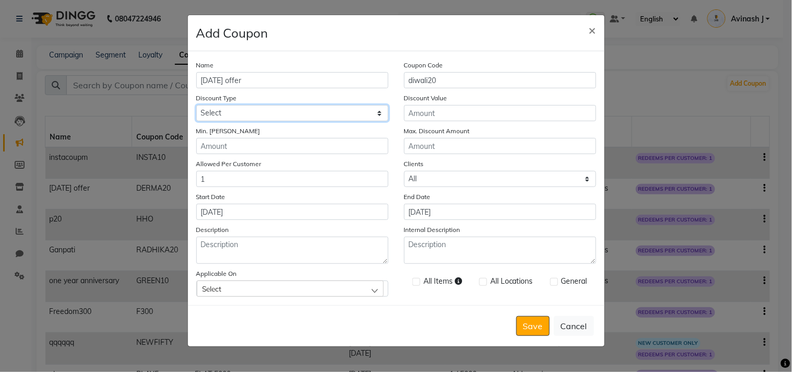
click at [327, 116] on select "Select Percentage Fixed" at bounding box center [292, 113] width 192 height 16
select select "FLAT"
click at [196, 105] on select "Select Percentage Fixed" at bounding box center [292, 113] width 192 height 16
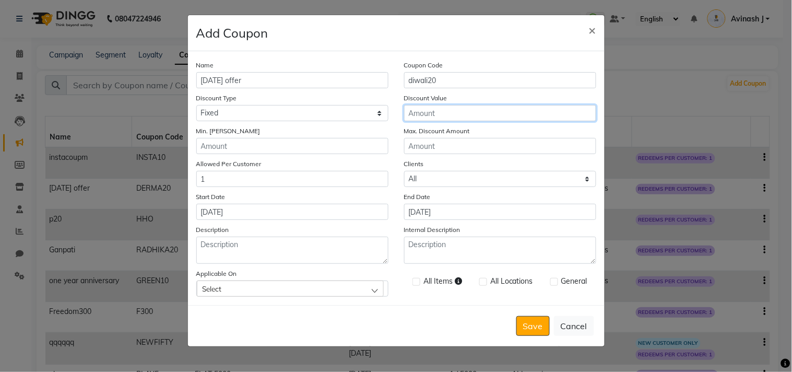
click at [454, 114] on input "Discount Value" at bounding box center [500, 113] width 192 height 16
click at [426, 113] on input "20" at bounding box center [500, 113] width 192 height 16
type input "20"
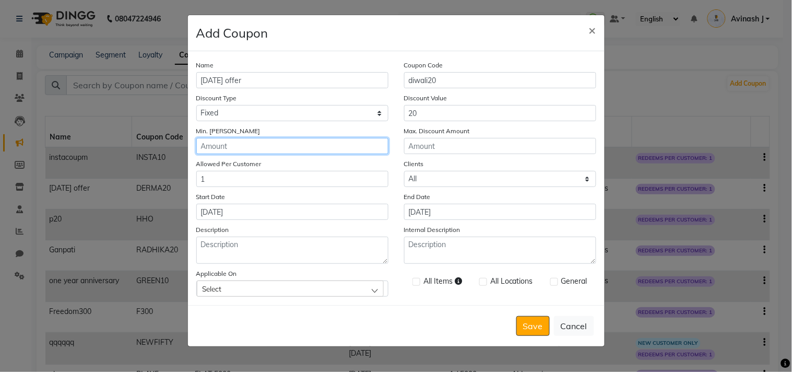
click at [304, 151] on input "Min. Bill Amount" at bounding box center [292, 146] width 192 height 16
type input "0"
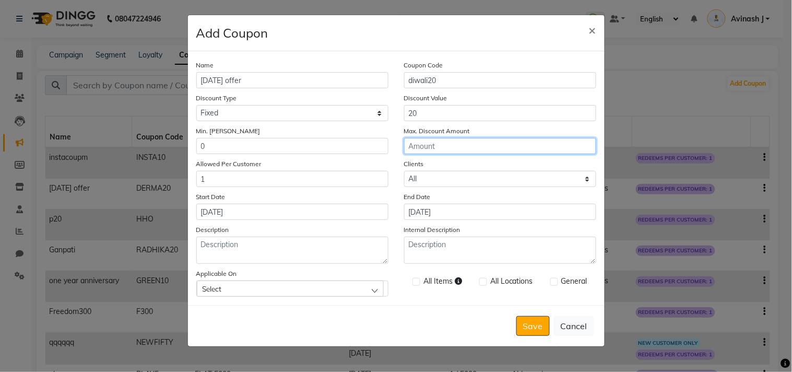
click at [417, 145] on input "Max. Discount Amount" at bounding box center [500, 146] width 192 height 16
drag, startPoint x: 436, startPoint y: 153, endPoint x: 353, endPoint y: 154, distance: 83.0
click at [353, 154] on div "Min. Bill Amount 0 Max. Discount Amount 100000" at bounding box center [396, 139] width 416 height 29
type input "500"
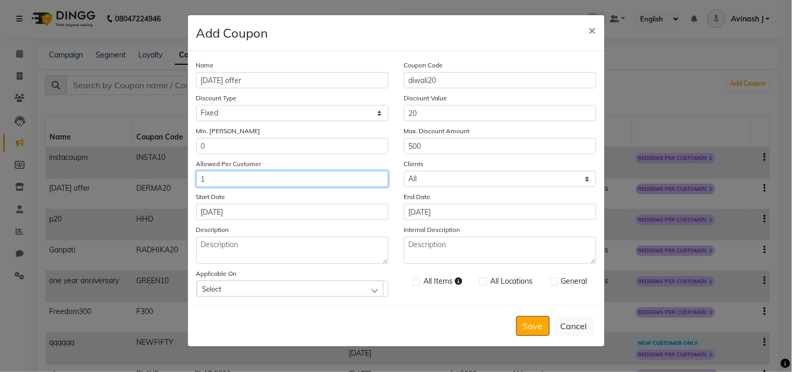
click at [298, 186] on input "1" at bounding box center [292, 179] width 192 height 16
drag, startPoint x: 261, startPoint y: 164, endPoint x: 183, endPoint y: 163, distance: 78.3
click at [183, 163] on ngb-modal-window "Add Coupon × Name diwali offer Coupon Code diwali20 Discount Type Select Percen…" at bounding box center [396, 186] width 792 height 372
click at [242, 182] on input "1" at bounding box center [292, 179] width 192 height 16
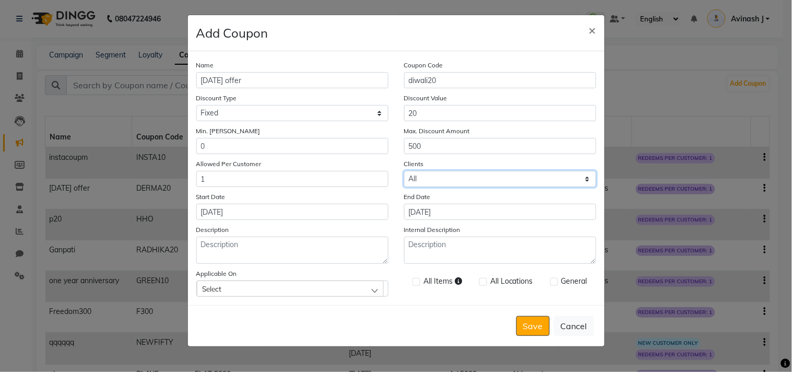
click at [433, 183] on select "Select All New" at bounding box center [500, 179] width 192 height 16
click at [404, 171] on select "Select All New" at bounding box center [500, 179] width 192 height 16
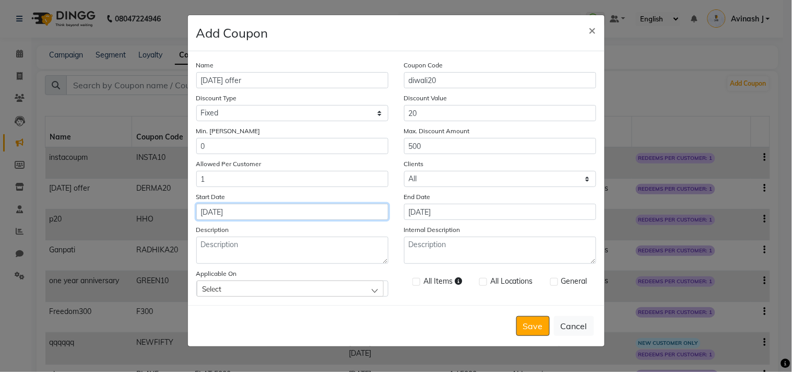
click at [329, 217] on input "[DATE]" at bounding box center [292, 212] width 192 height 16
select select "10"
select select "2025"
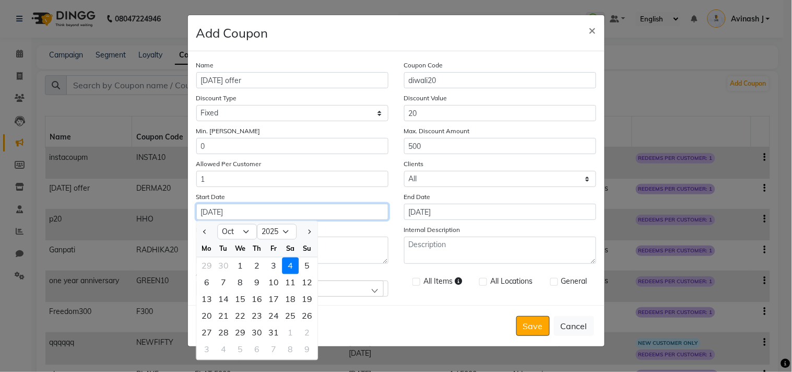
click at [329, 217] on input "[DATE]" at bounding box center [292, 212] width 192 height 16
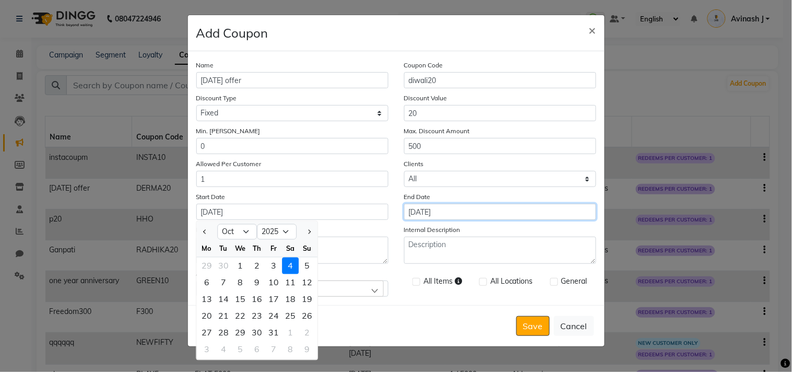
click at [502, 210] on input "[DATE]" at bounding box center [500, 212] width 192 height 16
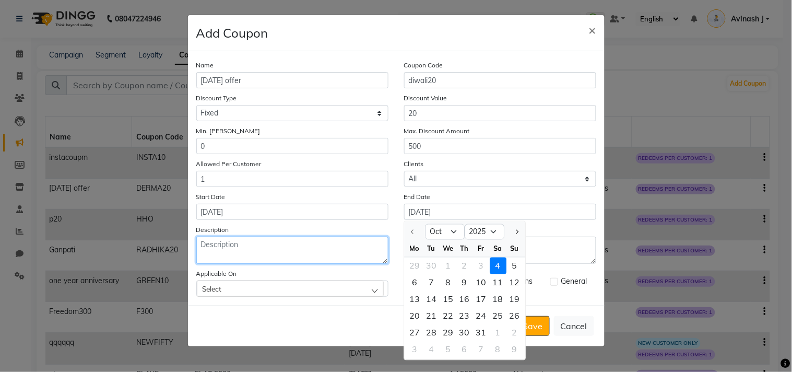
click at [334, 242] on textarea "Description" at bounding box center [292, 250] width 192 height 27
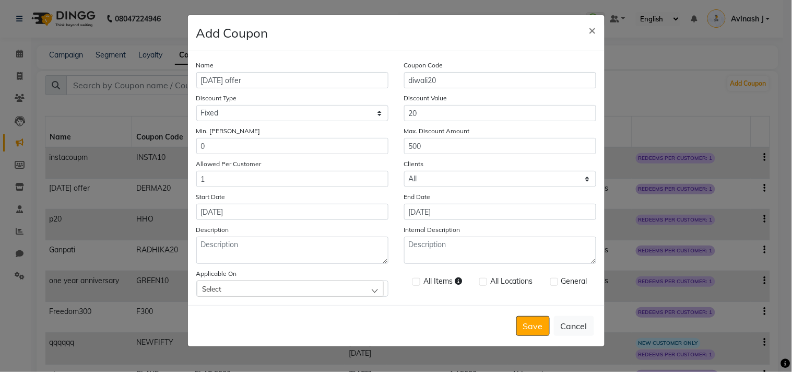
click at [314, 290] on div "Select" at bounding box center [290, 288] width 187 height 16
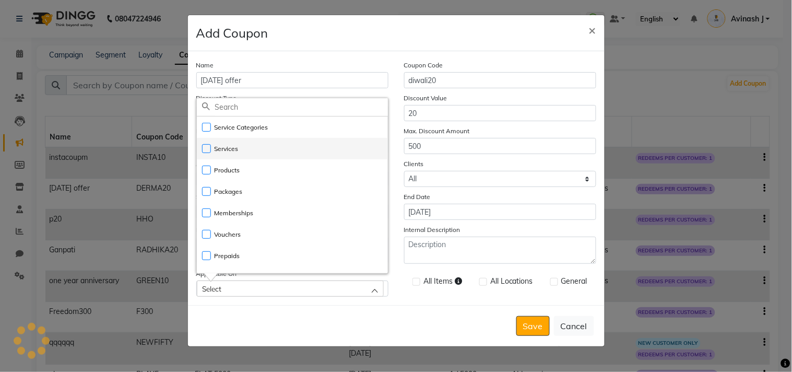
click at [205, 149] on label "Services" at bounding box center [220, 148] width 37 height 9
checkbox input "true"
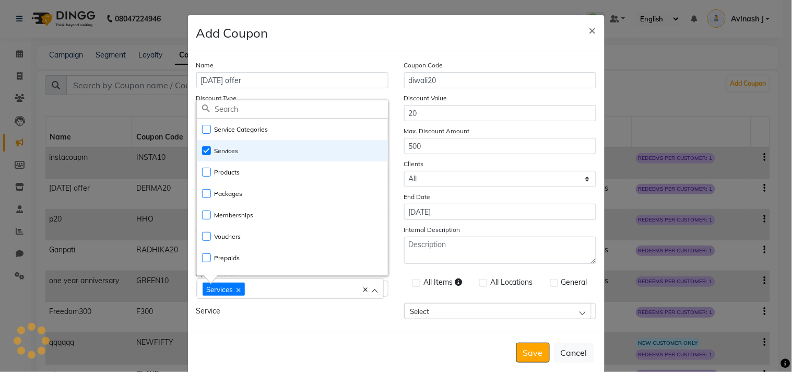
click at [415, 275] on div "All Items All Locations General" at bounding box center [500, 283] width 208 height 31
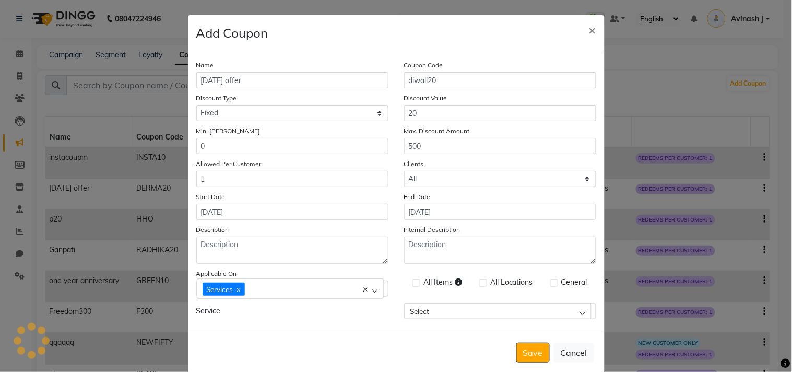
click at [446, 309] on div "Select" at bounding box center [498, 311] width 187 height 16
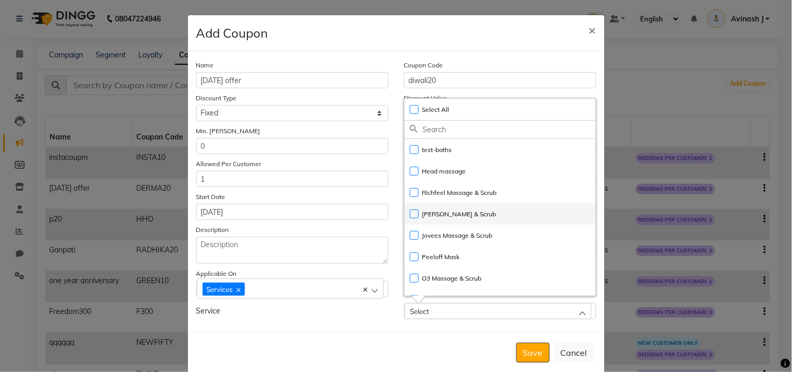
click at [413, 209] on li "Shahnaz Hussain Massage & Scrub" at bounding box center [500, 213] width 191 height 21
checkbox input "true"
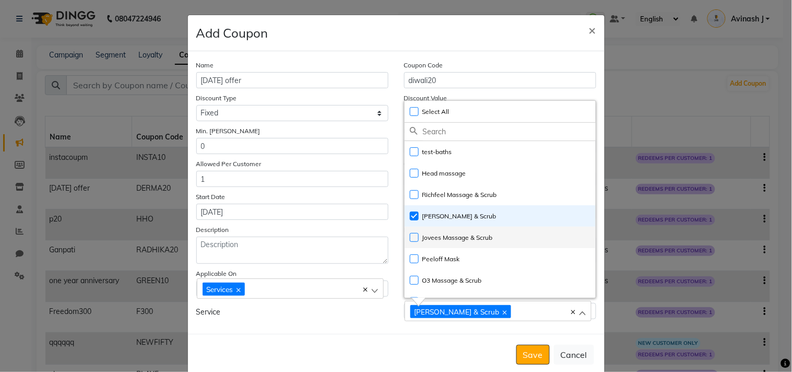
click at [415, 236] on label "Jovees Massage & Scrub" at bounding box center [451, 237] width 83 height 9
checkbox input "true"
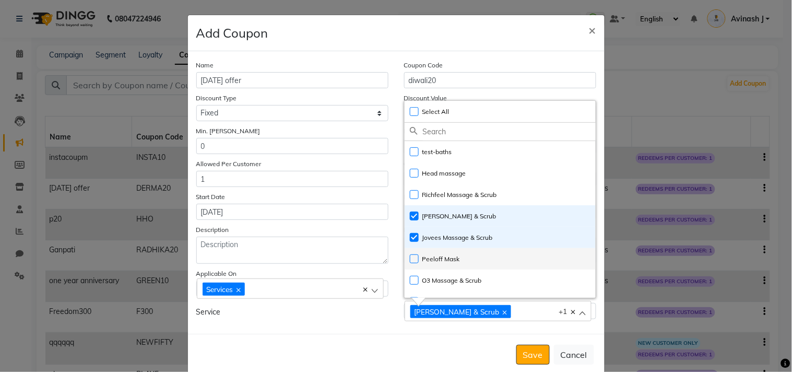
click at [410, 262] on label "Peeloff Mask" at bounding box center [435, 258] width 50 height 9
checkbox input "true"
click at [410, 114] on label "Select All UnSelect All" at bounding box center [430, 111] width 40 height 9
click at [409, 106] on input "Select All UnSelect All" at bounding box center [409, 105] width 1 height 1
checkbox input "true"
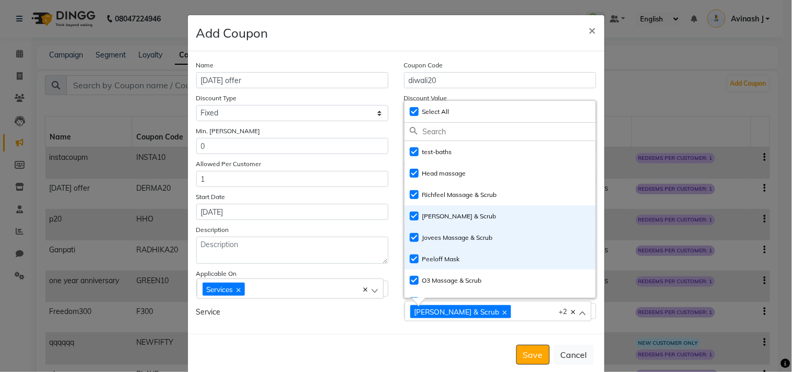
checkbox input "true"
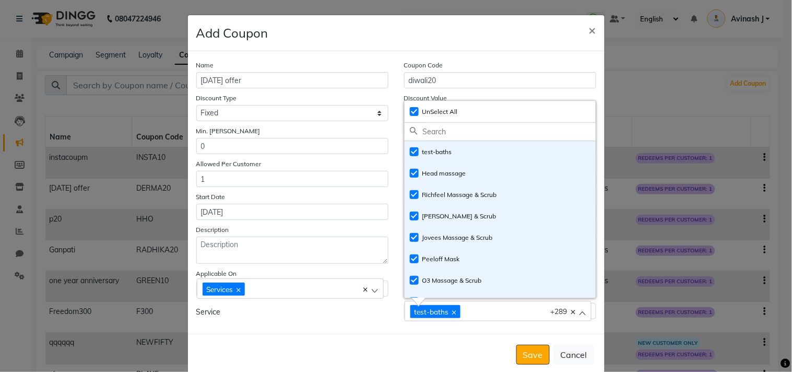
click at [460, 336] on div "Save Cancel" at bounding box center [396, 354] width 417 height 41
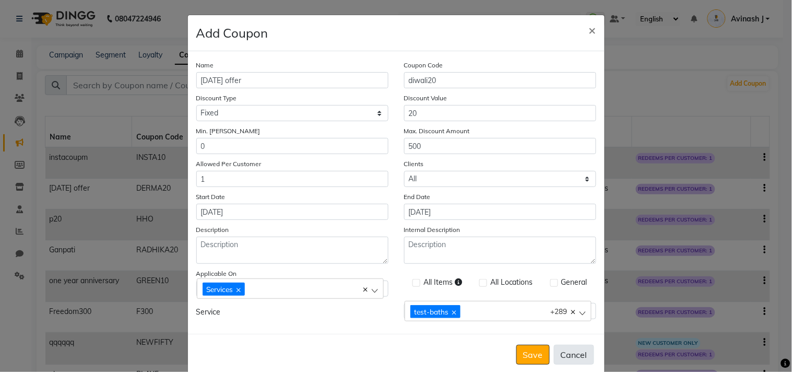
click at [568, 356] on button "Cancel" at bounding box center [574, 355] width 40 height 20
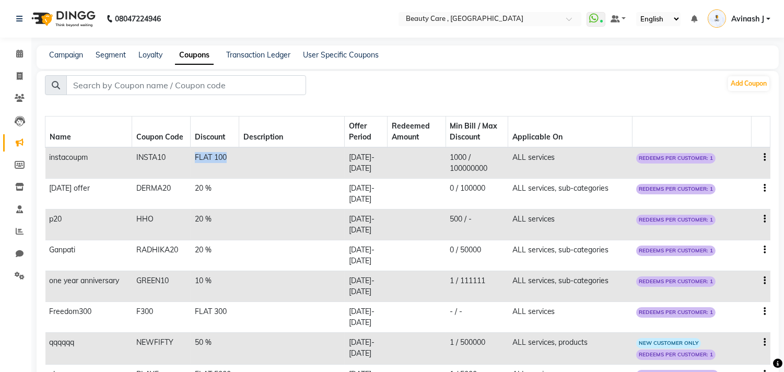
drag, startPoint x: 183, startPoint y: 159, endPoint x: 231, endPoint y: 165, distance: 48.4
click at [231, 165] on tr "instacoupm INSTA10 FLAT 100 29 September 2025 - 31 October 2025 1000 / 10000000…" at bounding box center [407, 162] width 725 height 31
drag, startPoint x: 132, startPoint y: 155, endPoint x: 166, endPoint y: 159, distance: 34.7
click at [166, 159] on td "INSTA10" at bounding box center [161, 162] width 58 height 31
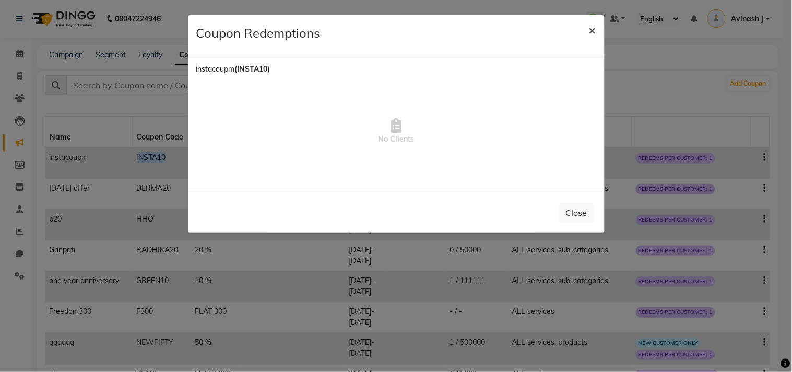
click at [592, 29] on span "×" at bounding box center [592, 30] width 7 height 16
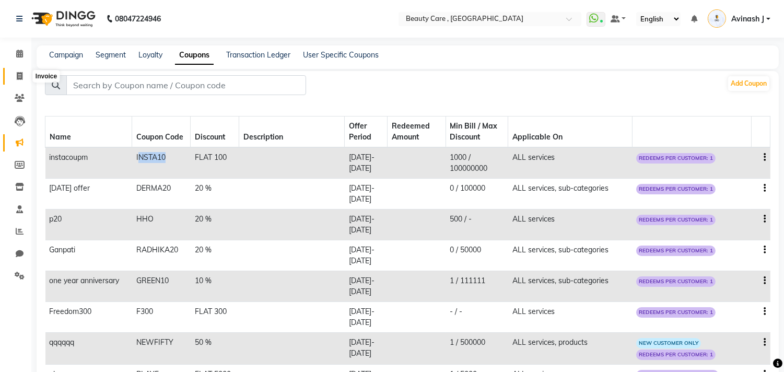
click at [17, 71] on span at bounding box center [19, 76] width 18 height 12
select select "service"
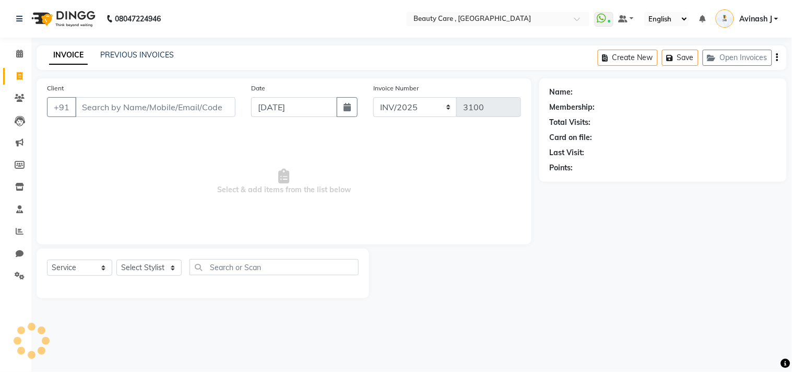
click at [136, 100] on input "Client" at bounding box center [155, 107] width 160 height 20
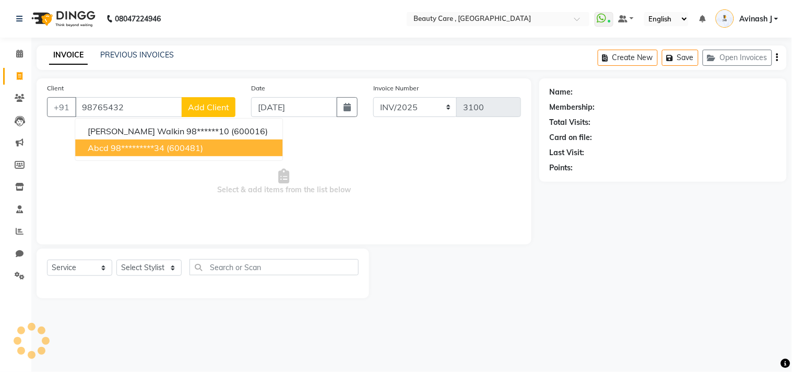
click at [132, 139] on button "abcd 98*********34 (600481)" at bounding box center [178, 147] width 207 height 17
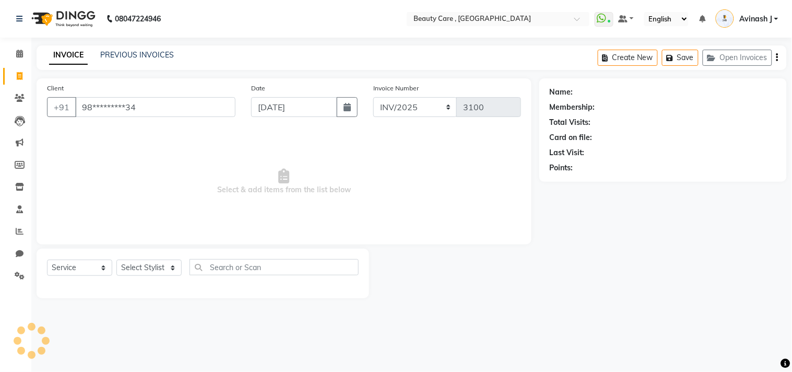
type input "98*********34"
select select "1: Object"
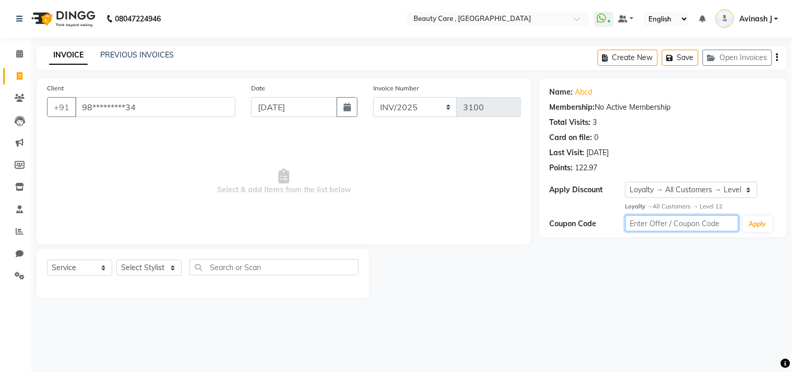
click at [640, 217] on input "text" at bounding box center [681, 223] width 113 height 16
type input "insta10"
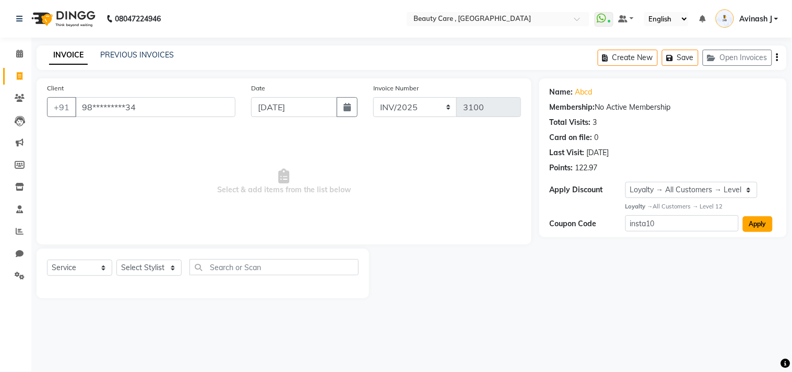
click at [748, 226] on button "Apply" at bounding box center [758, 224] width 30 height 16
select select "0:"
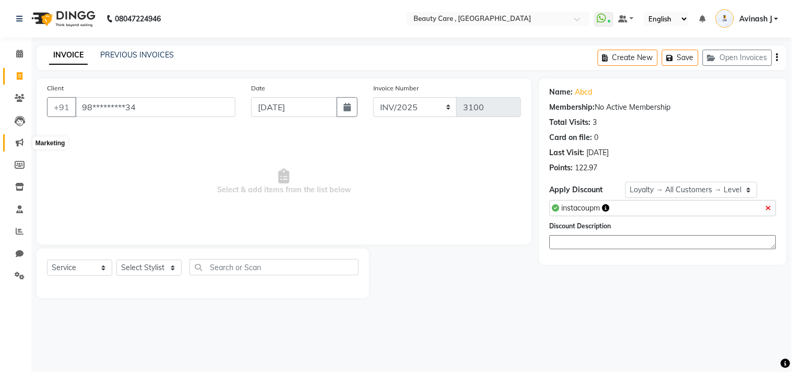
click at [16, 143] on icon at bounding box center [20, 142] width 8 height 8
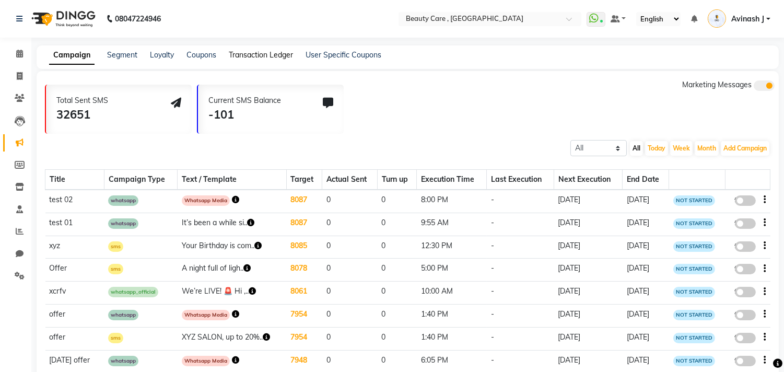
click at [259, 58] on link "Transaction Ledger" at bounding box center [261, 54] width 64 height 9
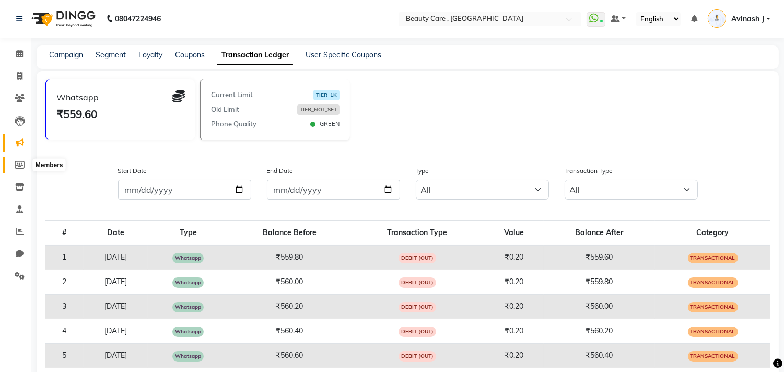
click at [21, 162] on icon at bounding box center [20, 165] width 10 height 8
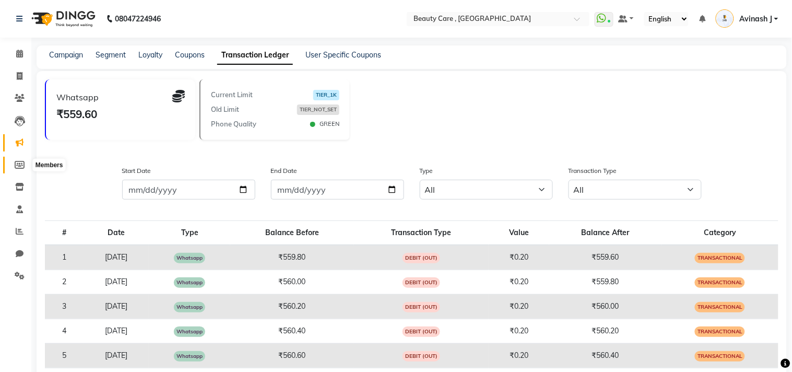
select select
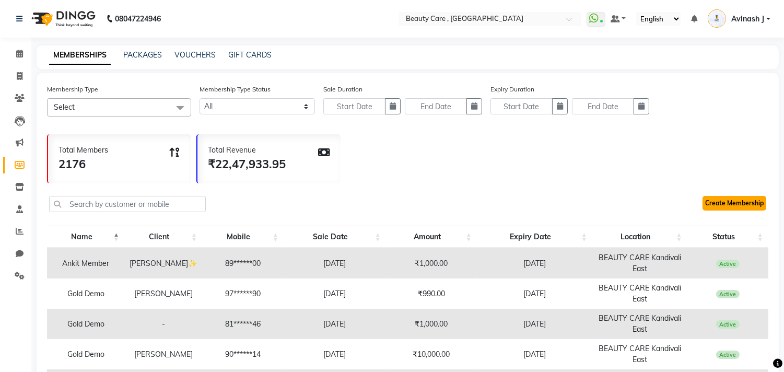
click at [722, 202] on link "Create Membership" at bounding box center [734, 203] width 64 height 15
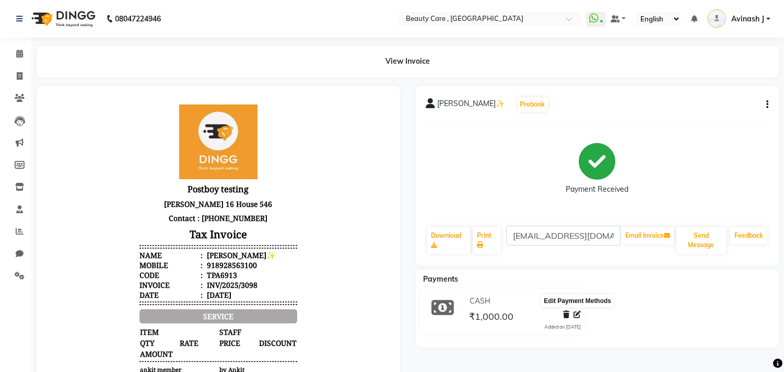
click at [577, 314] on icon at bounding box center [576, 314] width 7 height 7
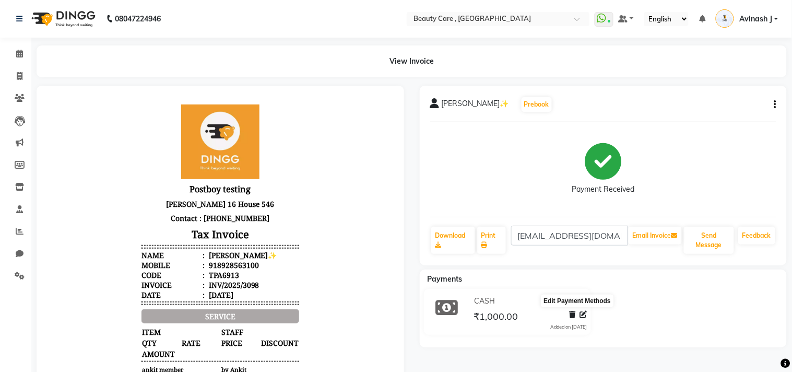
select select "1"
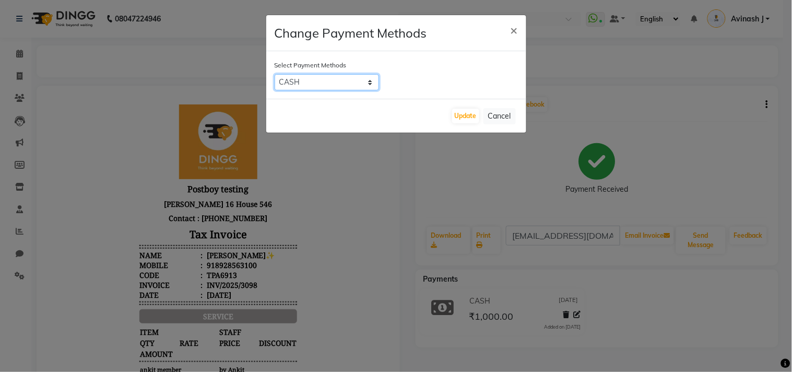
click at [314, 81] on select "Credit Card CARD ONLINE GPay CASH Loan LUZO Master Card Nail Cash PhonePe" at bounding box center [327, 82] width 104 height 16
click at [493, 116] on button "Cancel" at bounding box center [499, 116] width 32 height 16
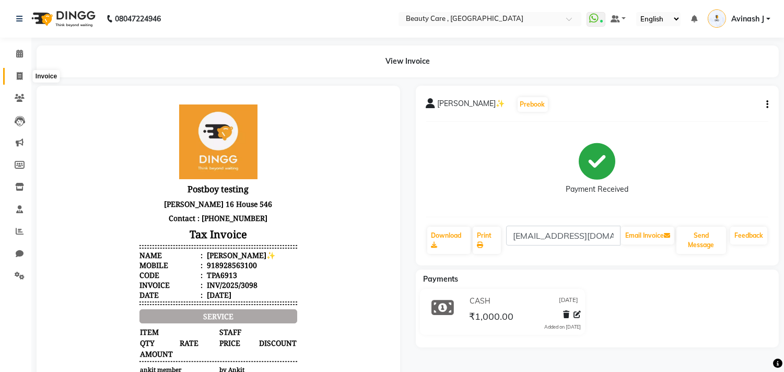
click at [12, 74] on span at bounding box center [19, 76] width 18 height 12
select select "service"
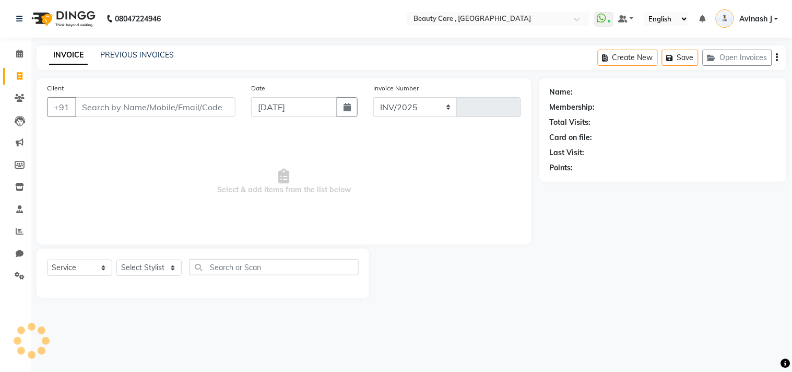
select select "5646"
type input "3100"
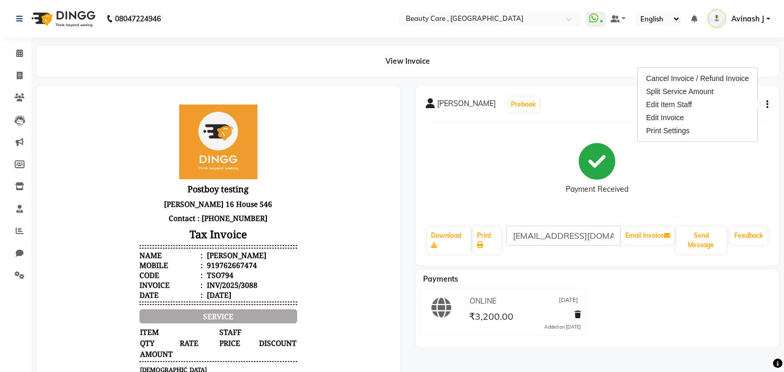
click at [445, 188] on div "Payment Received" at bounding box center [597, 169] width 343 height 78
click at [765, 108] on button "button" at bounding box center [765, 104] width 6 height 11
click at [572, 108] on div "SINJAY Prebook" at bounding box center [597, 104] width 343 height 17
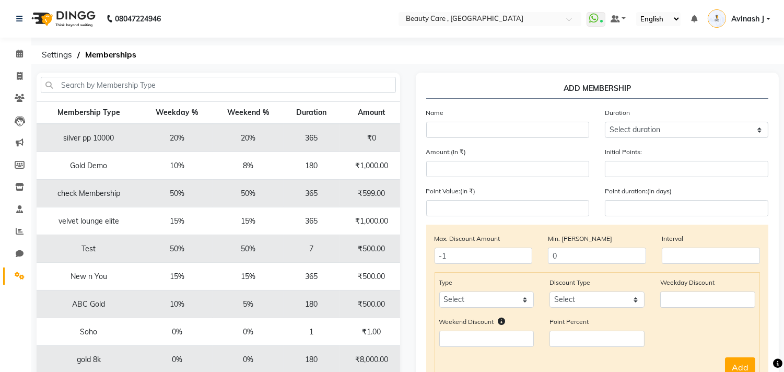
drag, startPoint x: 560, startPoint y: 82, endPoint x: 707, endPoint y: 89, distance: 147.9
click at [707, 89] on div "ADD MEMBERSHIP Name Duration Select duration Week Half-month Month Year Life Ti…" at bounding box center [597, 294] width 363 height 442
click at [496, 131] on input "text" at bounding box center [507, 130] width 163 height 16
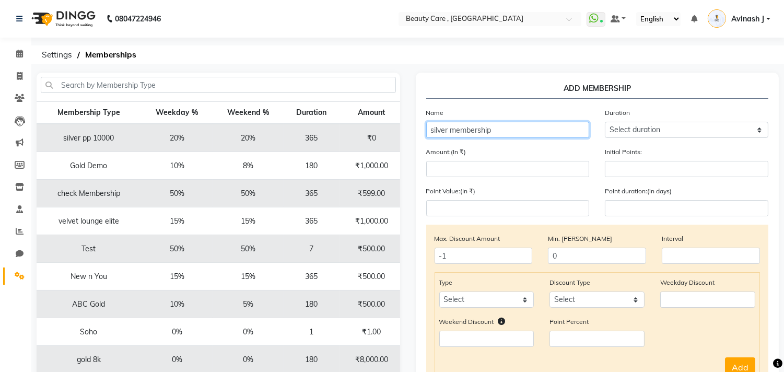
type input "silver membership"
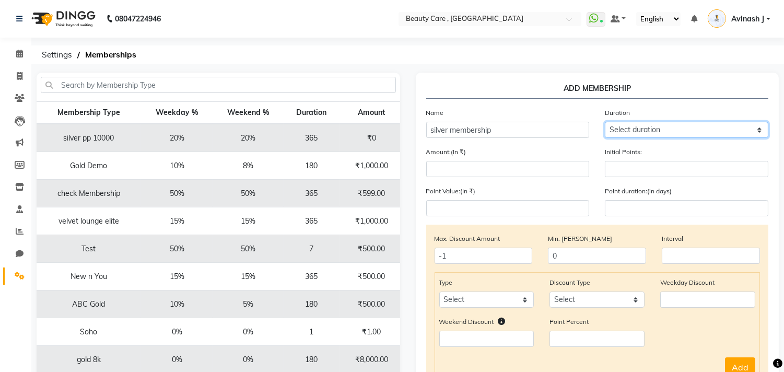
click at [668, 131] on select "Select duration Week Half-month Month Year Life Time 4 Months 8 Months 6 Months…" at bounding box center [686, 130] width 163 height 16
select select "4: 365"
click at [605, 122] on select "Select duration Week Half-month Month Year Life Time 4 Months 8 Months 6 Months…" at bounding box center [686, 130] width 163 height 16
type input "365"
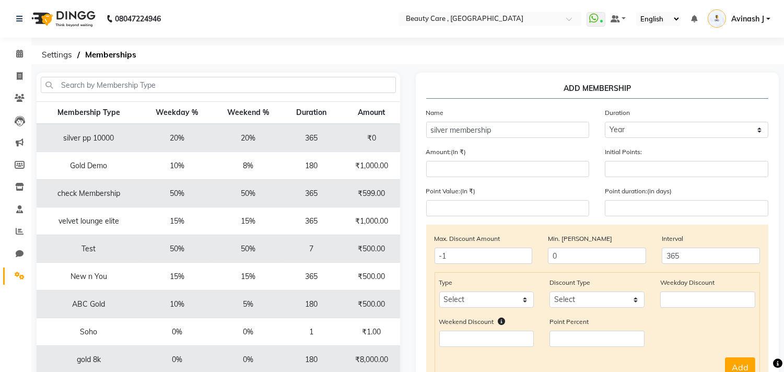
click at [509, 178] on div "Amount:(In ₹) Initial Points:" at bounding box center [597, 165] width 358 height 39
click at [499, 169] on input "number" at bounding box center [507, 169] width 163 height 16
type input "3500"
click at [624, 171] on input "number" at bounding box center [686, 169] width 163 height 16
click at [617, 173] on input "number" at bounding box center [686, 169] width 163 height 16
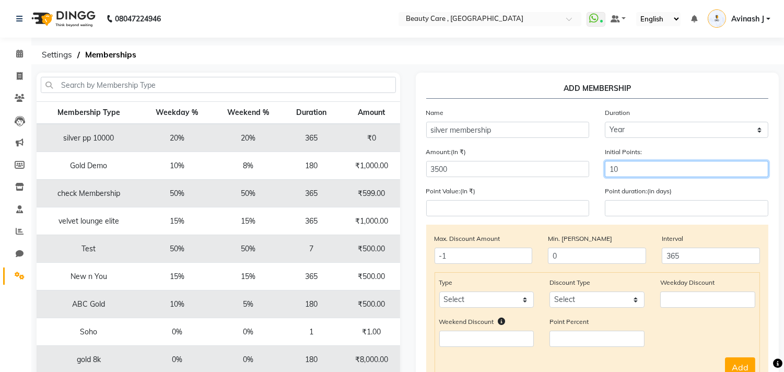
type input "1"
click at [529, 217] on div "Point Value:(In ₹) Point duration:(in days)" at bounding box center [597, 204] width 358 height 39
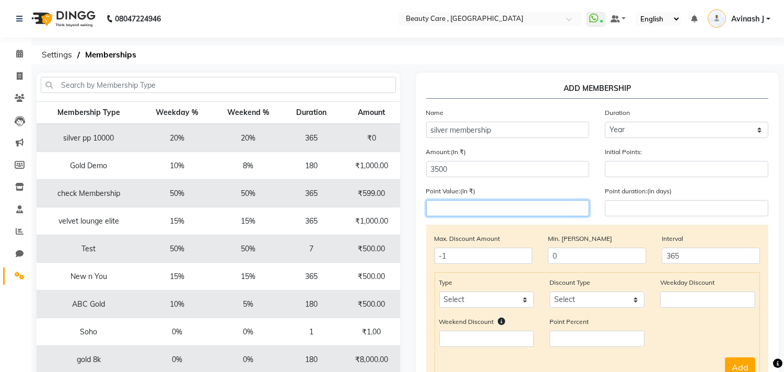
click at [509, 215] on input "number" at bounding box center [507, 208] width 163 height 16
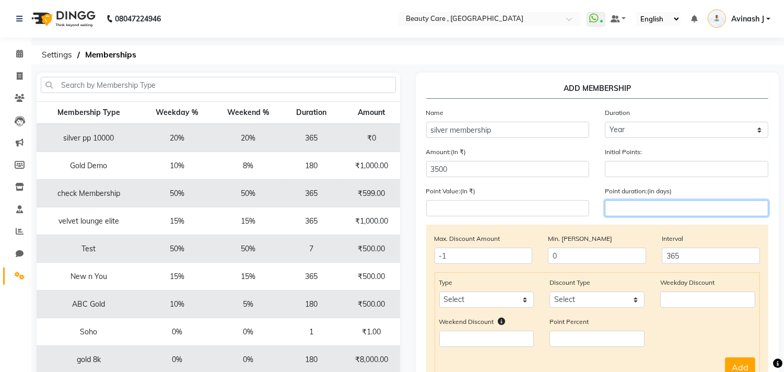
click at [618, 212] on input "number" at bounding box center [686, 208] width 163 height 16
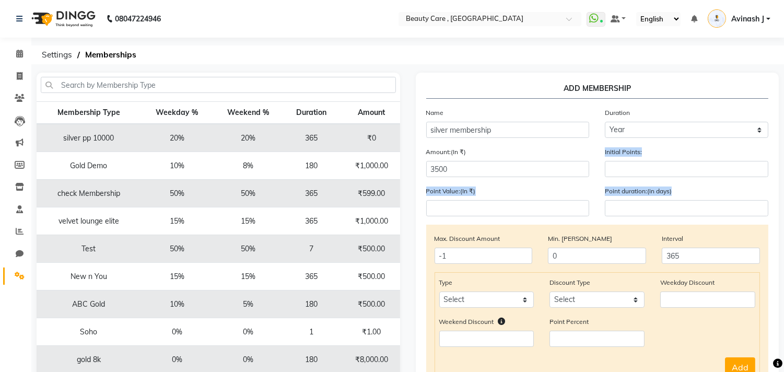
drag, startPoint x: 602, startPoint y: 152, endPoint x: 681, endPoint y: 199, distance: 92.0
click at [681, 199] on form "Name silver membership Duration Select duration Week Half-month Month Year Life…" at bounding box center [597, 305] width 343 height 397
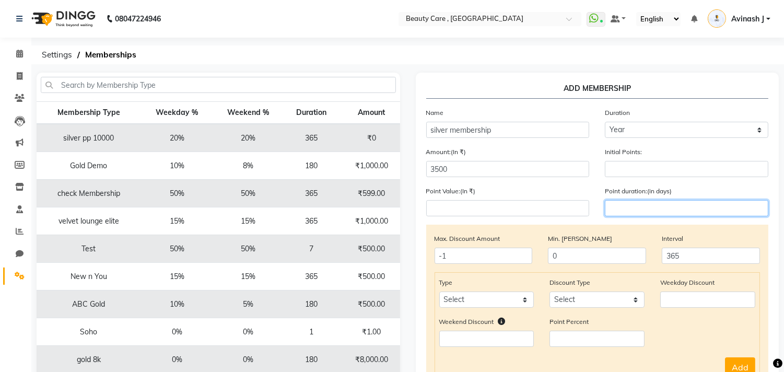
click at [642, 211] on input "number" at bounding box center [686, 208] width 163 height 16
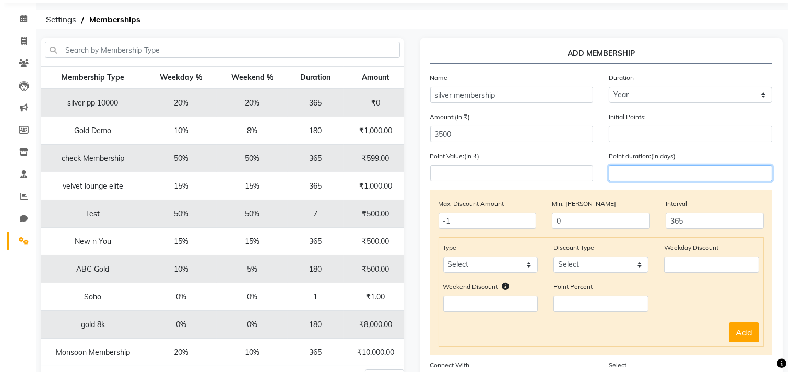
scroll to position [95, 0]
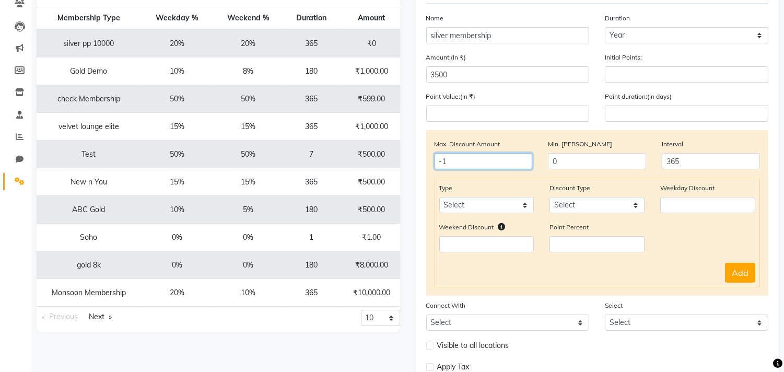
click at [467, 169] on input "-1" at bounding box center [483, 161] width 98 height 16
click at [572, 164] on input "0" at bounding box center [597, 161] width 98 height 16
click at [698, 166] on input "365" at bounding box center [711, 161] width 98 height 16
drag, startPoint x: 698, startPoint y: 166, endPoint x: 644, endPoint y: 168, distance: 53.8
click at [644, 168] on div "Max. Discount Amount -1 Min. Bill Amount 0 Interval 365" at bounding box center [597, 157] width 341 height 39
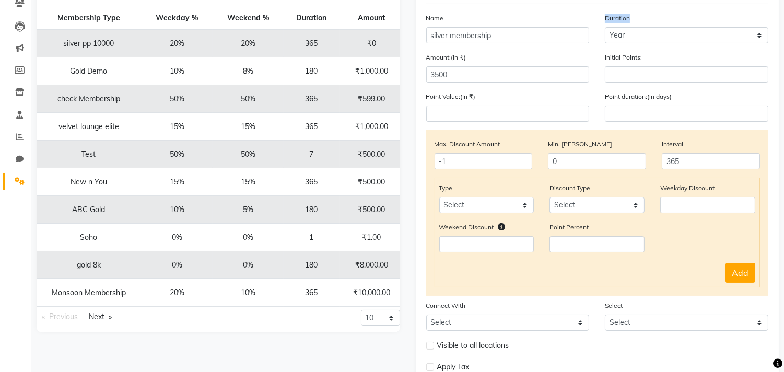
drag, startPoint x: 605, startPoint y: 16, endPoint x: 641, endPoint y: 16, distance: 36.6
click at [641, 16] on div "Duration Select duration Week Half-month Month Year Life Time 4 Months 8 Months…" at bounding box center [686, 28] width 179 height 31
drag, startPoint x: 698, startPoint y: 165, endPoint x: 630, endPoint y: 162, distance: 67.4
click at [630, 162] on div "Max. Discount Amount -1 Min. Bill Amount 0 Interval 365" at bounding box center [597, 157] width 341 height 39
drag, startPoint x: 432, startPoint y: 184, endPoint x: 450, endPoint y: 190, distance: 19.3
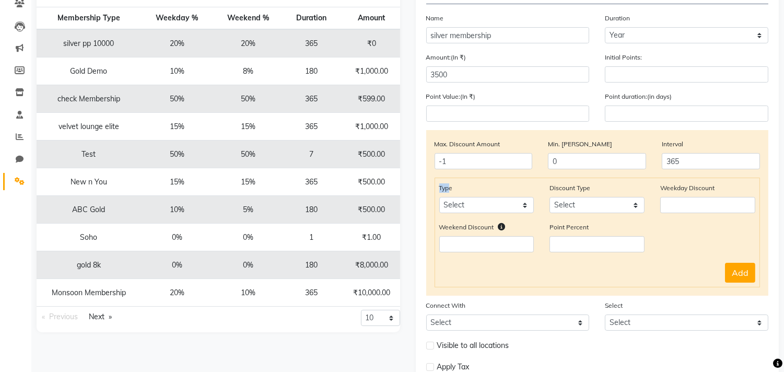
click at [450, 190] on div "Type Select Service Product Package Prepaid Voucher" at bounding box center [486, 197] width 111 height 31
click at [468, 206] on select "Select Service Product Package Prepaid Voucher" at bounding box center [486, 205] width 95 height 16
select select "service"
click at [439, 197] on select "Select Service Product Package Prepaid Voucher" at bounding box center [486, 205] width 95 height 16
click at [509, 188] on div "Type Select Service Product Package Prepaid Voucher" at bounding box center [486, 197] width 111 height 31
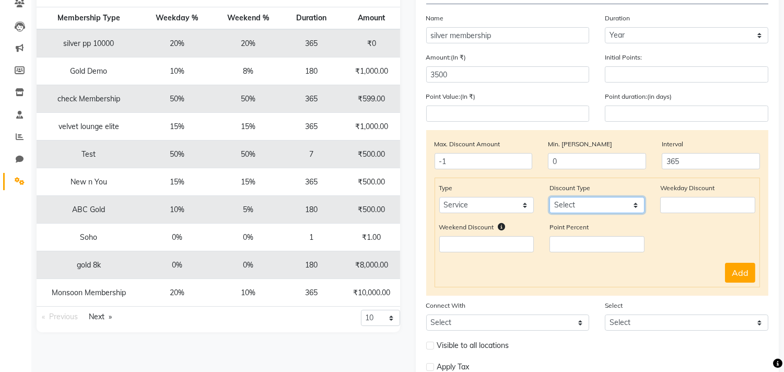
click at [573, 209] on select "Select Percent Flat" at bounding box center [596, 205] width 95 height 16
select select "Percent"
click at [549, 197] on select "Select Percent Flat" at bounding box center [596, 205] width 95 height 16
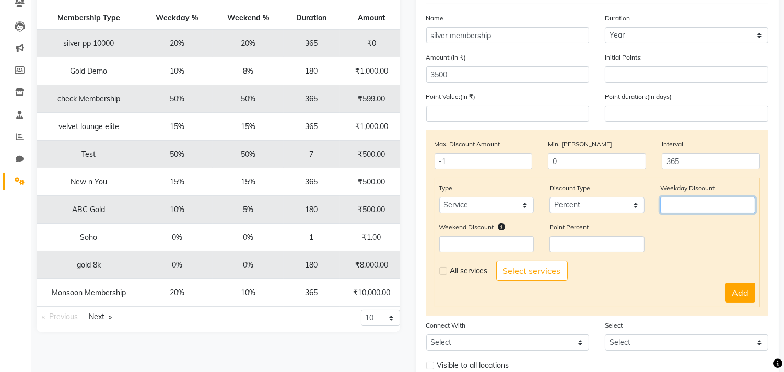
click at [670, 201] on input "number" at bounding box center [707, 205] width 95 height 16
type input "10"
click at [508, 239] on input "number" at bounding box center [486, 244] width 95 height 16
type input "10"
click at [561, 239] on input "number" at bounding box center [596, 244] width 95 height 16
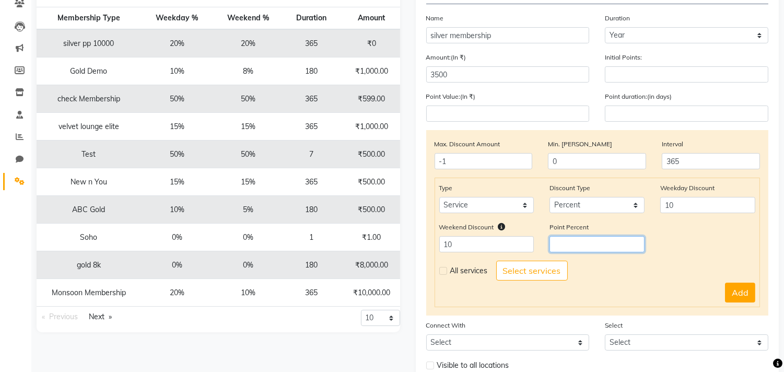
click at [561, 239] on input "number" at bounding box center [596, 244] width 95 height 16
click at [525, 267] on button "Select services" at bounding box center [532, 271] width 72 height 20
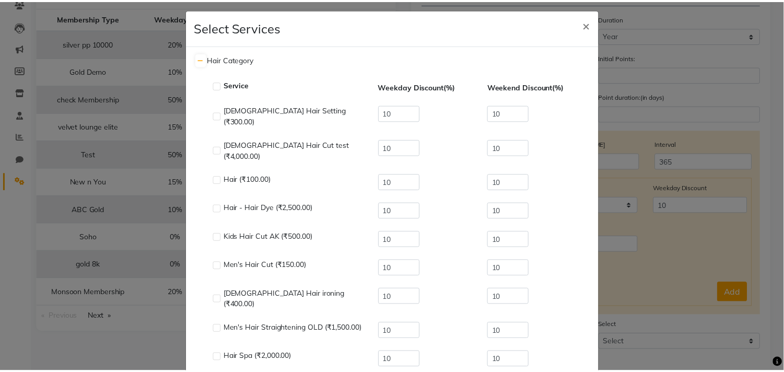
scroll to position [0, 0]
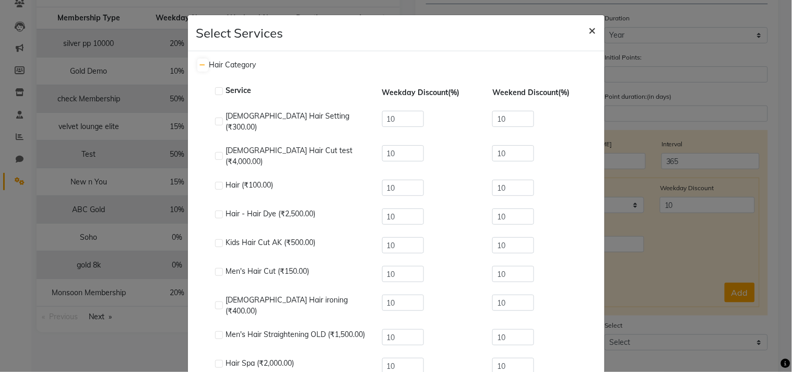
click at [589, 31] on span "×" at bounding box center [592, 30] width 7 height 16
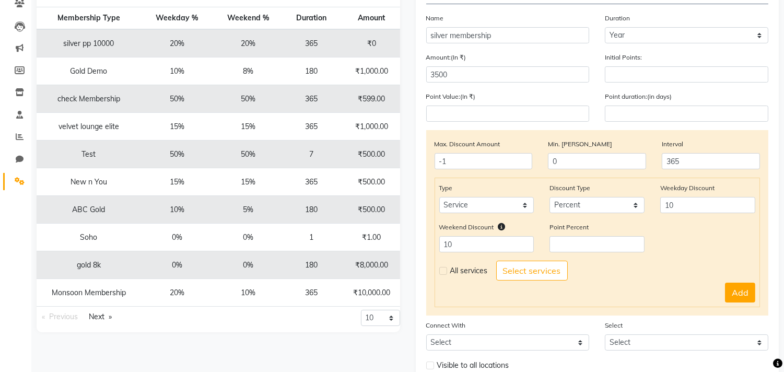
click at [442, 269] on label at bounding box center [443, 271] width 8 height 8
click at [442, 269] on input "checkbox" at bounding box center [442, 270] width 7 height 7
checkbox input "true"
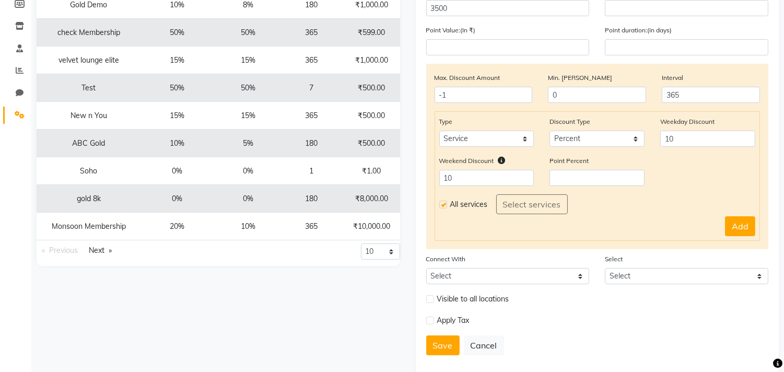
scroll to position [167, 0]
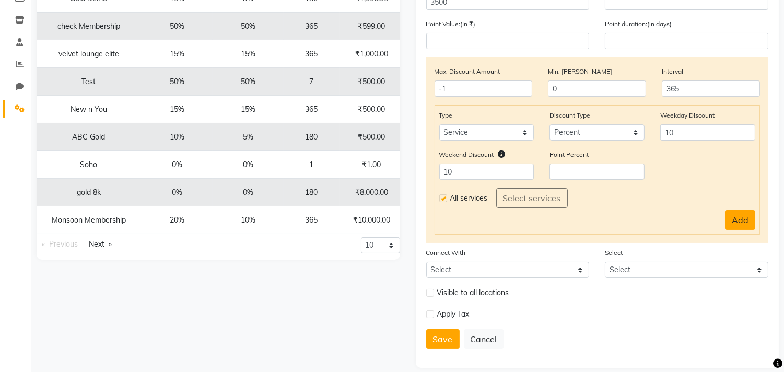
click at [744, 211] on button "Add" at bounding box center [740, 220] width 30 height 20
select select
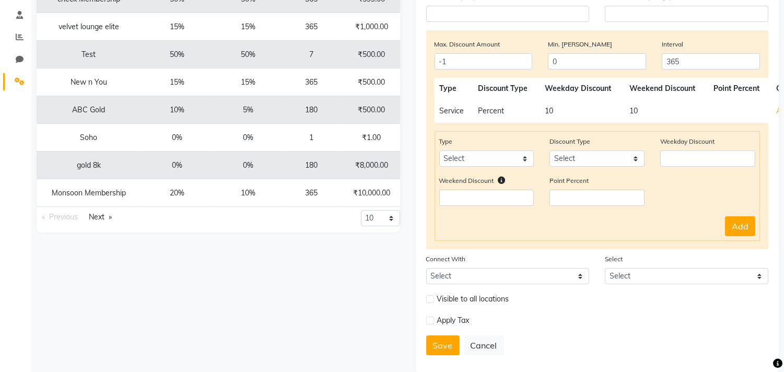
scroll to position [212, 0]
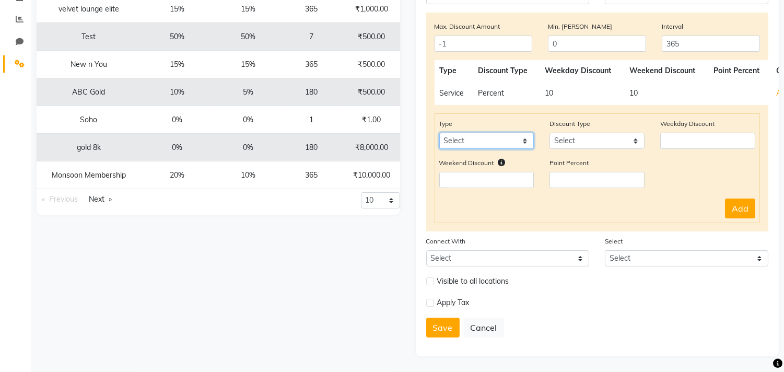
click at [463, 136] on select "Select Product Package Prepaid Voucher" at bounding box center [486, 141] width 95 height 16
click at [708, 197] on div "Type Select Product Package Prepaid Voucher Discount Type Select Percent Flat W…" at bounding box center [597, 168] width 326 height 110
click at [429, 300] on label at bounding box center [430, 303] width 8 height 8
click at [429, 300] on input "checkbox" at bounding box center [429, 302] width 7 height 7
checkbox input "true"
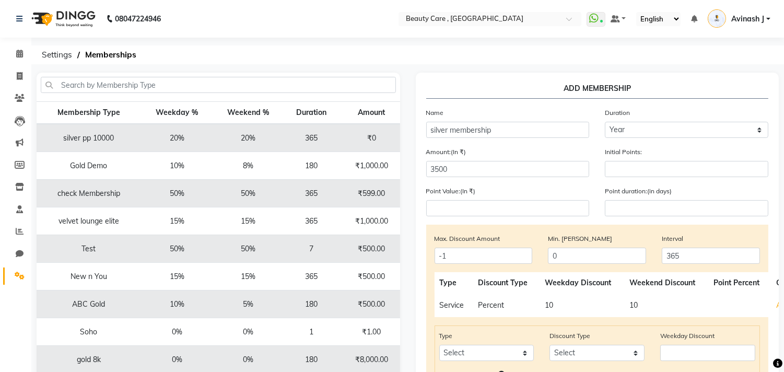
scroll to position [234, 0]
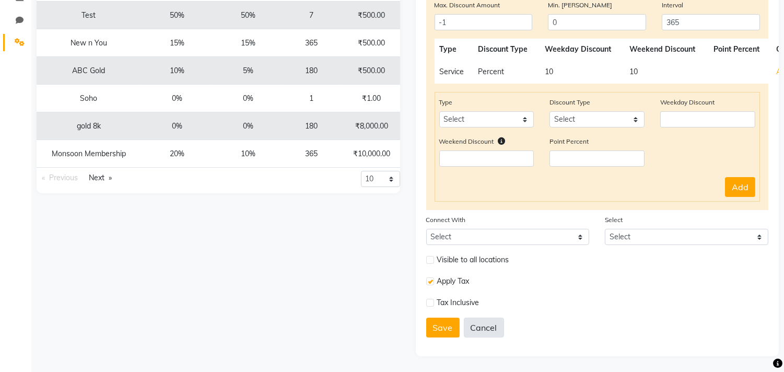
click at [477, 327] on button "Cancel" at bounding box center [484, 327] width 40 height 20
select select
type input "-1"
type input "0"
select select
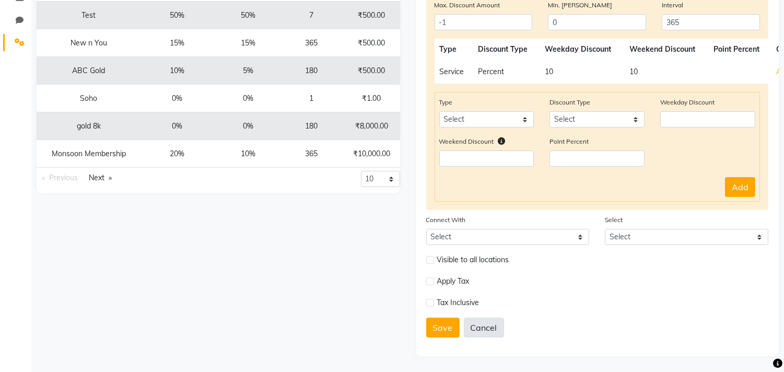
select select
checkbox input "false"
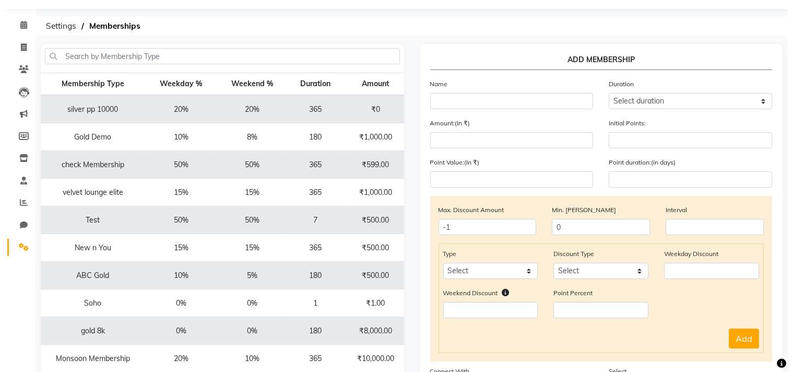
scroll to position [0, 0]
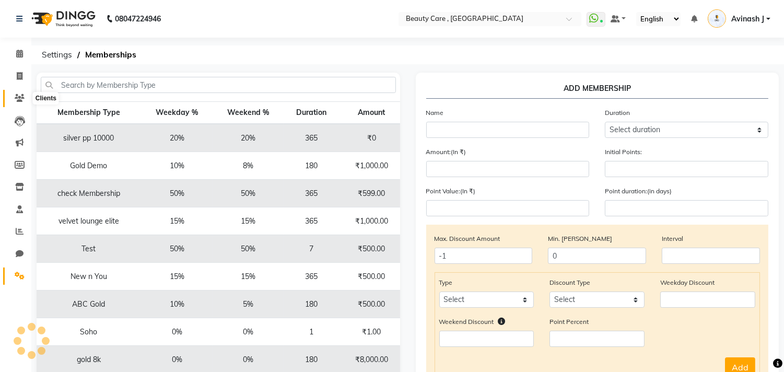
click at [16, 99] on icon at bounding box center [20, 98] width 10 height 8
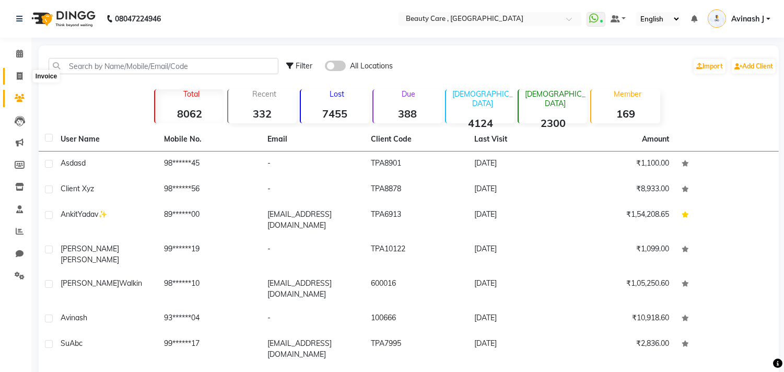
click at [17, 77] on icon at bounding box center [20, 76] width 6 height 8
select select "service"
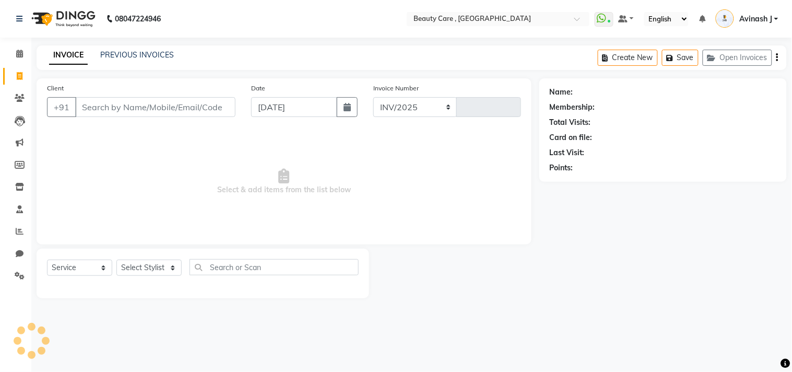
select select "5646"
type input "3100"
click at [116, 101] on input "Client" at bounding box center [155, 107] width 160 height 20
type input "98765432"
click at [82, 266] on select "Select Service Product Membership Package Voucher Prepaid Gift Card" at bounding box center [79, 271] width 65 height 16
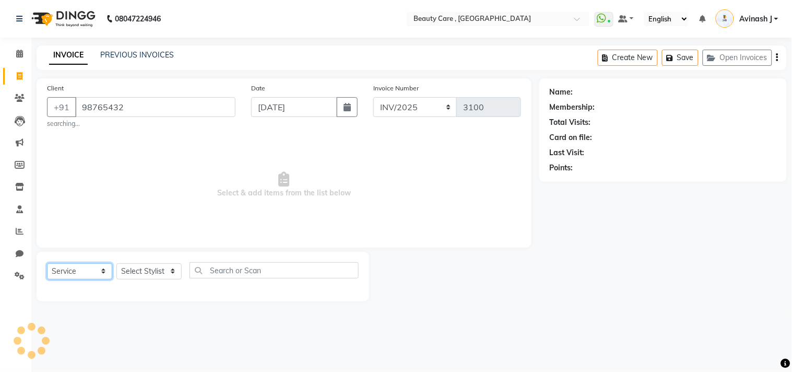
select select "membership"
click at [47, 263] on select "Select Service Product Membership Package Voucher Prepaid Gift Card" at bounding box center [79, 271] width 65 height 16
click at [142, 271] on select "Select Stylist" at bounding box center [148, 271] width 65 height 16
click at [454, 286] on div at bounding box center [454, 277] width 170 height 50
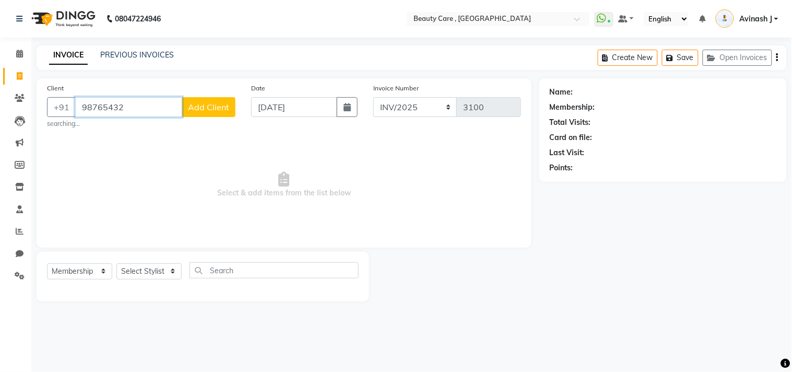
click at [128, 111] on input "98765432" at bounding box center [128, 107] width 107 height 20
type input "9"
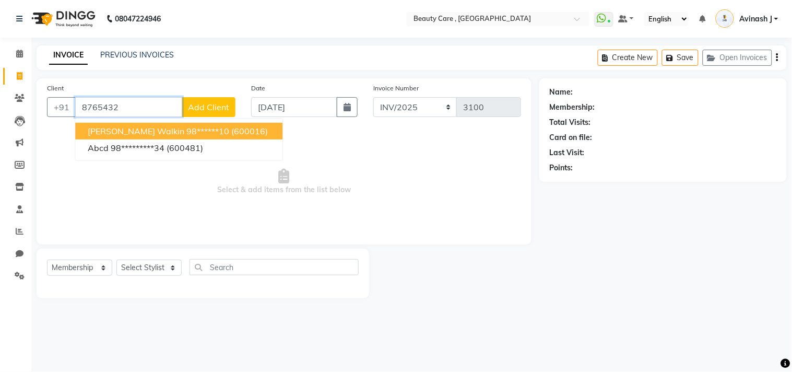
click at [99, 133] on span "Satvik Walkin" at bounding box center [136, 131] width 97 height 10
type input "98******10"
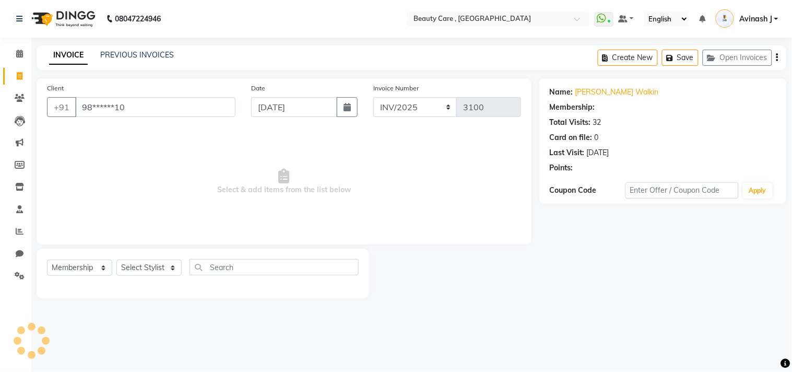
select select "1: Object"
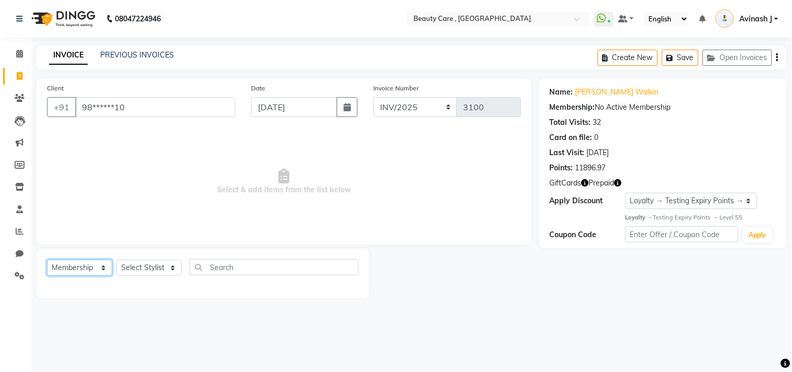
click at [89, 264] on select "Select Service Product Membership Package Voucher Prepaid Gift Card" at bounding box center [79, 267] width 65 height 16
click at [47, 260] on select "Select Service Product Membership Package Voucher Prepaid Gift Card" at bounding box center [79, 267] width 65 height 16
click at [144, 266] on select "Select Stylist" at bounding box center [148, 267] width 65 height 16
click at [144, 265] on select "Select Stylist" at bounding box center [148, 267] width 65 height 16
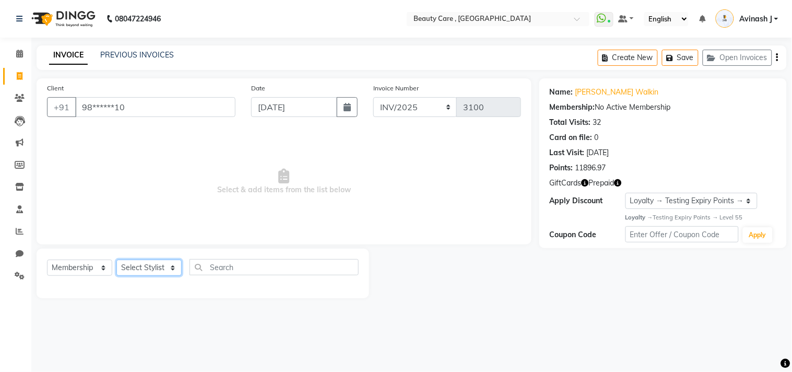
drag, startPoint x: 144, startPoint y: 265, endPoint x: 56, endPoint y: -9, distance: 287.1
click at [56, 0] on html "08047224946 Select Location × Beauty Care , Kandivali East WhatsApp Status ✕ St…" at bounding box center [396, 186] width 792 height 372
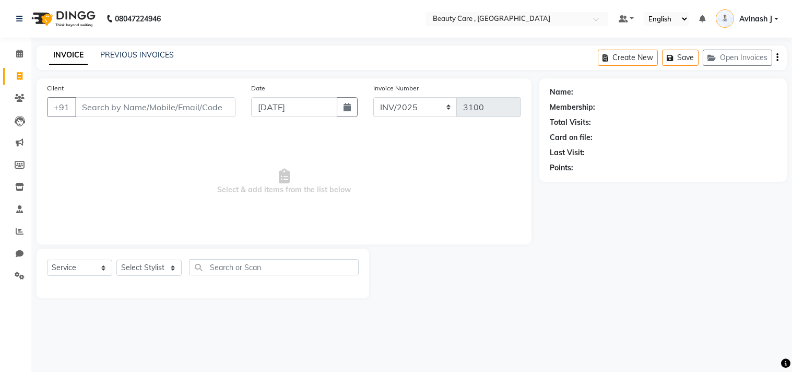
select select "service"
click at [115, 107] on input "Client" at bounding box center [155, 107] width 160 height 20
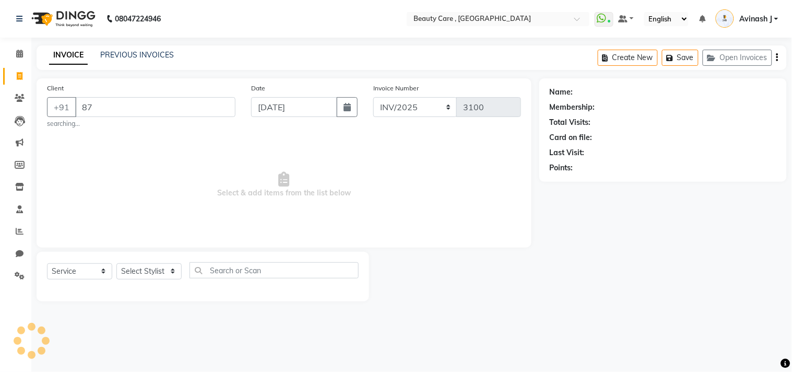
type input "8"
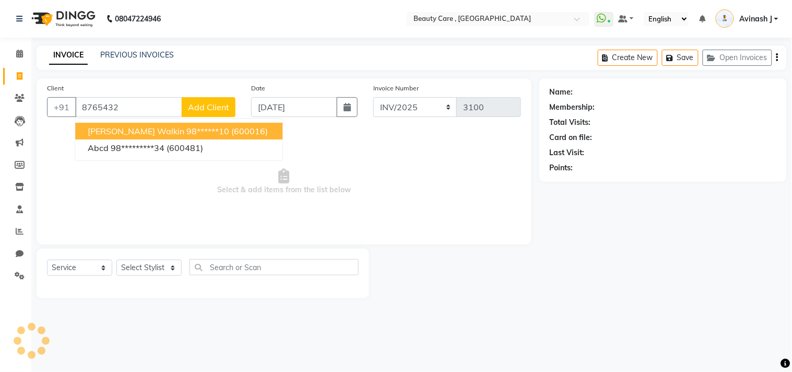
click at [118, 132] on span "[PERSON_NAME] Walkin" at bounding box center [136, 131] width 97 height 10
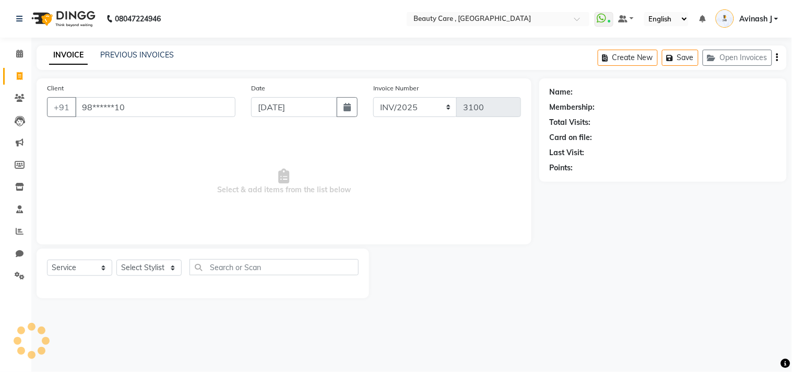
type input "98******10"
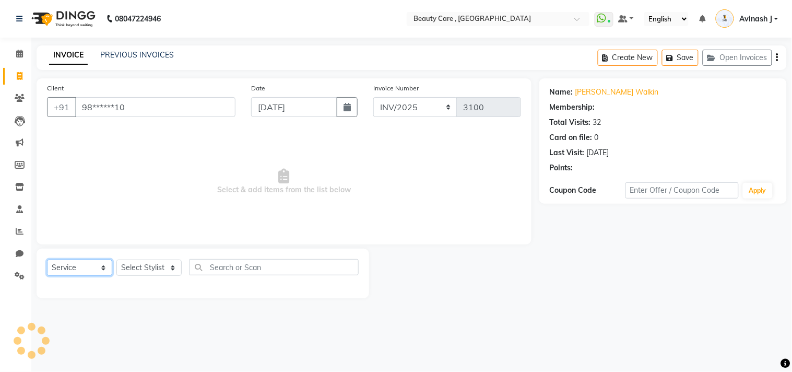
click at [84, 264] on select "Select Service Product Membership Package Voucher Prepaid Gift Card" at bounding box center [79, 267] width 65 height 16
select select "1: Object"
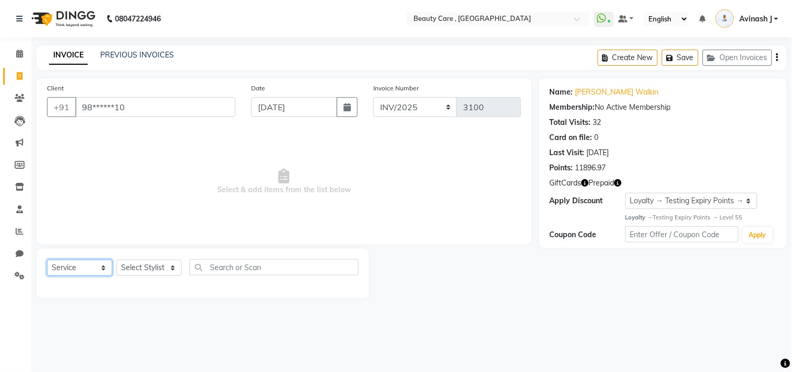
select select "membership"
click at [47, 260] on select "Select Service Product Membership Package Voucher Prepaid Gift Card" at bounding box center [79, 267] width 65 height 16
click at [150, 273] on select "Select Stylist Admin Akshay Anis Ankit [PERSON_NAME] Avinash [PERSON_NAME] [PER…" at bounding box center [148, 267] width 65 height 16
select select "85725"
click at [116, 260] on select "Select Stylist Admin Akshay Anis Ankit [PERSON_NAME] Avinash [PERSON_NAME] [PER…" at bounding box center [148, 267] width 65 height 16
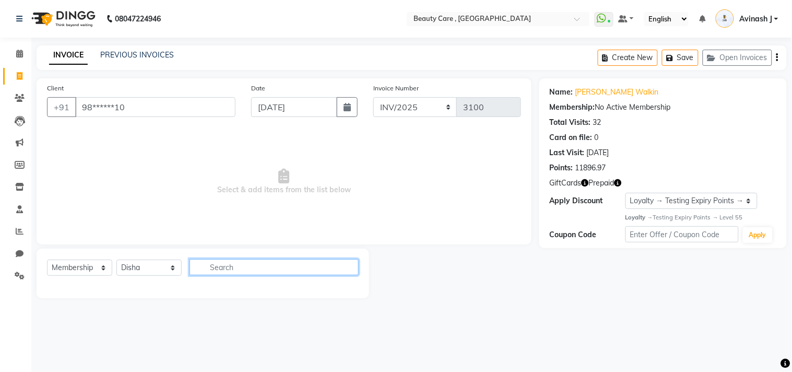
click at [225, 259] on input "text" at bounding box center [274, 267] width 169 height 16
type input "s"
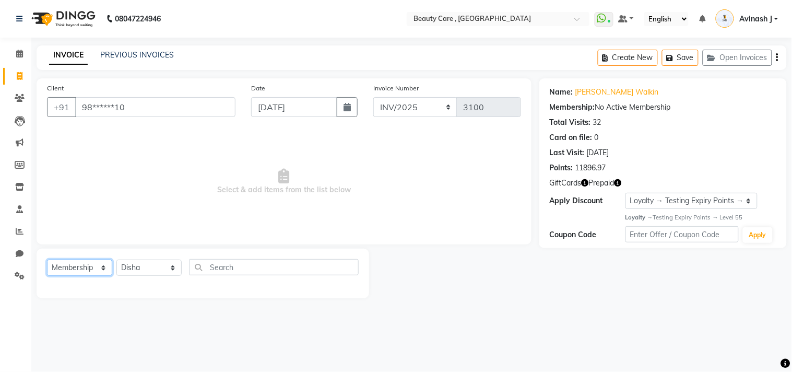
click at [69, 267] on select "Select Service Product Membership Package Voucher Prepaid Gift Card" at bounding box center [79, 267] width 65 height 16
click at [136, 265] on select "Select Stylist Admin Akshay Anis Ankit [PERSON_NAME] Avinash [PERSON_NAME] [PER…" at bounding box center [148, 267] width 65 height 16
select select "26666"
click at [116, 260] on select "Select Stylist Admin Akshay Anis Ankit [PERSON_NAME] Avinash [PERSON_NAME] [PER…" at bounding box center [148, 267] width 65 height 16
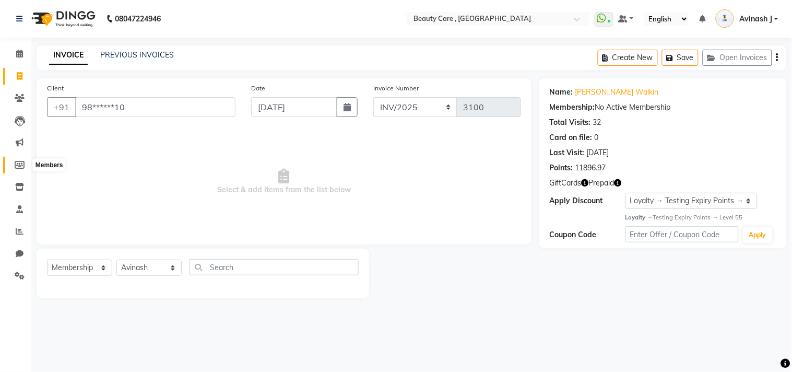
click at [18, 168] on icon at bounding box center [20, 165] width 10 height 8
select select
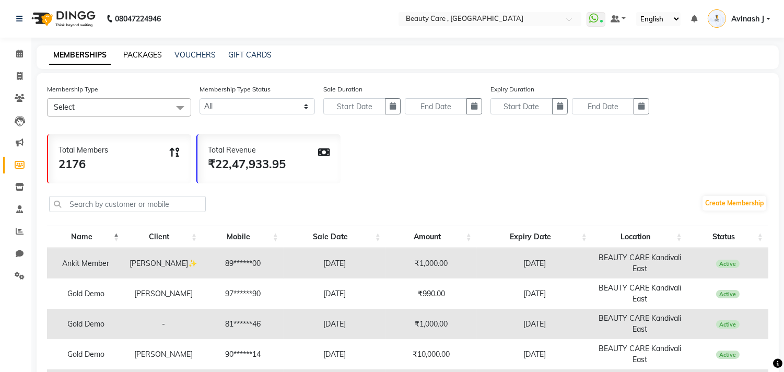
click at [132, 53] on link "PACKAGES" at bounding box center [142, 54] width 39 height 9
select select
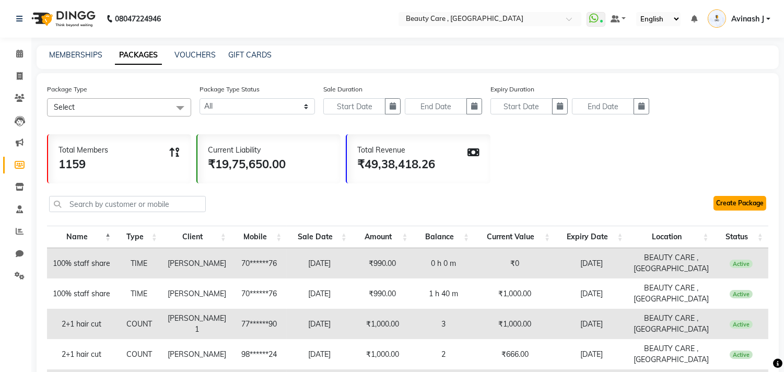
click at [729, 202] on link "Create Package" at bounding box center [739, 203] width 53 height 15
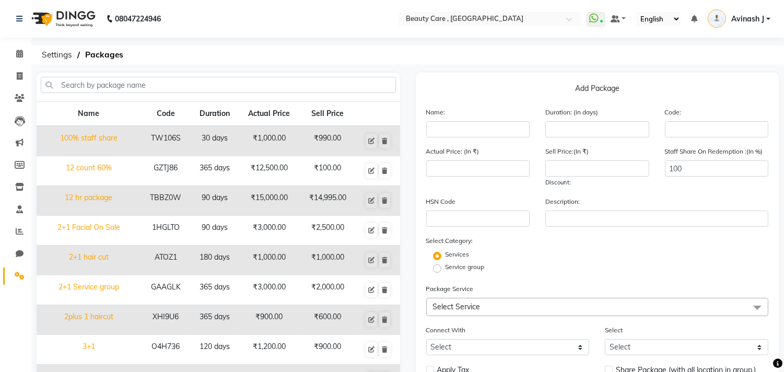
drag, startPoint x: 576, startPoint y: 89, endPoint x: 646, endPoint y: 95, distance: 70.2
click at [646, 95] on p "Add Package" at bounding box center [597, 90] width 343 height 15
click at [489, 123] on input "text" at bounding box center [478, 129] width 104 height 16
type input "4+1 haircut"
click at [576, 122] on input "number" at bounding box center [597, 129] width 104 height 16
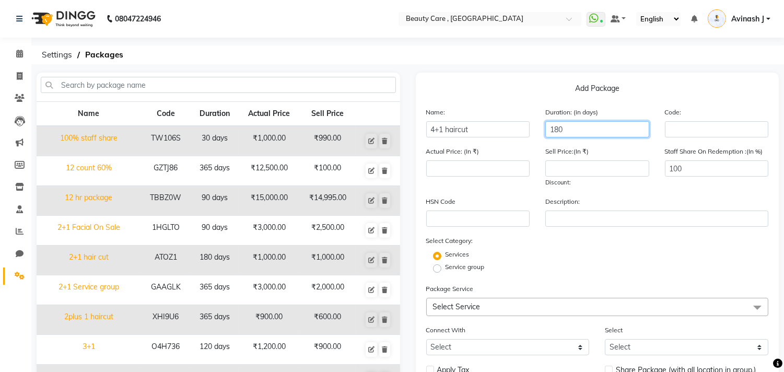
type input "180"
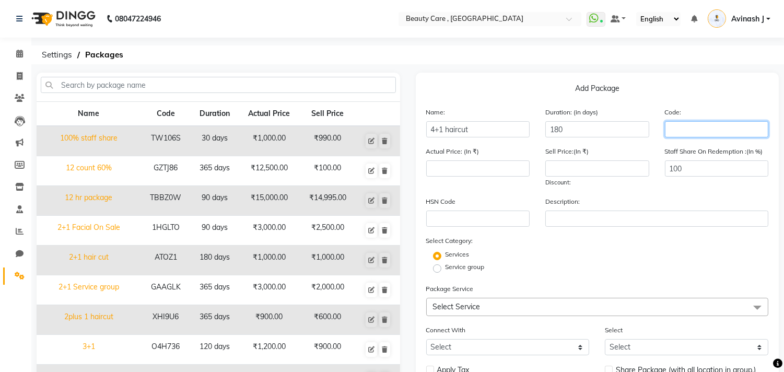
click at [674, 128] on input "text" at bounding box center [717, 129] width 104 height 16
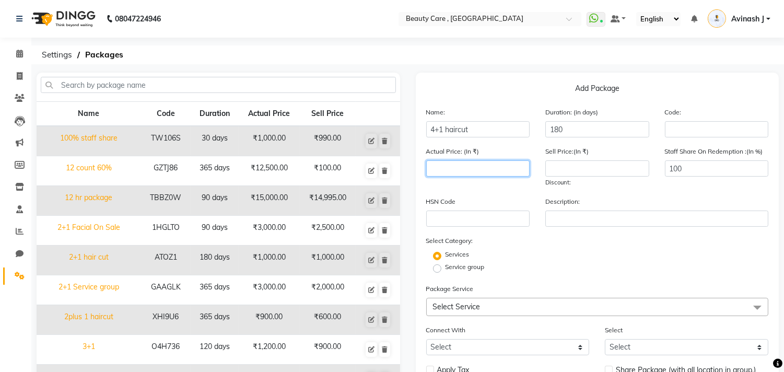
click at [500, 168] on input "number" at bounding box center [478, 168] width 104 height 16
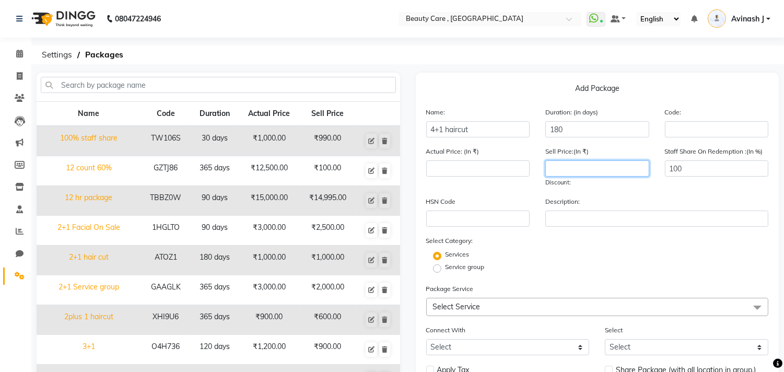
click at [574, 170] on input "number" at bounding box center [597, 168] width 104 height 16
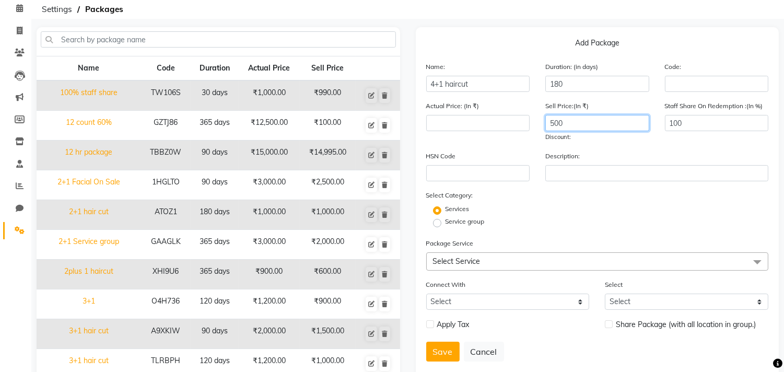
scroll to position [72, 0]
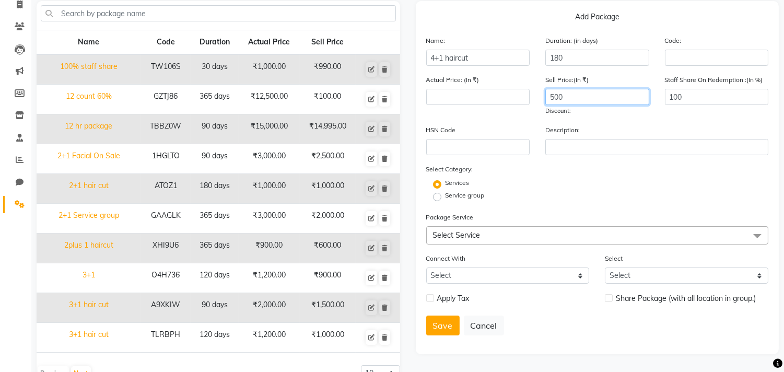
type input "500"
click at [478, 235] on span "Select Service" at bounding box center [457, 234] width 48 height 9
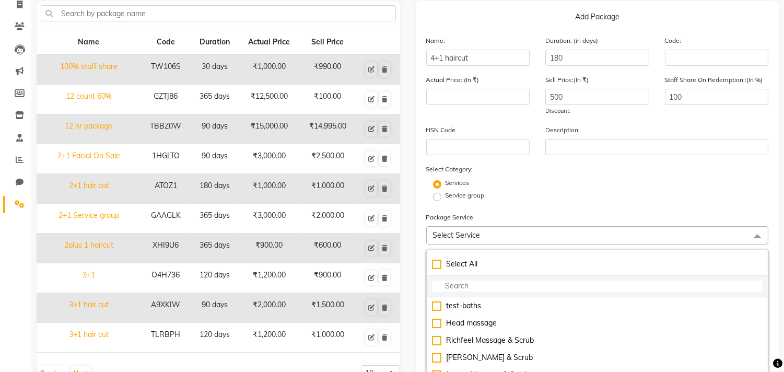
click at [458, 285] on input "multiselect-search" at bounding box center [597, 285] width 331 height 11
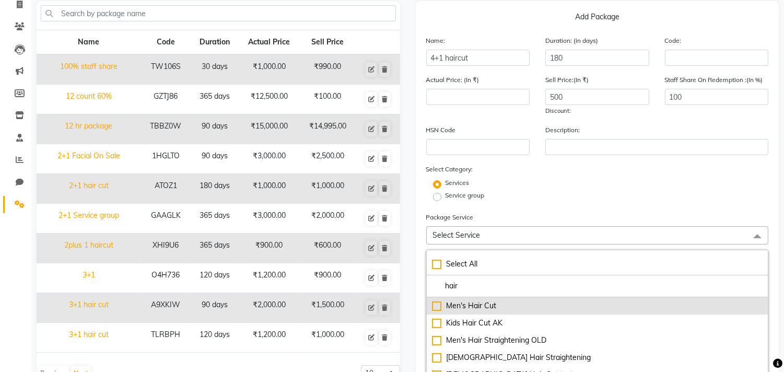
type input "hair"
click at [433, 308] on div "Men's Hair Cut" at bounding box center [597, 305] width 331 height 11
type input "150"
checkbox input "true"
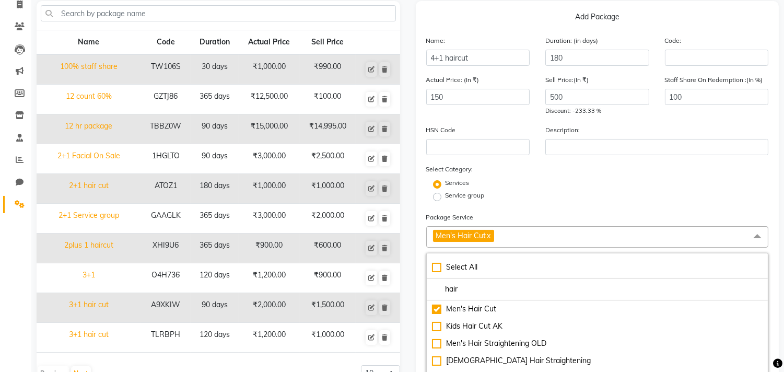
click at [518, 204] on form "Name: 4+1 haircut Duration: (in days) 180 Code: Actual Price: (In ₹) 150 Sell P…" at bounding box center [597, 346] width 343 height 622
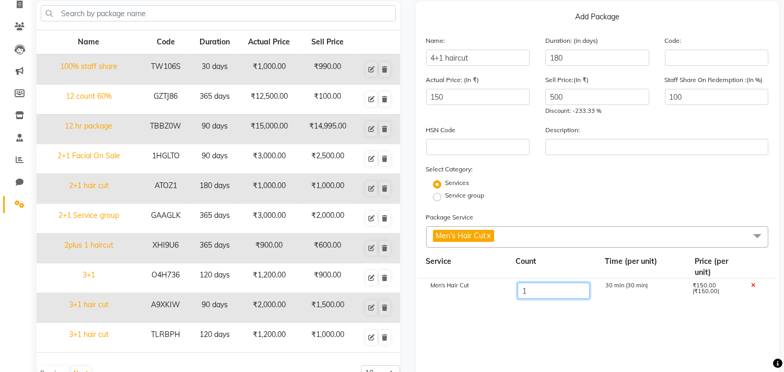
click at [528, 289] on input "1" at bounding box center [553, 290] width 72 height 16
drag, startPoint x: 534, startPoint y: 291, endPoint x: 493, endPoint y: 291, distance: 40.7
click at [493, 291] on div "Men's Hair Cut 1 30 min (30 min) ₹150.00 (₹150.00)" at bounding box center [597, 291] width 358 height 26
drag, startPoint x: 426, startPoint y: 61, endPoint x: 454, endPoint y: 61, distance: 28.7
click at [454, 61] on input "4+1 haircut" at bounding box center [478, 58] width 104 height 16
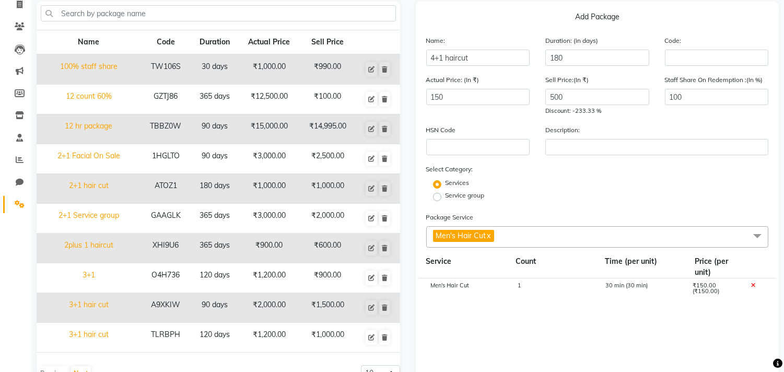
click at [531, 288] on div "1" at bounding box center [553, 291] width 87 height 18
click at [531, 288] on input "1" at bounding box center [553, 290] width 72 height 16
type input "5"
type input "750"
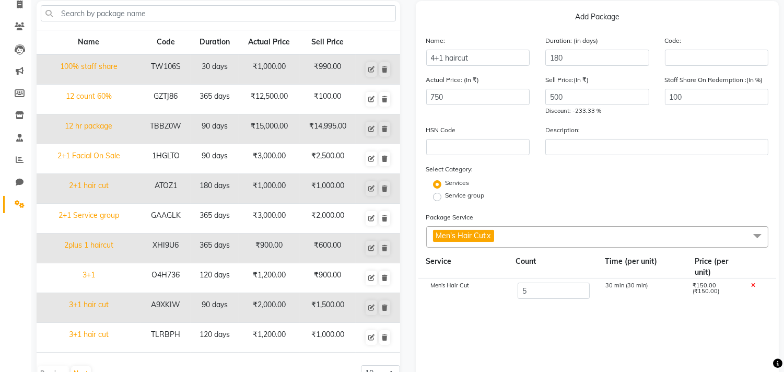
click at [457, 305] on cdk-virtual-scroll-viewport "Men's Hair Cut 5 30 min (30 min) ₹150.00 (₹150.00)" at bounding box center [597, 334] width 343 height 112
drag, startPoint x: 428, startPoint y: 92, endPoint x: 464, endPoint y: 91, distance: 35.5
click at [464, 91] on input "750" at bounding box center [478, 97] width 104 height 16
drag, startPoint x: 568, startPoint y: 90, endPoint x: 526, endPoint y: 99, distance: 42.7
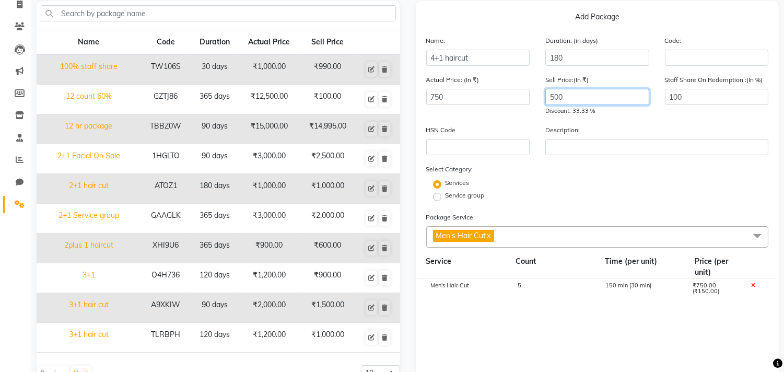
click at [526, 99] on div "Actual Price: (In ₹) 750 Sell Price:(In ₹) 500 Discount: 33.33 % Staff Share On…" at bounding box center [597, 99] width 358 height 50
click at [514, 124] on div "HSN Code" at bounding box center [478, 139] width 120 height 31
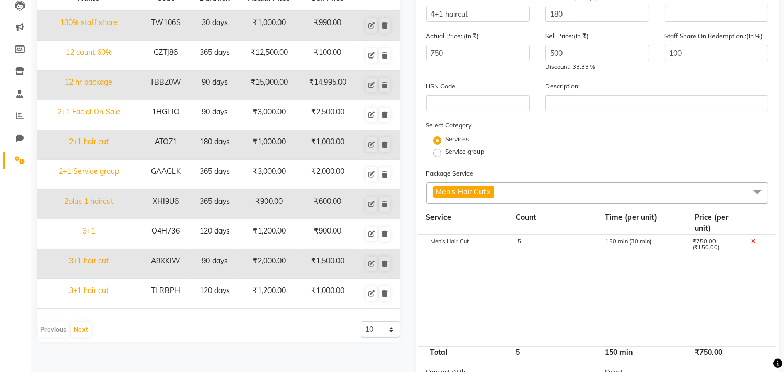
scroll to position [227, 0]
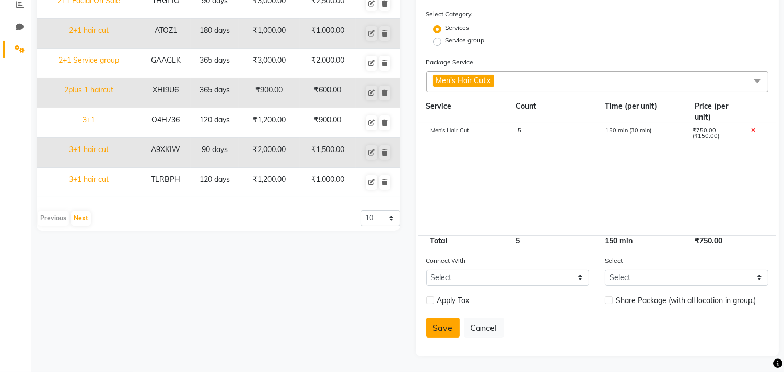
click at [442, 319] on button "Save" at bounding box center [442, 327] width 33 height 20
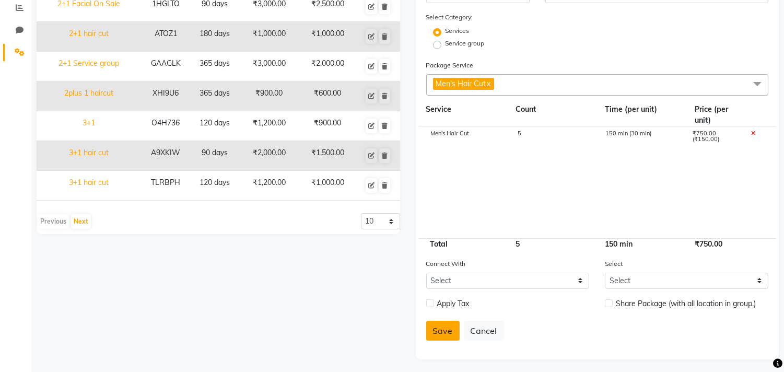
select select
checkbox input "false"
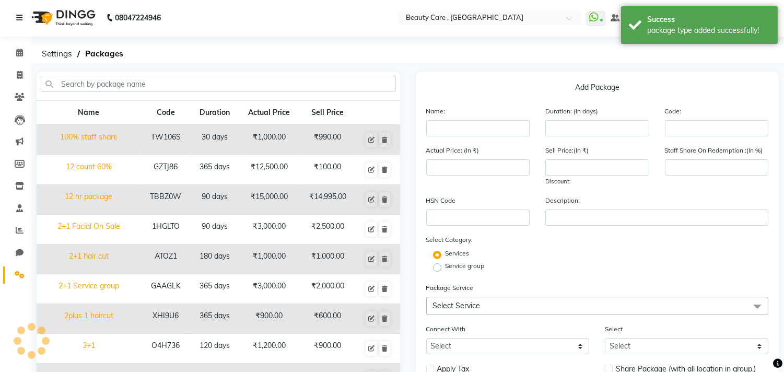
scroll to position [0, 0]
click at [18, 76] on icon at bounding box center [20, 76] width 6 height 8
select select "service"
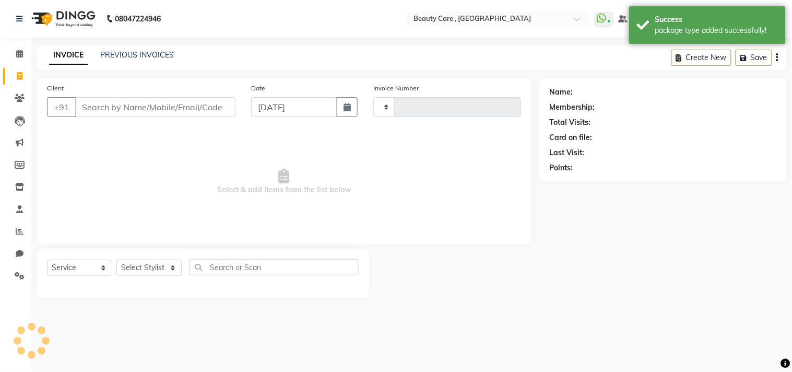
type input "3100"
select select "5646"
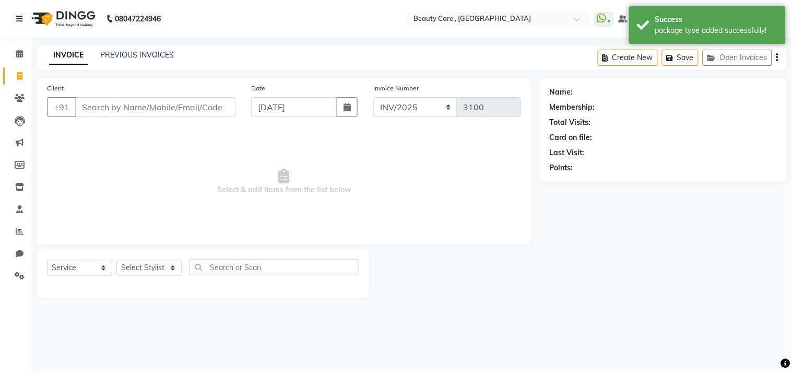
click at [88, 99] on input "Client" at bounding box center [155, 107] width 160 height 20
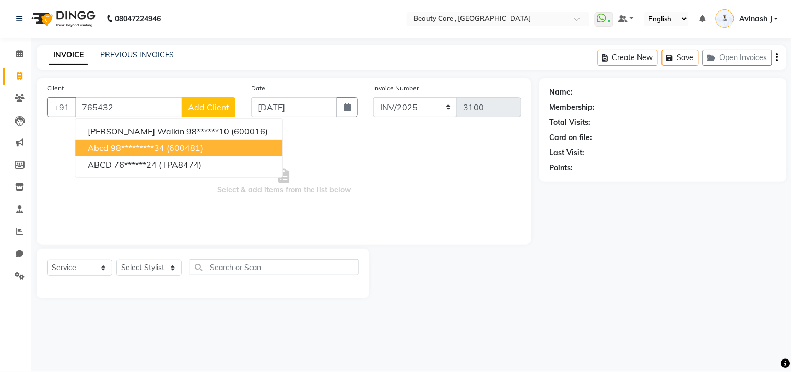
click at [98, 146] on span "abcd" at bounding box center [98, 148] width 21 height 10
type input "98*********34"
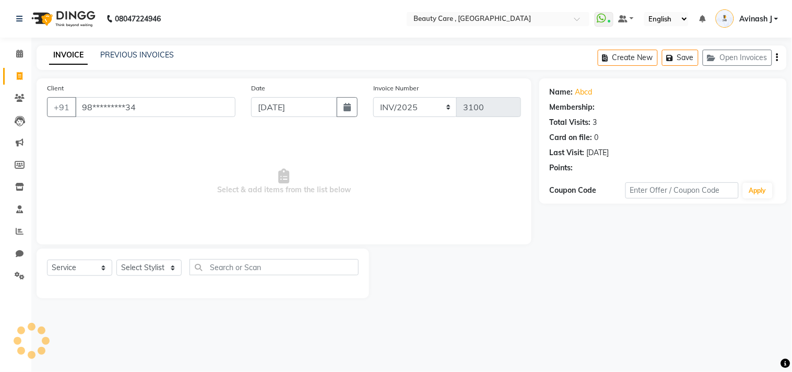
select select "1: Object"
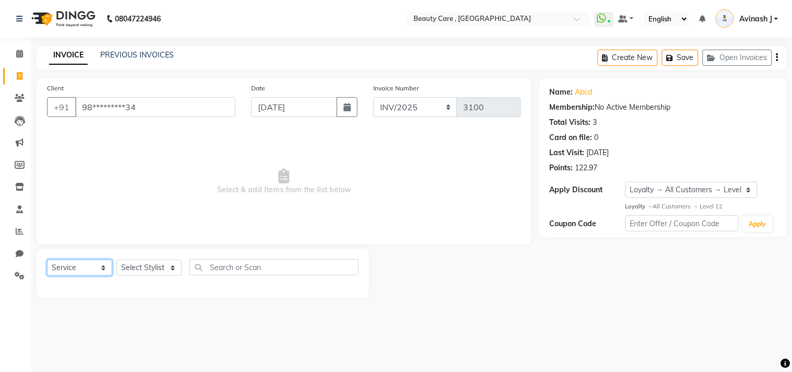
click at [91, 268] on select "Select Service Product Membership Package Voucher Prepaid Gift Card" at bounding box center [79, 267] width 65 height 16
select select "package"
click at [47, 260] on select "Select Service Product Membership Package Voucher Prepaid Gift Card" at bounding box center [79, 267] width 65 height 16
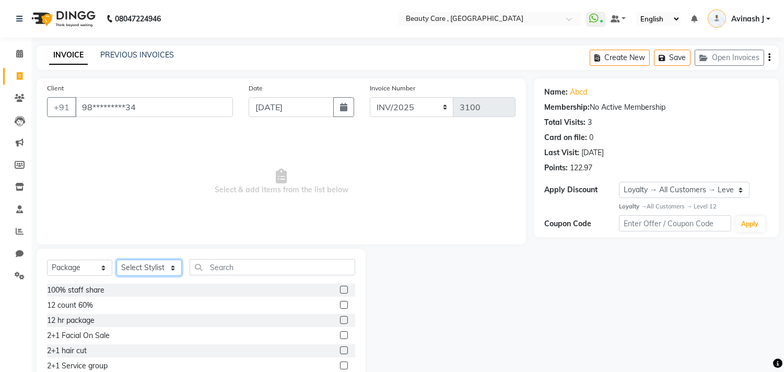
click at [120, 269] on select "Select Stylist Admin Akshay Anis Ankit [PERSON_NAME] Avinash [PERSON_NAME] [PER…" at bounding box center [148, 267] width 65 height 16
select select "84750"
click at [116, 260] on select "Select Stylist Admin Akshay Anis Ankit [PERSON_NAME] Avinash [PERSON_NAME] [PER…" at bounding box center [148, 267] width 65 height 16
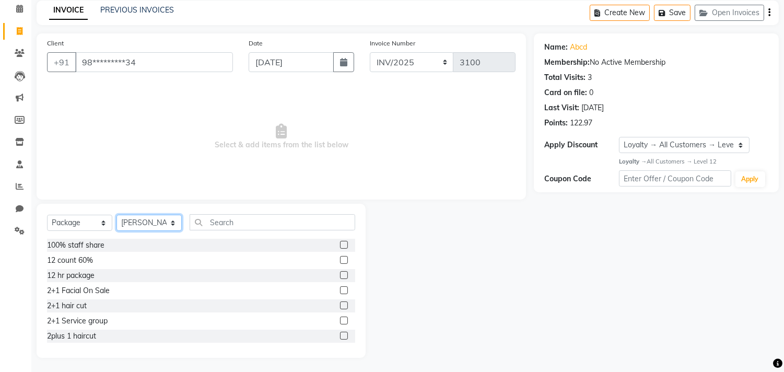
scroll to position [46, 0]
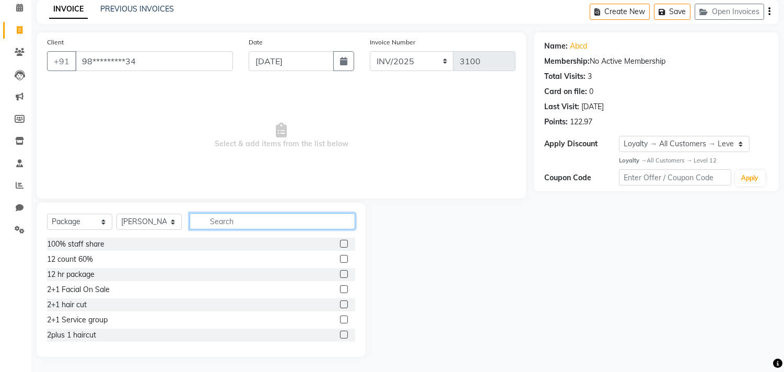
click at [217, 219] on input "text" at bounding box center [273, 221] width 166 height 16
type input "4"
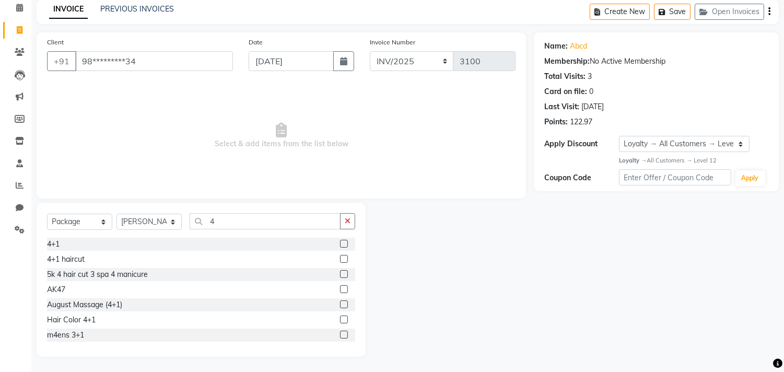
click at [340, 258] on label at bounding box center [344, 259] width 8 height 8
click at [340, 258] on input "checkbox" at bounding box center [343, 259] width 7 height 7
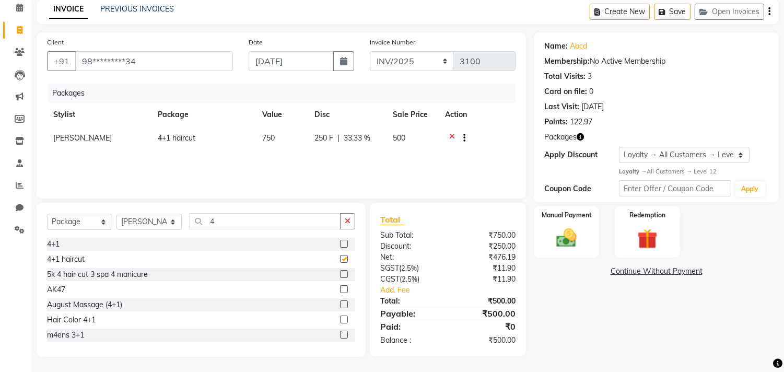
checkbox input "false"
click at [562, 223] on div "Manual Payment" at bounding box center [567, 231] width 68 height 53
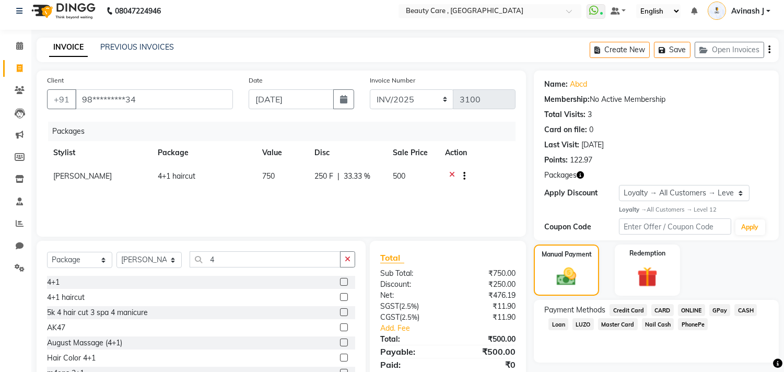
scroll to position [6, 0]
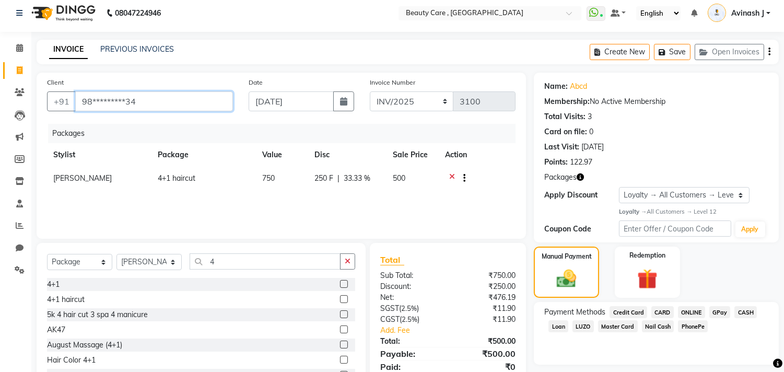
drag, startPoint x: 139, startPoint y: 105, endPoint x: 39, endPoint y: 102, distance: 100.3
click at [39, 102] on div "Client +91 98*********34" at bounding box center [140, 98] width 202 height 43
click at [451, 175] on icon at bounding box center [452, 179] width 6 height 13
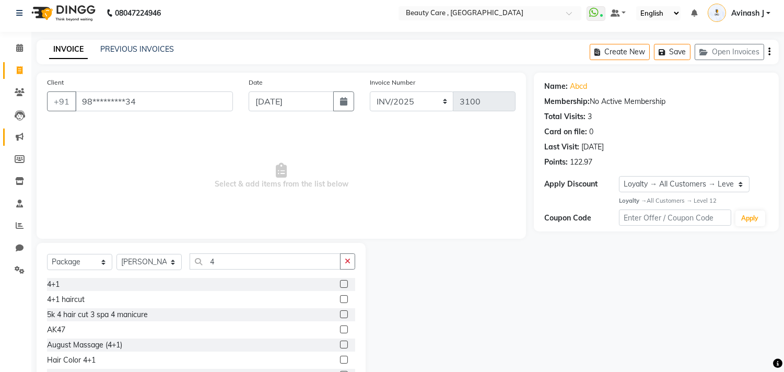
click at [12, 144] on link "Marketing" at bounding box center [15, 136] width 25 height 17
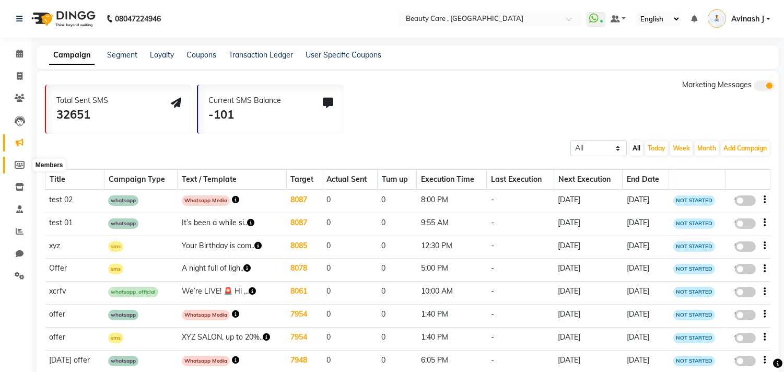
click at [19, 166] on icon at bounding box center [20, 165] width 10 height 8
select select
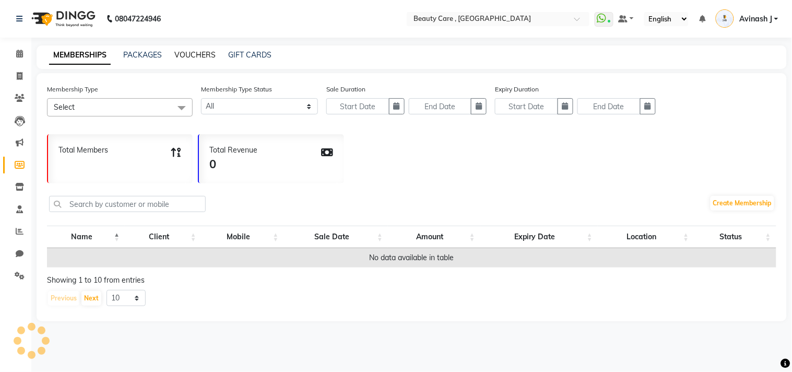
click at [192, 55] on link "VOUCHERS" at bounding box center [194, 54] width 41 height 9
select select
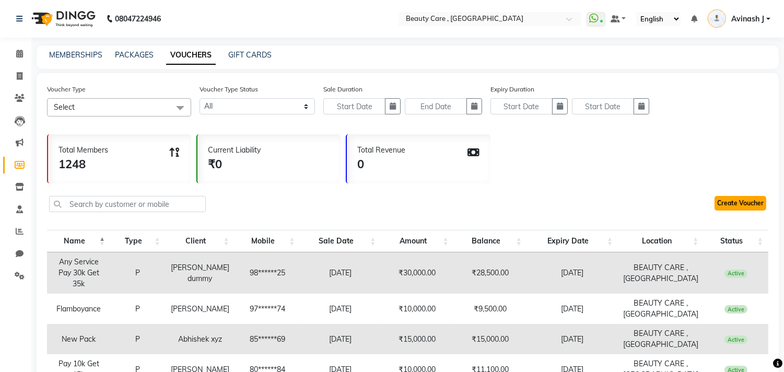
click at [732, 205] on link "Create Voucher" at bounding box center [740, 203] width 52 height 15
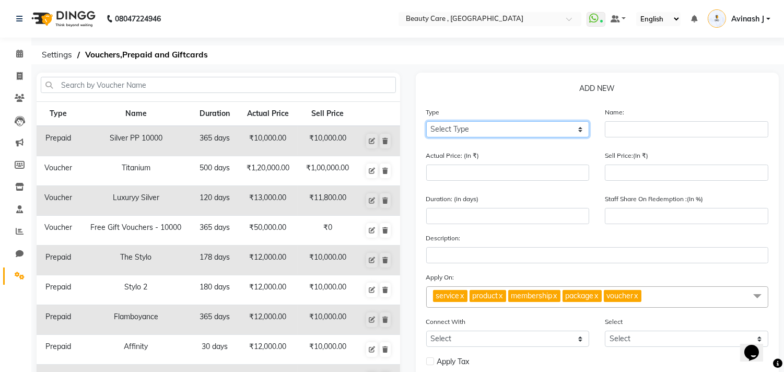
click at [512, 129] on select "Select Type Voucher Prepaid Gift Card" at bounding box center [507, 129] width 163 height 16
select select "P"
click at [426, 121] on select "Select Type Voucher Prepaid Gift Card" at bounding box center [507, 129] width 163 height 16
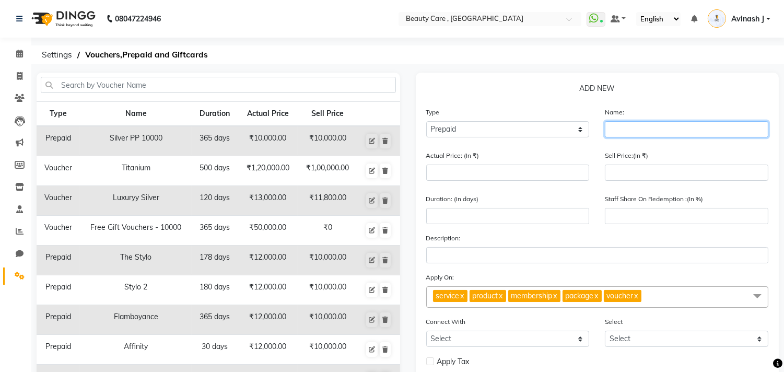
click at [621, 127] on input "text" at bounding box center [686, 129] width 163 height 16
type input "pay 10k get 12k"
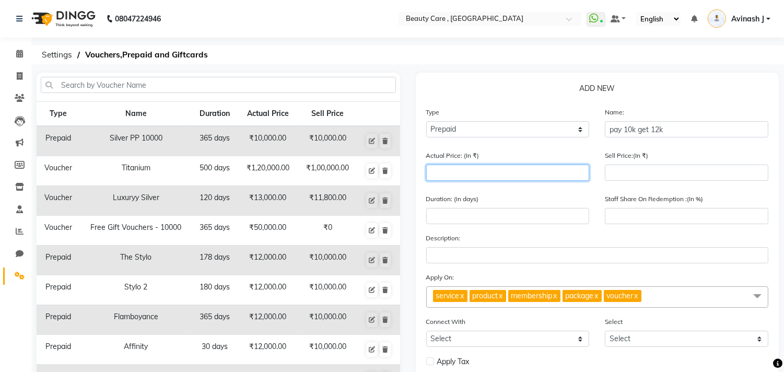
click at [541, 176] on input "number" at bounding box center [507, 172] width 163 height 16
type input "1"
type input "0"
type input "12000"
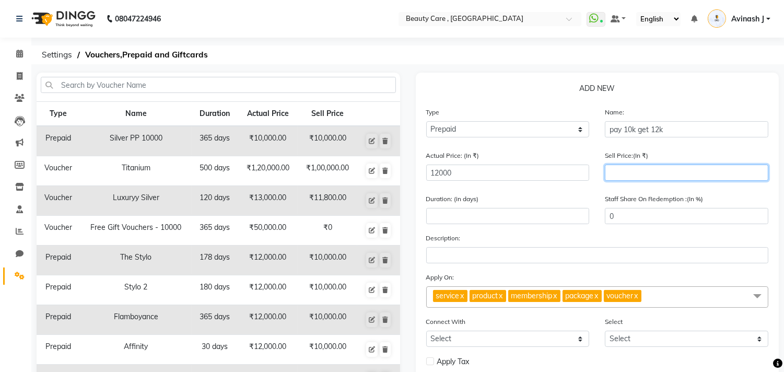
click at [646, 173] on input "number" at bounding box center [686, 172] width 163 height 16
type input "100"
type input "1"
type input "1000"
type input "8"
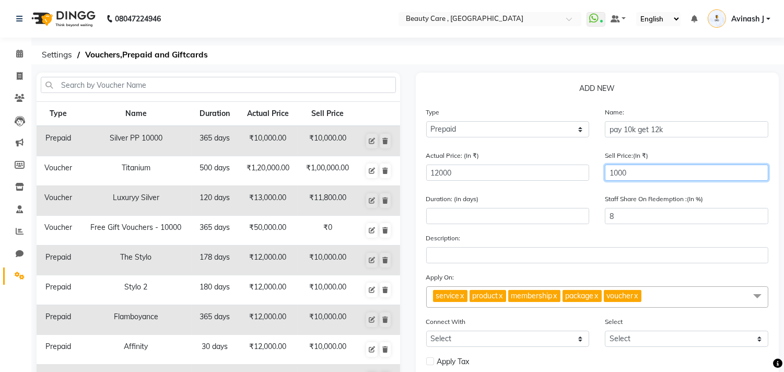
type input "10000"
type input "83"
type input "10000"
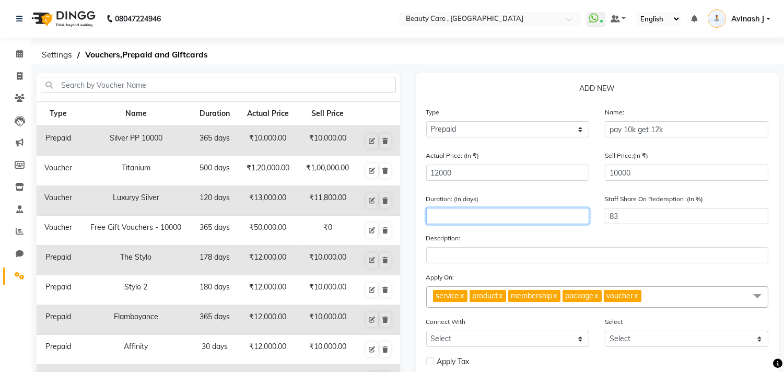
click at [482, 215] on input "number" at bounding box center [507, 216] width 163 height 16
type input "365"
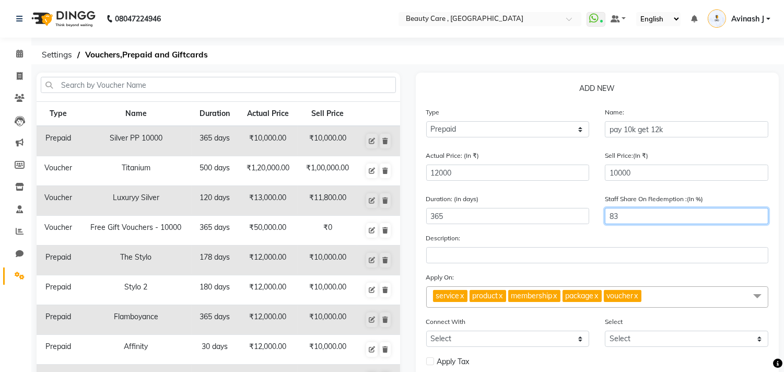
click at [647, 209] on input "83" at bounding box center [686, 216] width 163 height 16
drag, startPoint x: 647, startPoint y: 209, endPoint x: 599, endPoint y: 211, distance: 48.1
click at [599, 211] on div "Staff Share On Redemption :(In %) 83" at bounding box center [686, 212] width 179 height 39
click at [575, 235] on div "Description:" at bounding box center [597, 247] width 343 height 31
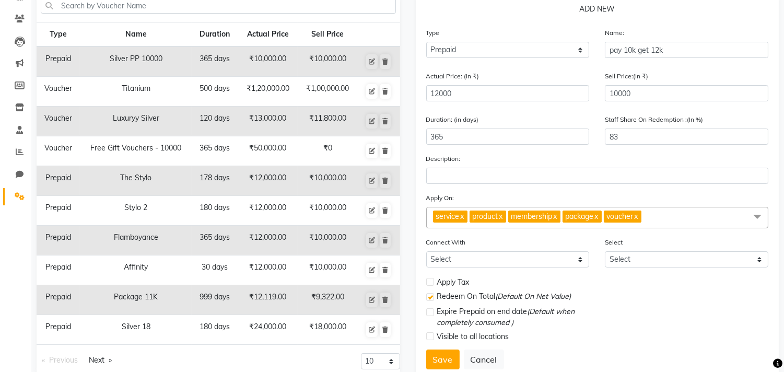
scroll to position [81, 0]
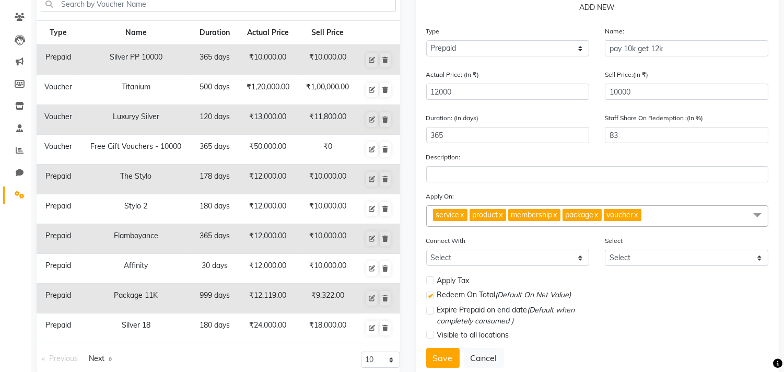
click at [638, 215] on link "x" at bounding box center [635, 214] width 5 height 9
click at [598, 213] on link "x" at bounding box center [596, 214] width 5 height 9
click at [557, 215] on link "x" at bounding box center [554, 214] width 5 height 9
click at [506, 215] on span "product x" at bounding box center [487, 215] width 37 height 12
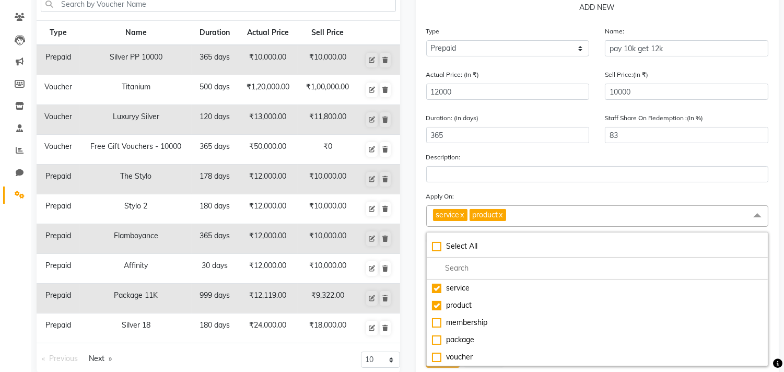
click at [503, 215] on link "x" at bounding box center [500, 214] width 5 height 9
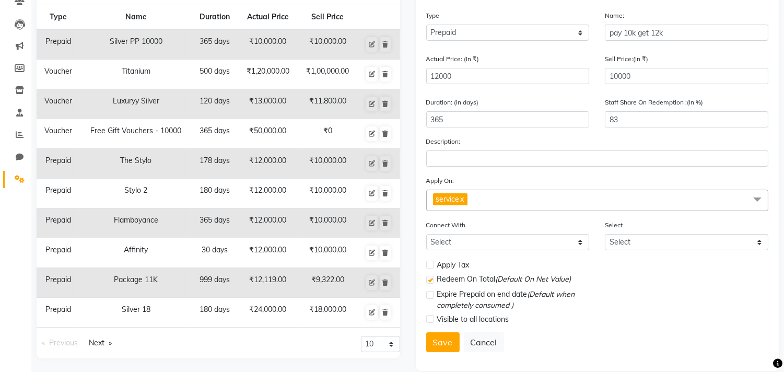
scroll to position [112, 0]
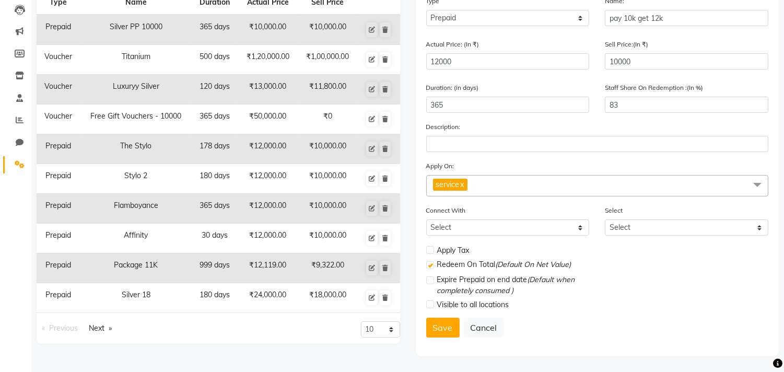
click at [431, 251] on label at bounding box center [430, 250] width 8 height 8
click at [431, 251] on input "checkbox" at bounding box center [429, 250] width 7 height 7
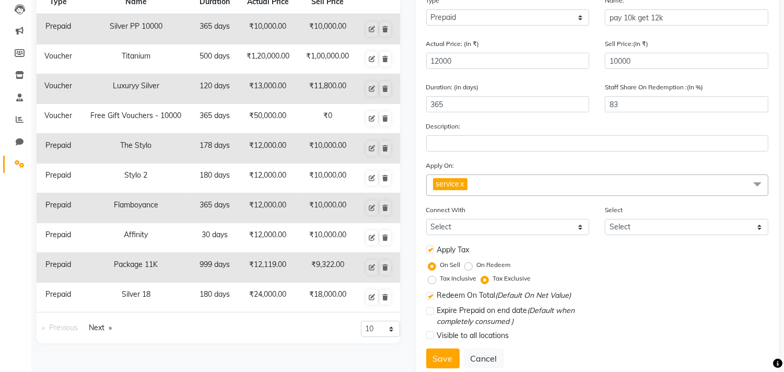
click at [431, 251] on label at bounding box center [430, 249] width 8 height 8
click at [431, 251] on input "checkbox" at bounding box center [429, 249] width 7 height 7
checkbox input "false"
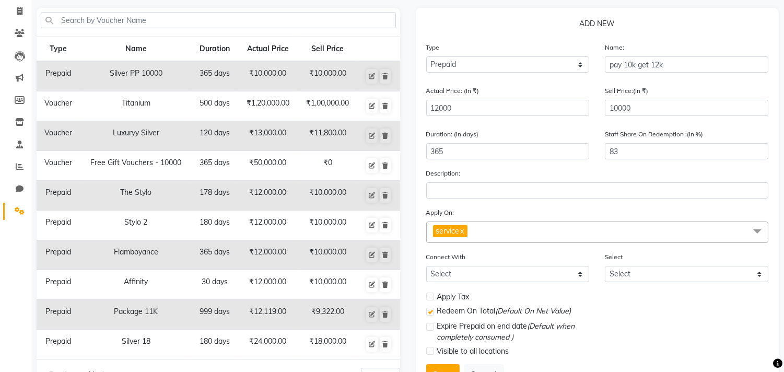
scroll to position [0, 0]
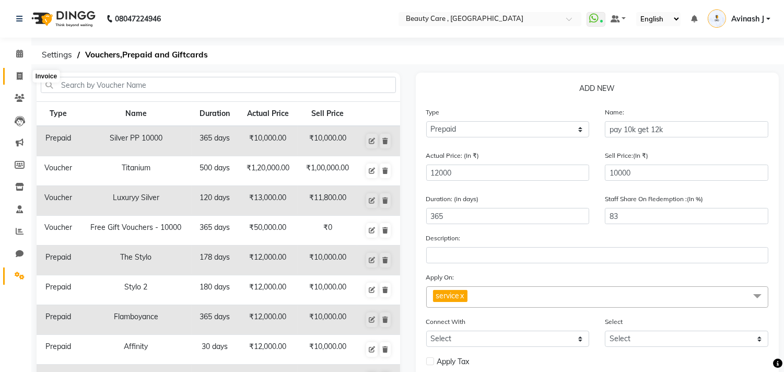
click at [13, 79] on span at bounding box center [19, 76] width 18 height 12
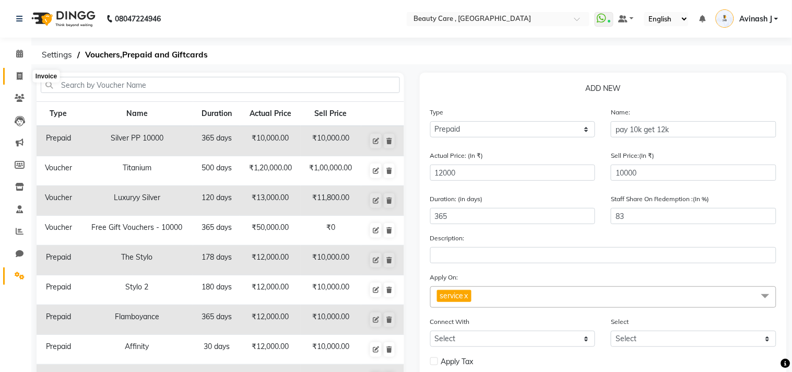
select select "service"
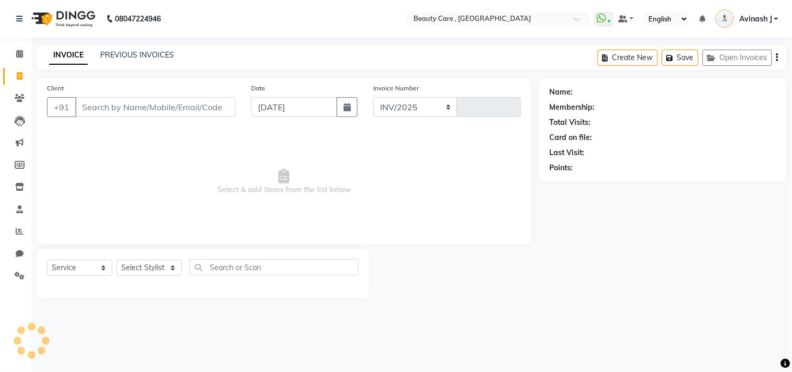
select select "5646"
type input "3100"
click at [94, 269] on select "Select Service Product Membership Package Voucher Prepaid Gift Card" at bounding box center [79, 267] width 65 height 16
select select "P"
click at [47, 260] on select "Select Service Product Membership Package Voucher Prepaid Gift Card" at bounding box center [79, 267] width 65 height 16
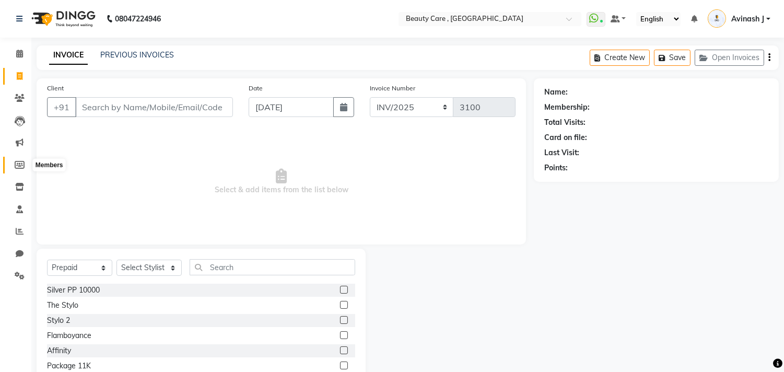
click at [17, 166] on icon at bounding box center [20, 165] width 10 height 8
select select
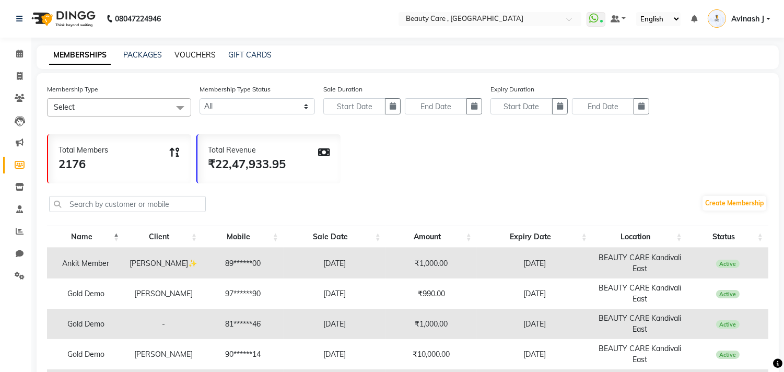
click at [191, 53] on link "VOUCHERS" at bounding box center [194, 54] width 41 height 9
select select
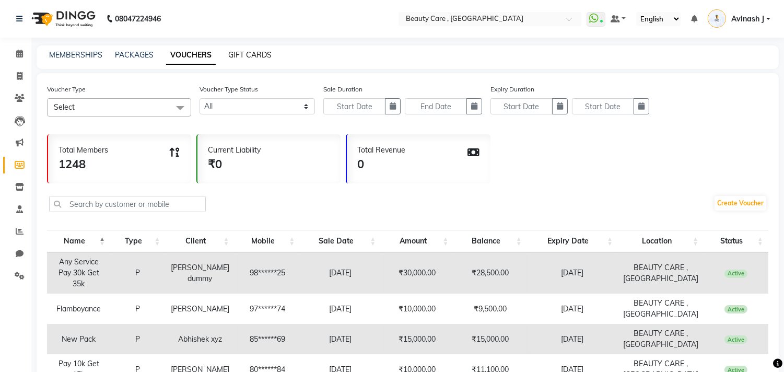
click at [239, 53] on link "GIFT CARDS" at bounding box center [249, 54] width 43 height 9
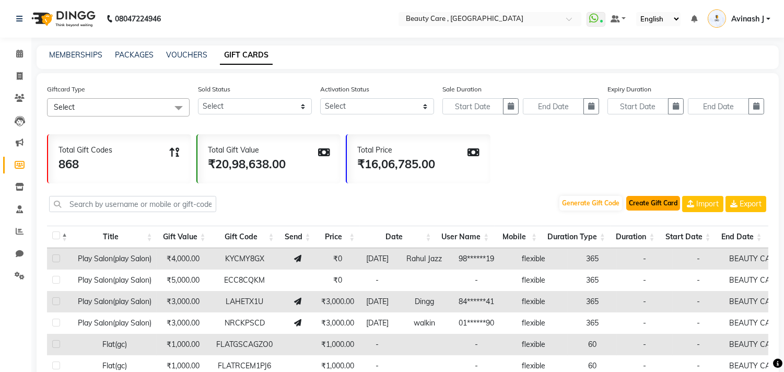
click at [641, 205] on button "Create Gift Card" at bounding box center [653, 203] width 54 height 15
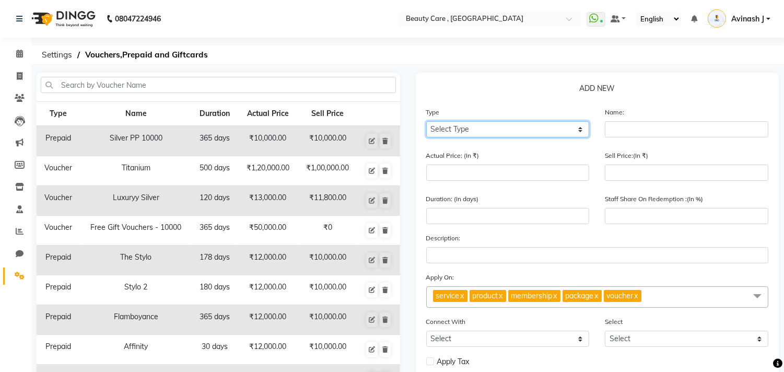
click at [476, 124] on select "Select Type Voucher Prepaid Gift Card" at bounding box center [507, 129] width 163 height 16
select select "G"
click at [426, 121] on select "Select Type Voucher Prepaid Gift Card" at bounding box center [507, 129] width 163 height 16
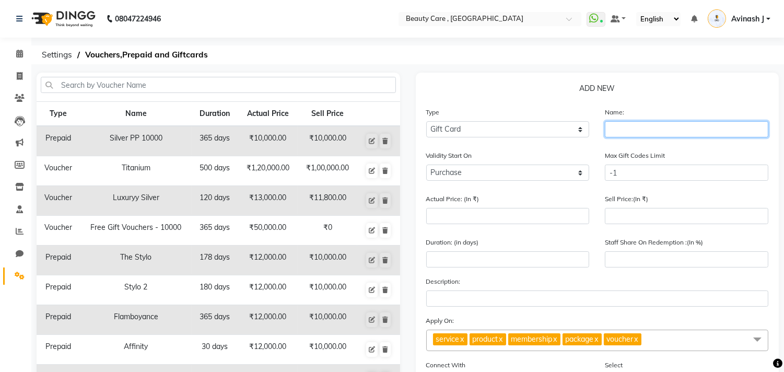
click at [630, 129] on input "text" at bounding box center [686, 129] width 163 height 16
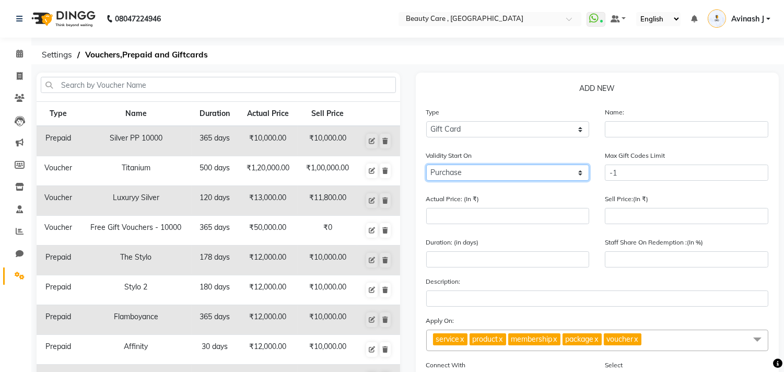
click at [462, 171] on select "Purchase Activate" at bounding box center [507, 172] width 163 height 16
click at [426, 164] on select "Purchase Activate" at bounding box center [507, 172] width 163 height 16
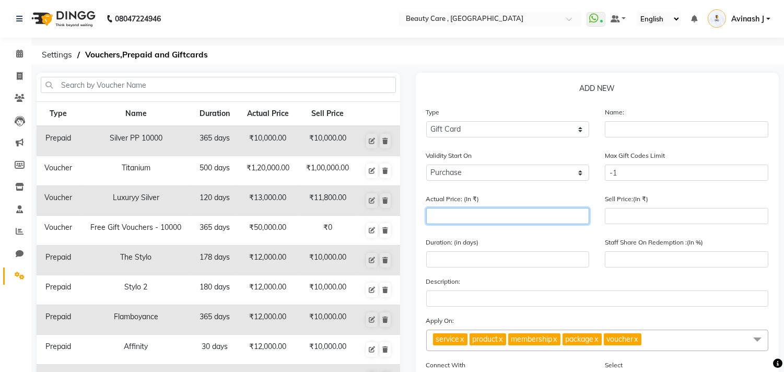
click at [460, 210] on input "number" at bounding box center [507, 216] width 163 height 16
type input "1"
type input "0"
type input "120000"
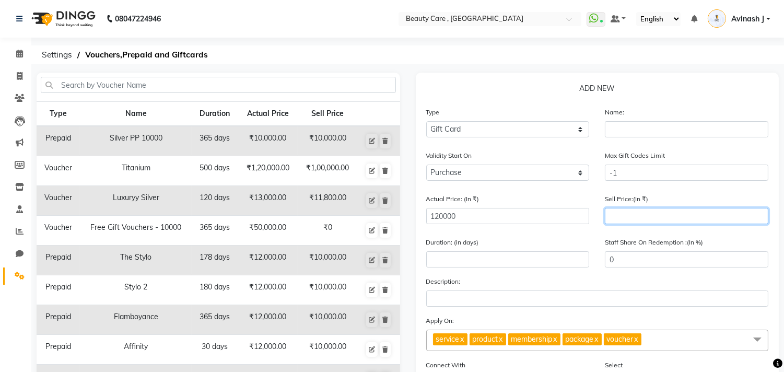
click at [639, 223] on input "number" at bounding box center [686, 216] width 163 height 16
type input "1000"
type input "1"
type input "10000"
type input "8"
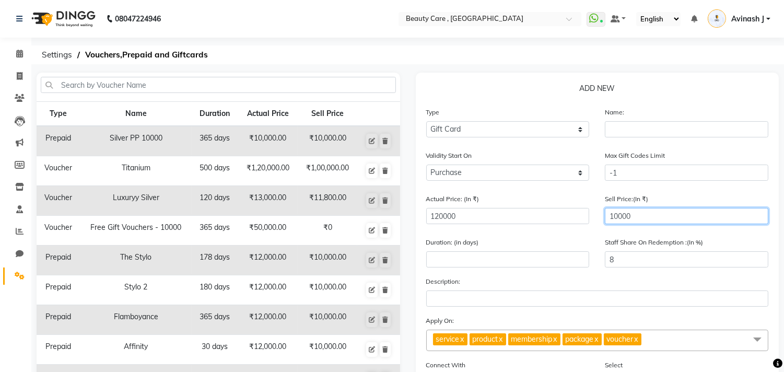
type input "10000"
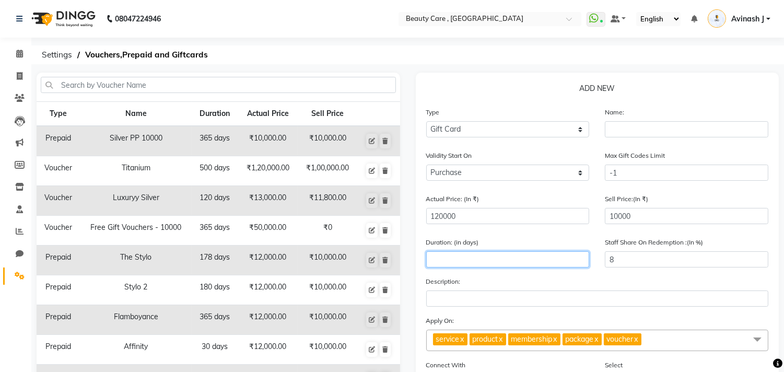
click at [503, 263] on input "number" at bounding box center [507, 259] width 163 height 16
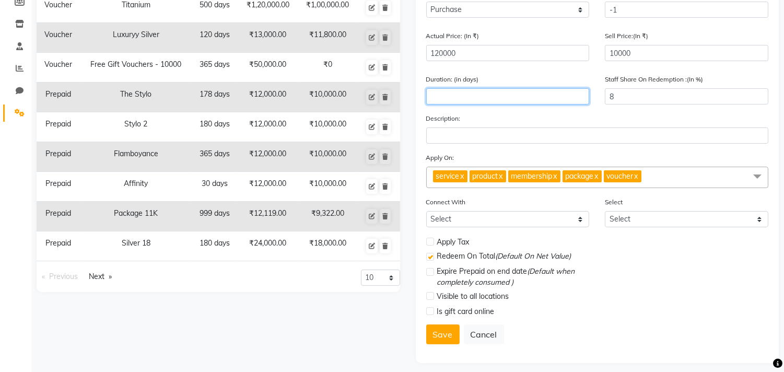
scroll to position [170, 0]
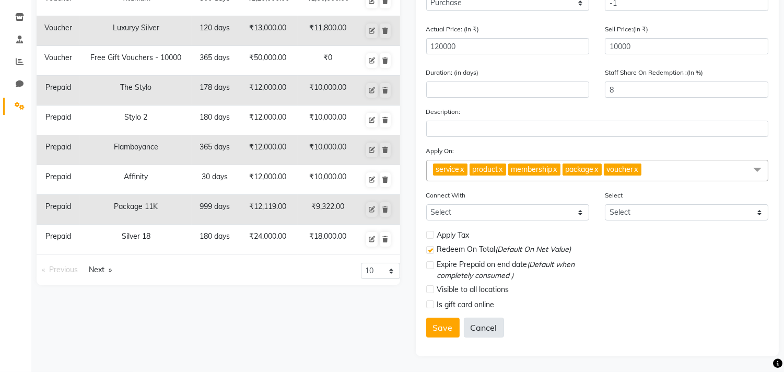
click at [479, 333] on button "Cancel" at bounding box center [484, 327] width 40 height 20
select select
checkbox input "false"
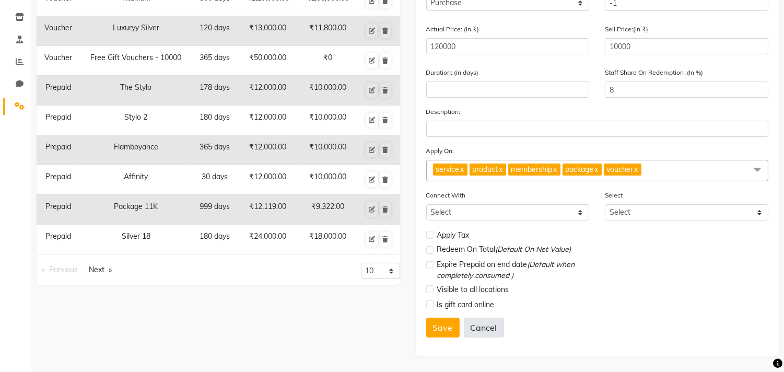
checkbox input "false"
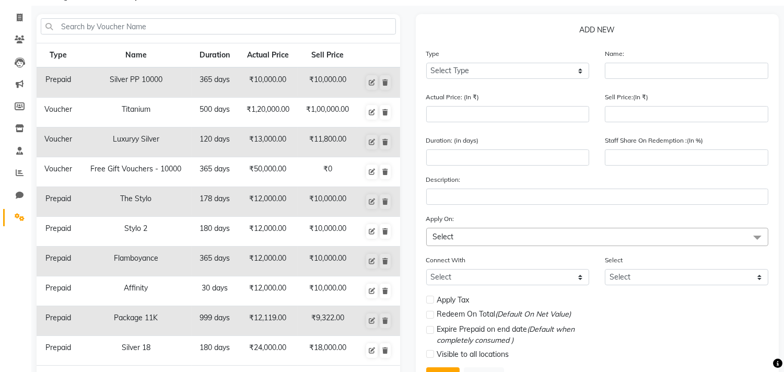
scroll to position [0, 0]
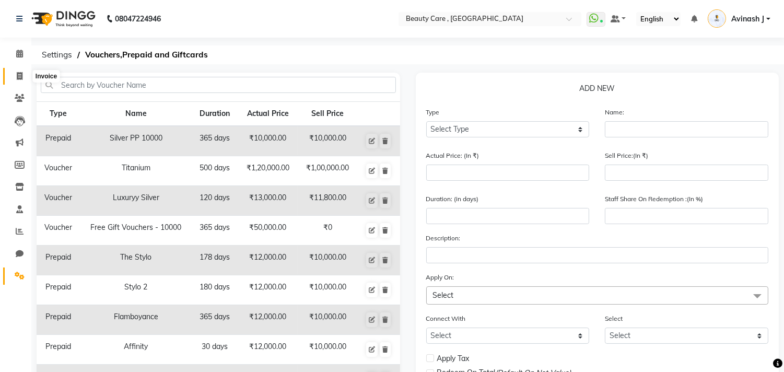
click at [20, 75] on icon at bounding box center [20, 76] width 6 height 8
select select "service"
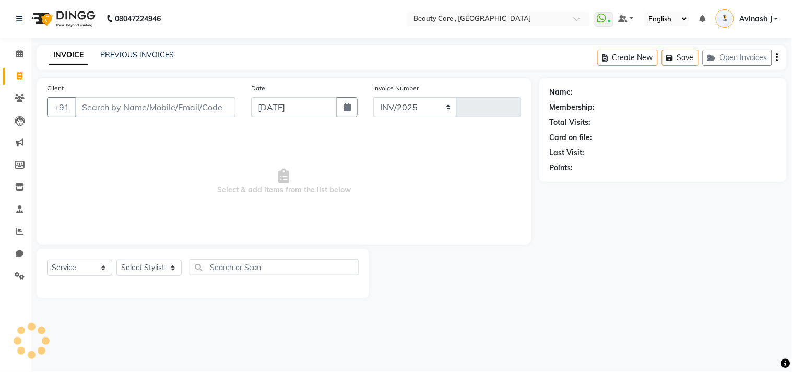
select select "5646"
type input "3100"
click at [66, 271] on select "Select Service Product Membership Package Voucher Prepaid Gift Card" at bounding box center [79, 267] width 65 height 16
select select "G"
click at [47, 260] on select "Select Service Product Membership Package Voucher Prepaid Gift Card" at bounding box center [79, 267] width 65 height 16
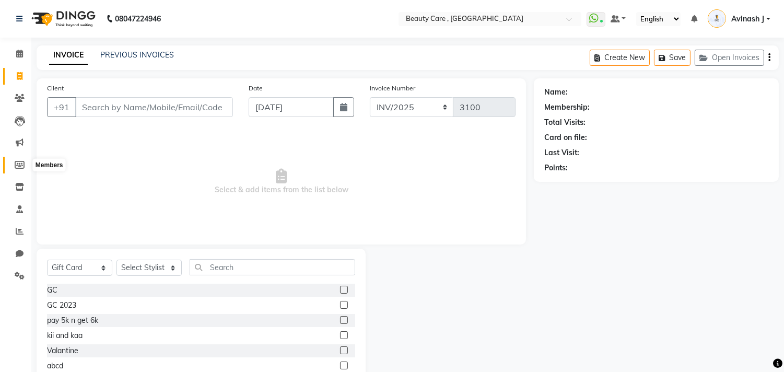
click at [19, 166] on icon at bounding box center [20, 165] width 10 height 8
select select
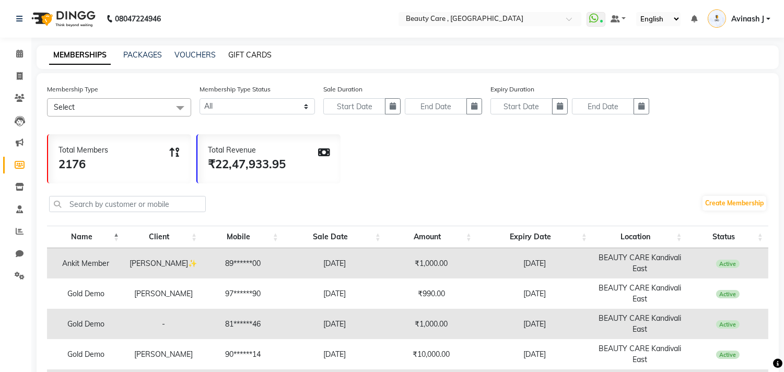
click at [250, 59] on link "GIFT CARDS" at bounding box center [249, 54] width 43 height 9
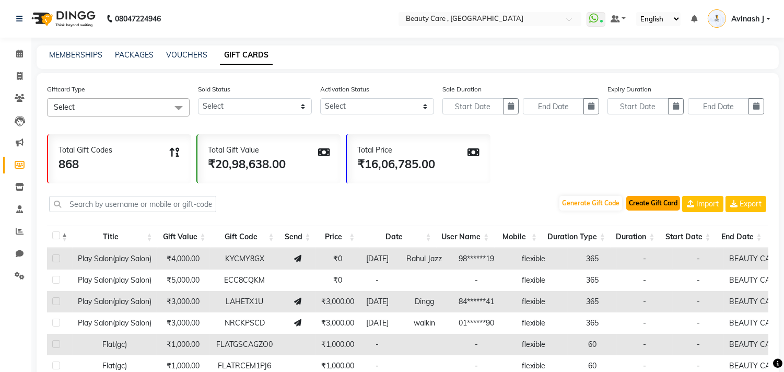
click at [639, 205] on button "Create Gift Card" at bounding box center [653, 203] width 54 height 15
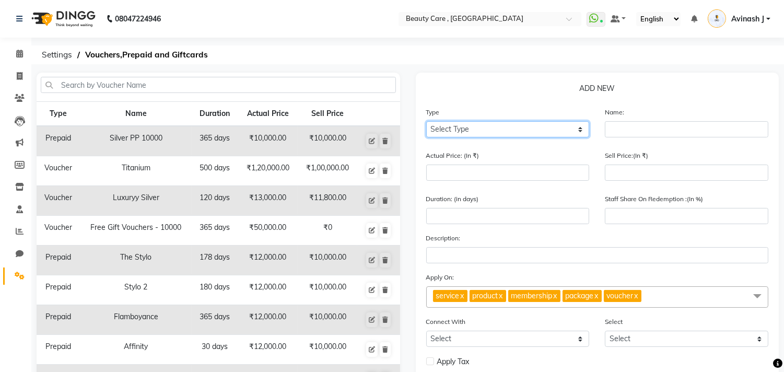
click at [516, 134] on select "Select Type Voucher Prepaid Gift Card" at bounding box center [507, 129] width 163 height 16
select select "G"
click at [426, 121] on select "Select Type Voucher Prepaid Gift Card" at bounding box center [507, 129] width 163 height 16
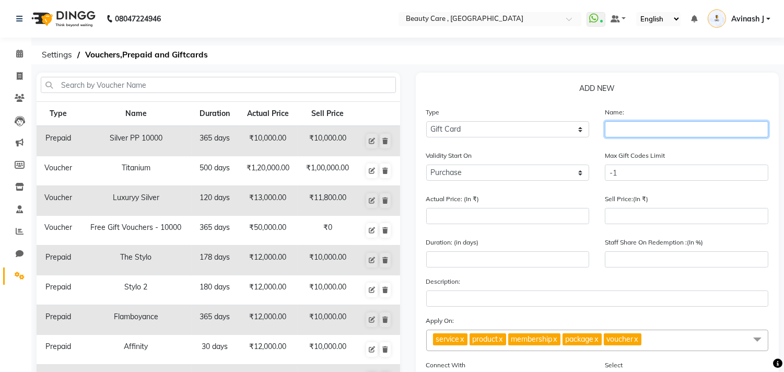
click at [624, 129] on input "text" at bounding box center [686, 129] width 163 height 16
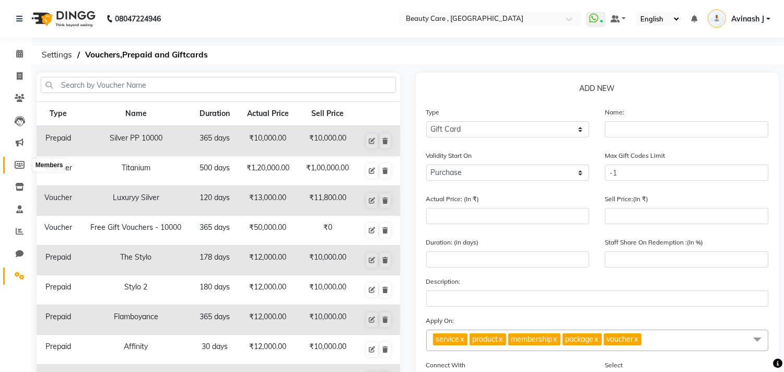
click at [17, 164] on icon at bounding box center [20, 165] width 10 height 8
select select
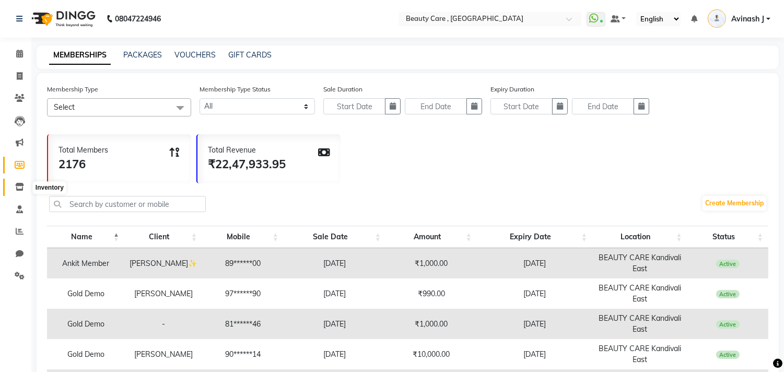
click at [17, 186] on icon at bounding box center [19, 187] width 9 height 8
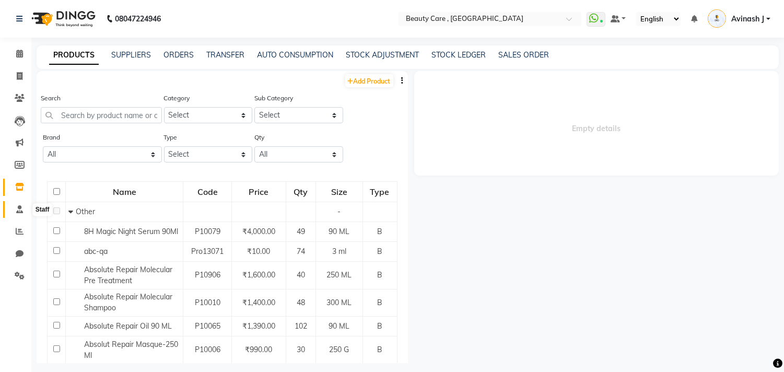
click at [19, 209] on icon at bounding box center [19, 209] width 7 height 8
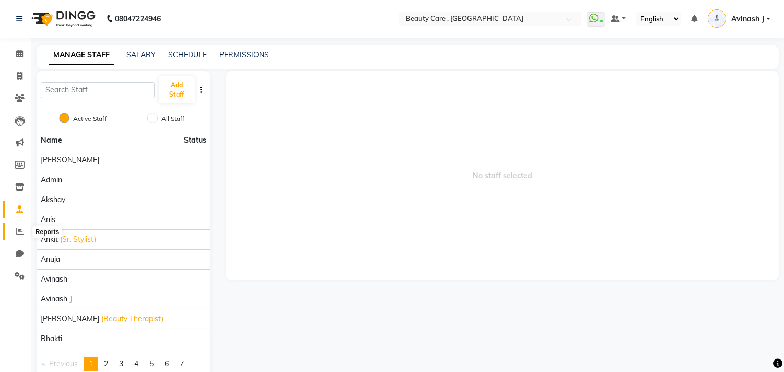
click at [11, 236] on span at bounding box center [19, 232] width 18 height 12
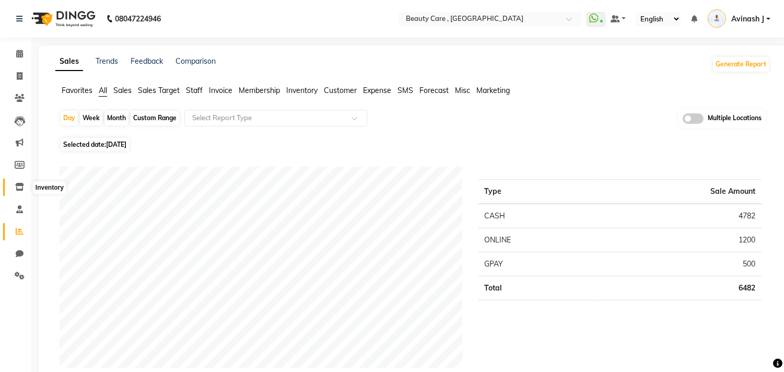
click at [13, 186] on span at bounding box center [19, 187] width 18 height 12
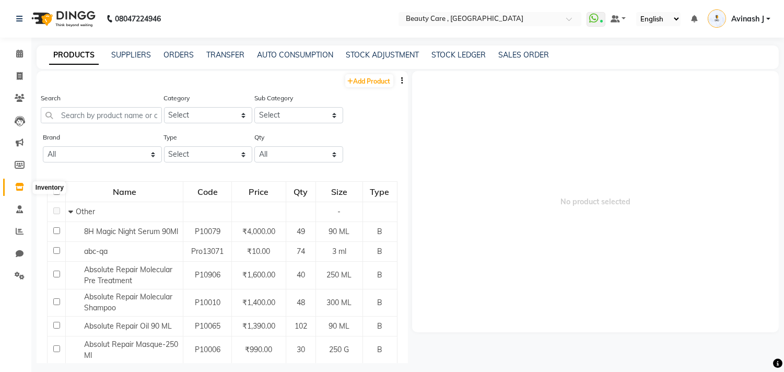
click at [15, 184] on icon at bounding box center [19, 187] width 9 height 8
click at [346, 79] on link "Add Product" at bounding box center [369, 80] width 48 height 13
select select "true"
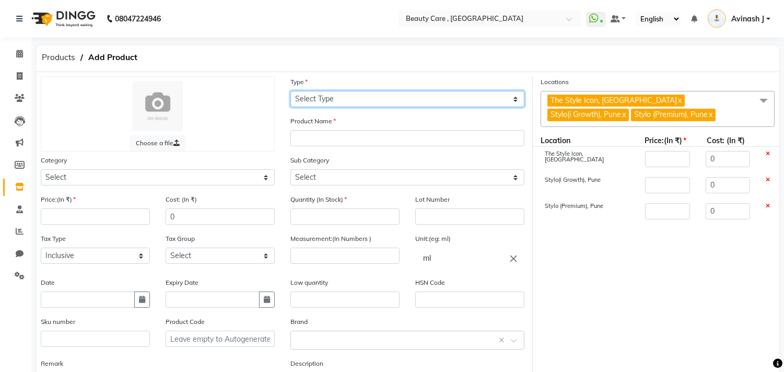
click at [310, 91] on select "Select Type Both Retail Consumable" at bounding box center [407, 99] width 234 height 16
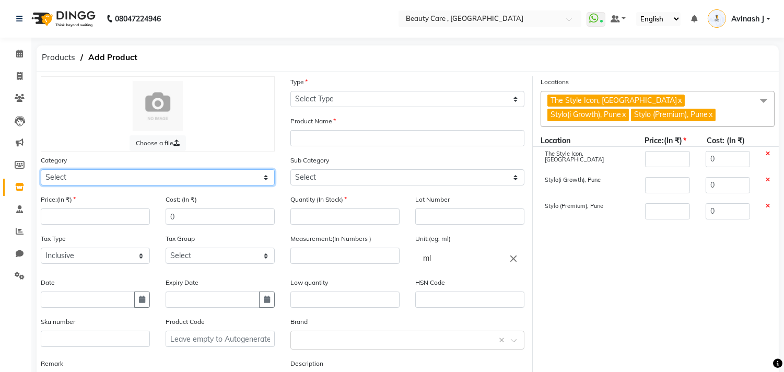
click at [218, 176] on select "Select Hair Appliances Personal Care Makeup Skin Beard Waxing Disposable Thread…" at bounding box center [158, 177] width 234 height 16
select select "101400"
click at [41, 169] on select "Select Hair Appliances Personal Care Makeup Skin Beard Waxing Disposable Thread…" at bounding box center [158, 177] width 234 height 16
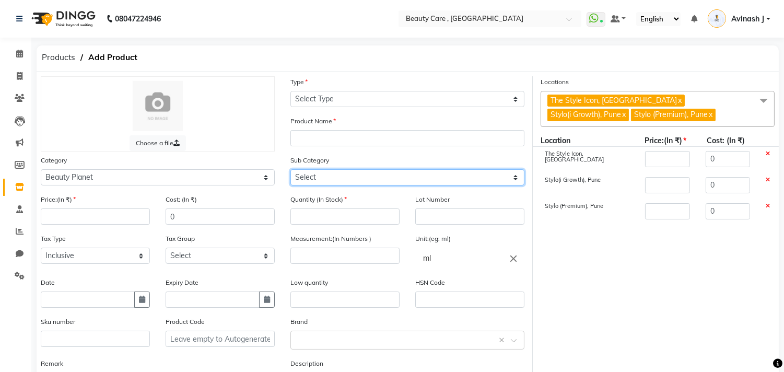
click at [384, 176] on select "Select Beauty & Other Salon Use Disposable Makeup" at bounding box center [407, 177] width 234 height 16
select select "101402"
click at [290, 169] on select "Select Beauty & Other Salon Use Disposable Makeup" at bounding box center [407, 177] width 234 height 16
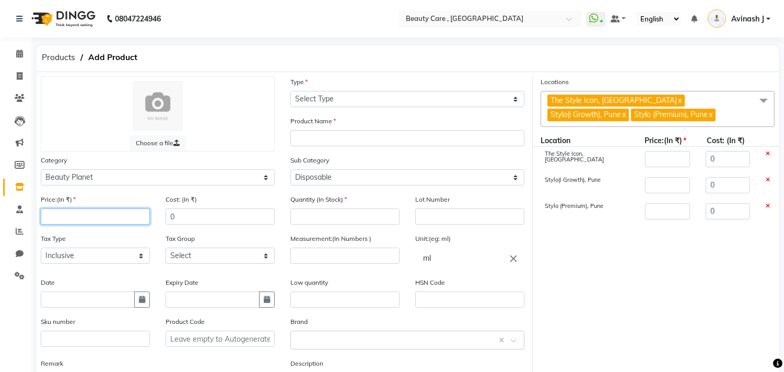
click at [69, 212] on input "number" at bounding box center [95, 216] width 109 height 16
click at [210, 221] on input "0" at bounding box center [220, 216] width 109 height 16
click at [316, 225] on input "number" at bounding box center [344, 216] width 109 height 16
type input "10"
click at [438, 225] on input "text" at bounding box center [469, 216] width 109 height 16
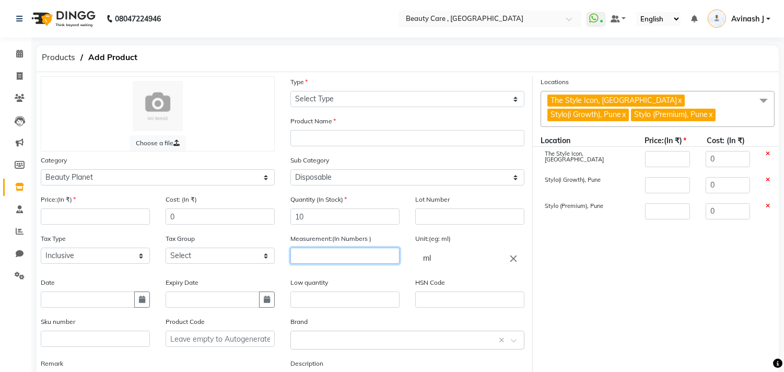
click at [325, 251] on input "number" at bounding box center [344, 255] width 109 height 16
type input "250"
click at [431, 261] on input "ml" at bounding box center [469, 257] width 109 height 21
type input "m"
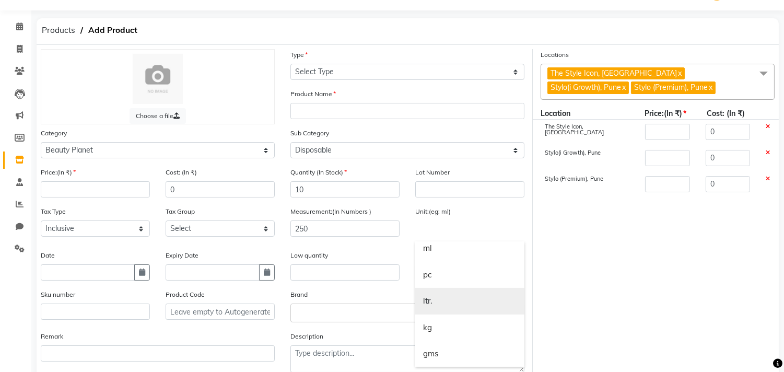
scroll to position [87, 0]
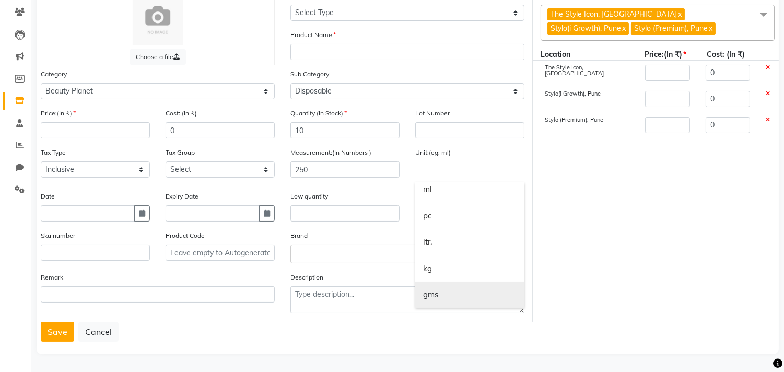
click at [427, 299] on link "gms" at bounding box center [469, 294] width 109 height 27
type input "gms"
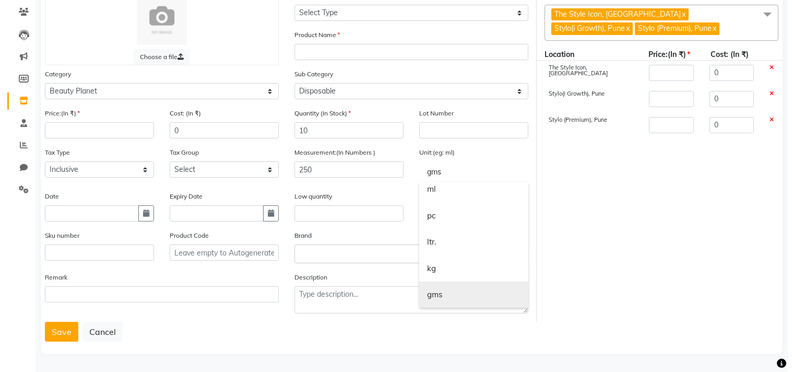
scroll to position [0, 0]
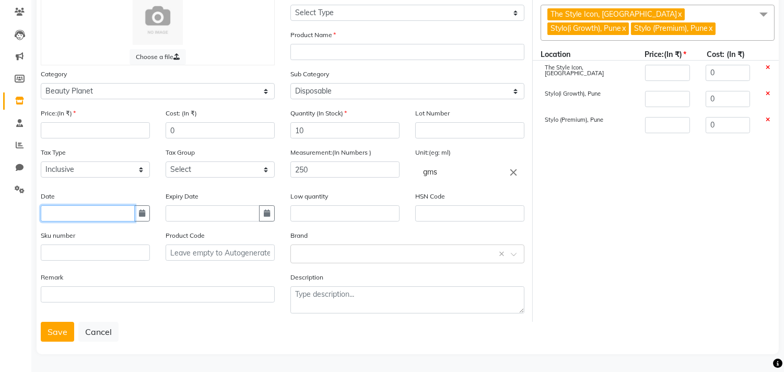
click at [56, 212] on input "text" at bounding box center [88, 213] width 94 height 16
select select "10"
select select "2025"
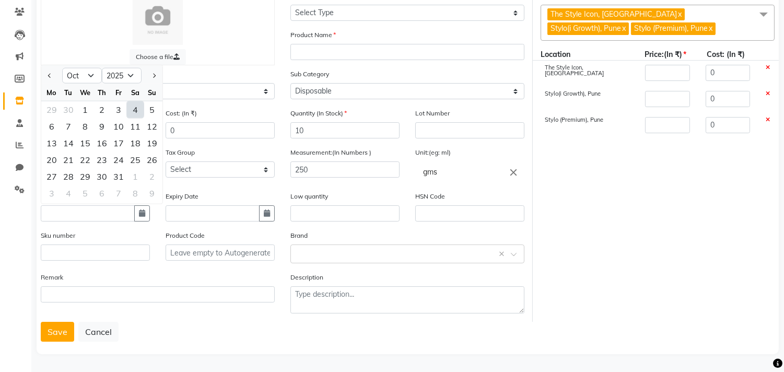
click at [134, 111] on div "4" at bounding box center [135, 109] width 17 height 17
type input "[DATE]"
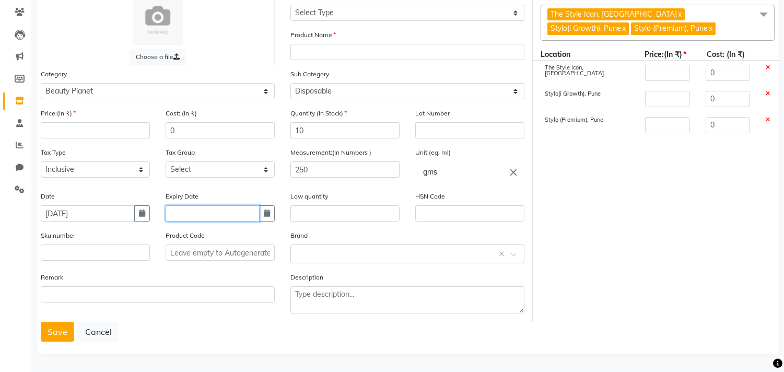
click at [219, 217] on input "text" at bounding box center [213, 213] width 94 height 16
select select "10"
select select "2025"
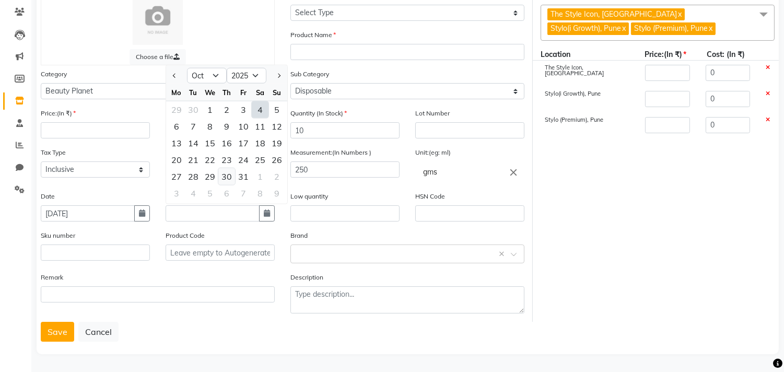
click at [231, 169] on div "30" at bounding box center [226, 176] width 17 height 17
type input "[DATE]"
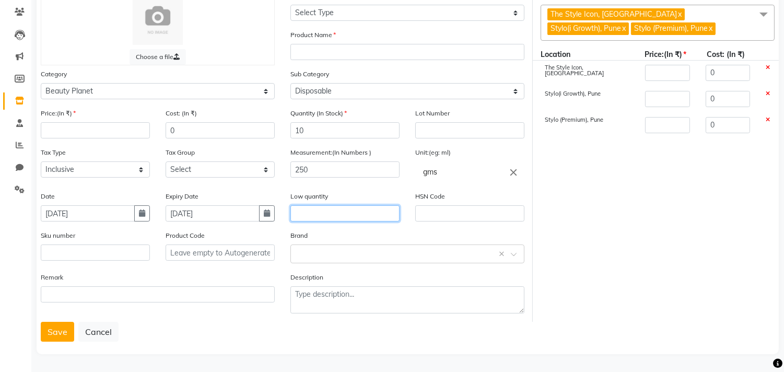
click at [320, 207] on input "text" at bounding box center [344, 213] width 109 height 16
type input "2"
drag, startPoint x: 314, startPoint y: 135, endPoint x: 258, endPoint y: 131, distance: 56.0
click at [258, 131] on div "Price:(In ₹) Cost: (In ₹) 0 Quantity (In Stock) 10 Lot Number Tax Type Select I…" at bounding box center [282, 215] width 499 height 214
click at [327, 212] on input "2" at bounding box center [344, 213] width 109 height 16
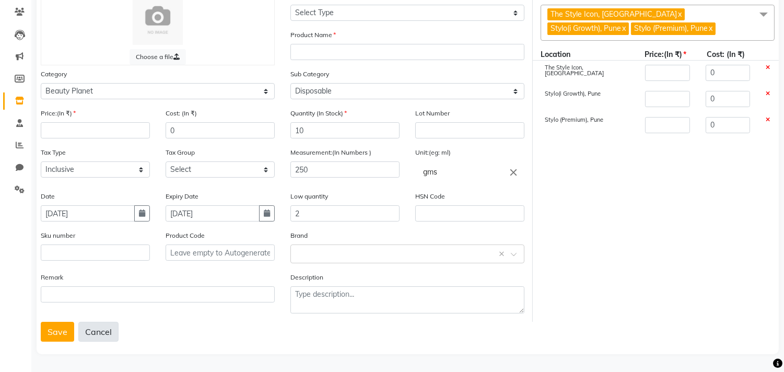
click at [89, 331] on button "Cancel" at bounding box center [98, 332] width 40 height 20
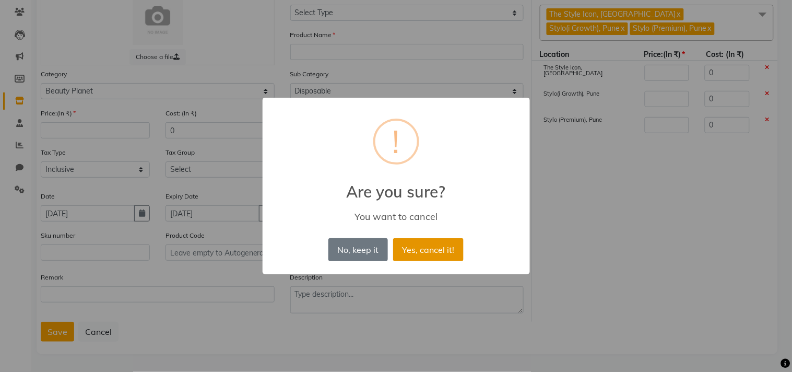
click at [421, 250] on button "Yes, cancel it!" at bounding box center [428, 249] width 70 height 23
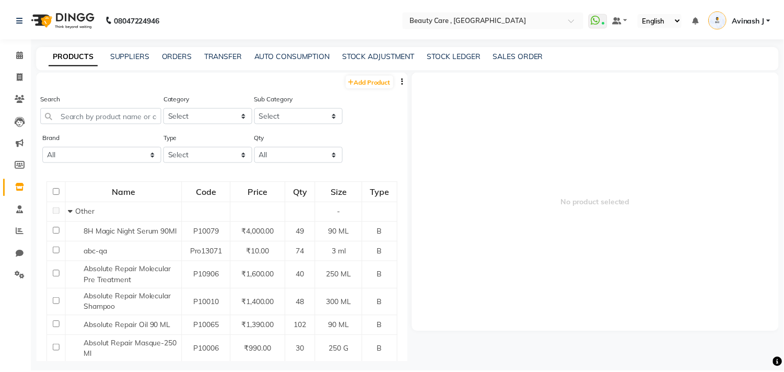
scroll to position [6, 0]
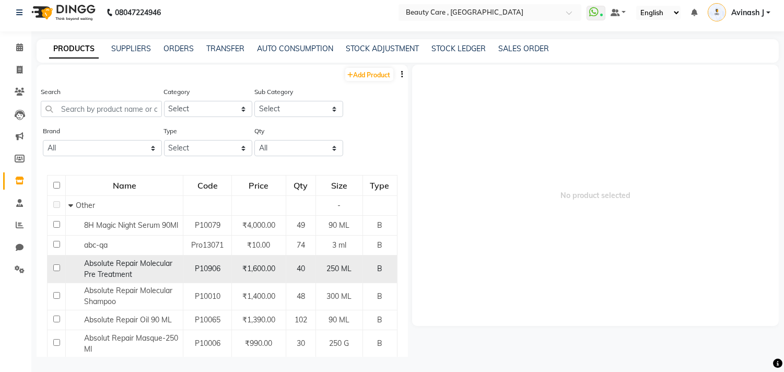
click at [91, 265] on span "Absolute Repair Molecular Pre Treatment" at bounding box center [128, 268] width 88 height 20
select select
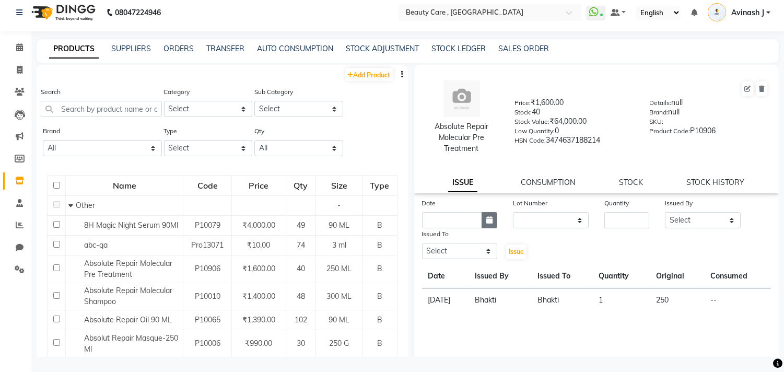
click at [487, 222] on icon "button" at bounding box center [489, 219] width 6 height 7
select select "10"
select select "2025"
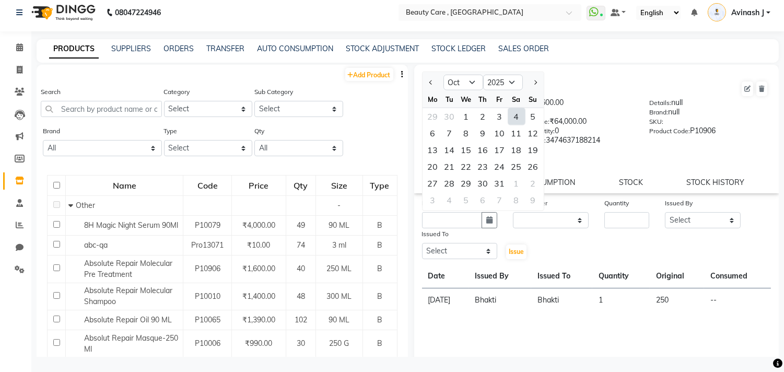
click at [520, 116] on div "4" at bounding box center [516, 116] width 17 height 17
type input "[DATE]"
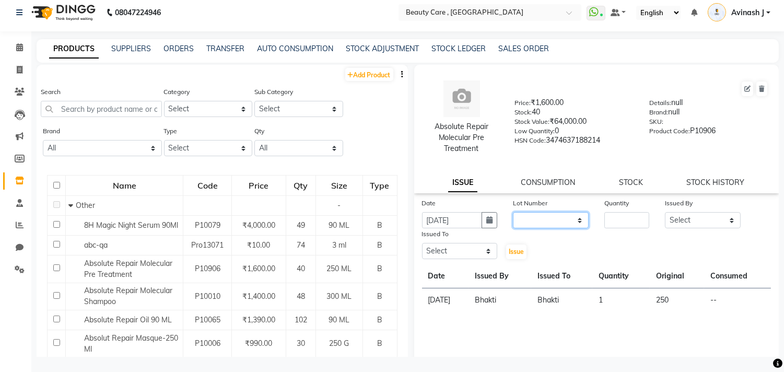
click at [536, 222] on select "None" at bounding box center [551, 220] width 76 height 16
click at [611, 215] on input "number" at bounding box center [626, 220] width 45 height 16
type input "1"
click at [682, 225] on select "Select Admin Akshay Anis Ankit Anuja Avinash Avinash J Avneesh Bhakti bhavesh B…" at bounding box center [703, 220] width 76 height 16
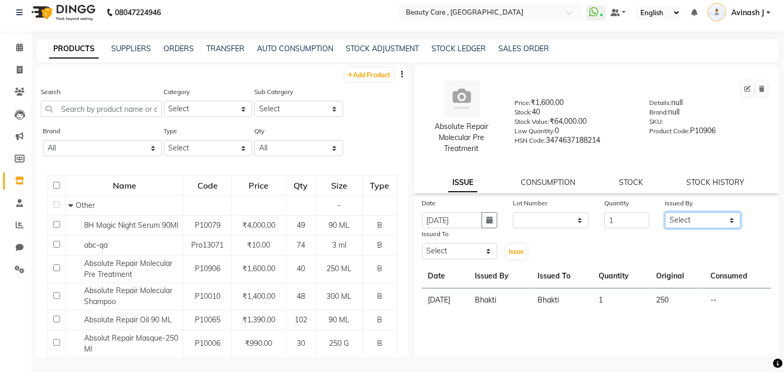
select select "88162"
click at [665, 212] on select "Select Admin Akshay Anis Ankit Anuja Avinash Avinash J Avneesh Bhakti bhavesh B…" at bounding box center [703, 220] width 76 height 16
click at [455, 253] on select "Select Admin Akshay Anis Ankit Anuja Avinash Avinash J Avneesh Bhakti bhavesh B…" at bounding box center [460, 251] width 76 height 16
select select "84750"
click at [422, 243] on select "Select Admin Akshay Anis Ankit Anuja Avinash Avinash J Avneesh Bhakti bhavesh B…" at bounding box center [460, 251] width 76 height 16
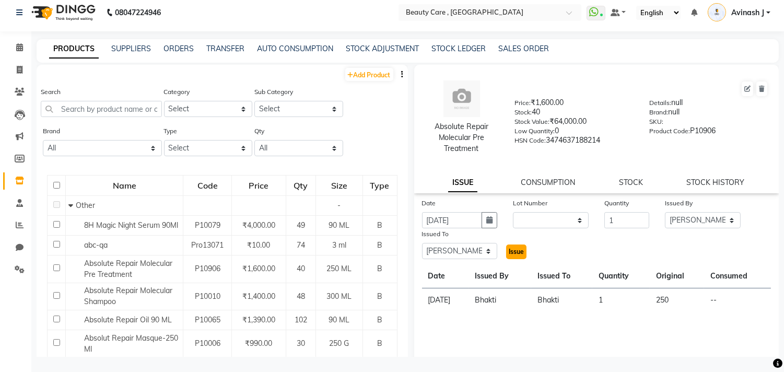
click at [509, 251] on span "Issue" at bounding box center [516, 251] width 15 height 8
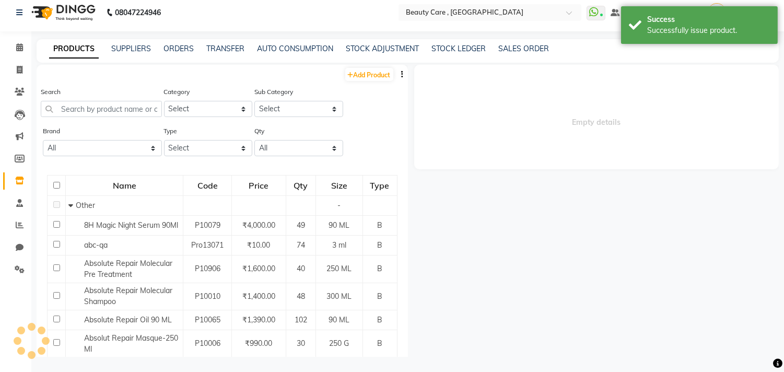
select select
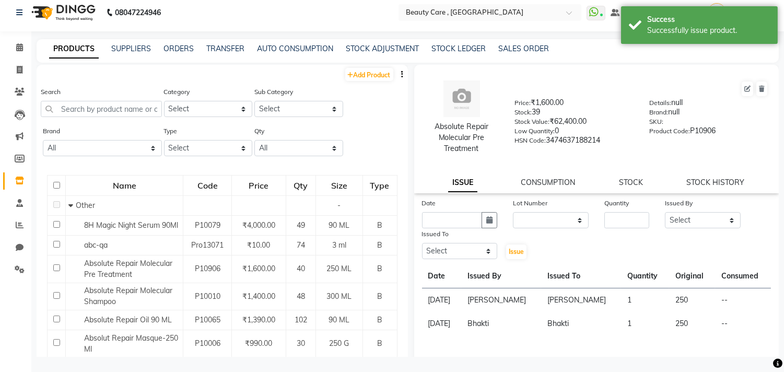
drag, startPoint x: 426, startPoint y: 299, endPoint x: 696, endPoint y: 296, distance: 270.5
click at [696, 296] on tr "04 October 2025 Daniel Divyani 1 250 --" at bounding box center [596, 300] width 349 height 24
click at [587, 300] on td "[PERSON_NAME]" at bounding box center [581, 300] width 80 height 24
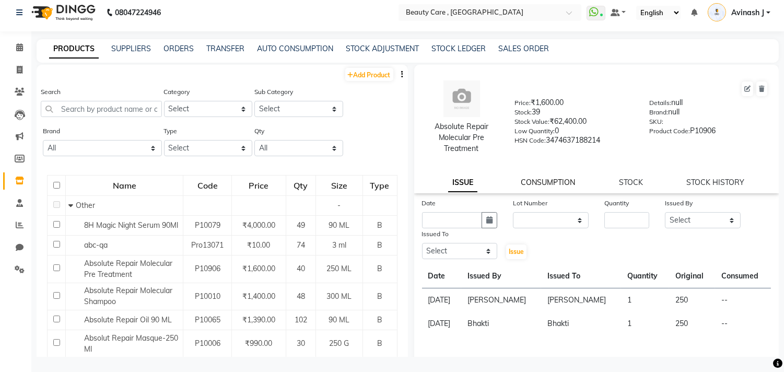
click at [529, 183] on link "CONSUMPTION" at bounding box center [548, 182] width 54 height 9
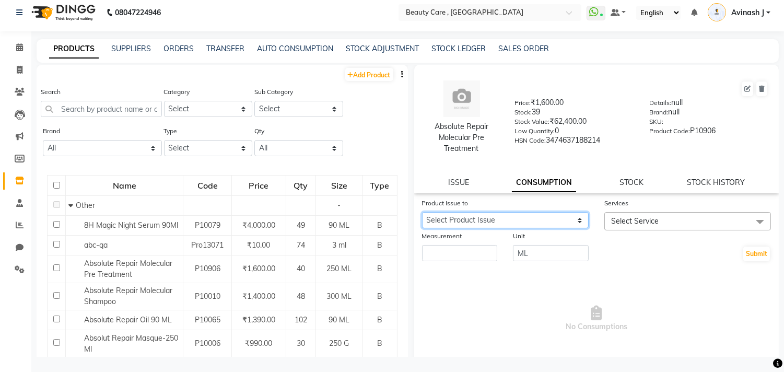
click at [446, 217] on select "Select Product Issue 2025-10-04, Issued to: Divyani, Balance: 250 2025-09-22, I…" at bounding box center [505, 220] width 167 height 16
select select "1286307"
click at [422, 212] on select "Select Product Issue 2025-10-04, Issued to: Divyani, Balance: 250 2025-09-22, I…" at bounding box center [505, 220] width 167 height 16
click at [639, 215] on span "Select Service" at bounding box center [687, 221] width 167 height 18
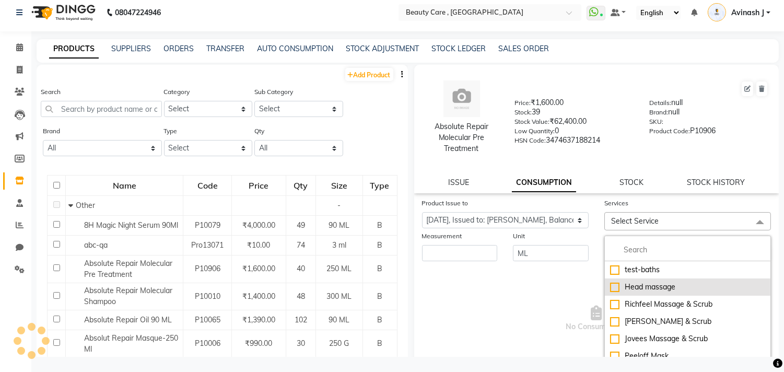
click at [632, 289] on div "Head massage" at bounding box center [687, 286] width 155 height 11
checkbox input "true"
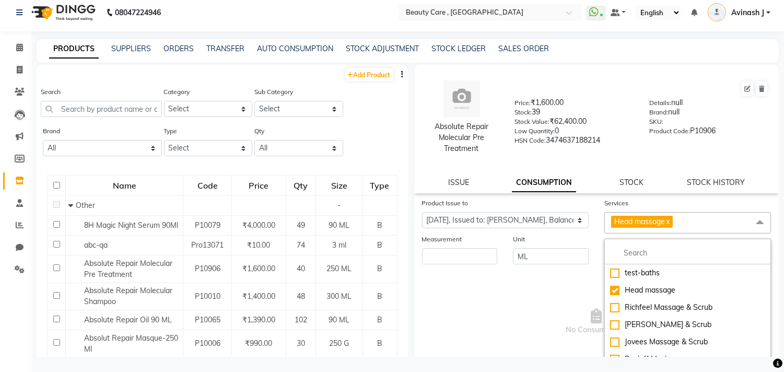
click at [535, 296] on span "No Consumptions" at bounding box center [596, 321] width 349 height 104
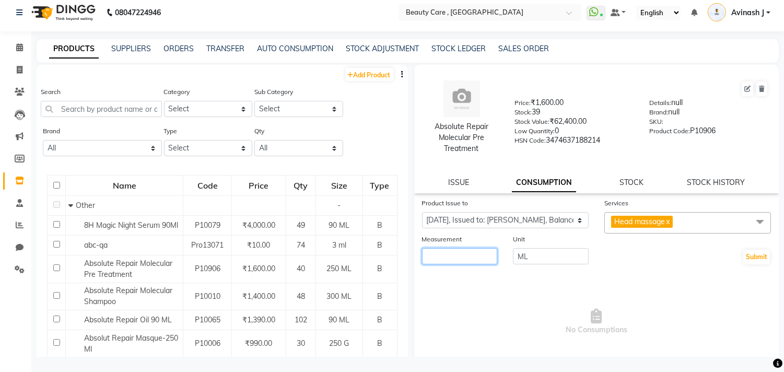
click at [439, 257] on input "number" at bounding box center [460, 256] width 76 height 16
type input "20"
click at [743, 253] on button "Submit" at bounding box center [756, 257] width 27 height 15
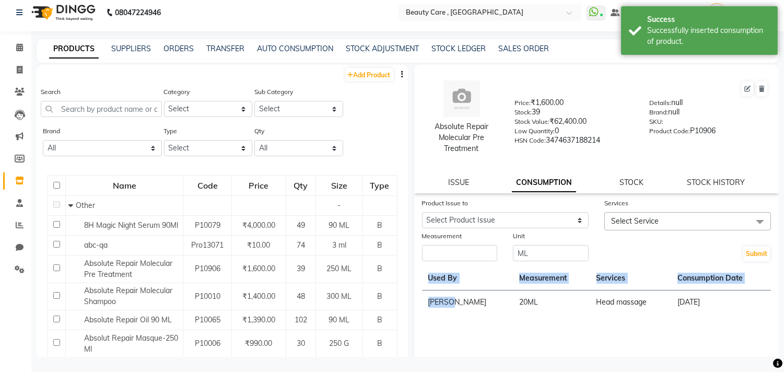
drag, startPoint x: 421, startPoint y: 280, endPoint x: 466, endPoint y: 313, distance: 55.2
click at [466, 313] on table "Used By Measurement Services Consumption Date Daniel 20 ML Head massage 04 Octo…" at bounding box center [596, 290] width 349 height 48
click at [466, 313] on td "[PERSON_NAME]" at bounding box center [467, 302] width 91 height 24
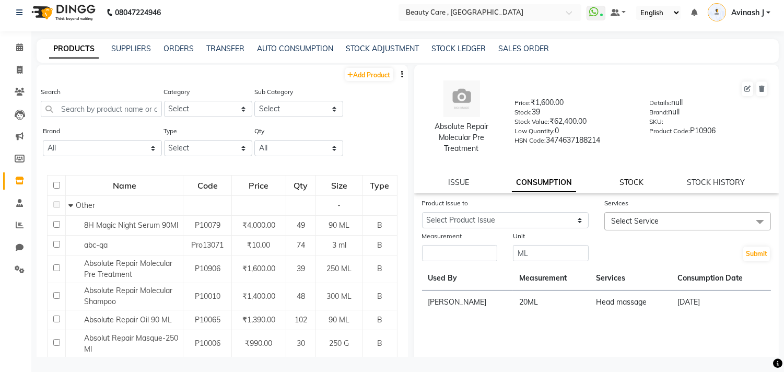
click at [625, 180] on link "STOCK" at bounding box center [631, 182] width 24 height 9
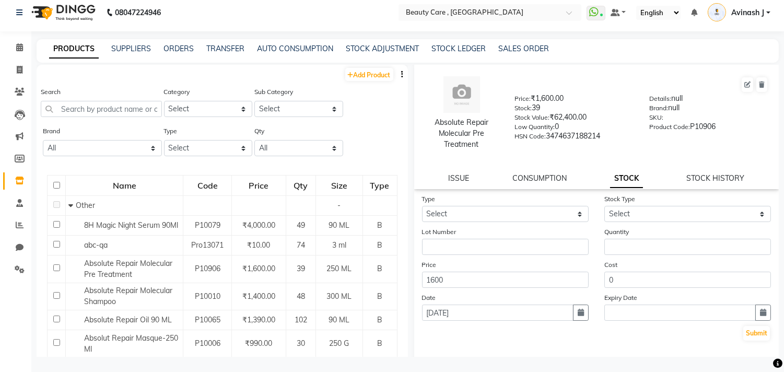
scroll to position [0, 0]
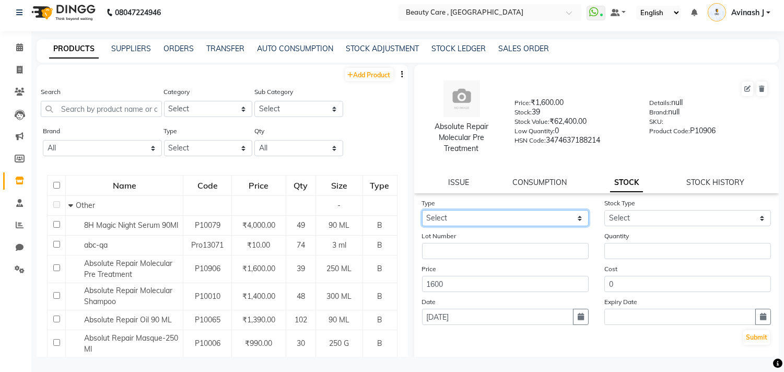
click at [456, 220] on select "Select In Out" at bounding box center [505, 218] width 167 height 16
select select "in"
click at [422, 210] on select "Select In Out" at bounding box center [505, 218] width 167 height 16
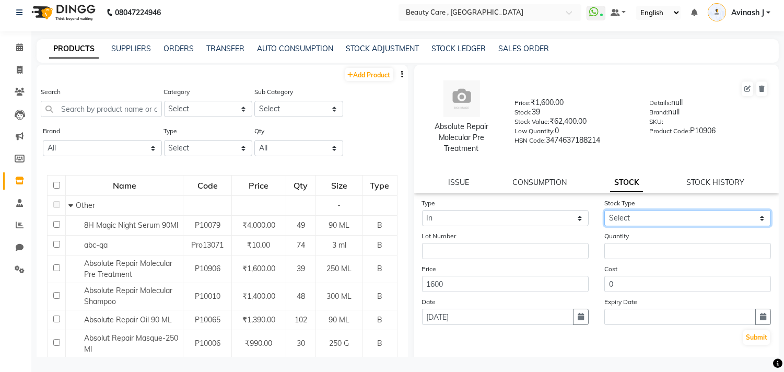
click at [622, 217] on select "Select New Stock Adjustment Return Other" at bounding box center [687, 218] width 167 height 16
select select "new stock"
click at [604, 210] on select "Select New Stock Adjustment Return Other" at bounding box center [687, 218] width 167 height 16
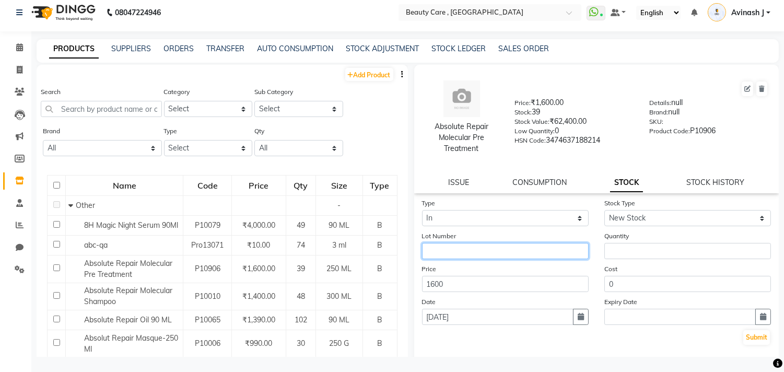
click at [455, 247] on input "text" at bounding box center [505, 251] width 167 height 16
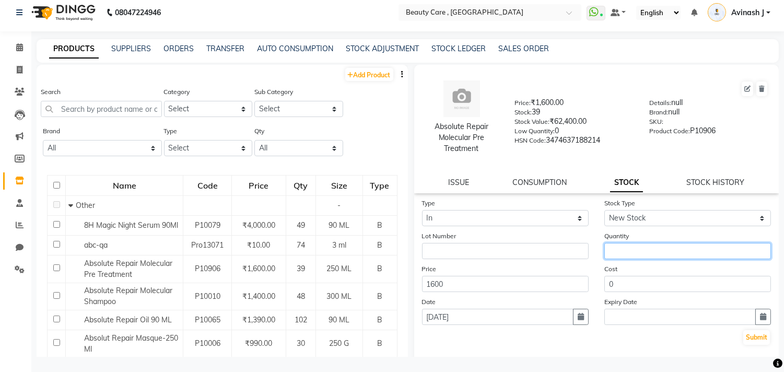
click at [617, 247] on input "number" at bounding box center [687, 251] width 167 height 16
type input "10"
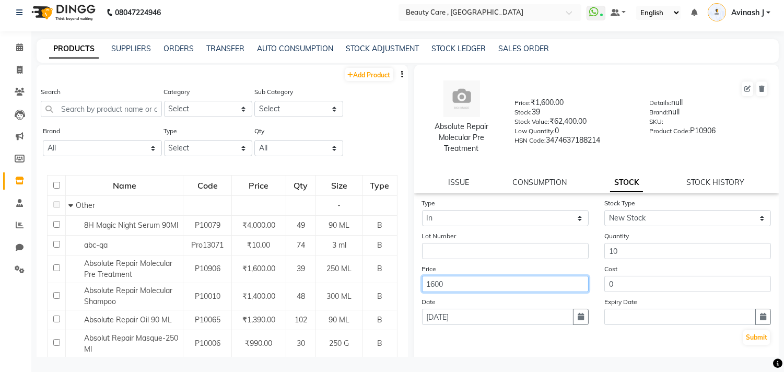
click at [504, 290] on input "1600" at bounding box center [505, 284] width 167 height 16
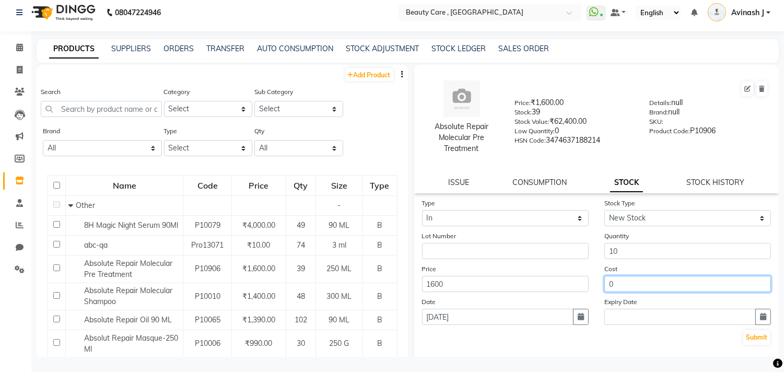
click at [625, 286] on input "0" at bounding box center [687, 284] width 167 height 16
click at [747, 333] on button "Submit" at bounding box center [756, 337] width 27 height 15
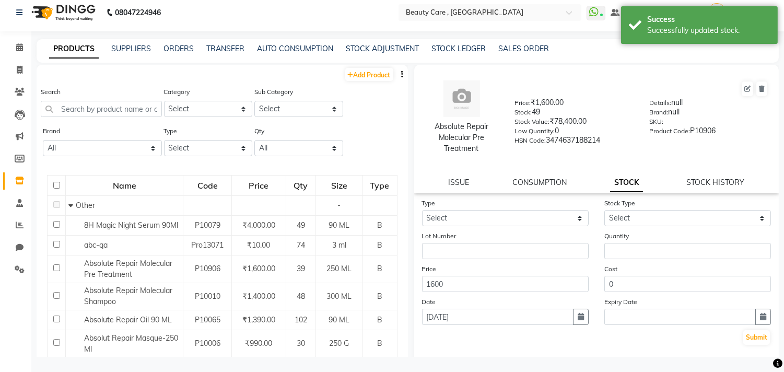
drag, startPoint x: 533, startPoint y: 111, endPoint x: 563, endPoint y: 113, distance: 30.3
click at [563, 113] on div "Stock: 49" at bounding box center [573, 114] width 119 height 15
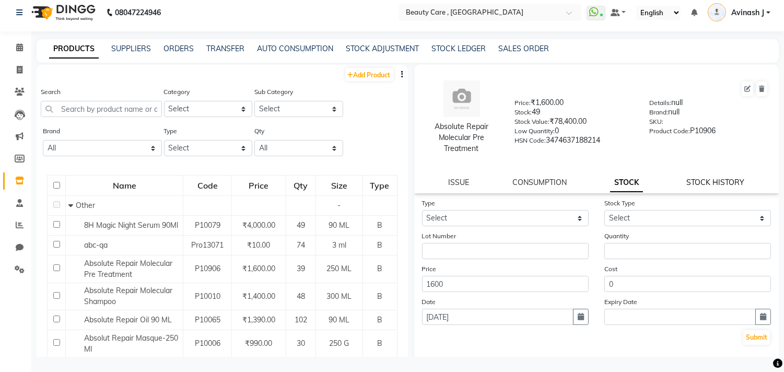
click at [696, 185] on link "STOCK HISTORY" at bounding box center [715, 182] width 58 height 9
select select "all"
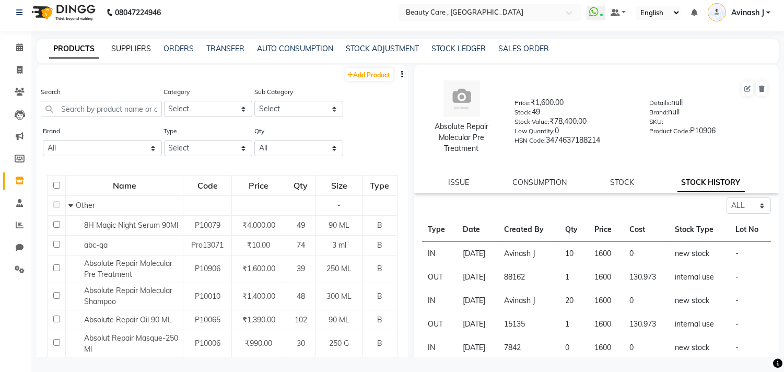
click at [114, 48] on link "SUPPLIERS" at bounding box center [131, 48] width 40 height 9
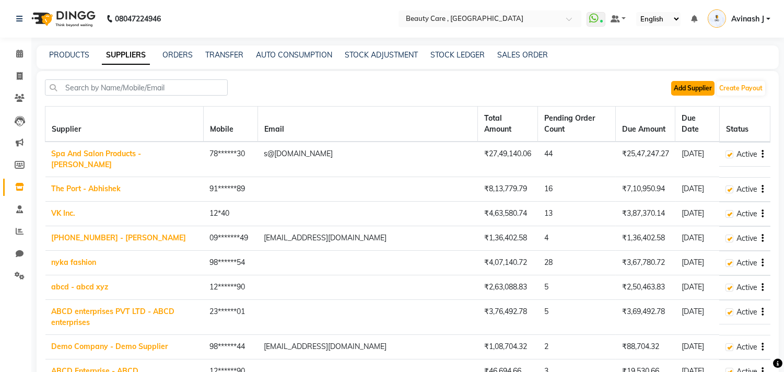
click at [691, 86] on button "Add Supplier" at bounding box center [692, 88] width 43 height 15
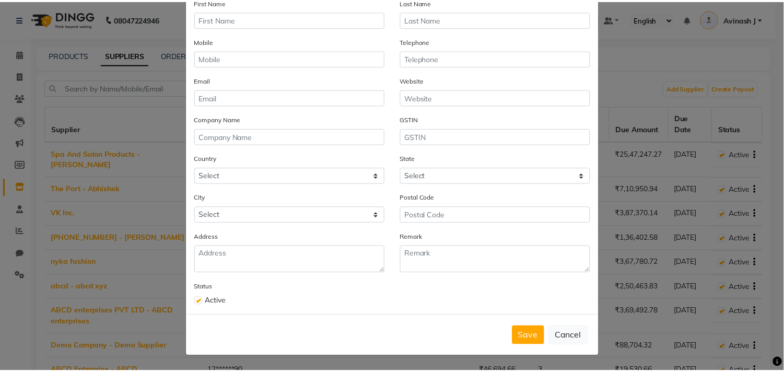
scroll to position [64, 0]
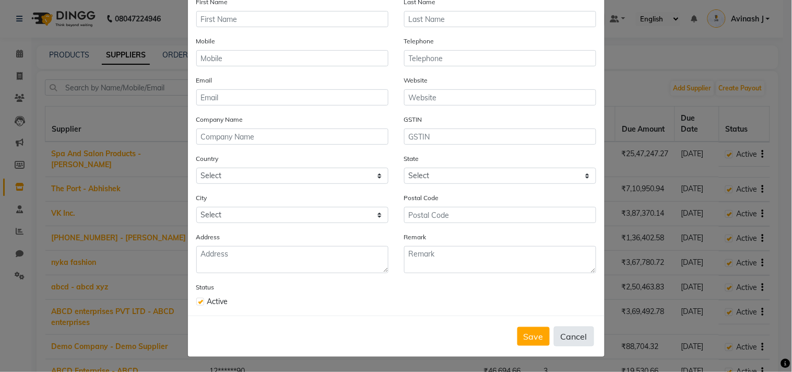
click at [567, 337] on button "Cancel" at bounding box center [574, 336] width 40 height 20
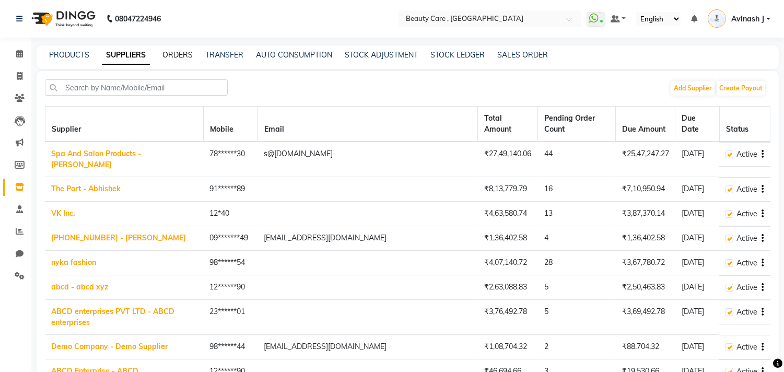
click at [173, 51] on link "ORDERS" at bounding box center [177, 54] width 30 height 9
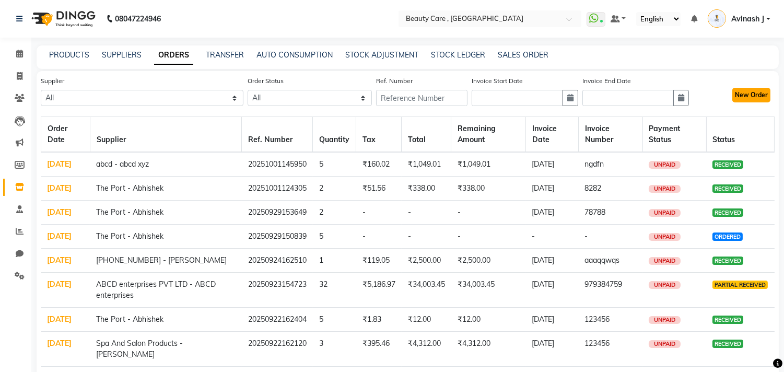
click at [745, 100] on button "New Order" at bounding box center [751, 95] width 38 height 15
select select "true"
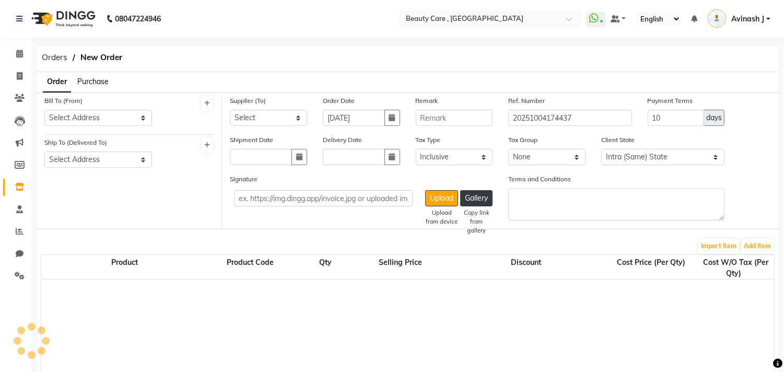
select select "793"
click at [85, 119] on select "Select Address Stylo Office 5, Koregoan Park Pune abc Amit Deshmukh (Home) home…" at bounding box center [98, 118] width 108 height 16
select select "1"
click at [44, 110] on select "Select Address Stylo Office 5, Koregoan Park Pune abc Amit Deshmukh (Home) home…" at bounding box center [98, 118] width 108 height 16
click at [75, 162] on select "Select Address Stylo Office 5, Koregoan Park, Pune Amit Deshmukh (shop) Pune sh…" at bounding box center [98, 159] width 108 height 16
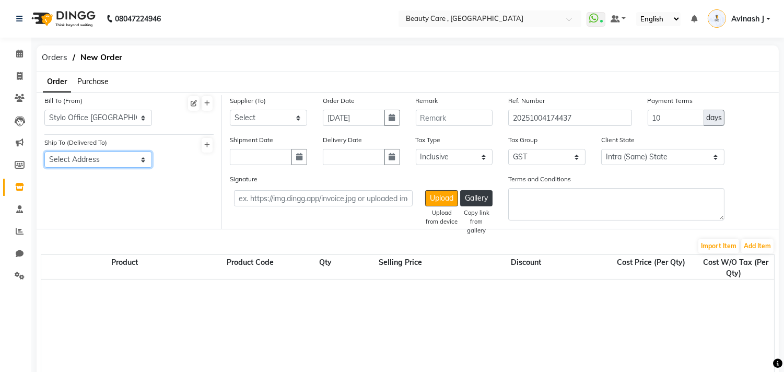
select select "2"
click at [44, 151] on select "Select Address Stylo Office 5, Koregoan Park, Pune Amit Deshmukh (shop) Pune sh…" at bounding box center [98, 159] width 108 height 16
click at [267, 116] on select "Select Spa And Salon Products - Ramesh Rajendra The Port - Abhishek VK Inc. +91…" at bounding box center [268, 118] width 77 height 16
select select "730"
click at [230, 110] on select "Select Spa And Salon Products - Ramesh Rajendra The Port - Abhishek VK Inc. +91…" at bounding box center [268, 118] width 77 height 16
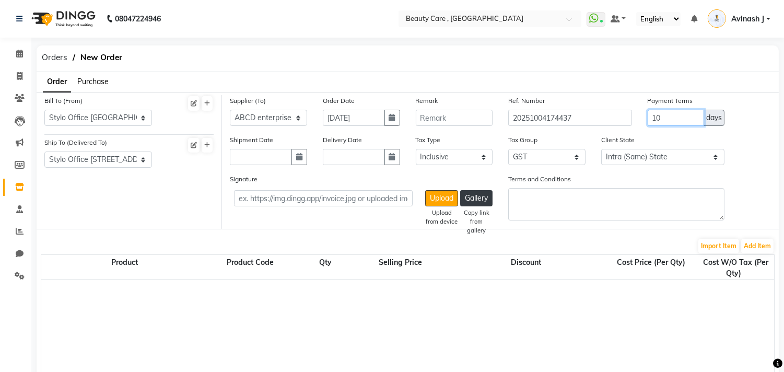
click at [676, 121] on input "10" at bounding box center [675, 118] width 57 height 16
click at [248, 159] on input "text" at bounding box center [261, 157] width 62 height 16
select select "10"
select select "2025"
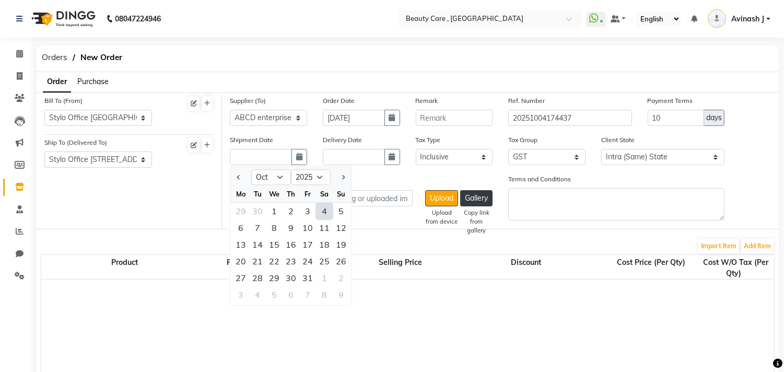
click at [320, 217] on div "4" at bounding box center [324, 211] width 17 height 17
type input "[DATE]"
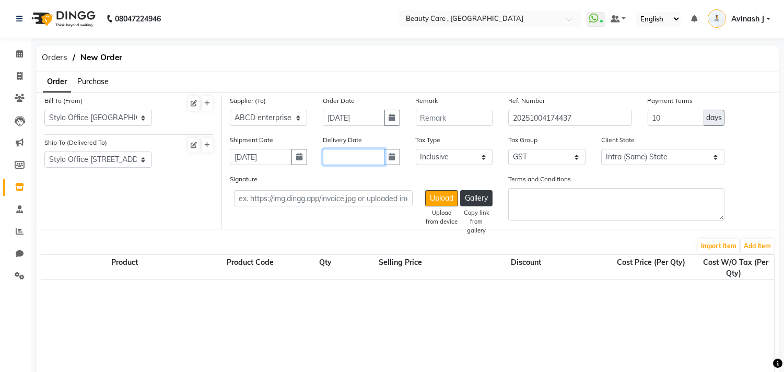
click at [357, 160] on input "text" at bounding box center [354, 157] width 62 height 16
select select "10"
select select "2025"
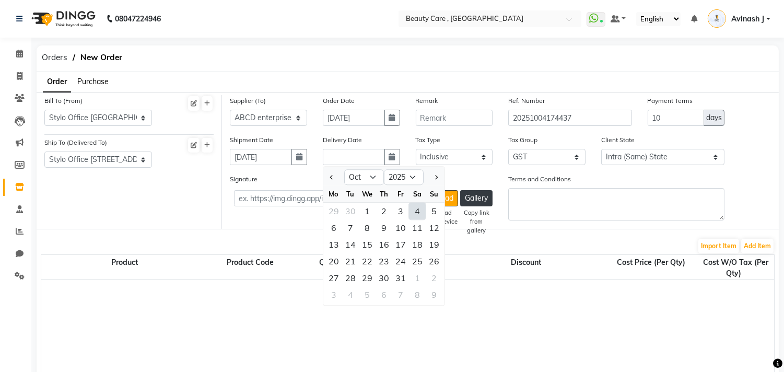
click at [417, 206] on div "4" at bounding box center [417, 211] width 17 height 17
type input "[DATE]"
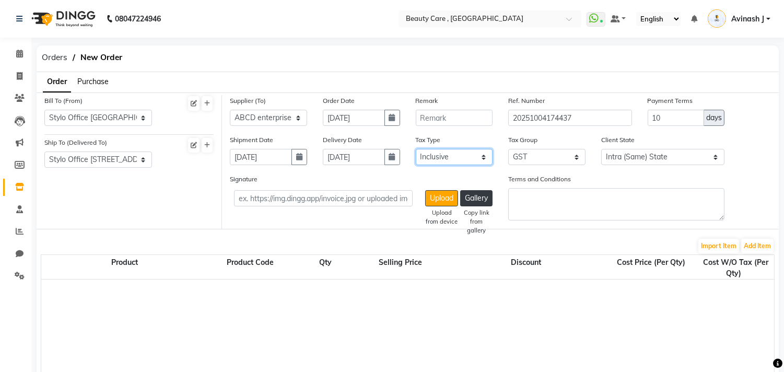
click at [451, 154] on select "Select Inclusive Exclusive" at bounding box center [454, 157] width 77 height 16
click at [550, 153] on select "None Looks 5% GST 5% GST 18% 12% Orijine GST NEW duhduh Low wastage disposal V1…" at bounding box center [546, 157] width 77 height 16
click at [635, 182] on div "Terms and Conditions" at bounding box center [616, 196] width 216 height 47
click at [648, 158] on select "Intra (Same) State Inter (Other) State" at bounding box center [662, 157] width 123 height 16
click at [576, 169] on div "Tax Group None Looks 5% GST 5% GST 18% 12% Orijine GST NEW duhduh Low wastage d…" at bounding box center [546, 153] width 93 height 39
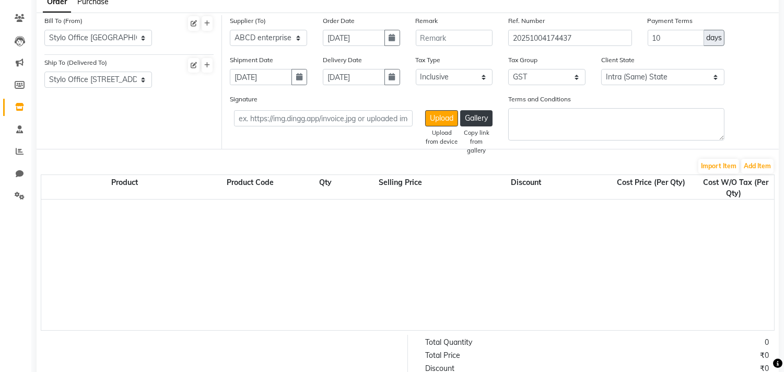
scroll to position [122, 0]
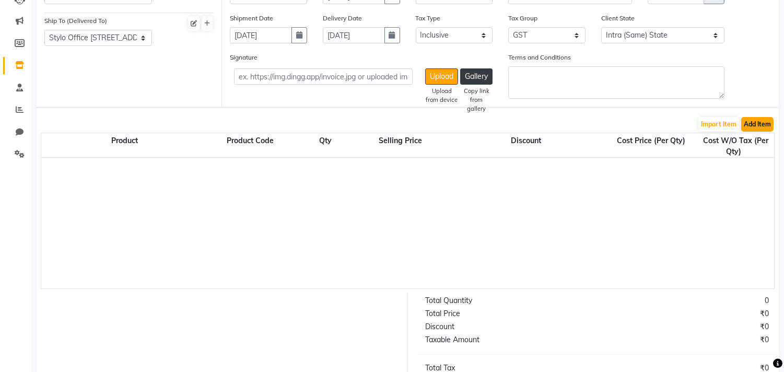
click at [754, 124] on button "Add Item" at bounding box center [757, 124] width 32 height 15
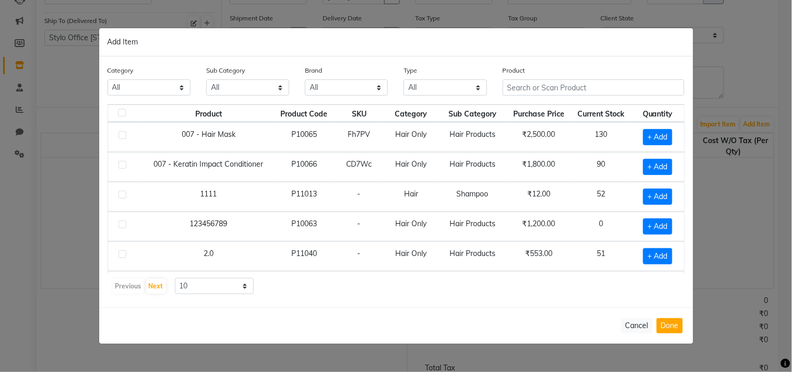
click at [119, 111] on label at bounding box center [122, 113] width 8 height 8
click at [119, 111] on input "checkbox" at bounding box center [121, 113] width 7 height 7
checkbox input "true"
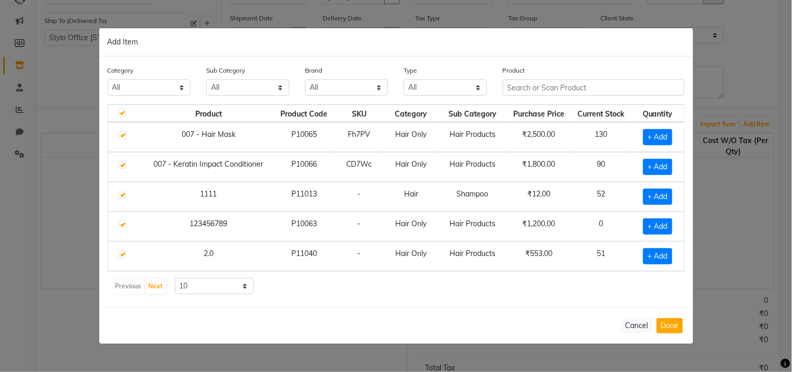
checkbox input "true"
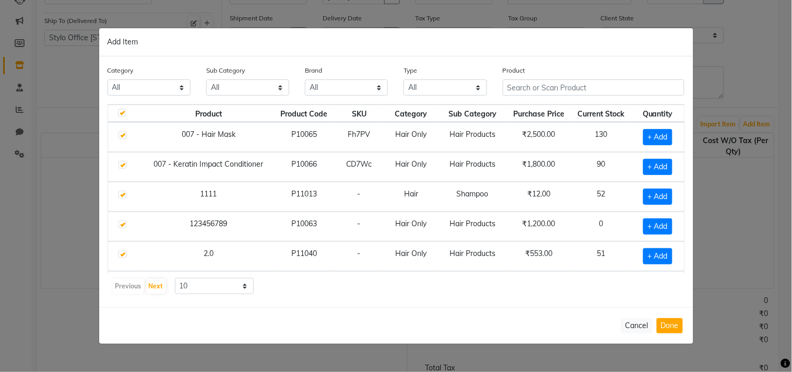
checkbox input "true"
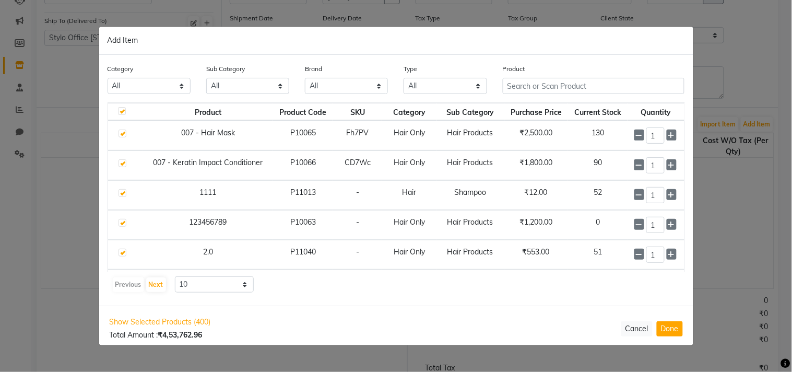
click at [121, 108] on label at bounding box center [122, 111] width 8 height 8
click at [121, 108] on input "checkbox" at bounding box center [121, 111] width 7 height 7
checkbox input "false"
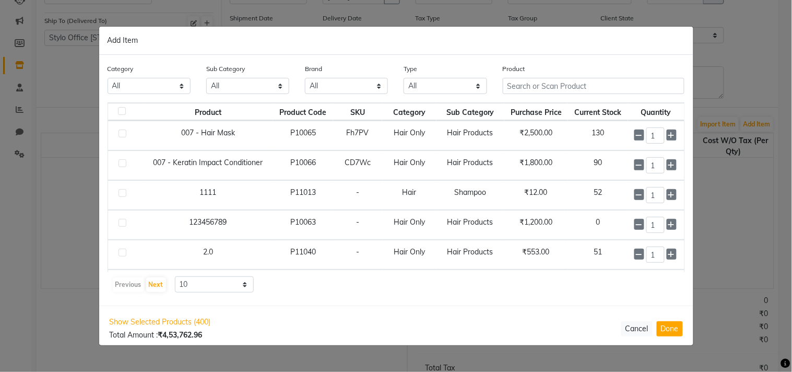
checkbox input "false"
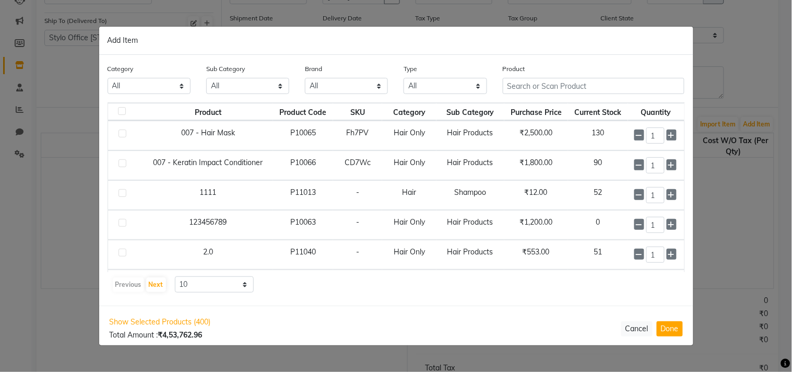
checkbox input "false"
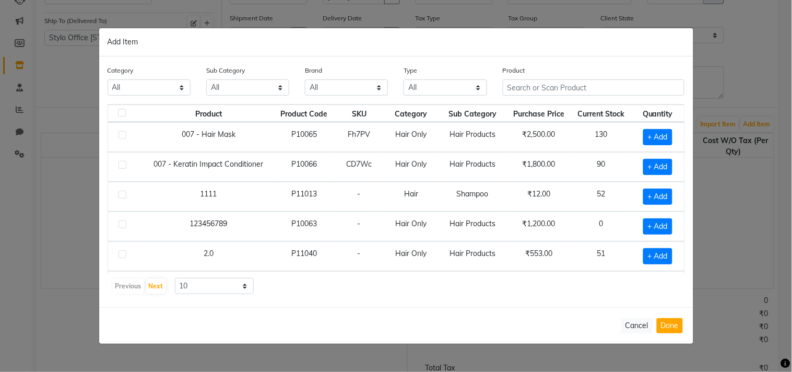
click at [122, 138] on label at bounding box center [123, 135] width 8 height 8
click at [122, 138] on input "checkbox" at bounding box center [122, 135] width 7 height 7
checkbox input "true"
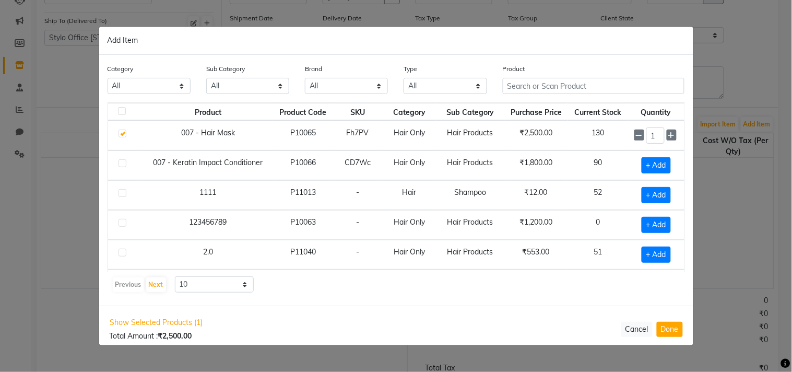
click at [120, 165] on label at bounding box center [123, 163] width 8 height 8
click at [120, 165] on input "checkbox" at bounding box center [122, 163] width 7 height 7
checkbox input "true"
click at [665, 326] on button "Done" at bounding box center [670, 328] width 26 height 15
select select "944"
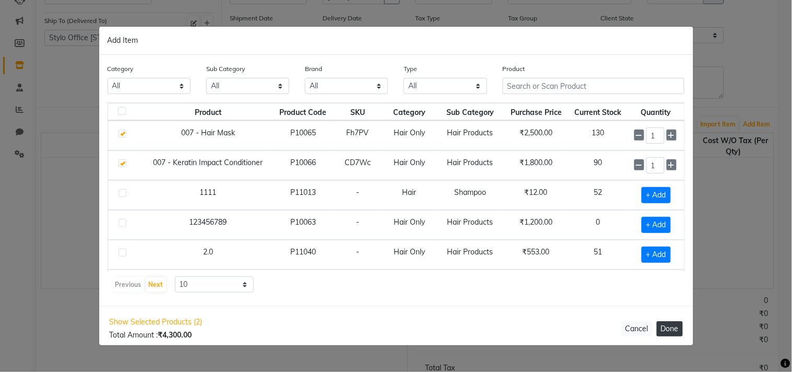
select select "793"
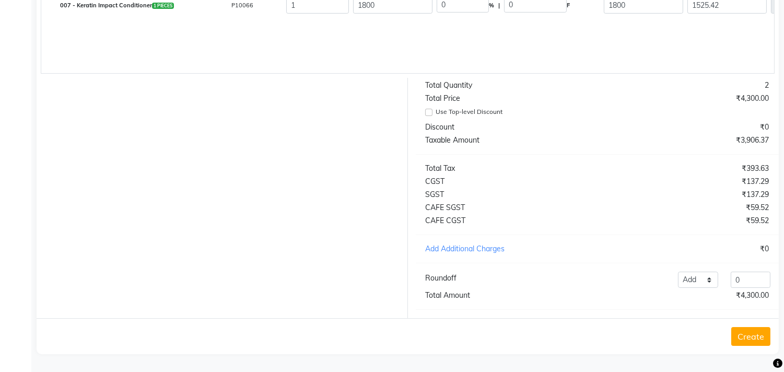
scroll to position [346, 0]
click at [749, 332] on button "Create" at bounding box center [750, 336] width 39 height 19
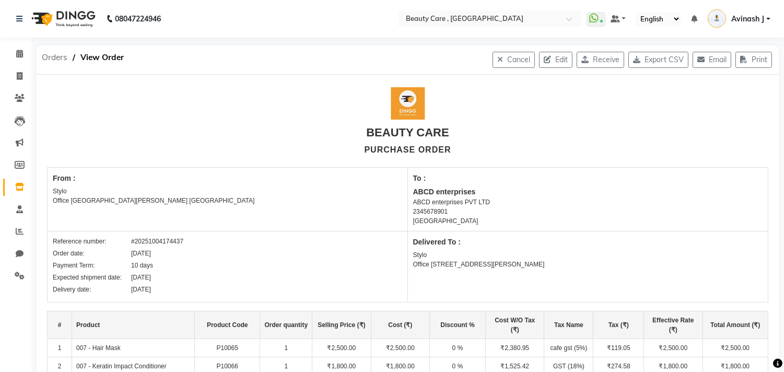
click at [56, 56] on span "Orders" at bounding box center [55, 57] width 36 height 19
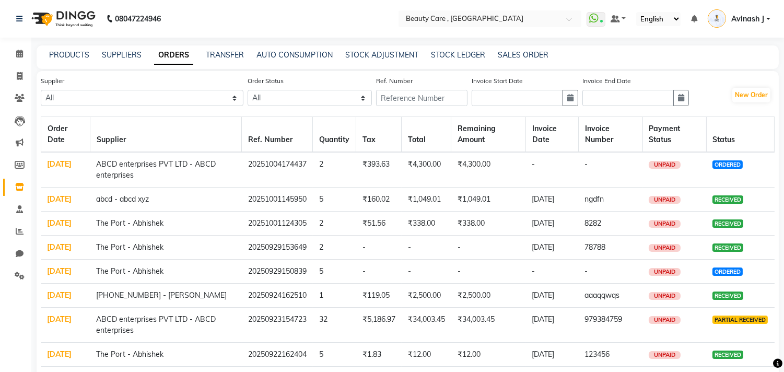
click at [55, 162] on link "[DATE]" at bounding box center [60, 163] width 25 height 9
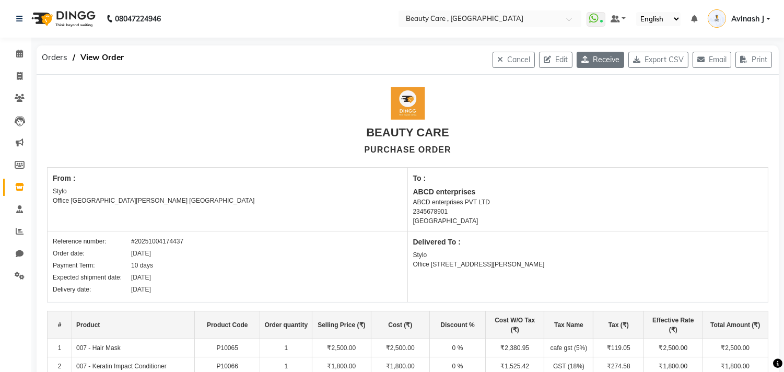
click at [591, 61] on button "Receive" at bounding box center [600, 60] width 48 height 16
select select "1"
select select "2"
select select "730"
select select "true"
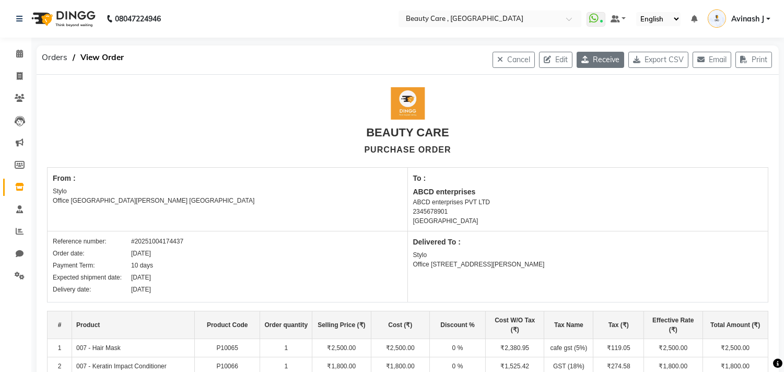
select select "944"
select select "793"
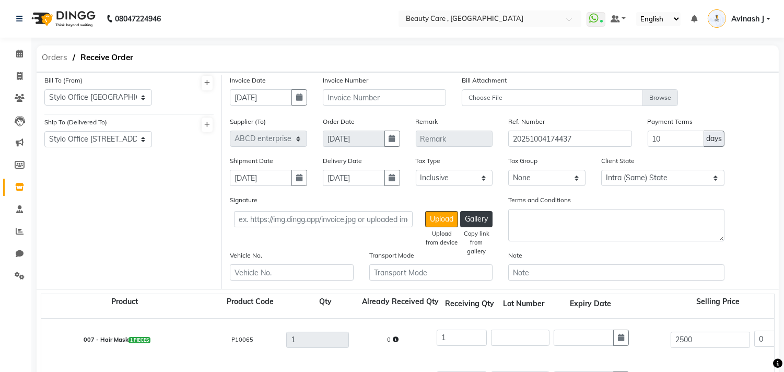
click at [50, 61] on span "Orders" at bounding box center [55, 57] width 36 height 19
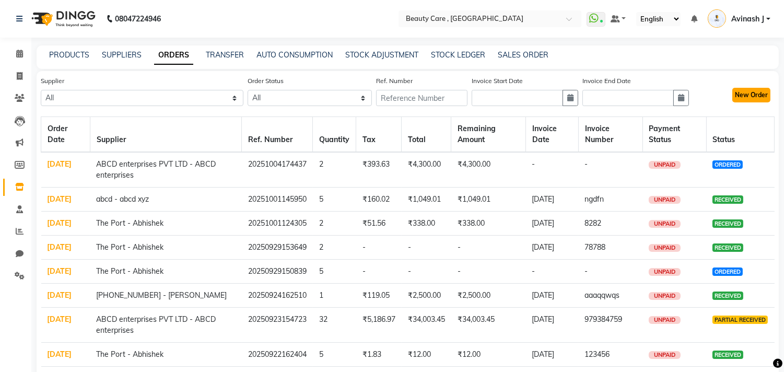
click at [747, 95] on button "New Order" at bounding box center [751, 95] width 38 height 15
select select "true"
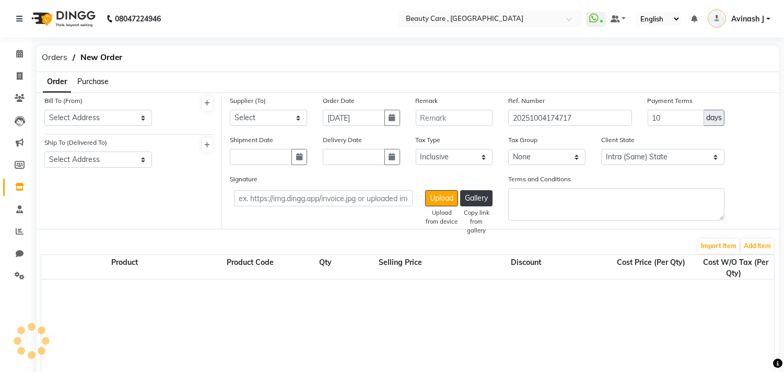
select select "793"
click at [95, 84] on span "Purchase" at bounding box center [92, 81] width 31 height 9
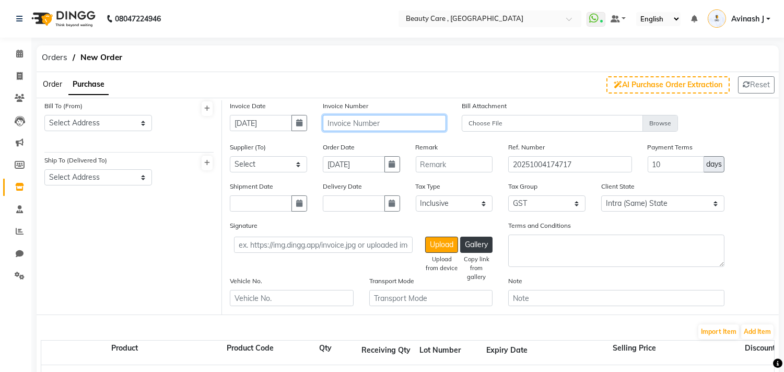
click at [359, 120] on input "text" at bounding box center [384, 123] width 123 height 16
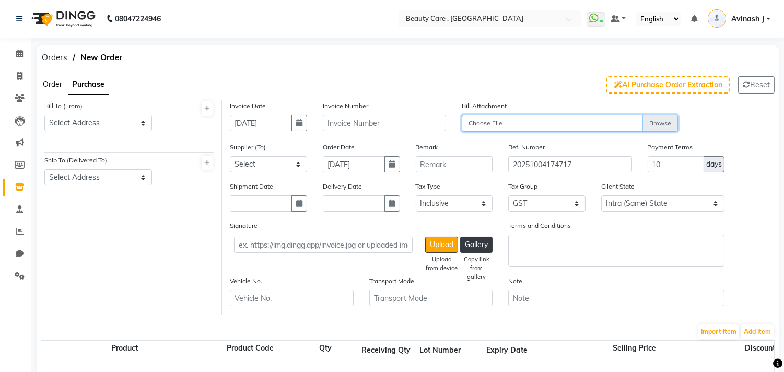
click at [520, 126] on input "Choose File" at bounding box center [570, 124] width 216 height 18
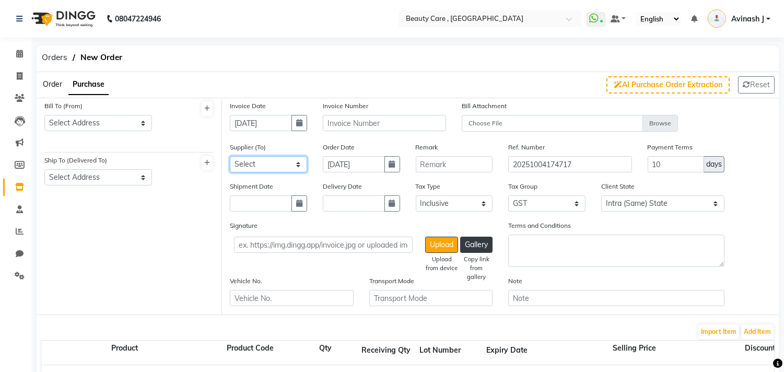
click at [257, 166] on select "Select Spa And Salon Products - Ramesh Rajendra The Port - Abhishek VK Inc. +91…" at bounding box center [268, 164] width 77 height 16
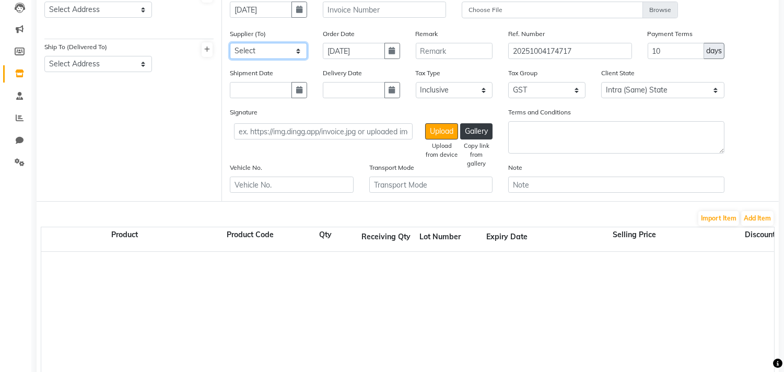
scroll to position [139, 0]
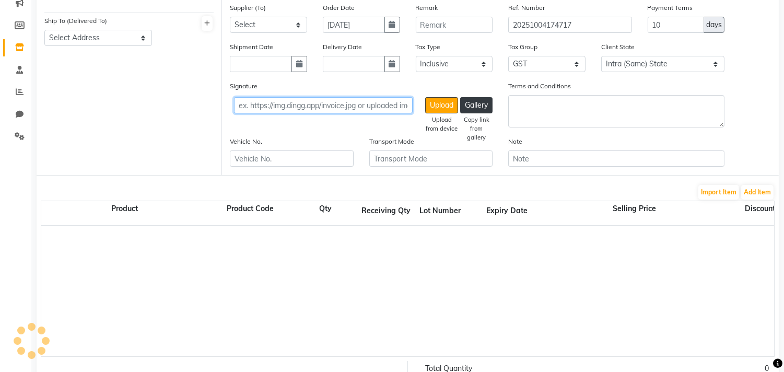
click at [276, 108] on input "text" at bounding box center [323, 105] width 179 height 16
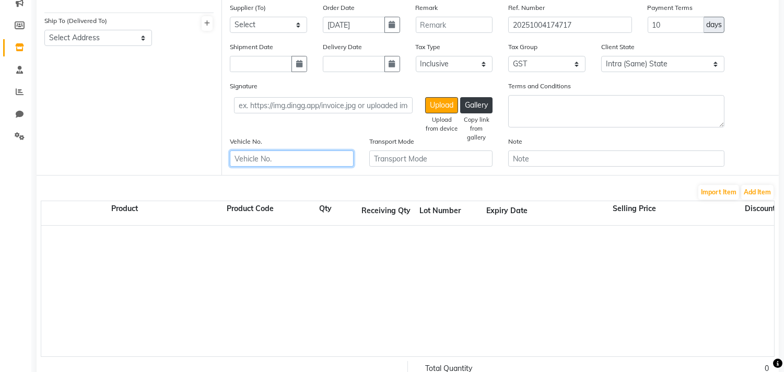
click at [253, 160] on input "text" at bounding box center [291, 158] width 123 height 16
click at [284, 157] on input "text" at bounding box center [291, 158] width 123 height 16
click at [750, 185] on button "Add Item" at bounding box center [757, 192] width 32 height 15
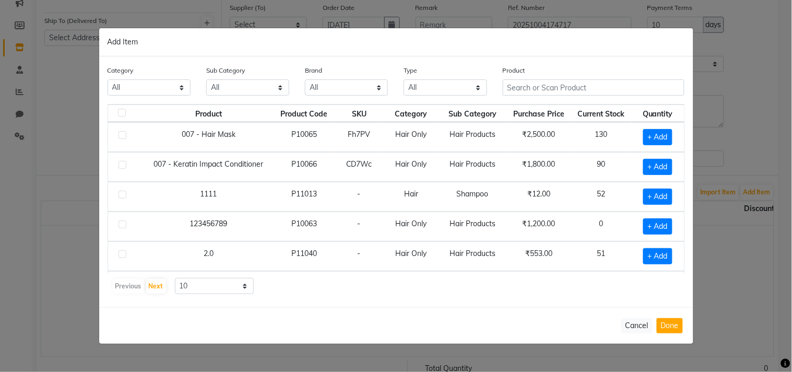
click at [121, 193] on label at bounding box center [123, 195] width 8 height 8
click at [121, 193] on input "checkbox" at bounding box center [122, 195] width 7 height 7
checkbox input "true"
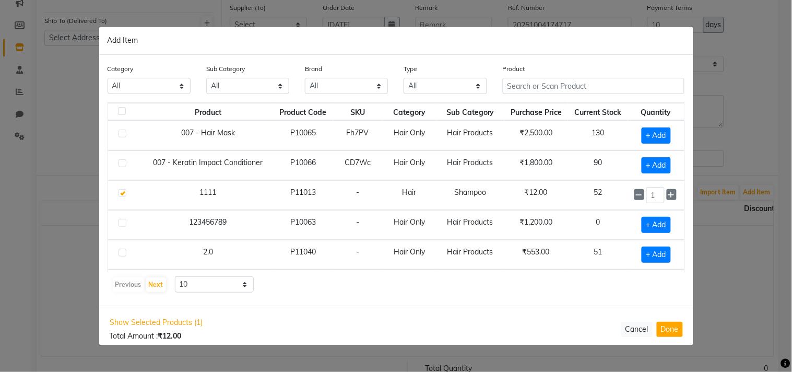
click at [119, 225] on label at bounding box center [123, 223] width 8 height 8
click at [119, 225] on input "checkbox" at bounding box center [122, 223] width 7 height 7
checkbox input "true"
click at [119, 250] on label at bounding box center [123, 253] width 8 height 8
click at [119, 250] on input "checkbox" at bounding box center [122, 253] width 7 height 7
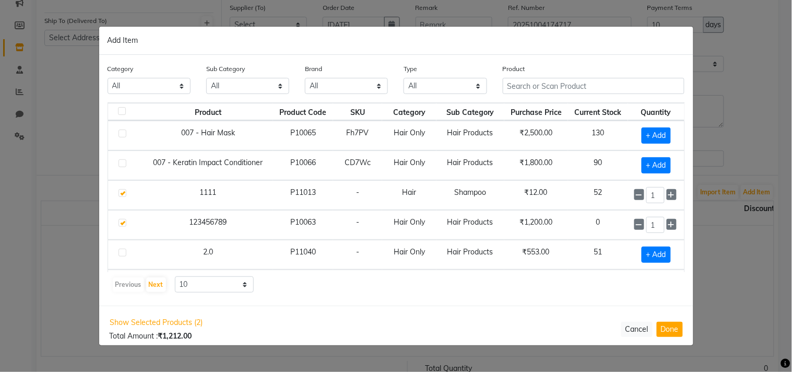
checkbox input "true"
click at [625, 324] on button "Cancel" at bounding box center [636, 328] width 31 height 15
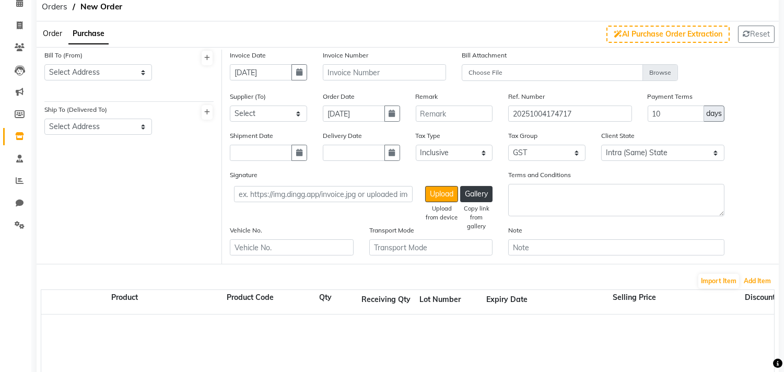
scroll to position [0, 0]
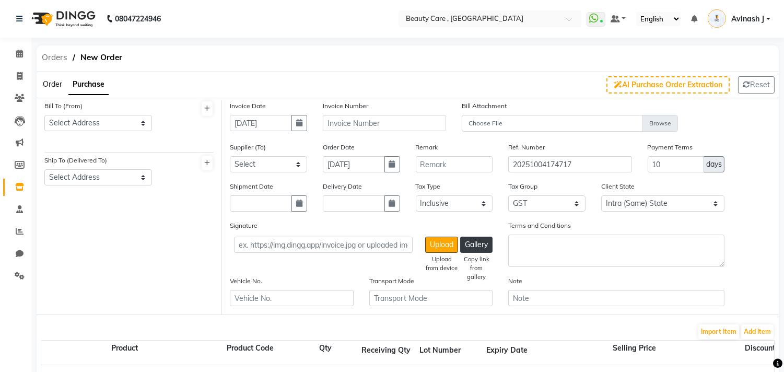
click at [58, 58] on span "Orders" at bounding box center [55, 57] width 36 height 19
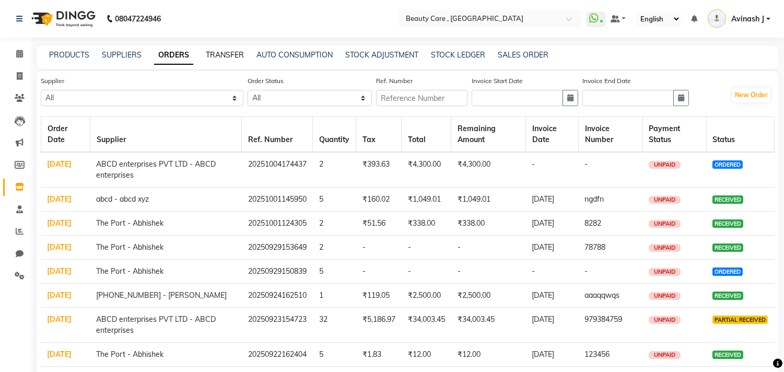
click at [220, 51] on link "TRANSFER" at bounding box center [225, 54] width 38 height 9
select select "sender"
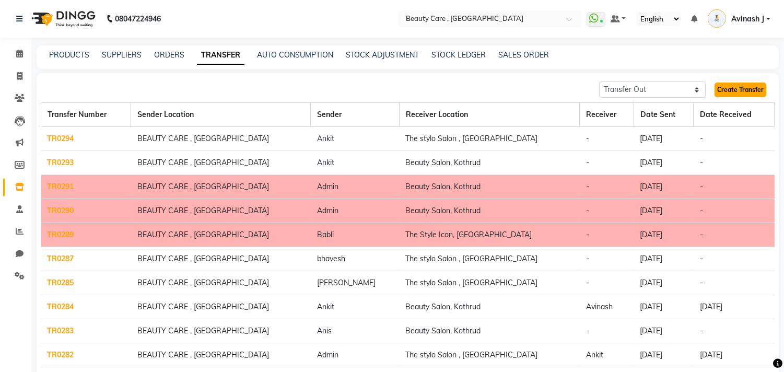
click at [730, 91] on link "Create Transfer" at bounding box center [740, 89] width 52 height 15
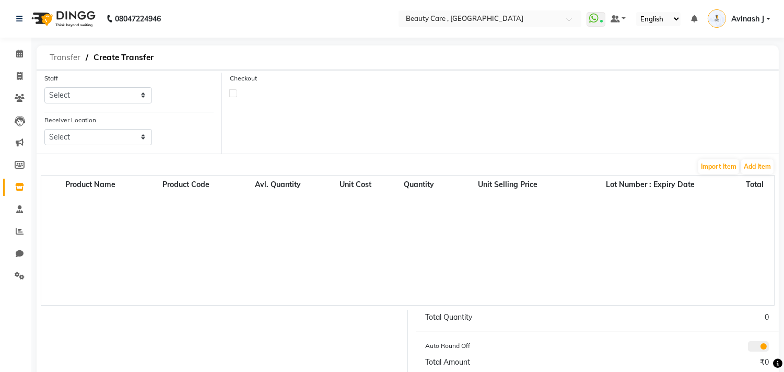
click at [63, 62] on span "Transfer" at bounding box center [64, 57] width 41 height 19
select select "sender"
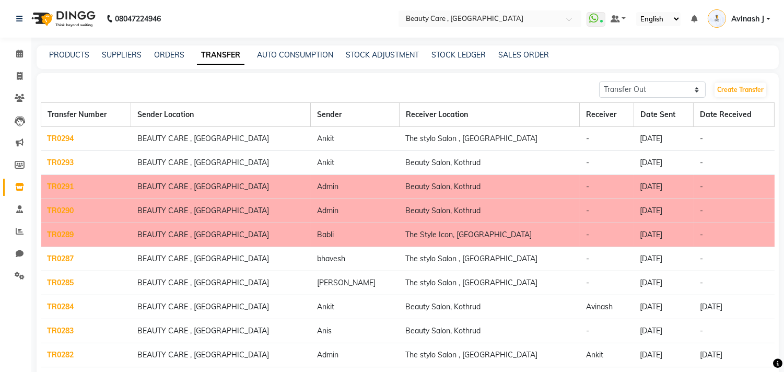
click at [289, 48] on div "PRODUCTS SUPPLIERS ORDERS TRANSFER AUTO CONSUMPTION STOCK ADJUSTMENT STOCK LEDG…" at bounding box center [408, 56] width 742 height 23
click at [271, 53] on link "AUTO CONSUMPTION" at bounding box center [295, 54] width 76 height 9
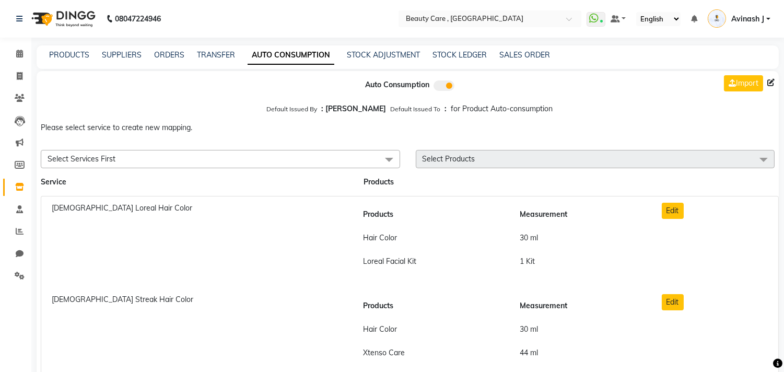
click at [164, 155] on span "Select Services First" at bounding box center [220, 159] width 359 height 18
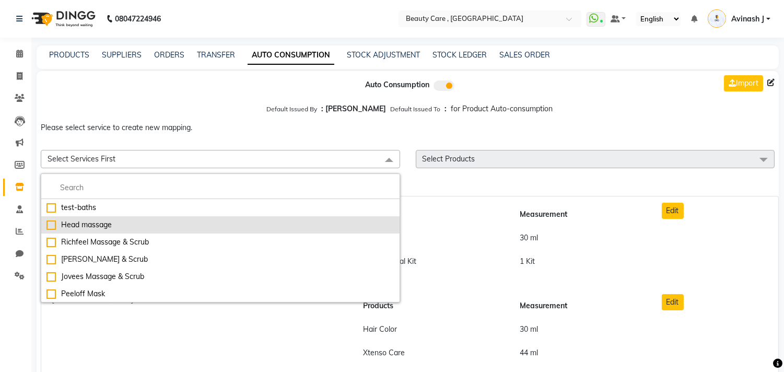
click at [61, 223] on div "Head massage" at bounding box center [220, 224] width 348 height 11
checkbox input "true"
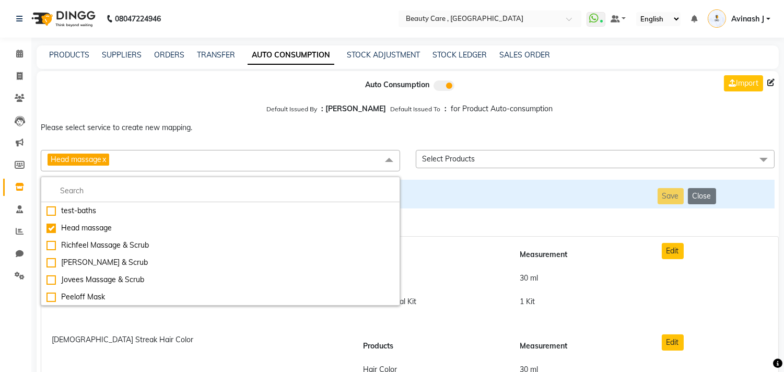
click at [452, 151] on span "Select Products" at bounding box center [595, 159] width 359 height 18
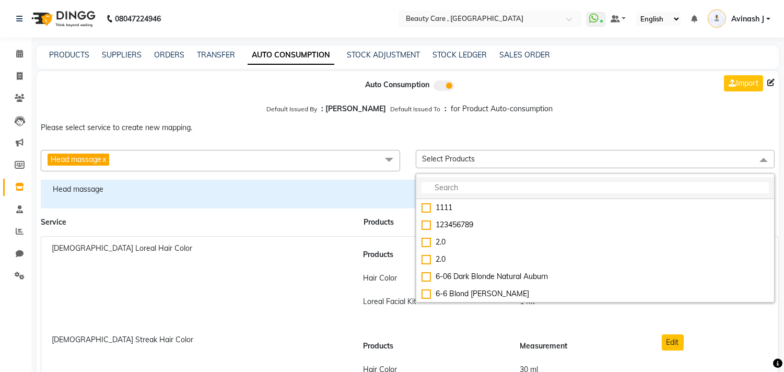
click at [453, 181] on li at bounding box center [595, 188] width 358 height 22
click at [444, 186] on input "multiselect-search" at bounding box center [595, 187] width 348 height 11
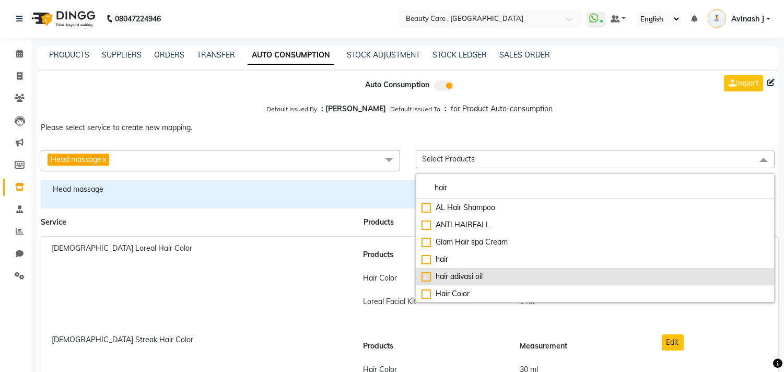
type input "hair"
click at [428, 274] on div "hair adivasi oil" at bounding box center [595, 276] width 348 height 11
checkbox input "true"
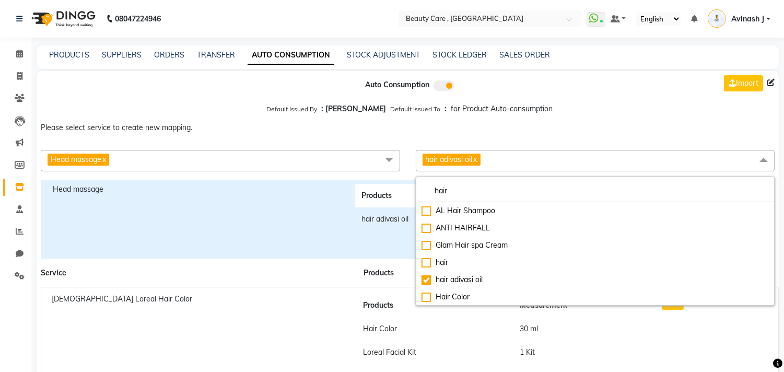
click at [436, 127] on p "Please select service to create new mapping." at bounding box center [408, 127] width 742 height 19
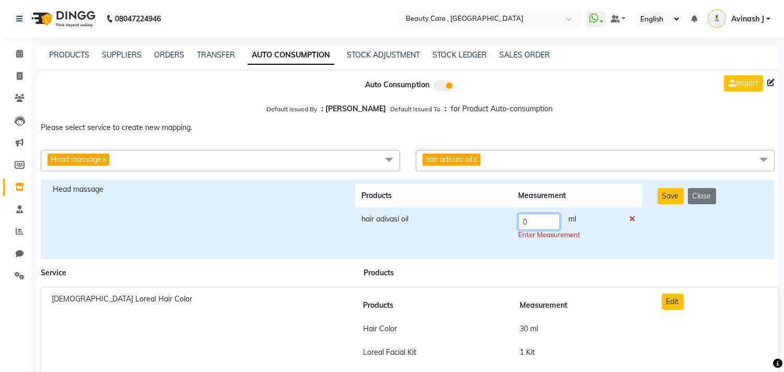
drag, startPoint x: 534, startPoint y: 222, endPoint x: 494, endPoint y: 226, distance: 39.8
click at [494, 226] on tr "hair adivasi oil 0 ml Enter Measurement" at bounding box center [498, 226] width 287 height 39
type input "20"
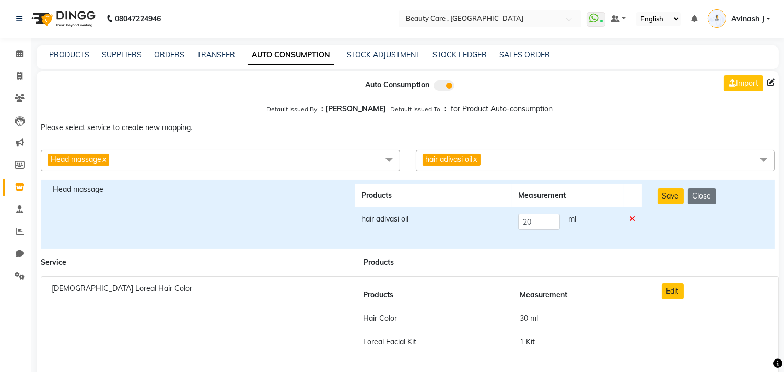
click at [533, 143] on div "Please select service to create new mapping. Head massage x test-baths Head mas…" at bounding box center [408, 146] width 742 height 57
click at [665, 198] on button "Save" at bounding box center [670, 196] width 26 height 16
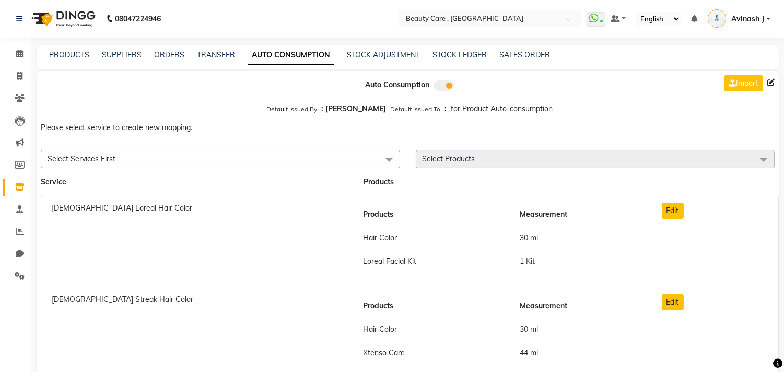
click at [436, 157] on span "Select Products" at bounding box center [448, 158] width 53 height 9
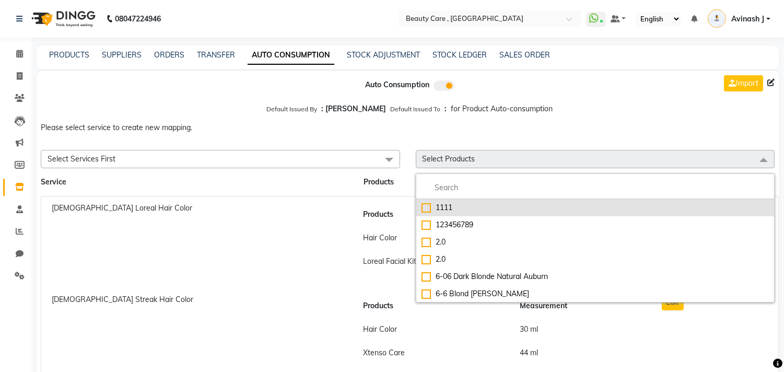
click at [429, 206] on div "1111" at bounding box center [595, 207] width 348 height 11
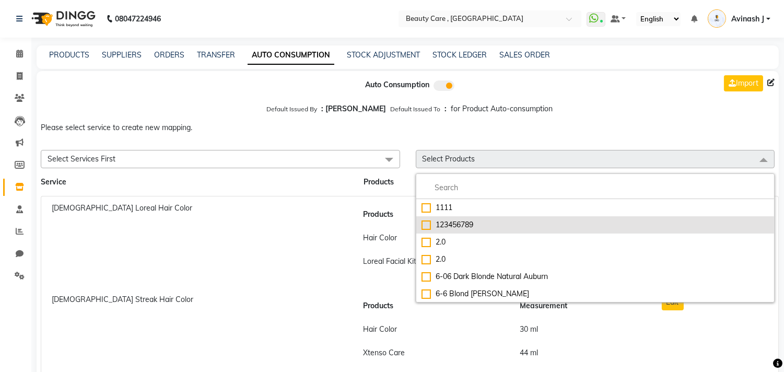
click at [426, 218] on li "123456789" at bounding box center [595, 224] width 358 height 17
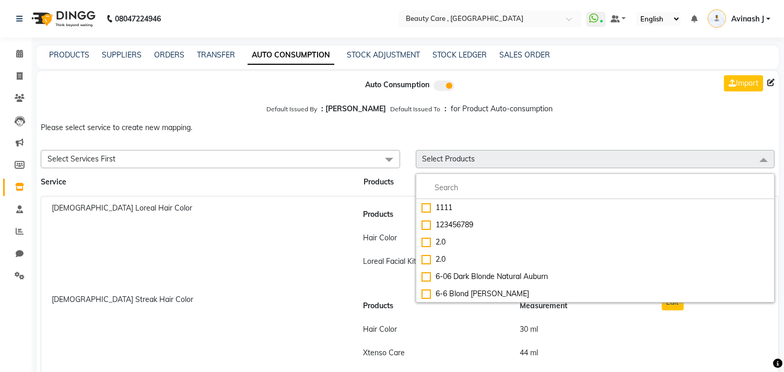
click at [369, 132] on p "Please select service to create new mapping." at bounding box center [408, 127] width 742 height 19
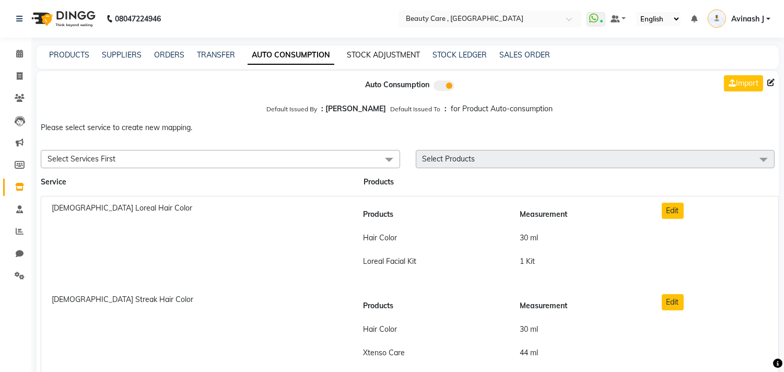
click at [365, 54] on link "STOCK ADJUSTMENT" at bounding box center [383, 54] width 73 height 9
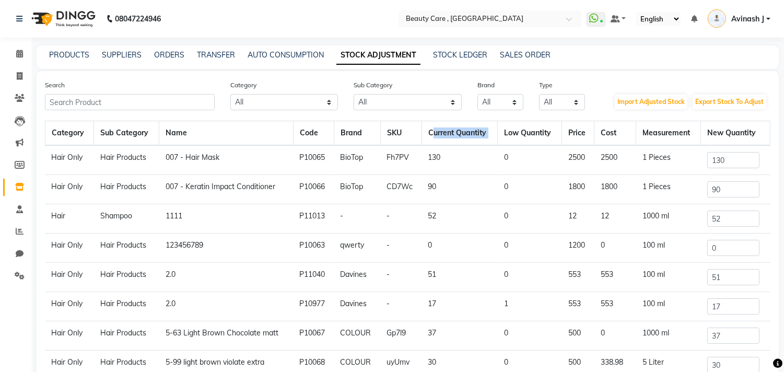
drag, startPoint x: 426, startPoint y: 133, endPoint x: 493, endPoint y: 131, distance: 67.4
click at [493, 131] on tr "Category Sub Category Name Code Brand SKU Current Quantity Low Quantity Price C…" at bounding box center [407, 133] width 725 height 25
drag, startPoint x: 725, startPoint y: 161, endPoint x: 676, endPoint y: 162, distance: 49.1
click at [676, 162] on tr "Hair Only Hair Products 007 - Hair Mask P10065 BioTop Fh7PV 130 0 2500 2500 1 P…" at bounding box center [407, 160] width 725 height 30
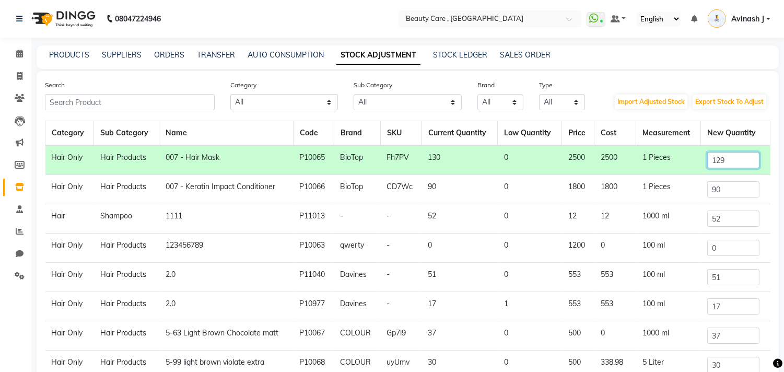
type input "129"
click at [590, 59] on div "PRODUCTS SUPPLIERS ORDERS TRANSFER AUTO CONSUMPTION STOCK ADJUSTMENT STOCK LEDG…" at bounding box center [401, 55] width 729 height 11
click at [455, 54] on link "STOCK LEDGER" at bounding box center [460, 54] width 54 height 9
select select "all"
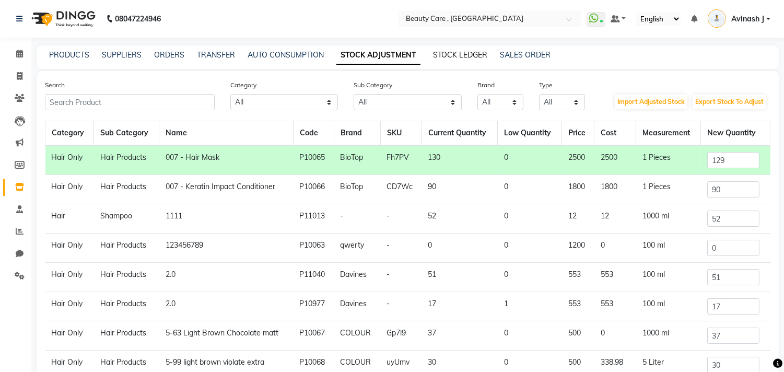
select select "all"
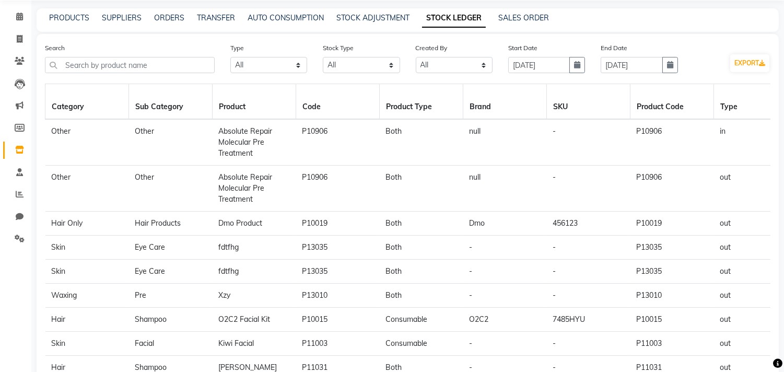
scroll to position [65, 0]
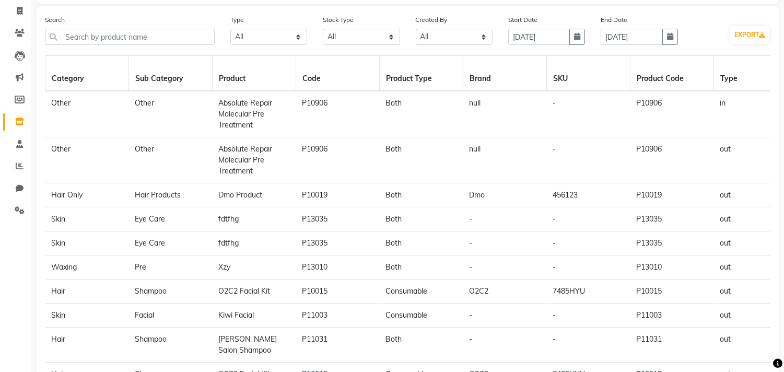
drag, startPoint x: 732, startPoint y: 101, endPoint x: 688, endPoint y: 99, distance: 43.9
drag, startPoint x: 732, startPoint y: 148, endPoint x: 706, endPoint y: 157, distance: 26.9
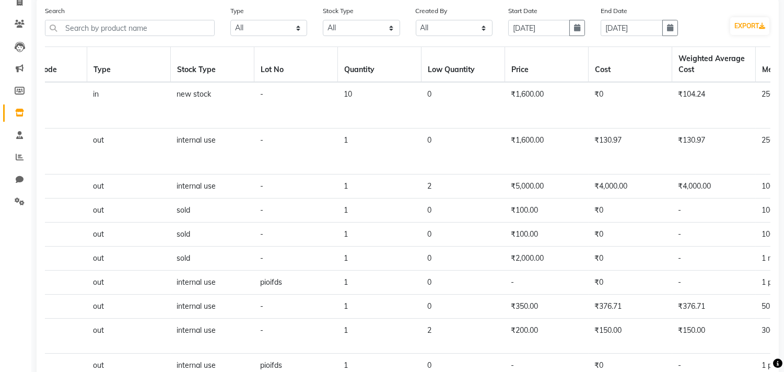
scroll to position [25, 0]
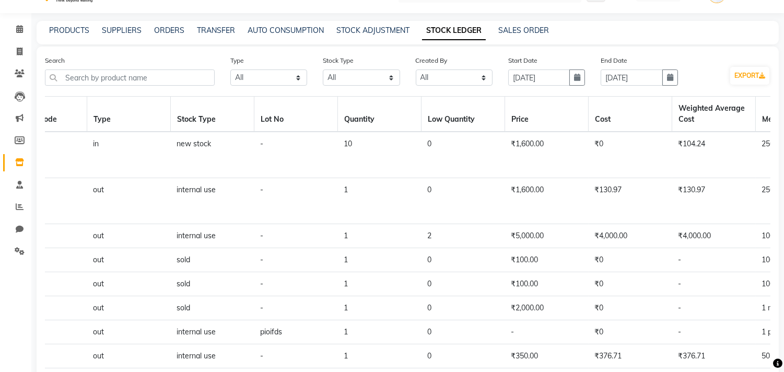
drag, startPoint x: 352, startPoint y: 144, endPoint x: 326, endPoint y: 144, distance: 26.1
click at [326, 144] on tr "Other Other Absolute Repair Molecular Pre Treatment P10906 Both null - P10906 i…" at bounding box center [296, 155] width 1754 height 46
click at [326, 144] on td "-" at bounding box center [296, 155] width 84 height 46
drag, startPoint x: 168, startPoint y: 155, endPoint x: 278, endPoint y: 159, distance: 110.2
click at [278, 159] on tr "Other Other Absolute Repair Molecular Pre Treatment P10906 Both null - P10906 i…" at bounding box center [296, 155] width 1754 height 46
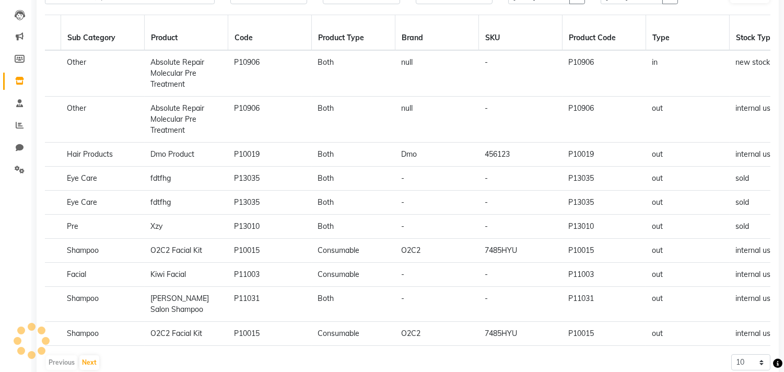
scroll to position [0, 0]
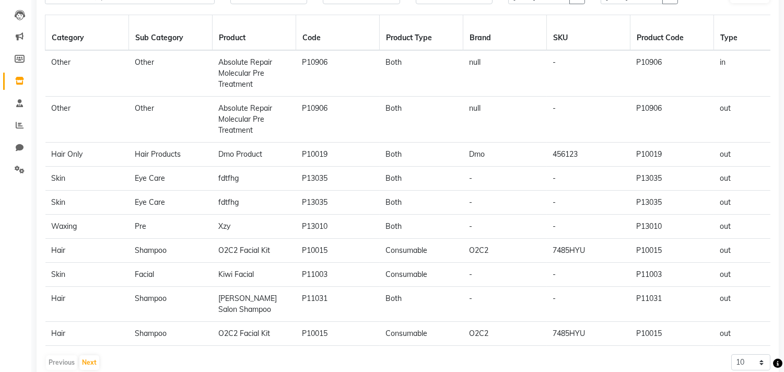
click at [298, 145] on td "P10019" at bounding box center [338, 155] width 84 height 24
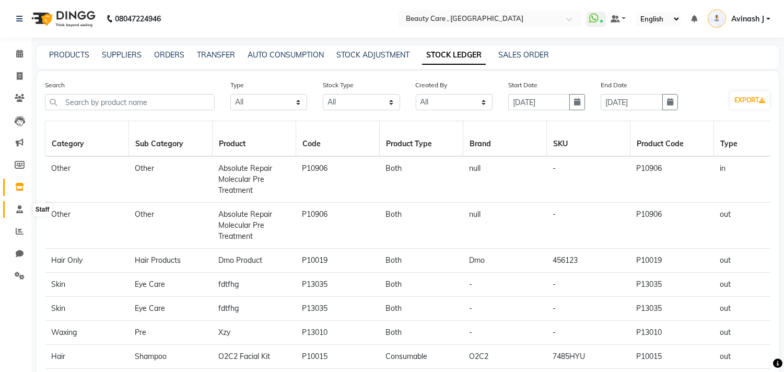
click at [18, 209] on icon at bounding box center [19, 209] width 7 height 8
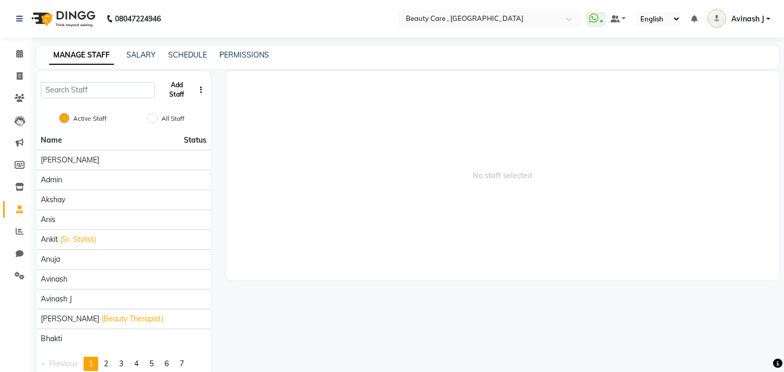
click at [178, 91] on button "Add Staff" at bounding box center [177, 89] width 36 height 27
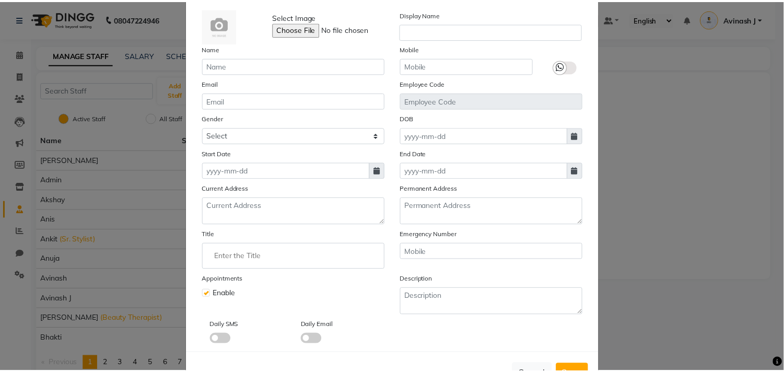
scroll to position [90, 0]
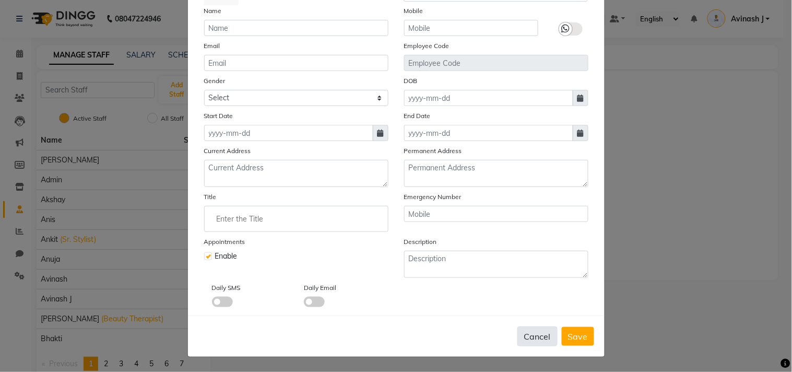
click at [524, 334] on button "Cancel" at bounding box center [537, 336] width 40 height 20
checkbox input "false"
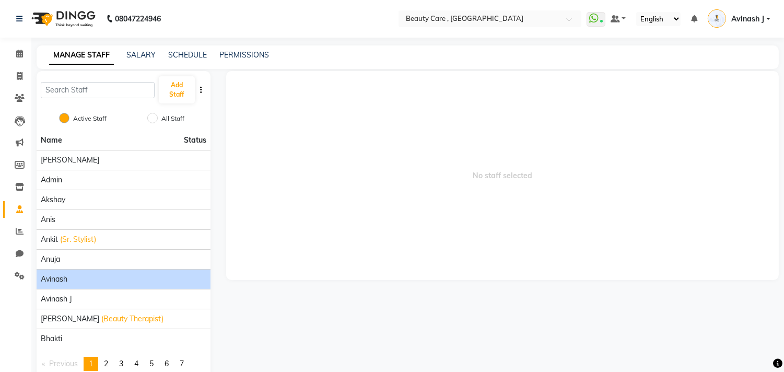
click at [75, 270] on li "Avinash" at bounding box center [124, 279] width 174 height 20
click at [54, 282] on span "Avinash" at bounding box center [54, 279] width 27 height 11
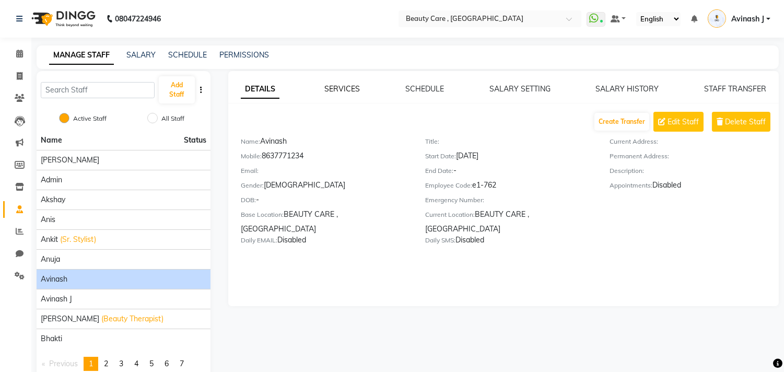
click at [345, 89] on link "SERVICES" at bounding box center [342, 88] width 36 height 9
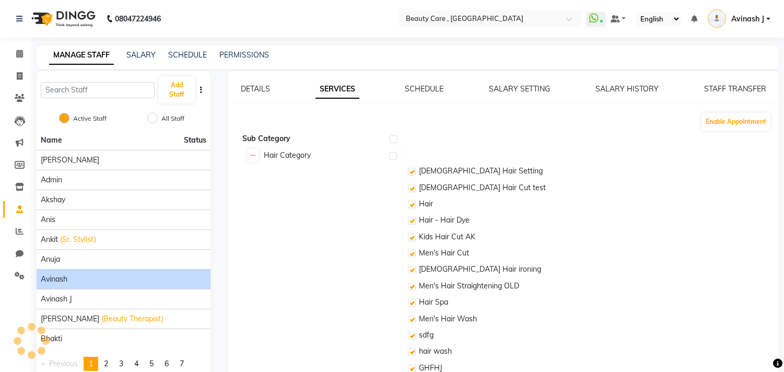
checkbox input "true"
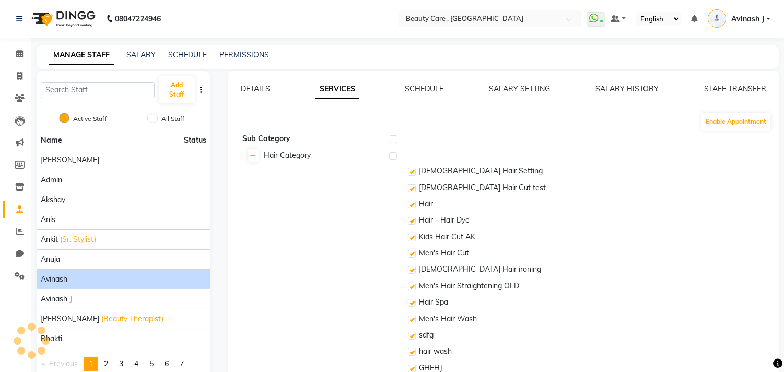
checkbox input "true"
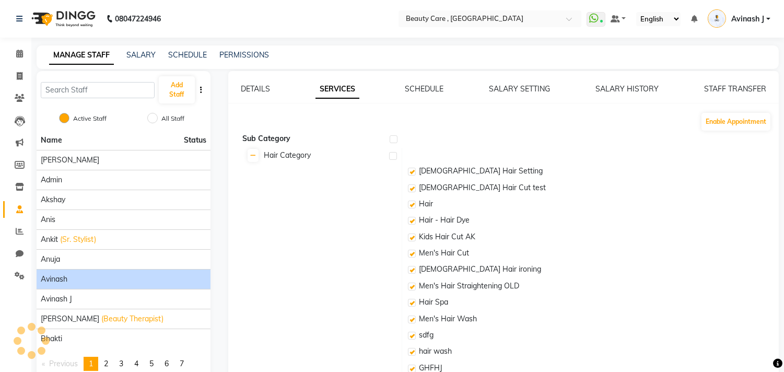
checkbox input "true"
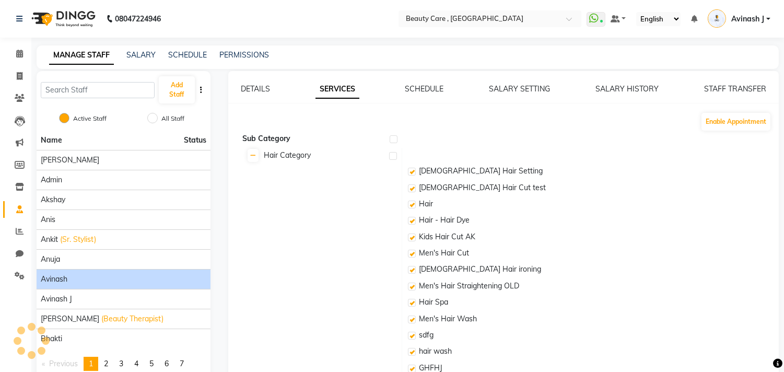
checkbox input "true"
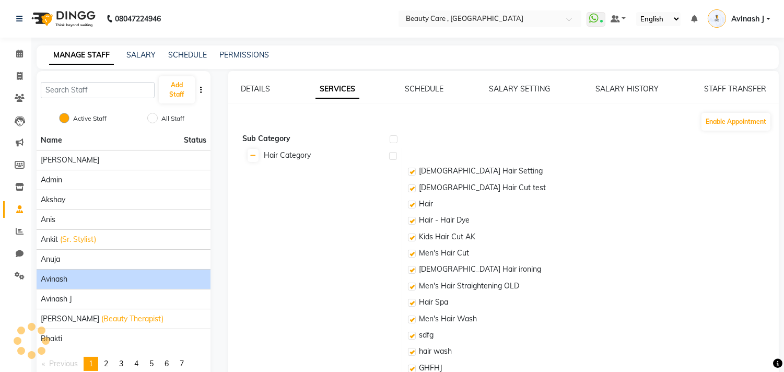
checkbox input "true"
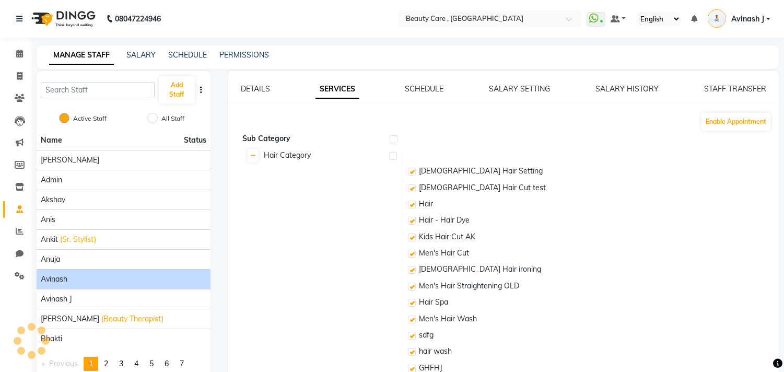
checkbox input "true"
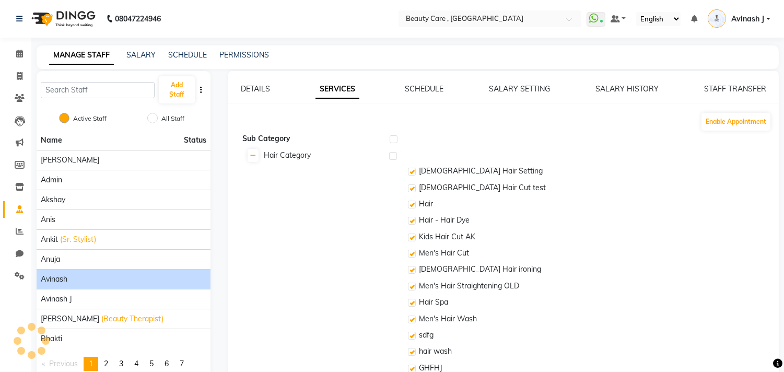
checkbox input "true"
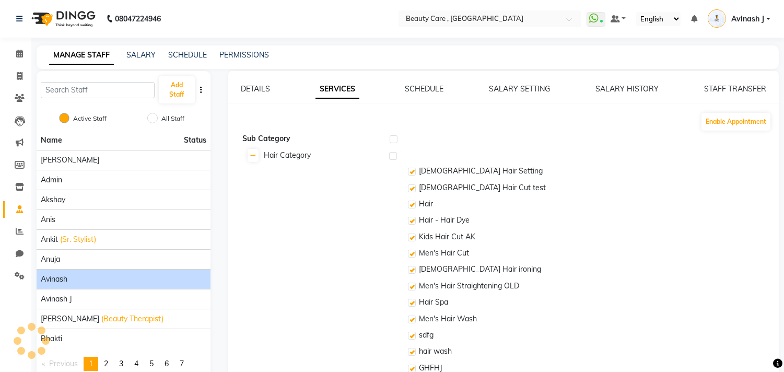
checkbox input "true"
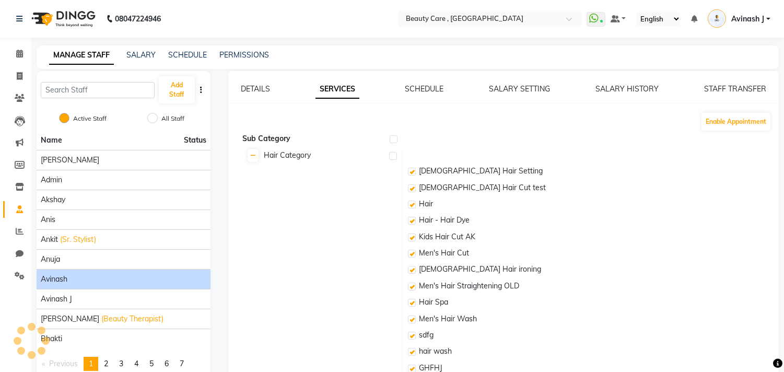
checkbox input "true"
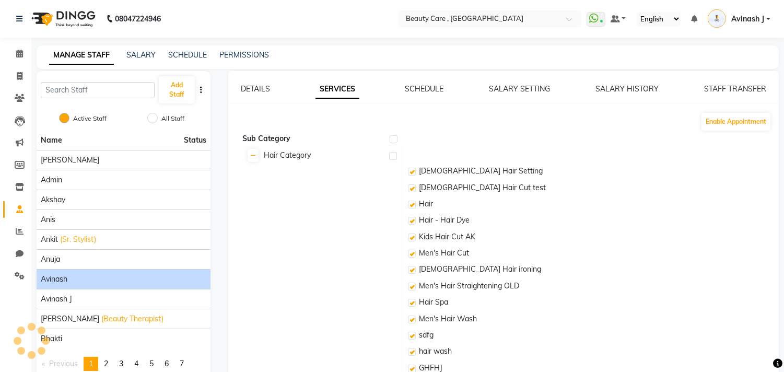
checkbox input "true"
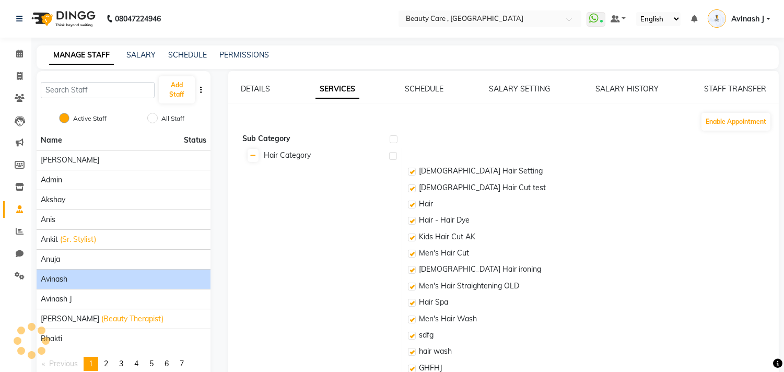
checkbox input "true"
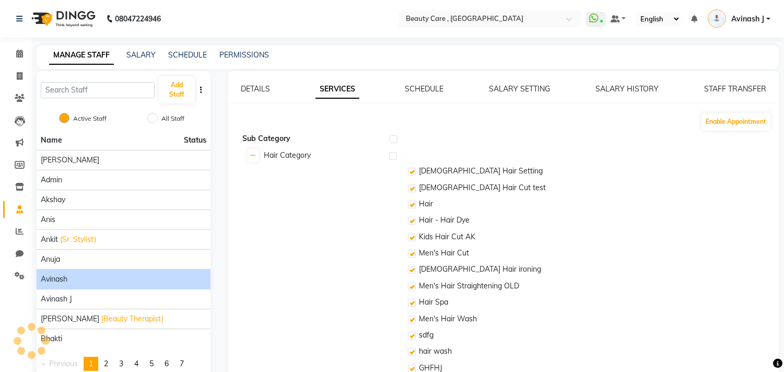
checkbox input "true"
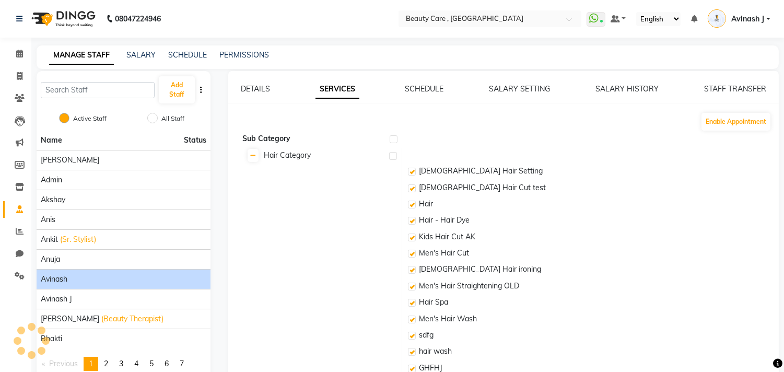
checkbox input "true"
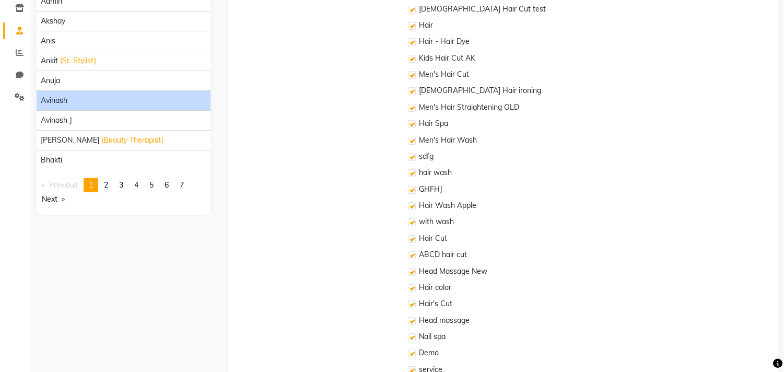
scroll to position [0, 0]
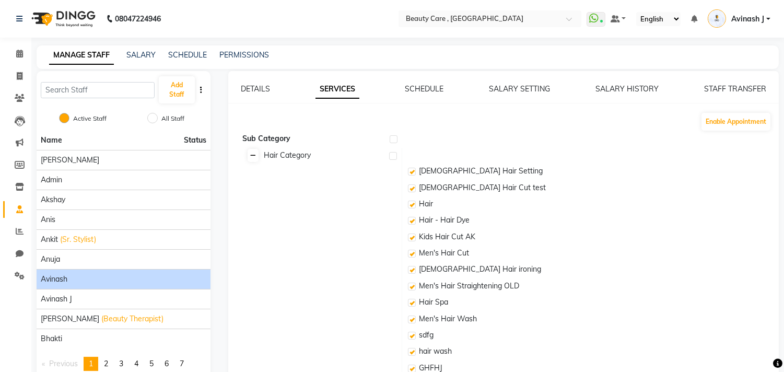
click at [256, 153] on link at bounding box center [252, 155] width 11 height 13
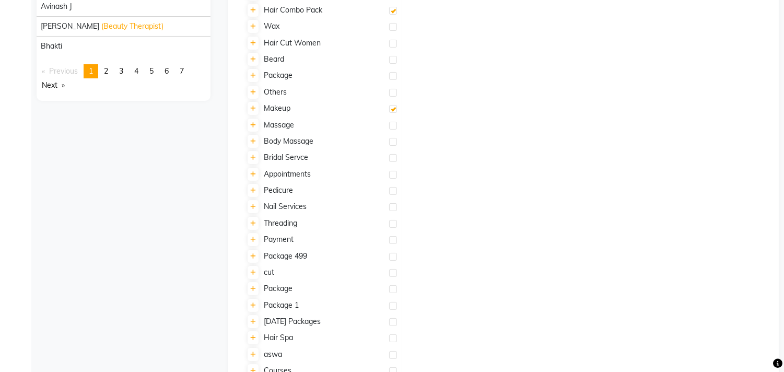
scroll to position [279, 0]
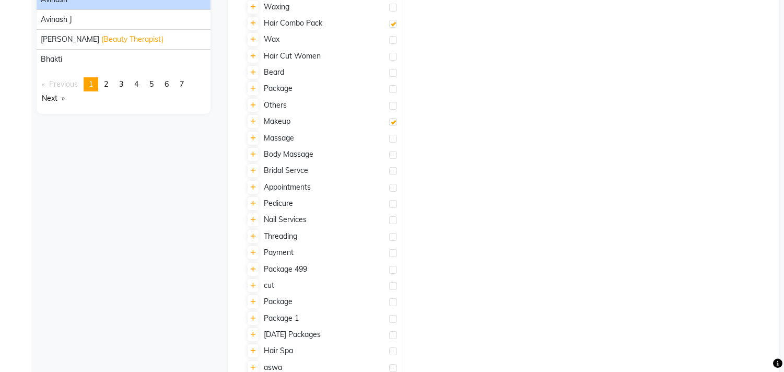
click at [393, 138] on label at bounding box center [393, 139] width 8 height 8
click at [393, 138] on input "checkbox" at bounding box center [392, 139] width 7 height 7
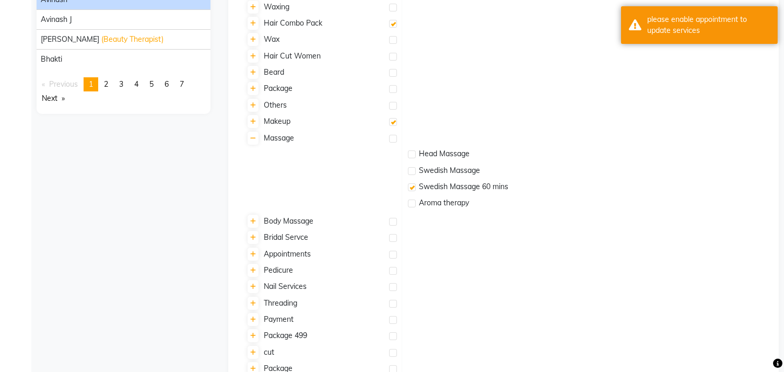
click at [393, 138] on label at bounding box center [393, 139] width 8 height 8
click at [393, 138] on input "checkbox" at bounding box center [392, 139] width 7 height 7
checkbox input "false"
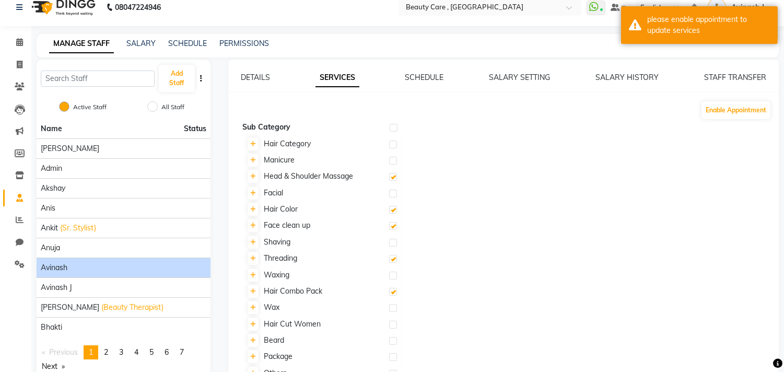
scroll to position [0, 0]
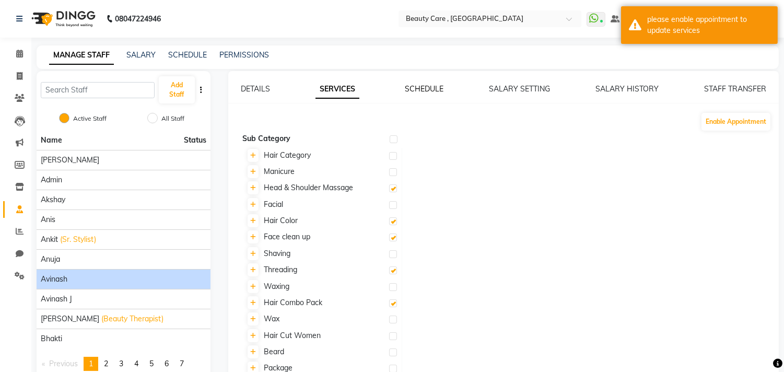
click at [416, 87] on link "SCHEDULE" at bounding box center [424, 88] width 39 height 9
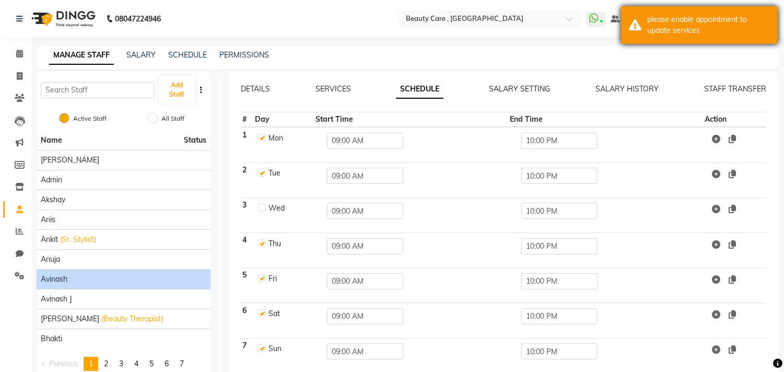
click at [665, 25] on div "please enable appointment to update services" at bounding box center [708, 25] width 123 height 22
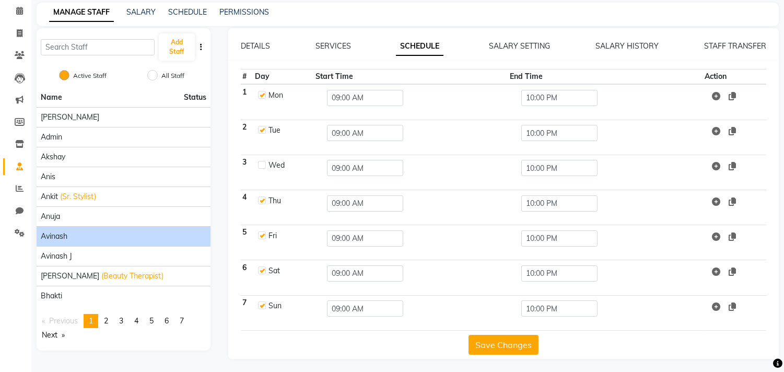
scroll to position [45, 0]
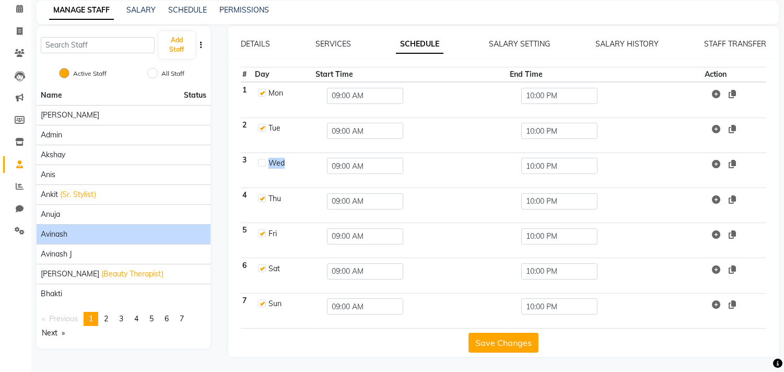
drag, startPoint x: 290, startPoint y: 162, endPoint x: 247, endPoint y: 166, distance: 43.0
click at [247, 166] on tr "3 Wed 09:00 AM 10:00 PM" at bounding box center [503, 169] width 525 height 35
click at [483, 157] on td "09:00 AM" at bounding box center [411, 169] width 194 height 35
click at [507, 45] on link "SALARY SETTING" at bounding box center [519, 43] width 61 height 9
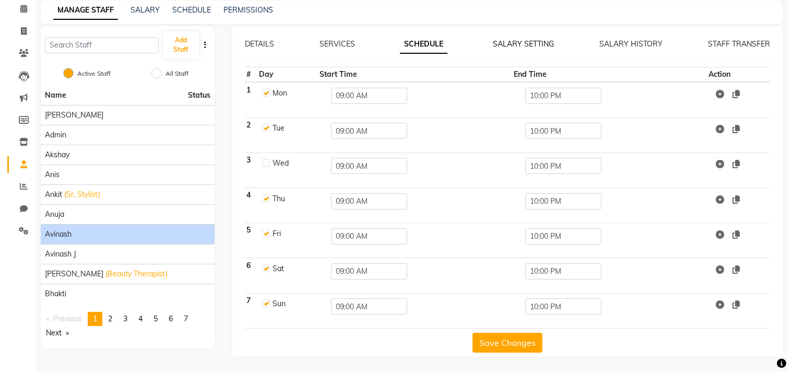
scroll to position [37, 0]
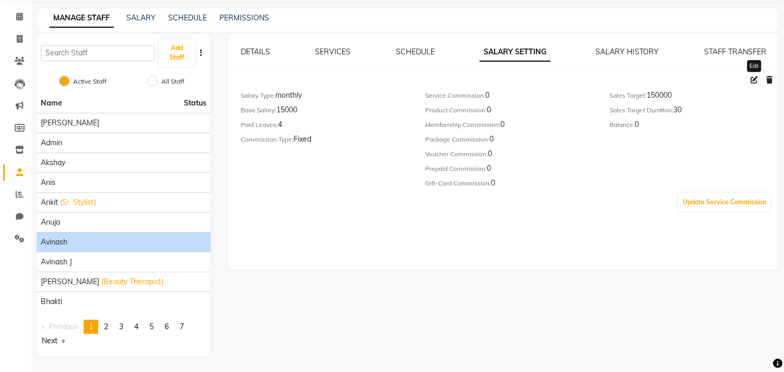
click at [750, 79] on icon at bounding box center [753, 79] width 7 height 7
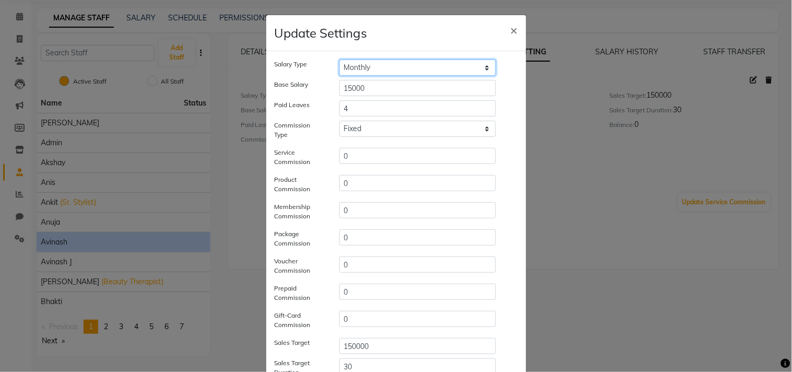
click at [368, 74] on select "Hourly Rate Bi-Weekly Twice Monthly Monthly Yearly" at bounding box center [417, 68] width 157 height 16
click at [339, 60] on select "Hourly Rate Bi-Weekly Twice Monthly Monthly Yearly" at bounding box center [417, 68] width 157 height 16
drag, startPoint x: 374, startPoint y: 85, endPoint x: 241, endPoint y: 74, distance: 133.6
click at [241, 74] on ngb-modal-window "Update Settings × Salary Type Hourly Rate Bi-Weekly Twice Monthly Monthly Yearl…" at bounding box center [396, 186] width 792 height 372
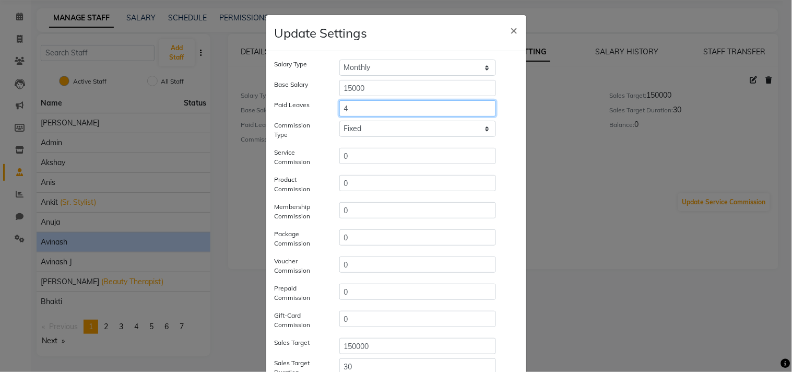
click at [359, 108] on input "4" at bounding box center [417, 108] width 157 height 16
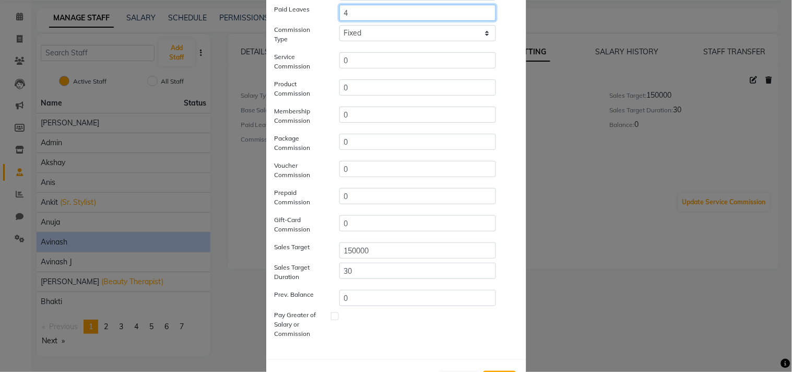
scroll to position [122, 0]
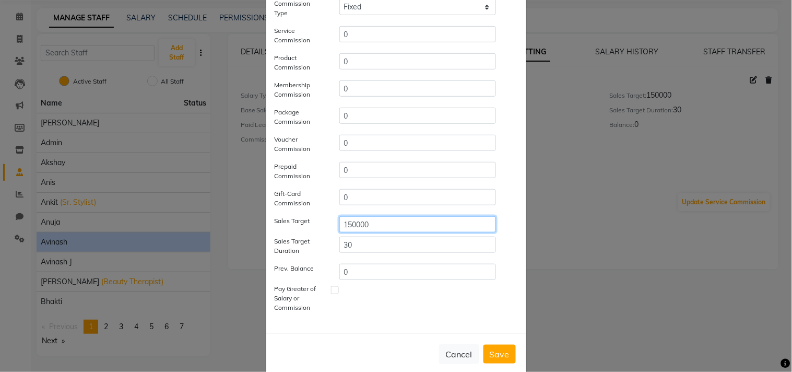
drag, startPoint x: 372, startPoint y: 225, endPoint x: 288, endPoint y: 222, distance: 83.6
click at [288, 222] on div "Sales Target 150000" at bounding box center [396, 224] width 259 height 16
drag, startPoint x: 364, startPoint y: 247, endPoint x: 305, endPoint y: 247, distance: 59.0
click at [305, 247] on div "Sales Target Duration 30" at bounding box center [396, 248] width 259 height 23
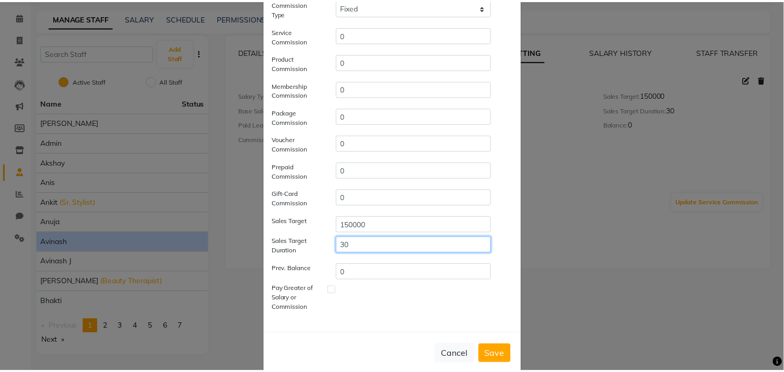
scroll to position [139, 0]
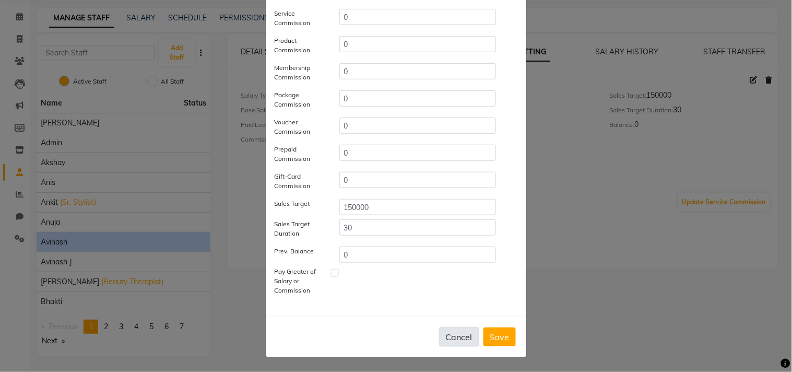
click at [443, 333] on button "Cancel" at bounding box center [459, 337] width 40 height 20
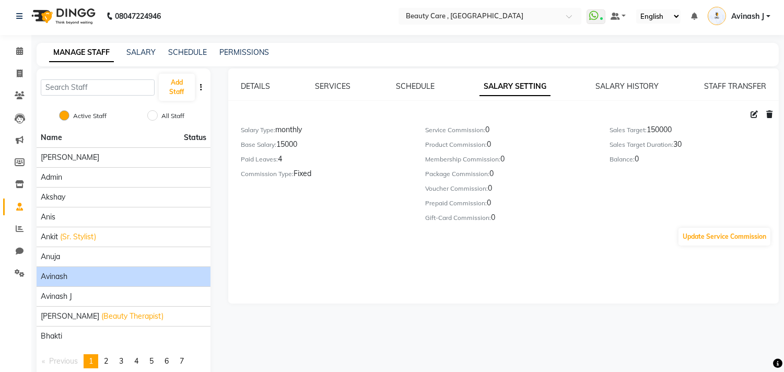
scroll to position [0, 0]
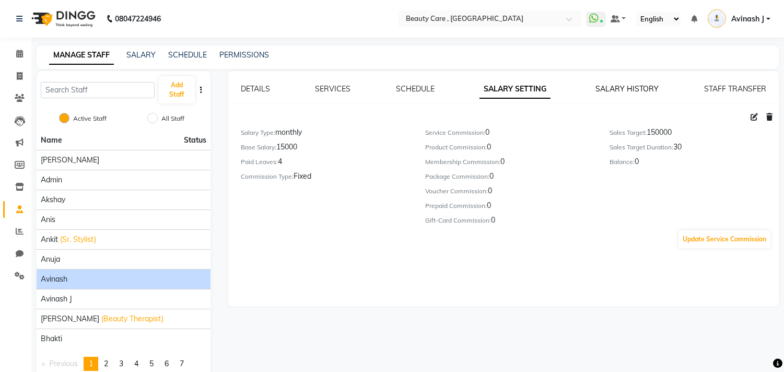
click at [609, 89] on link "SALARY HISTORY" at bounding box center [627, 88] width 63 height 9
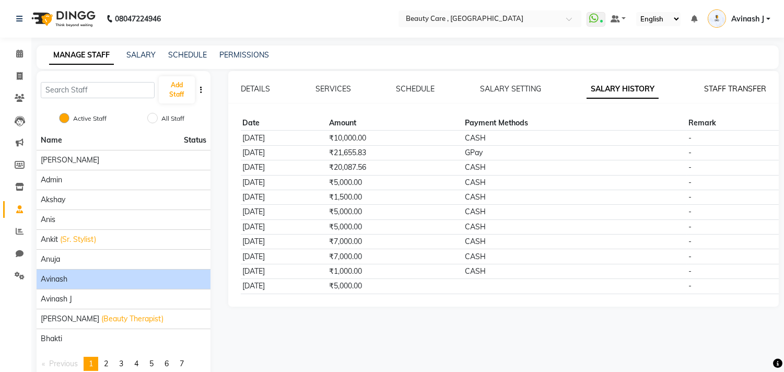
click at [730, 89] on link "STAFF TRANSFER" at bounding box center [735, 88] width 62 height 9
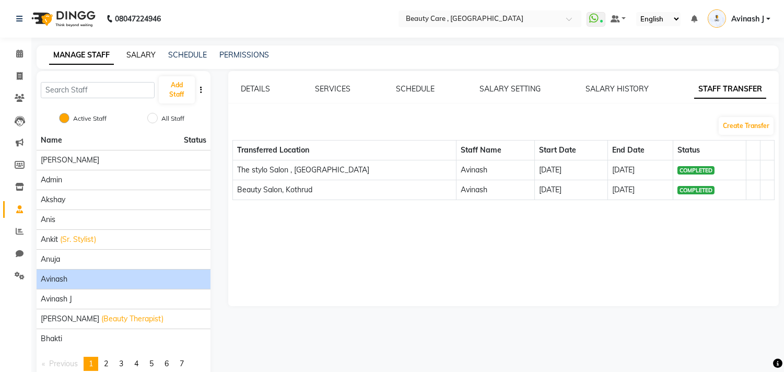
click at [133, 54] on link "SALARY" at bounding box center [140, 54] width 29 height 9
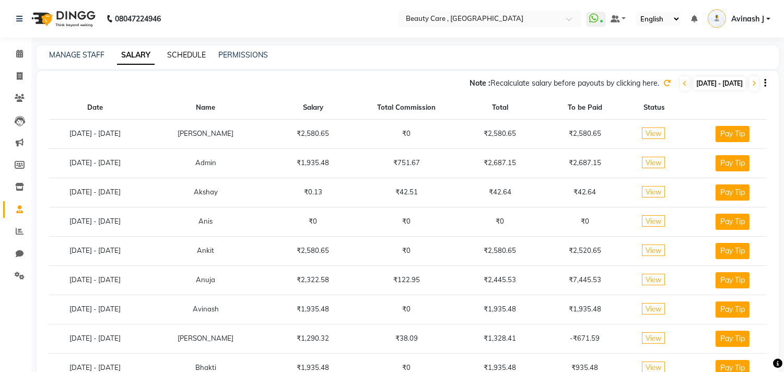
click at [183, 56] on link "SCHEDULE" at bounding box center [186, 54] width 39 height 9
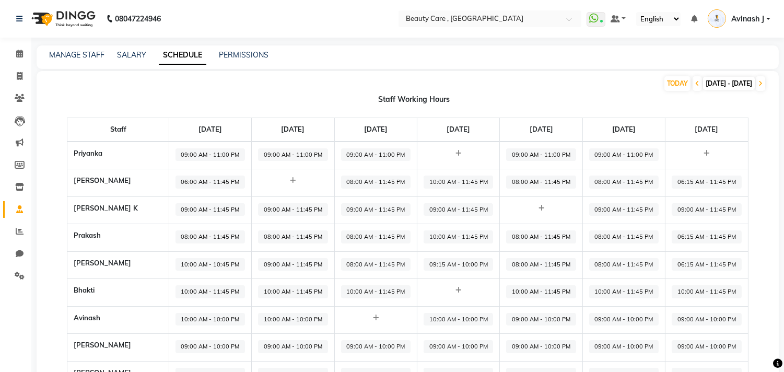
click at [228, 182] on span "06:00 AM - 11:45 PM" at bounding box center [209, 181] width 69 height 13
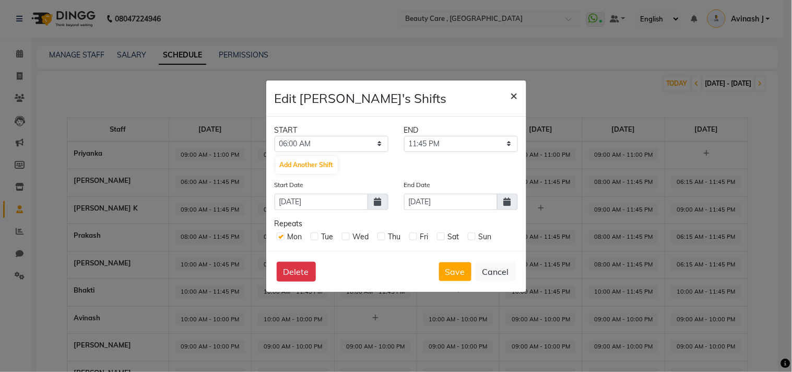
click at [513, 96] on span "×" at bounding box center [514, 95] width 7 height 16
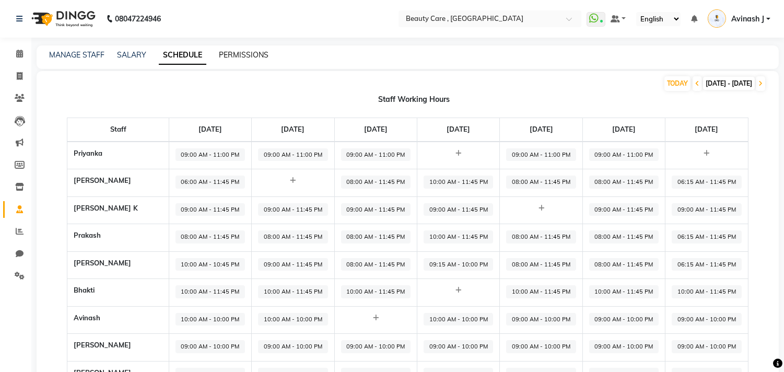
click at [240, 56] on link "PERMISSIONS" at bounding box center [244, 54] width 50 height 9
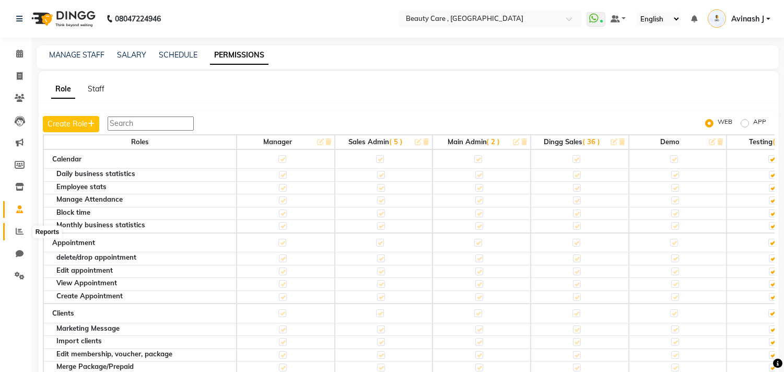
click at [14, 232] on span at bounding box center [19, 232] width 18 height 12
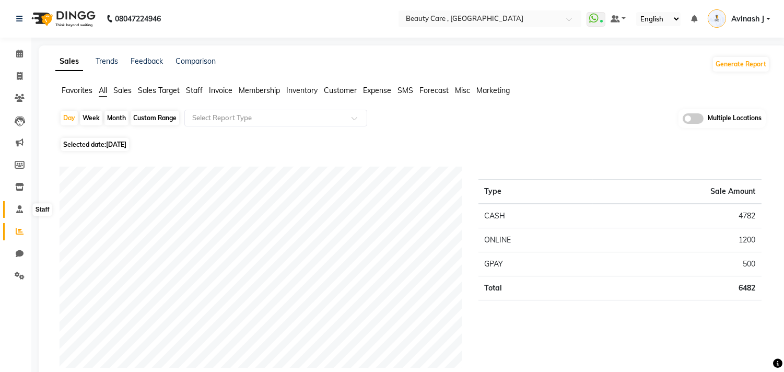
click at [21, 207] on icon at bounding box center [19, 209] width 7 height 8
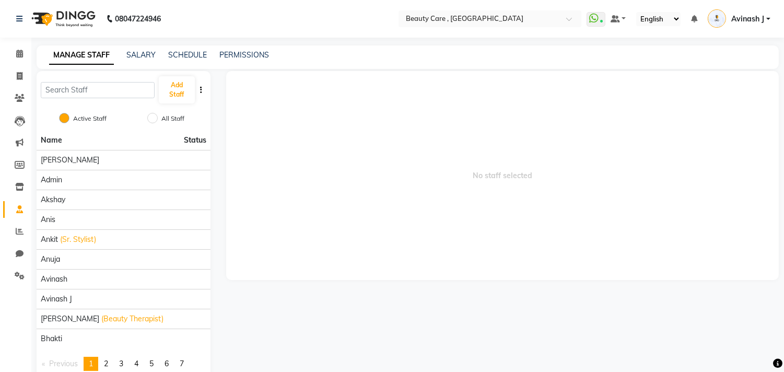
click at [259, 48] on div "MANAGE STAFF SALARY SCHEDULE PERMISSIONS" at bounding box center [408, 56] width 742 height 23
click at [242, 58] on link "PERMISSIONS" at bounding box center [244, 54] width 50 height 9
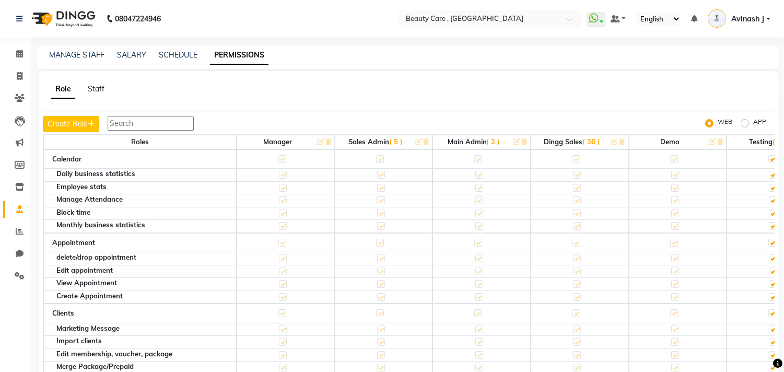
click at [284, 162] on td at bounding box center [286, 159] width 98 height 20
click at [16, 232] on icon at bounding box center [20, 231] width 8 height 8
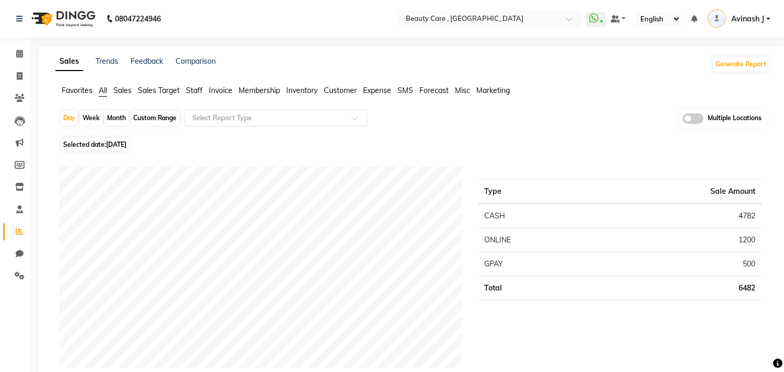
click at [116, 116] on div "Month" at bounding box center [116, 118] width 24 height 15
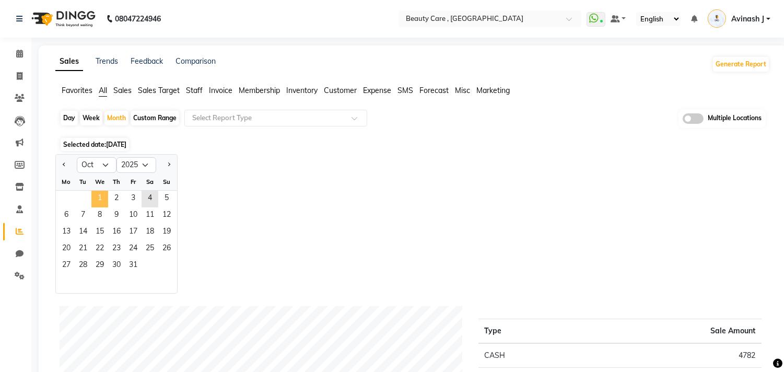
click at [97, 192] on span "1" at bounding box center [99, 199] width 17 height 17
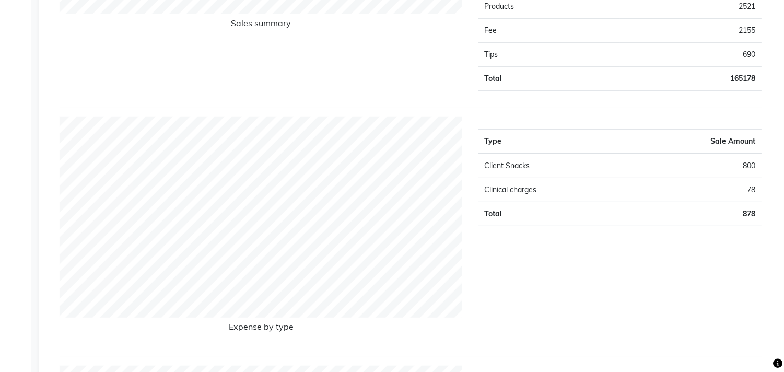
scroll to position [1033, 0]
drag, startPoint x: 763, startPoint y: 85, endPoint x: 701, endPoint y: 80, distance: 61.8
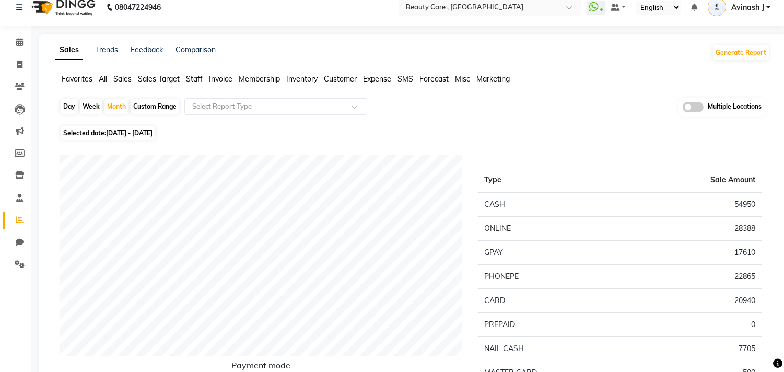
scroll to position [0, 0]
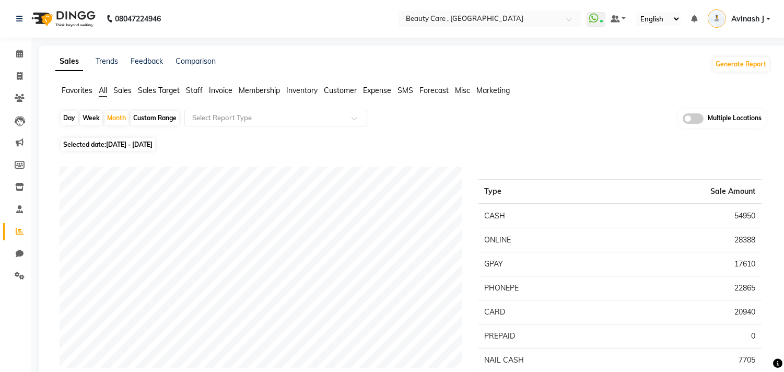
click at [120, 91] on span "Sales" at bounding box center [122, 90] width 18 height 9
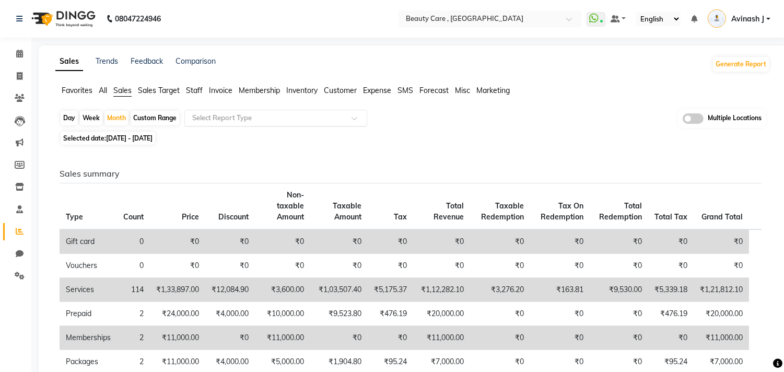
click at [216, 113] on input "text" at bounding box center [265, 118] width 150 height 10
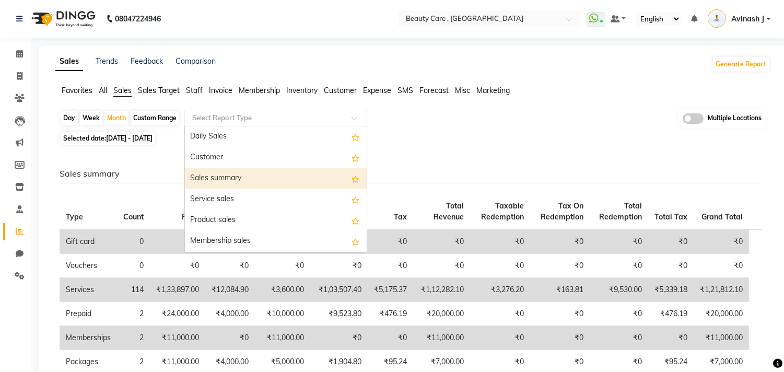
click at [206, 174] on div "Sales summary" at bounding box center [276, 178] width 182 height 21
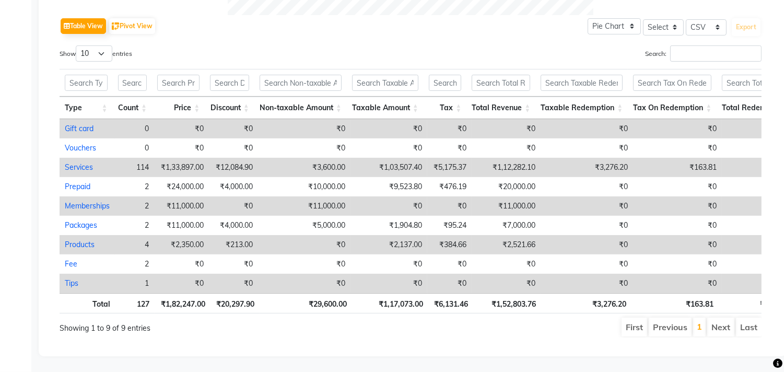
scroll to position [536, 0]
drag, startPoint x: 132, startPoint y: 149, endPoint x: 153, endPoint y: 153, distance: 21.8
click at [153, 158] on td "114" at bounding box center [134, 167] width 39 height 19
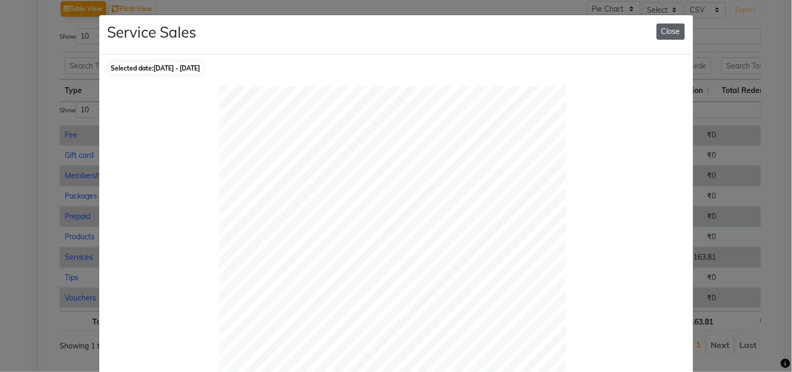
click at [666, 32] on button "Close" at bounding box center [671, 31] width 28 height 16
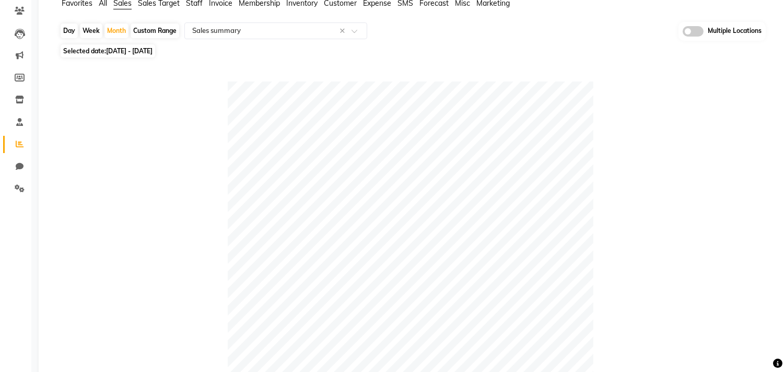
scroll to position [0, 0]
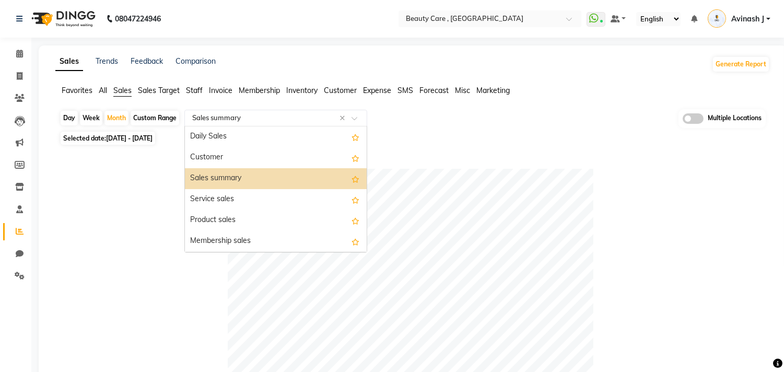
click at [240, 122] on input "text" at bounding box center [265, 118] width 150 height 10
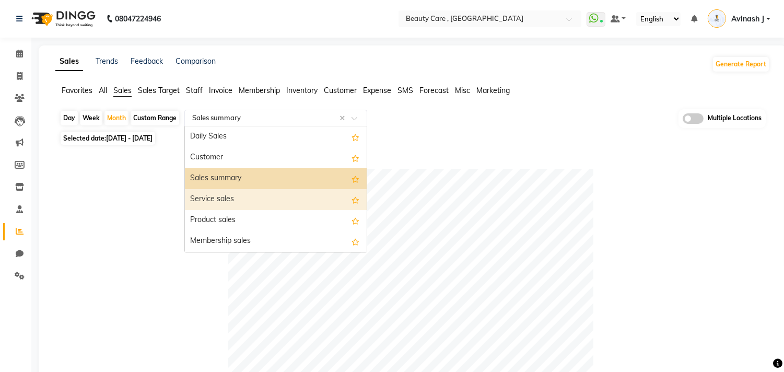
click at [206, 195] on div "Service sales" at bounding box center [276, 199] width 182 height 21
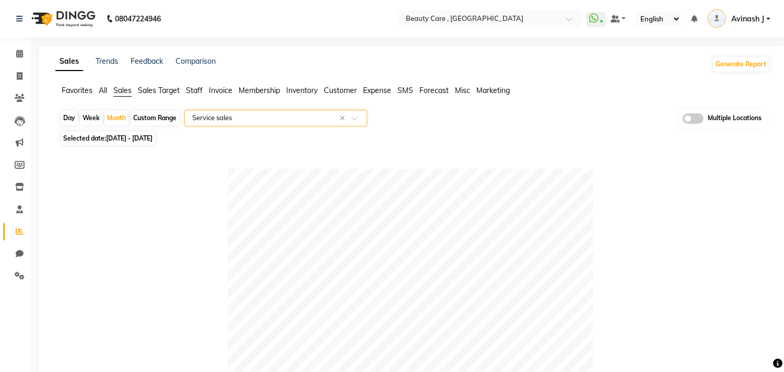
click at [190, 90] on span "Staff" at bounding box center [194, 90] width 17 height 9
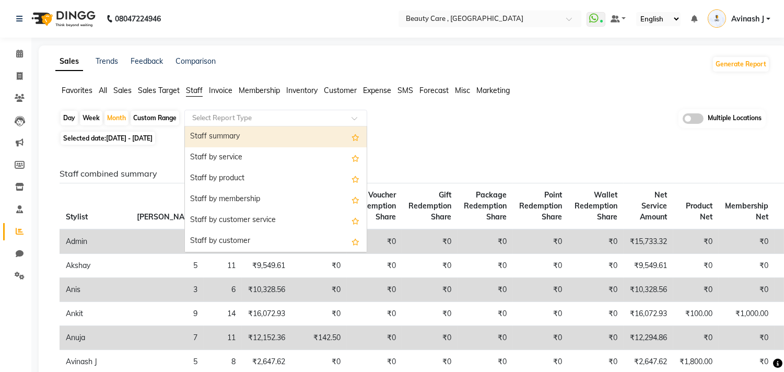
click at [217, 116] on input "text" at bounding box center [265, 118] width 150 height 10
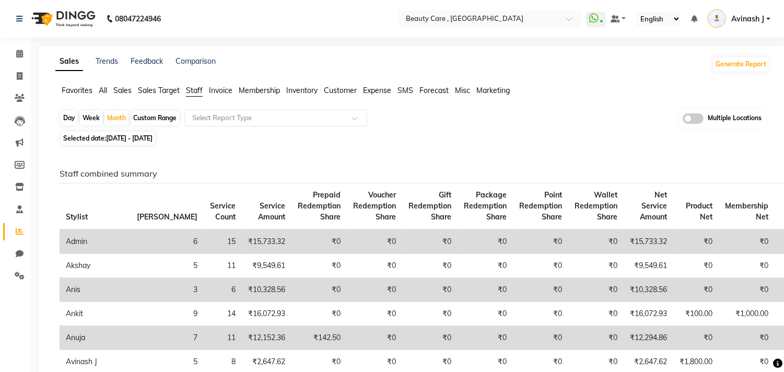
click at [301, 88] on span "Inventory" at bounding box center [301, 90] width 31 height 9
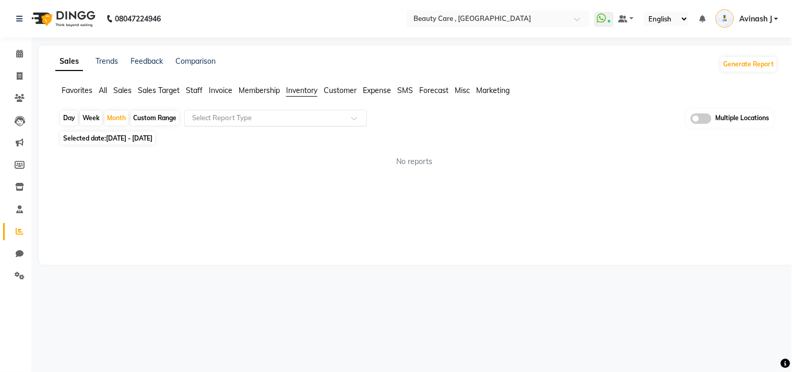
click at [273, 118] on input "text" at bounding box center [265, 118] width 150 height 10
click at [336, 88] on span "Customer" at bounding box center [340, 90] width 33 height 9
click at [233, 117] on input "text" at bounding box center [265, 118] width 150 height 10
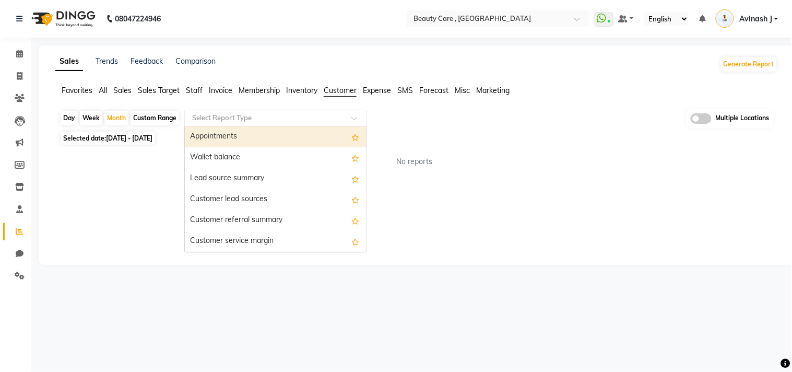
click at [15, 14] on div "08047224946" at bounding box center [88, 18] width 160 height 29
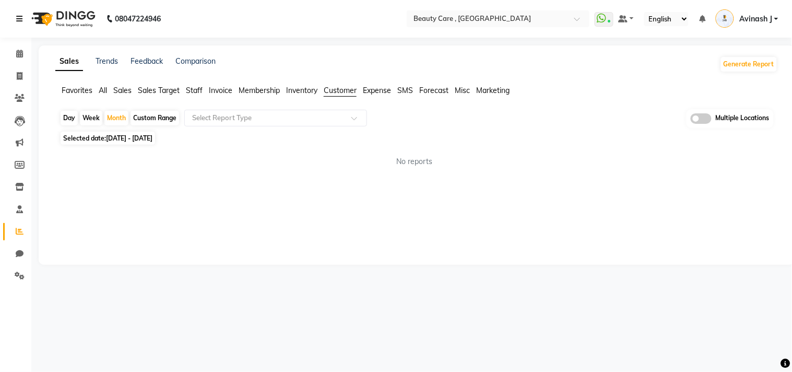
click at [17, 17] on icon at bounding box center [19, 18] width 6 height 7
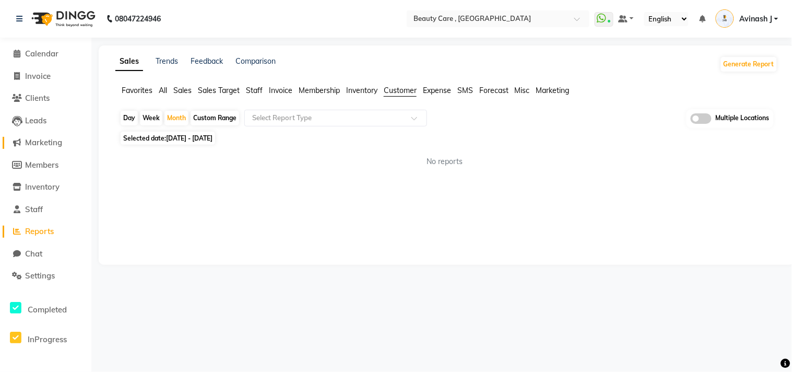
click at [21, 144] on span at bounding box center [17, 143] width 16 height 12
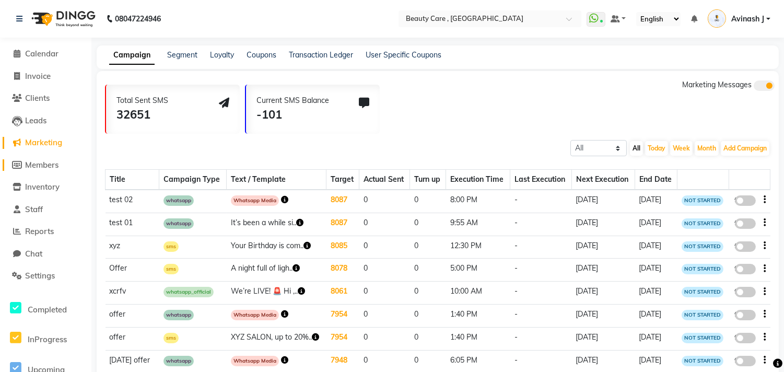
click at [22, 166] on span at bounding box center [17, 165] width 16 height 12
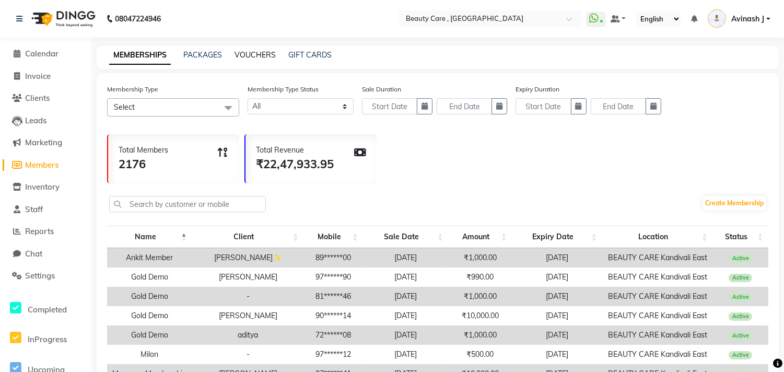
click at [250, 50] on link "VOUCHERS" at bounding box center [254, 54] width 41 height 9
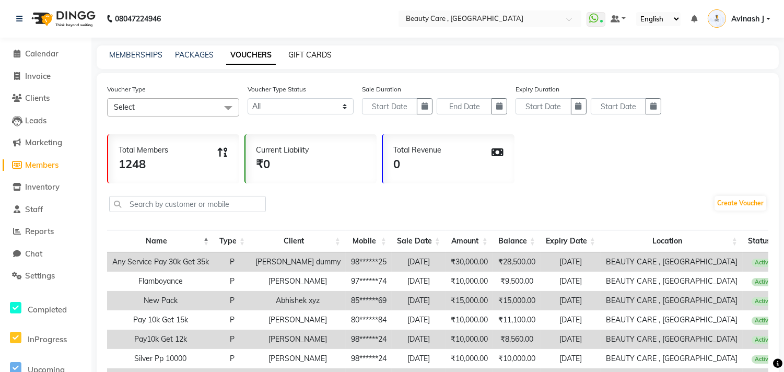
click at [300, 53] on link "GIFT CARDS" at bounding box center [309, 54] width 43 height 9
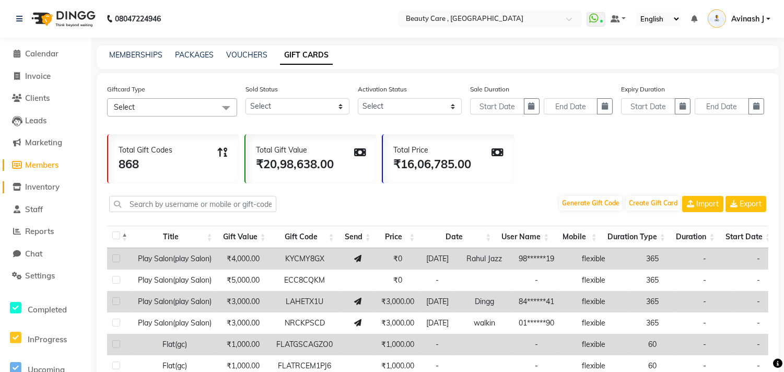
click at [43, 186] on span "Inventory" at bounding box center [42, 187] width 34 height 10
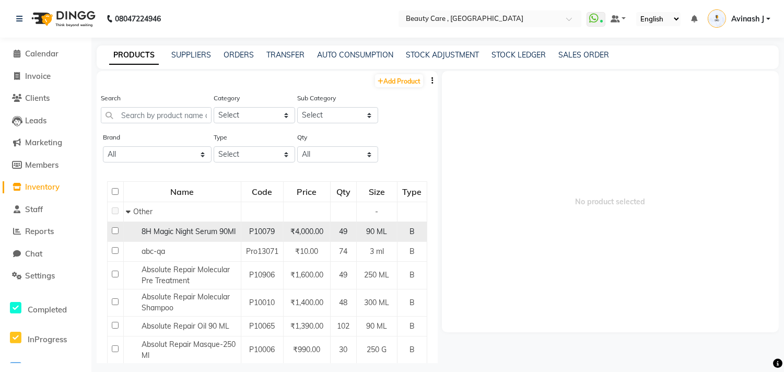
click at [198, 235] on span "8H Magic Night Serum 90Ml" at bounding box center [189, 231] width 94 height 9
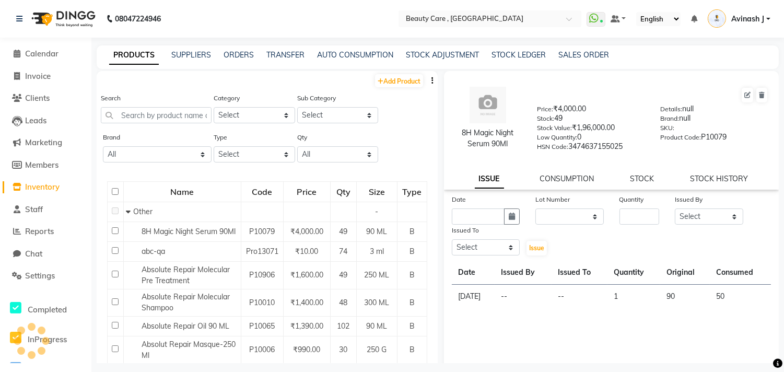
click at [546, 184] on div "CONSUMPTION" at bounding box center [567, 178] width 54 height 11
click at [554, 175] on link "CONSUMPTION" at bounding box center [567, 178] width 54 height 9
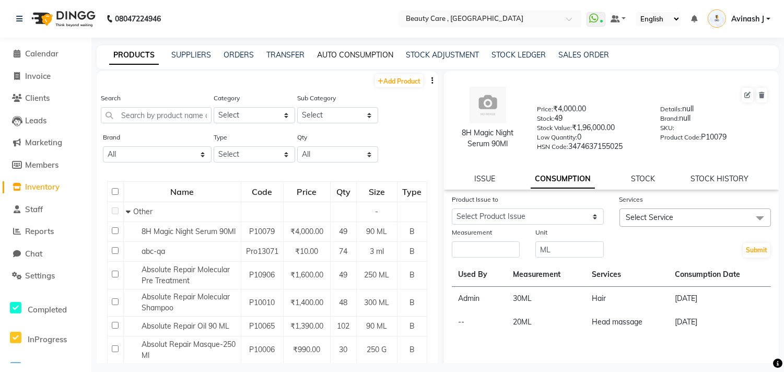
click at [342, 54] on link "AUTO CONSUMPTION" at bounding box center [355, 54] width 76 height 9
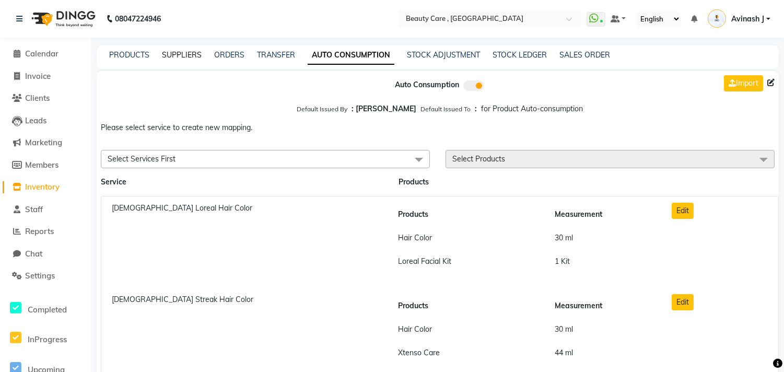
click at [173, 59] on link "SUPPLIERS" at bounding box center [182, 54] width 40 height 9
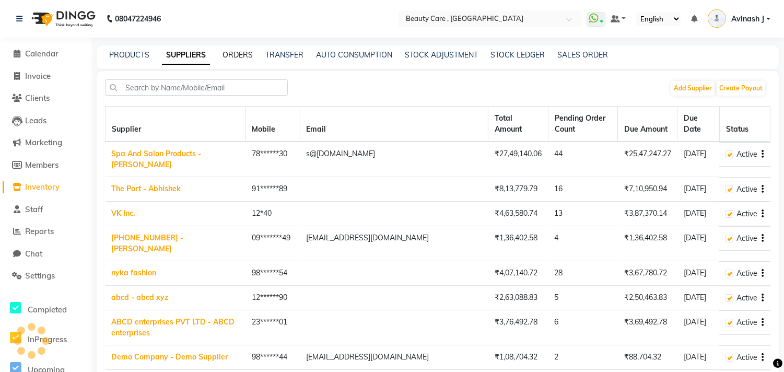
click at [230, 55] on link "ORDERS" at bounding box center [237, 54] width 30 height 9
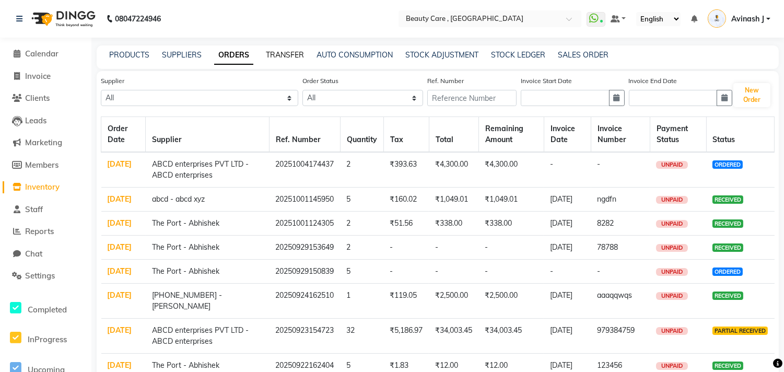
click at [273, 54] on link "TRANSFER" at bounding box center [285, 54] width 38 height 9
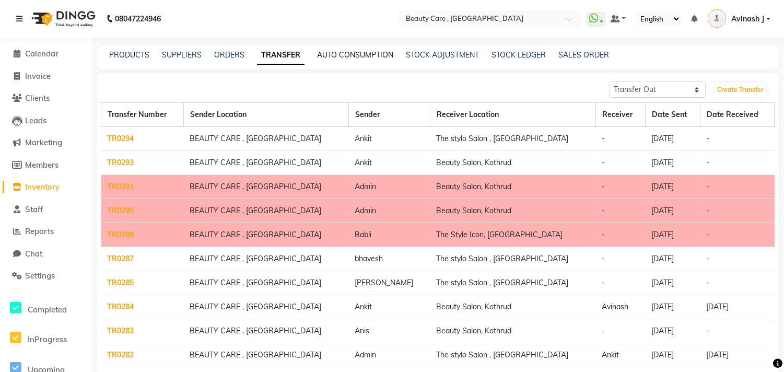
click at [371, 57] on link "AUTO CONSUMPTION" at bounding box center [355, 54] width 76 height 9
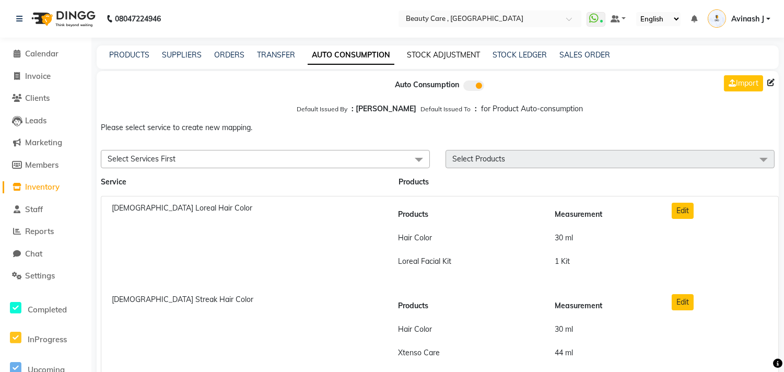
click at [415, 52] on link "STOCK ADJUSTMENT" at bounding box center [443, 54] width 73 height 9
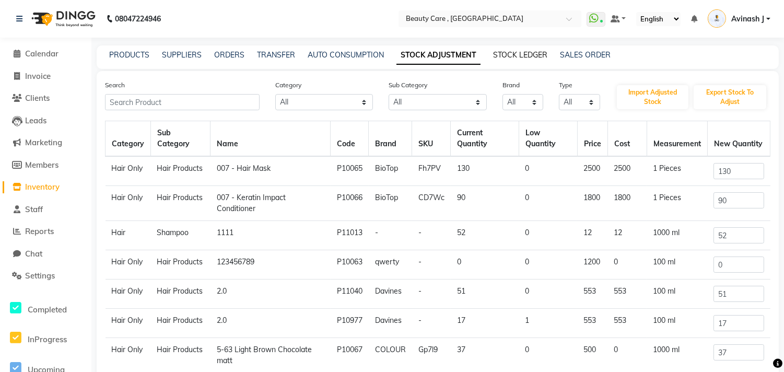
click at [500, 58] on link "STOCK LEDGER" at bounding box center [520, 54] width 54 height 9
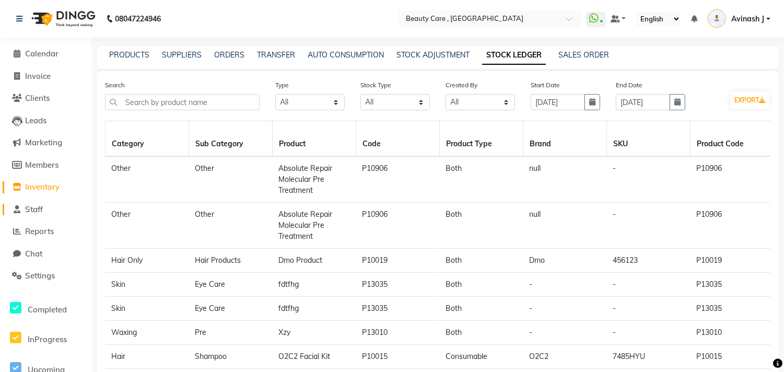
click at [25, 207] on span "Staff" at bounding box center [34, 209] width 18 height 10
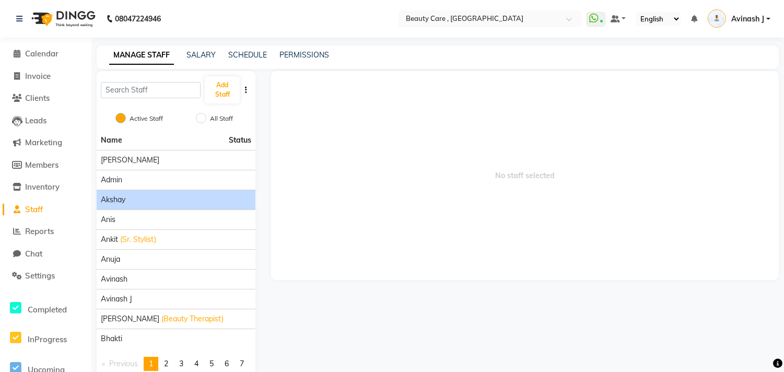
click at [145, 198] on div "Akshay" at bounding box center [176, 199] width 150 height 11
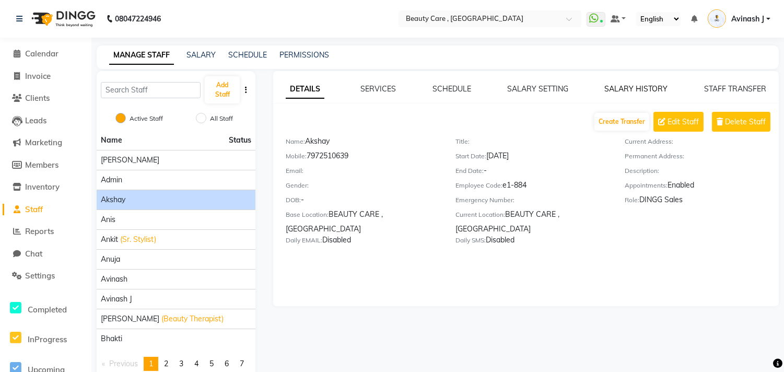
click at [639, 92] on link "SALARY HISTORY" at bounding box center [636, 88] width 63 height 9
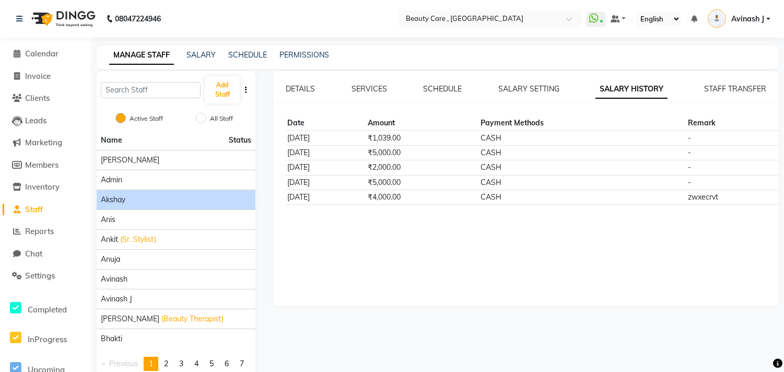
click at [713, 95] on div "DETAILS SERVICES SCHEDULE SALARY SETTING SALARY HISTORY STAFF TRANSFER Date Amo…" at bounding box center [525, 144] width 505 height 121
click at [717, 87] on link "STAFF TRANSFER" at bounding box center [735, 88] width 62 height 9
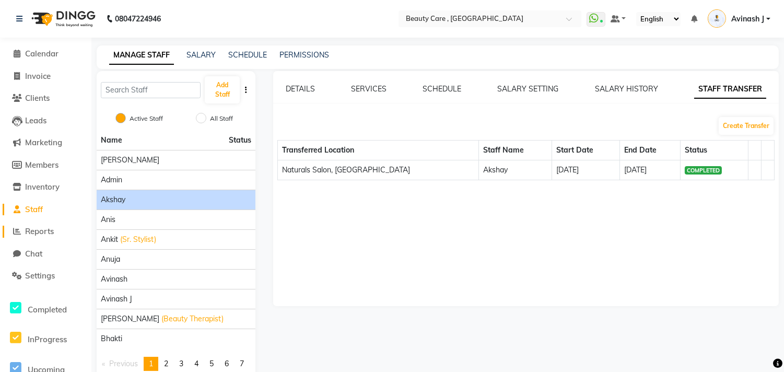
click at [18, 226] on span at bounding box center [17, 232] width 16 height 12
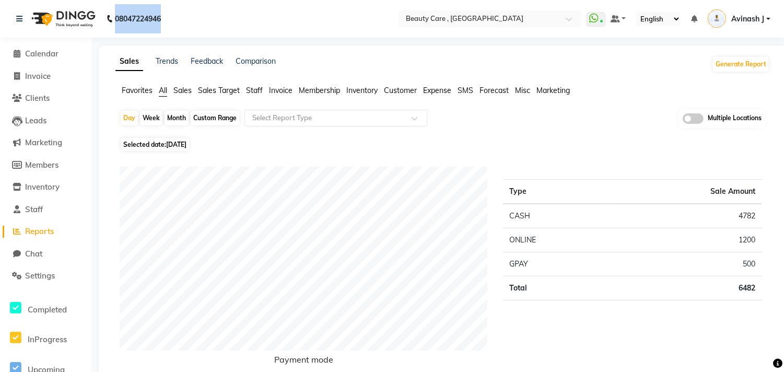
drag, startPoint x: 164, startPoint y: 21, endPoint x: 113, endPoint y: 26, distance: 51.4
click at [113, 26] on div "08047224946 Need Help? Call us on 08047224946" at bounding box center [88, 18] width 160 height 29
click at [185, 21] on nav "08047224946 Select Location × Beauty Care , Kandivali East WhatsApp Status ✕ St…" at bounding box center [392, 19] width 784 height 38
drag, startPoint x: 159, startPoint y: 23, endPoint x: 108, endPoint y: 28, distance: 51.3
click at [108, 28] on p "08047224946" at bounding box center [134, 18] width 54 height 29
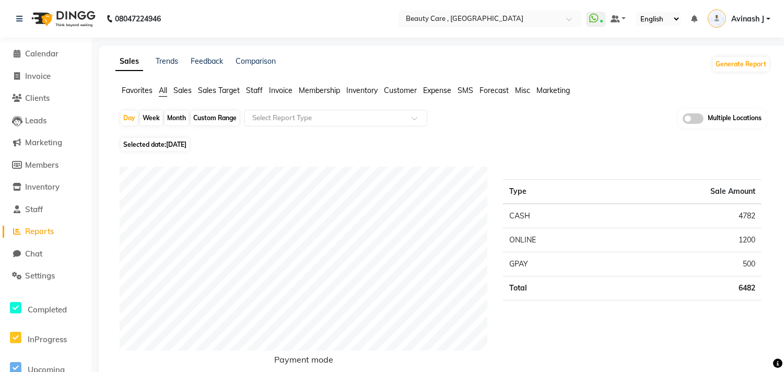
click at [179, 28] on nav "08047224946 Select Location × Beauty Care , Kandivali East WhatsApp Status ✕ St…" at bounding box center [392, 19] width 784 height 38
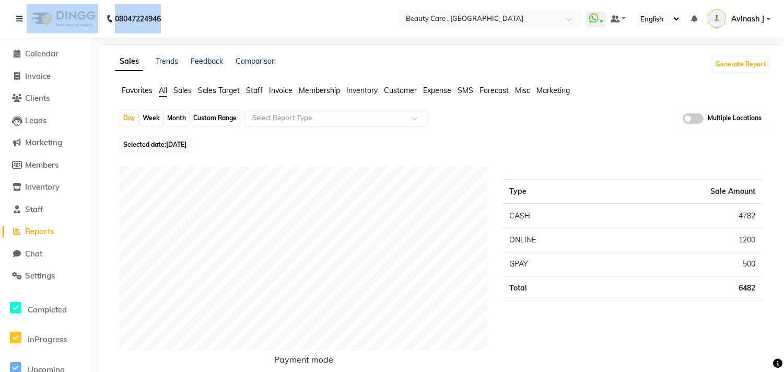
drag, startPoint x: 166, startPoint y: 21, endPoint x: 93, endPoint y: 25, distance: 72.7
click at [93, 25] on div "08047224946 Need Help? Call us on 08047224946" at bounding box center [88, 18] width 160 height 29
click at [25, 49] on span "Calendar" at bounding box center [41, 54] width 33 height 10
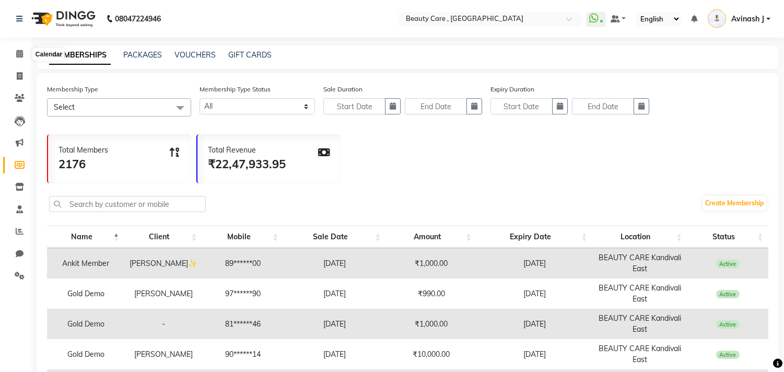
click at [16, 56] on icon at bounding box center [19, 54] width 7 height 8
